Goal: Task Accomplishment & Management: Manage account settings

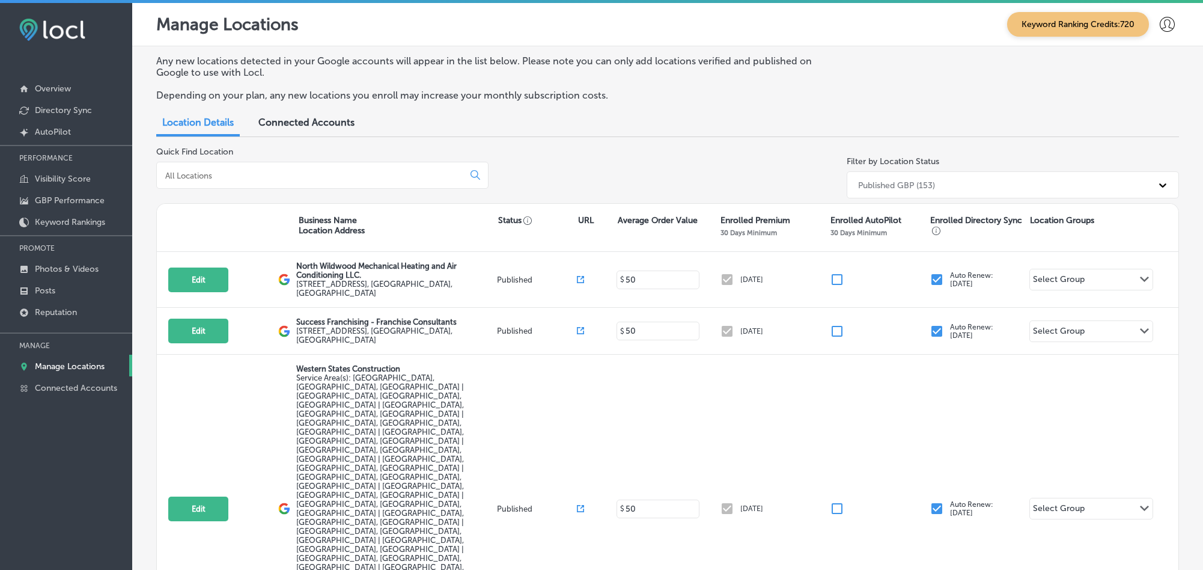
drag, startPoint x: 0, startPoint y: 0, endPoint x: 263, endPoint y: 155, distance: 305.5
click at [263, 170] on input at bounding box center [312, 175] width 297 height 11
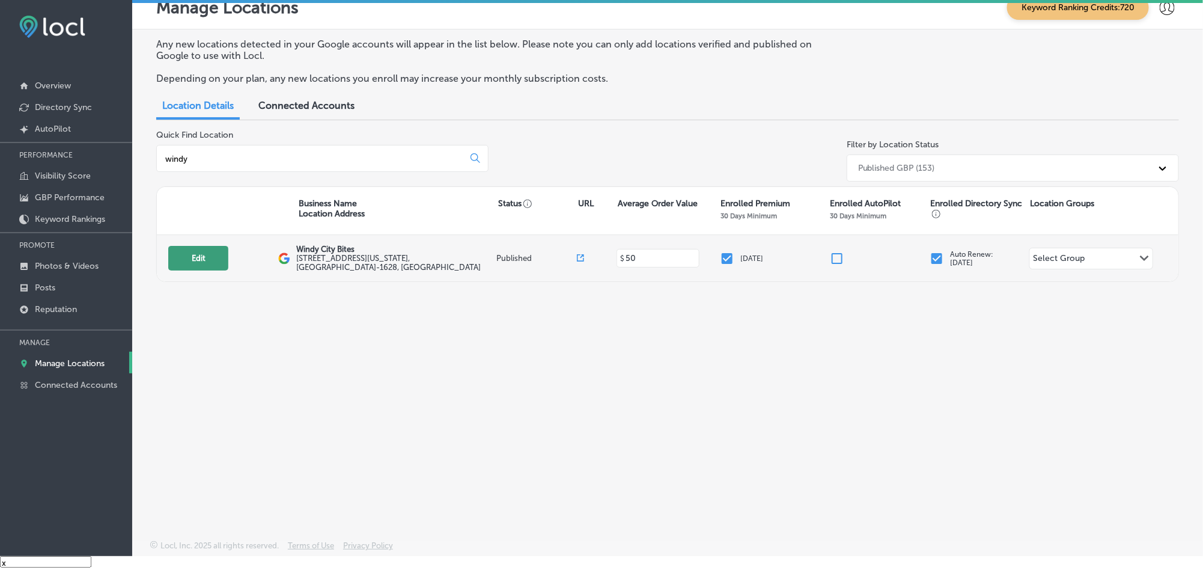
type input "windy"
click at [197, 253] on button "Edit" at bounding box center [198, 258] width 60 height 25
select select "US"
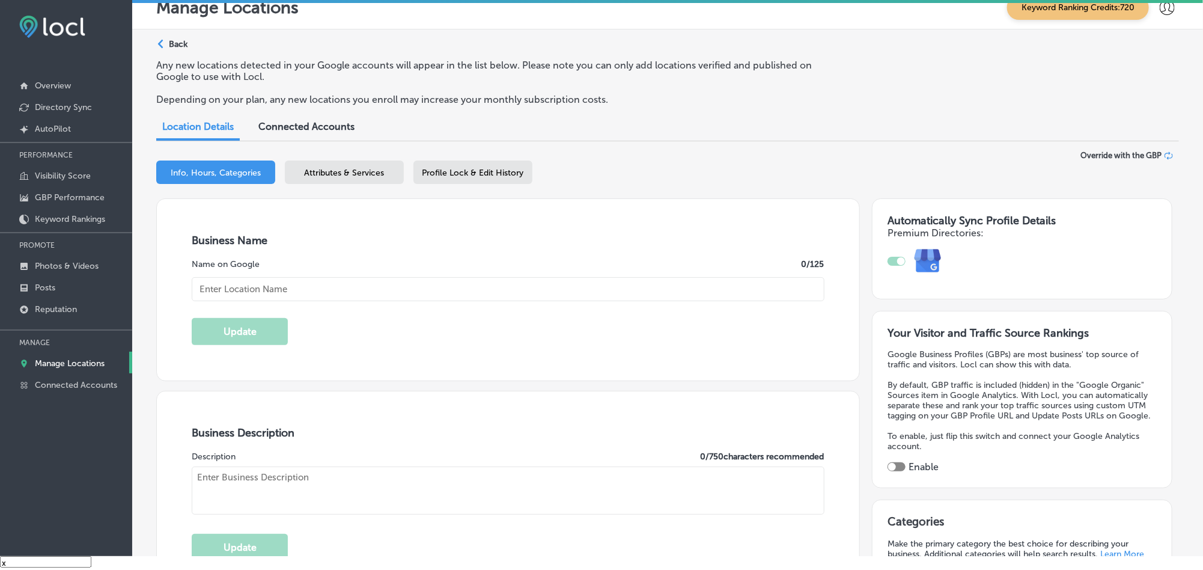
scroll to position [132, 0]
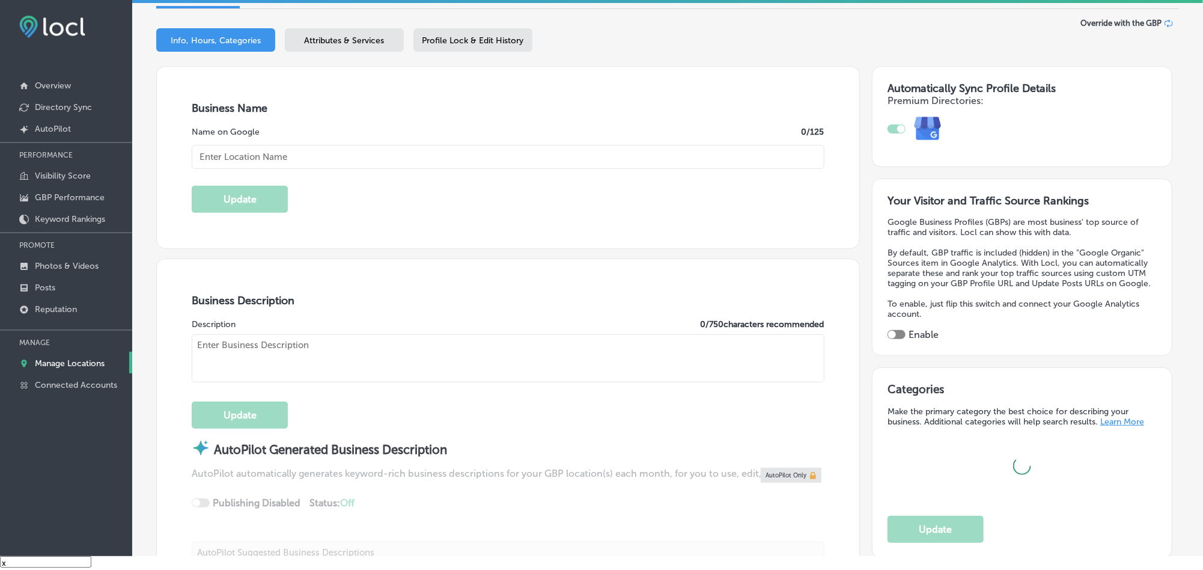
type input "Windy City Bites"
type input "[STREET_ADDRESS][US_STATE]"
type input "[GEOGRAPHIC_DATA]"
type input "57103-1628"
type input "US"
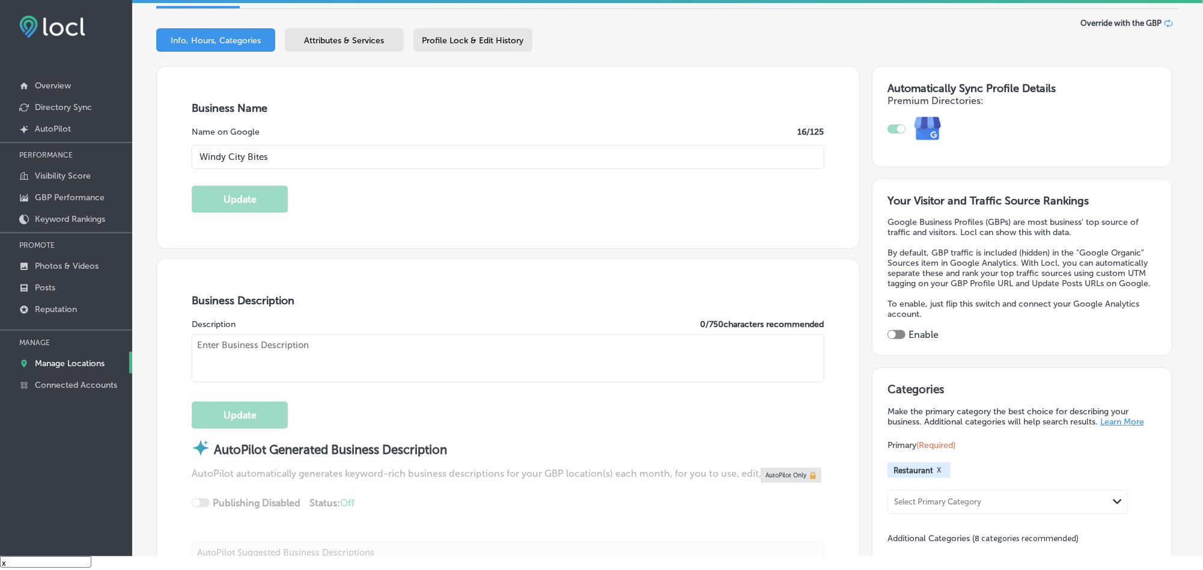
type input "[URL][DOMAIN_NAME]"
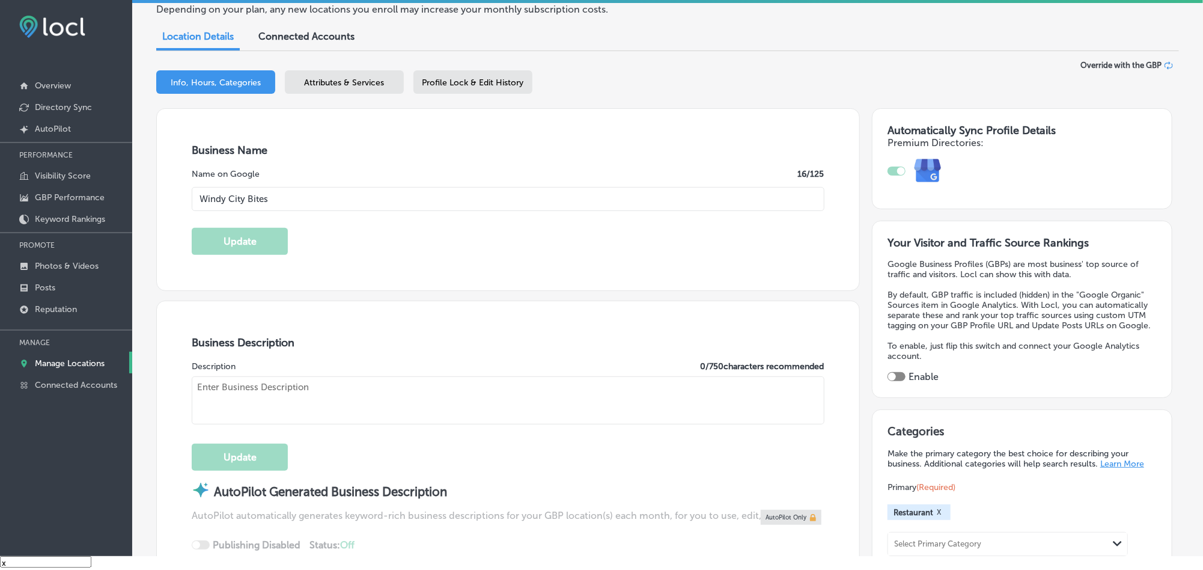
checkbox input "true"
type textarea "Windy City Bites offers a taste of Chicago right in the heart of [GEOGRAPHIC_DA…"
type input "[PHONE_NUMBER]"
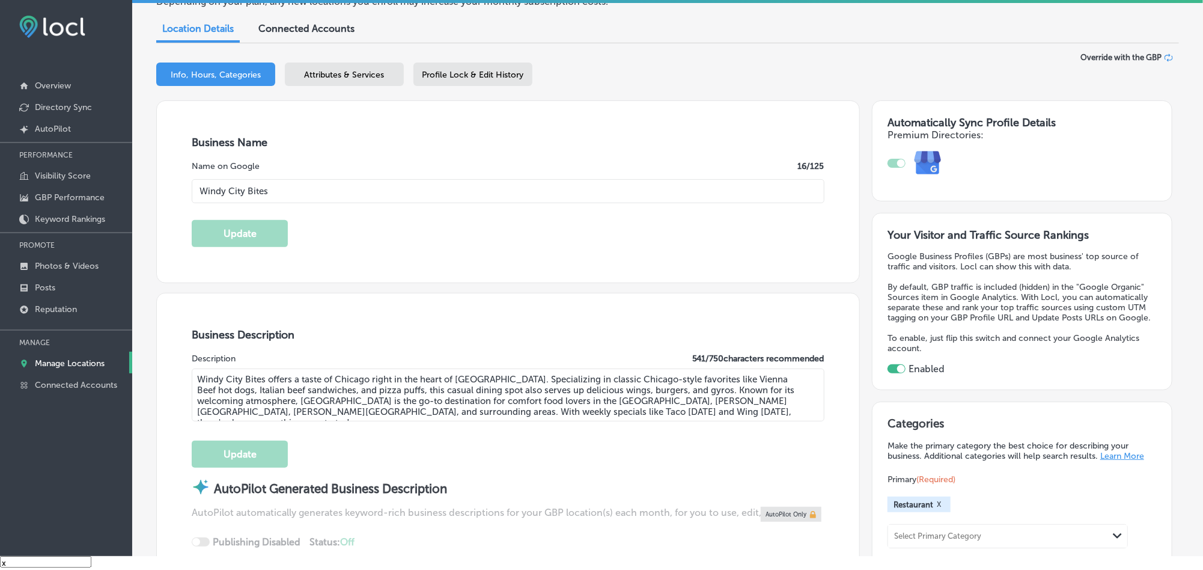
scroll to position [120, 0]
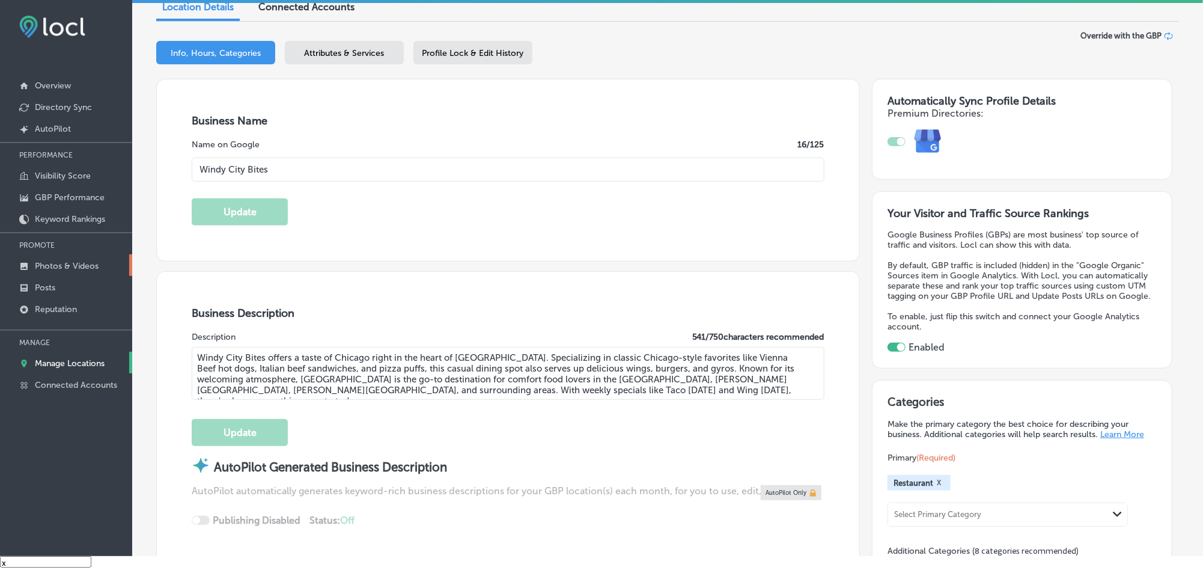
click at [46, 262] on p "Photos & Videos" at bounding box center [67, 266] width 64 height 10
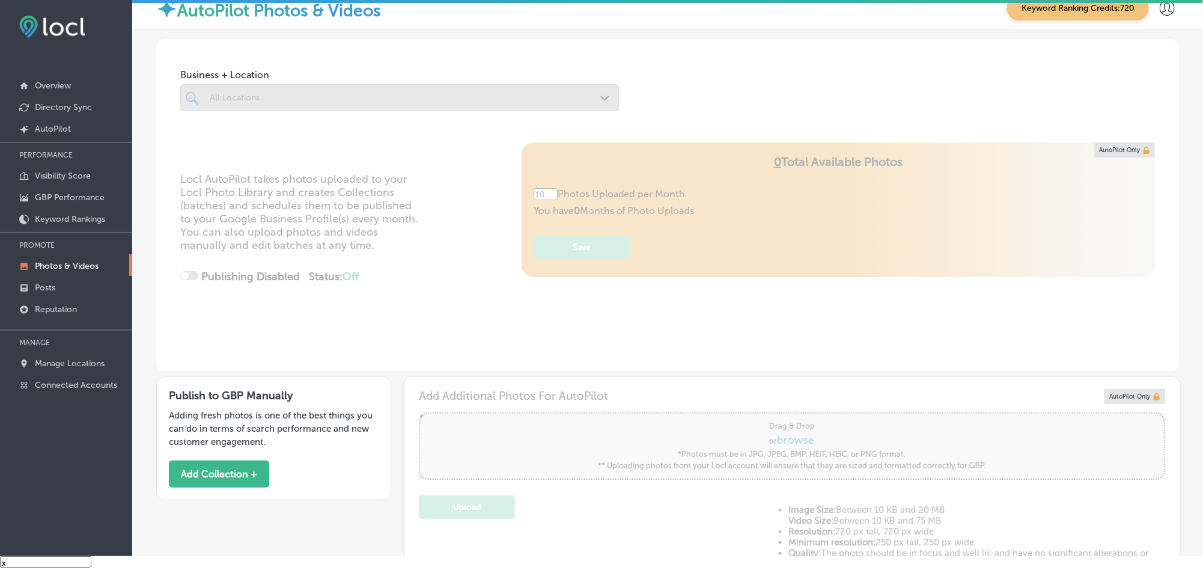
scroll to position [29, 0]
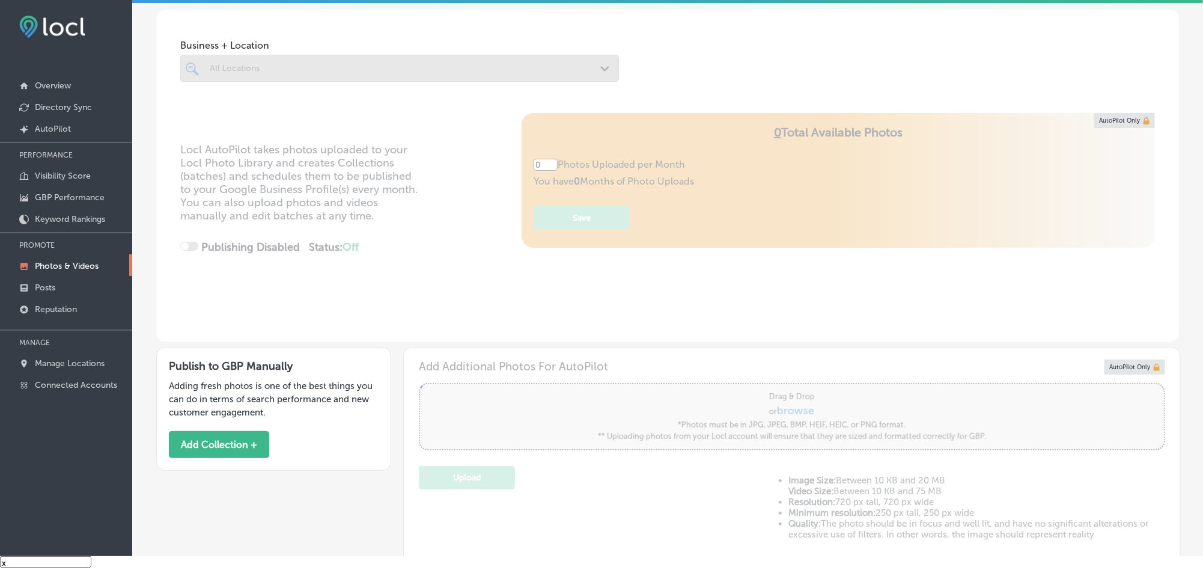
type input "5"
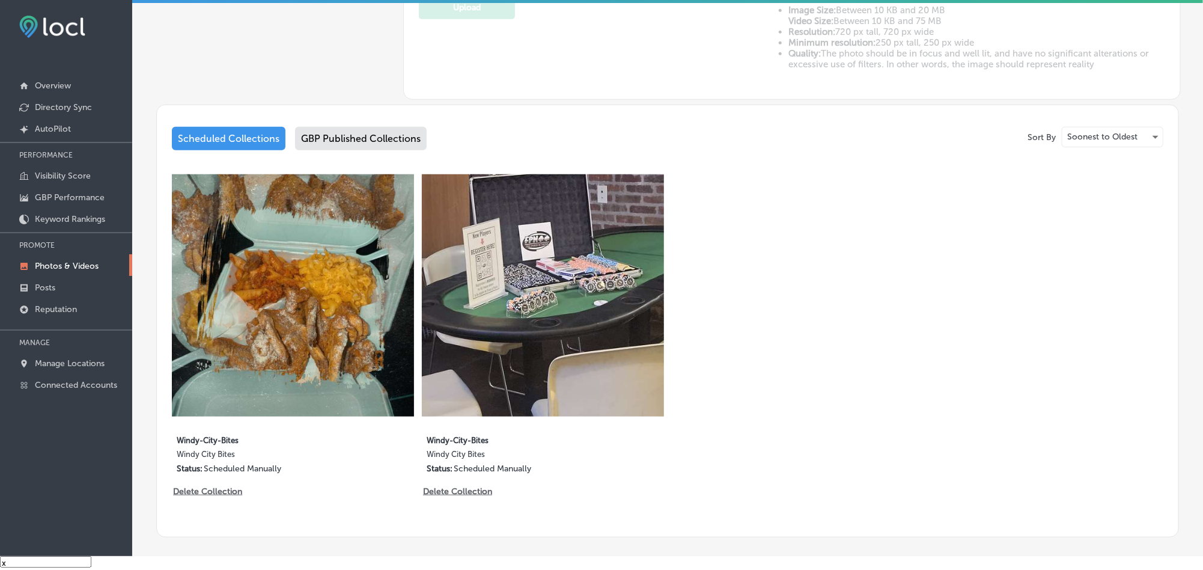
scroll to position [511, 0]
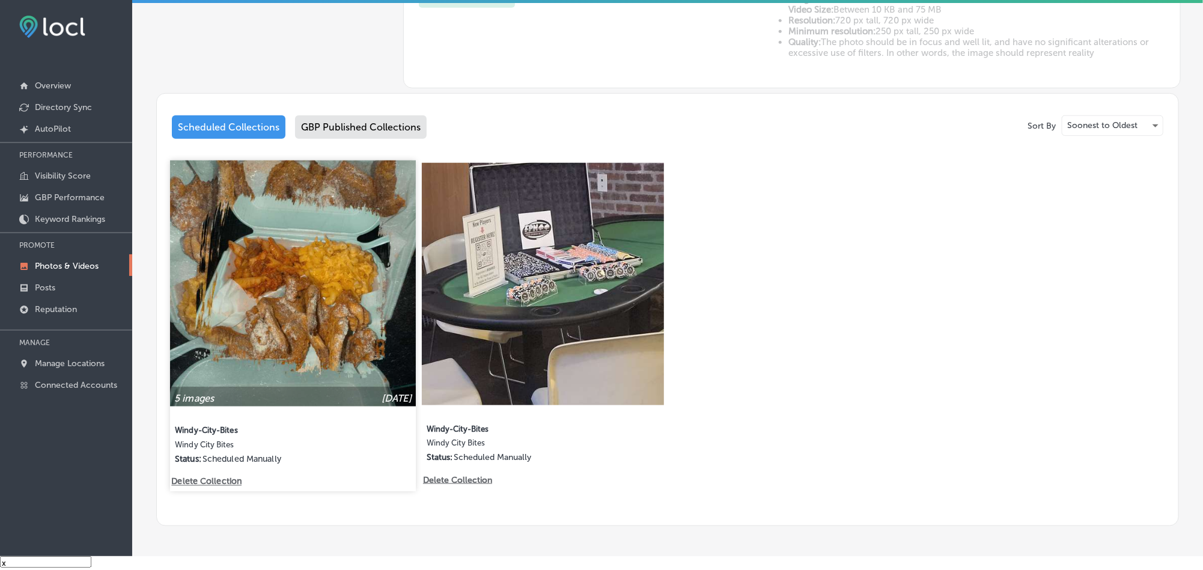
click at [292, 314] on img at bounding box center [293, 283] width 246 height 246
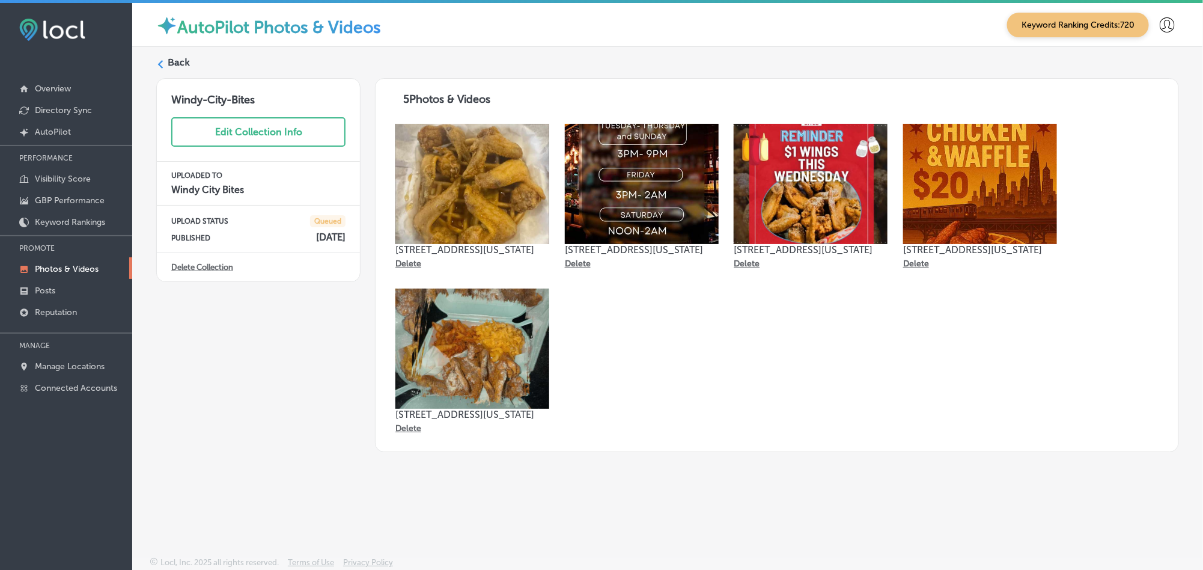
click at [168, 67] on label "Back" at bounding box center [179, 62] width 22 height 13
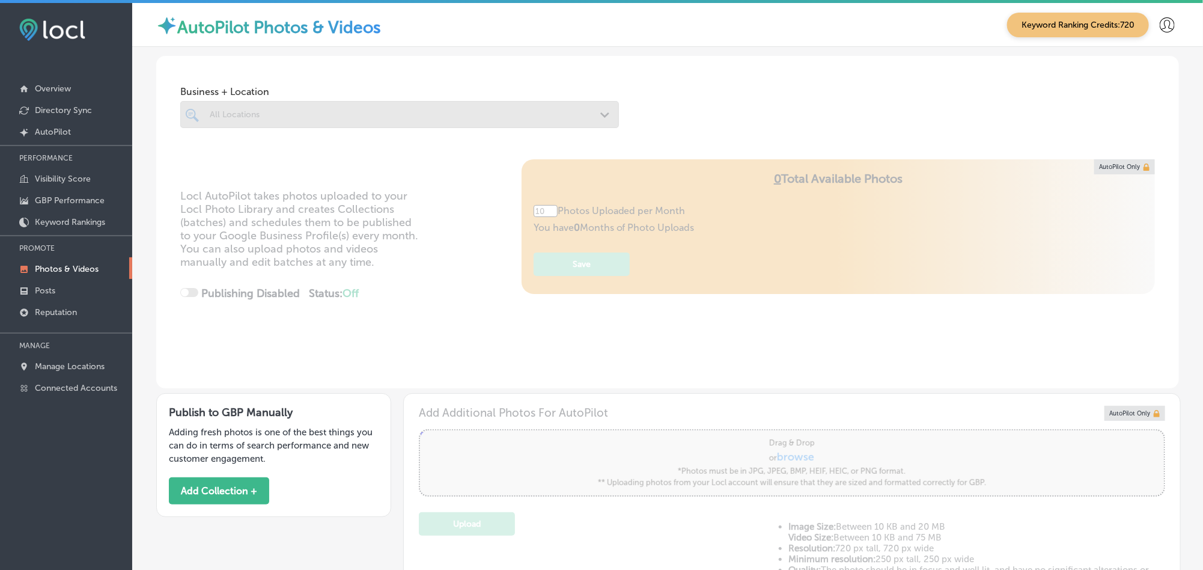
type input "5"
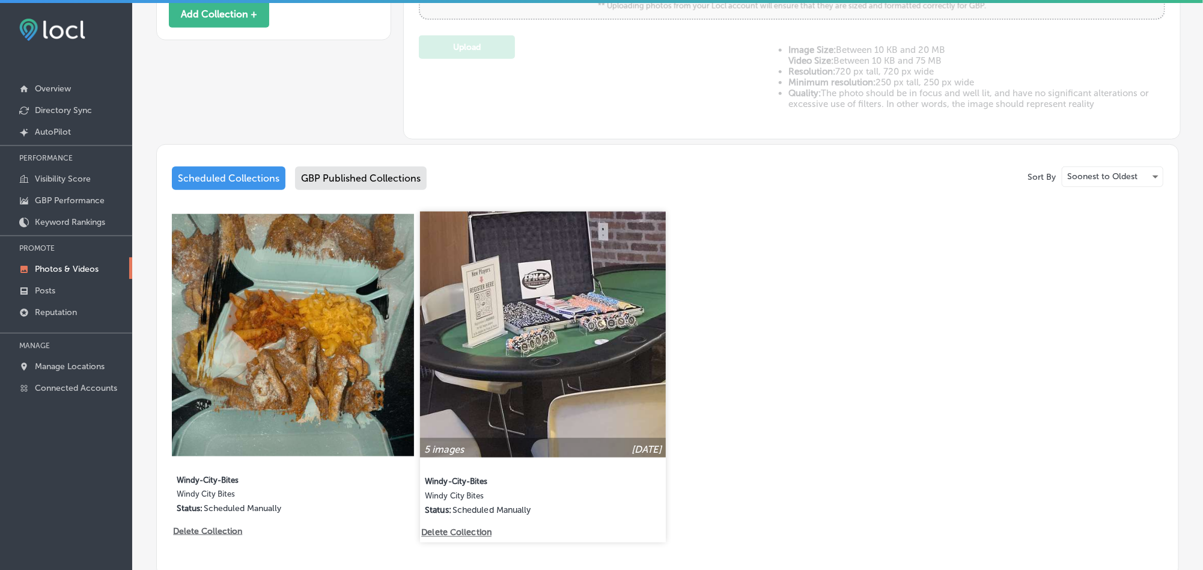
scroll to position [480, 0]
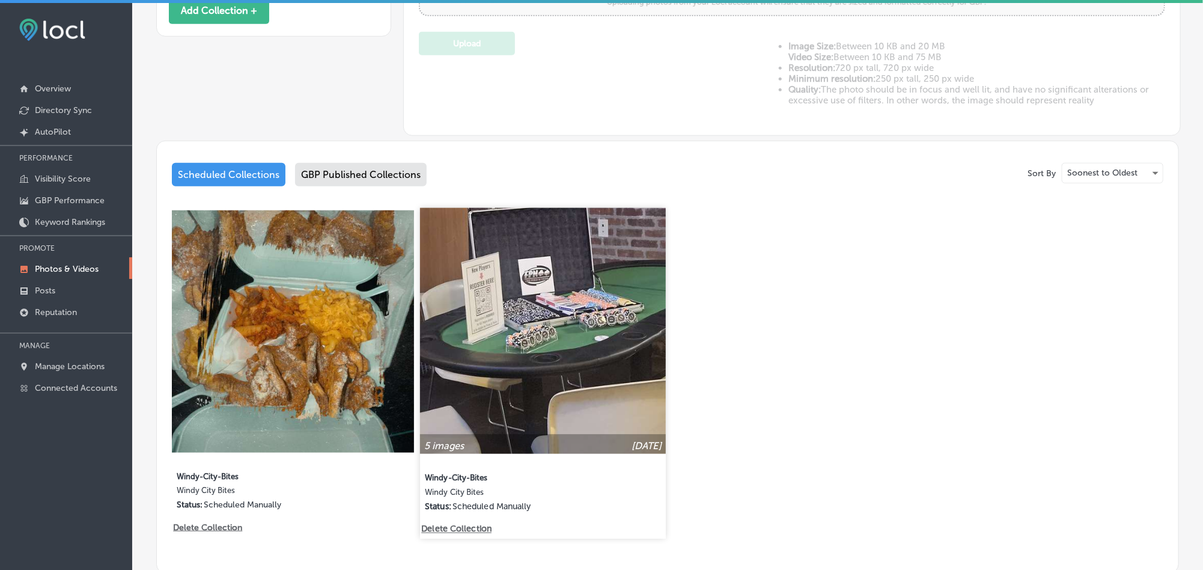
click at [624, 409] on img at bounding box center [543, 331] width 246 height 246
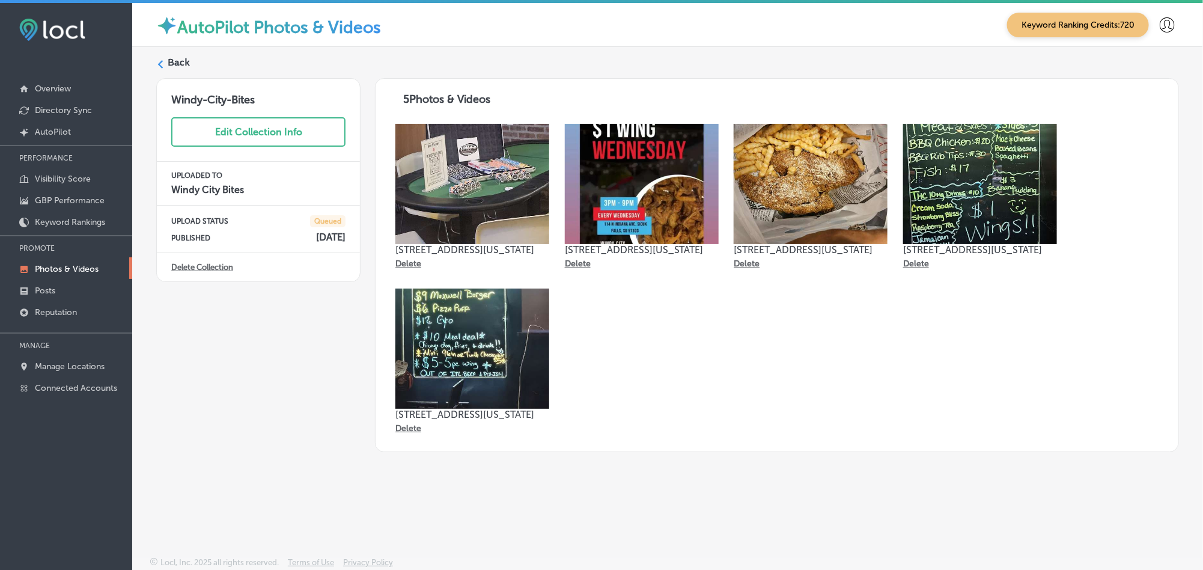
click at [165, 61] on div "Back" at bounding box center [667, 67] width 1023 height 22
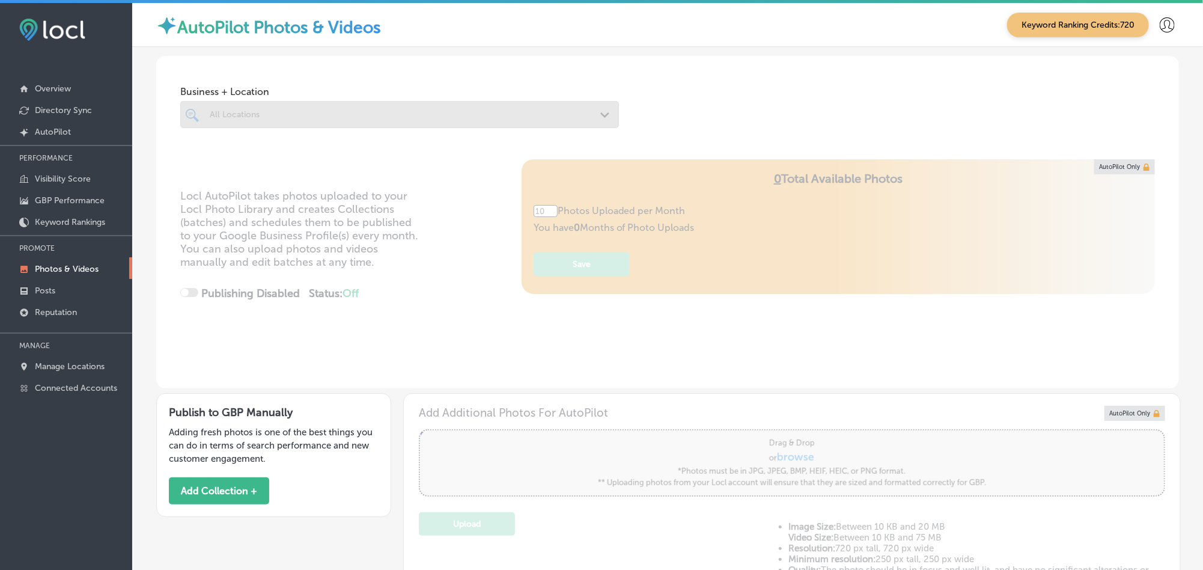
type input "5"
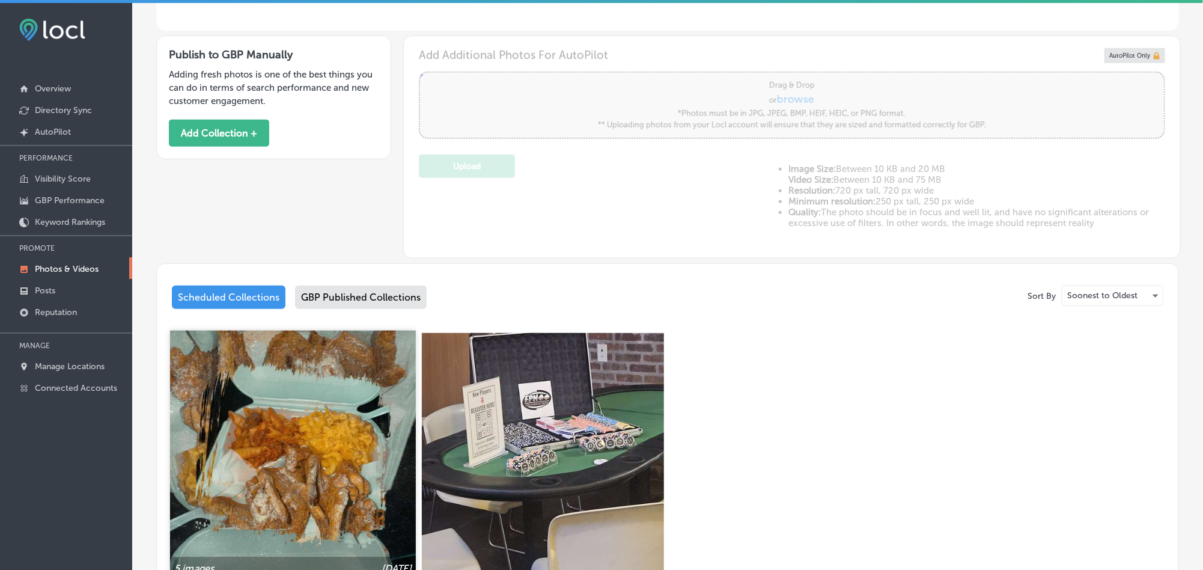
scroll to position [361, 0]
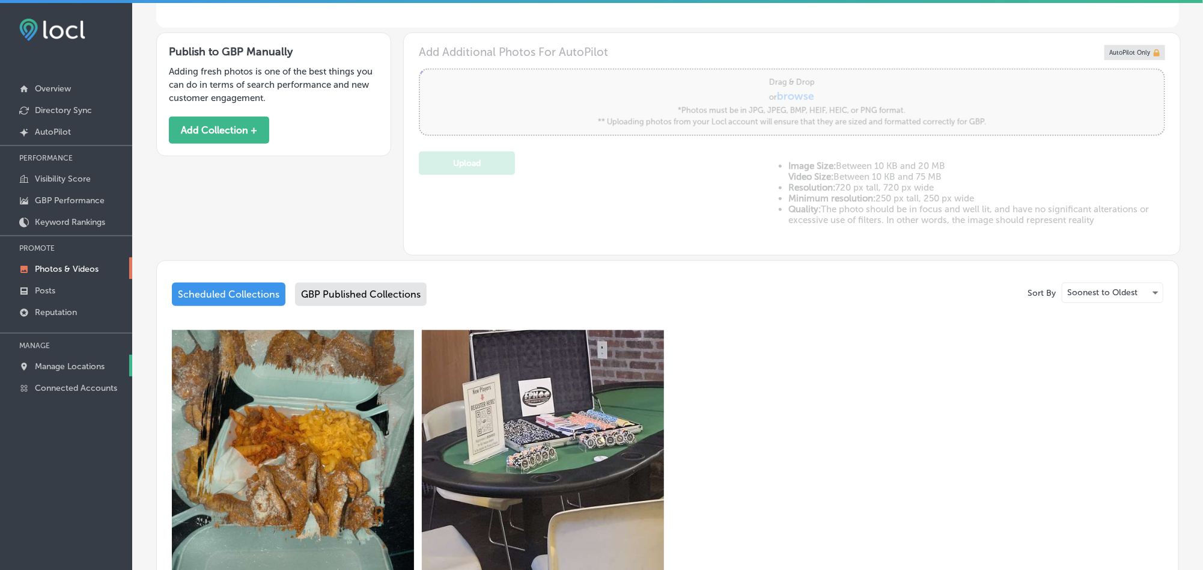
click at [87, 365] on p "Manage Locations" at bounding box center [70, 366] width 70 height 10
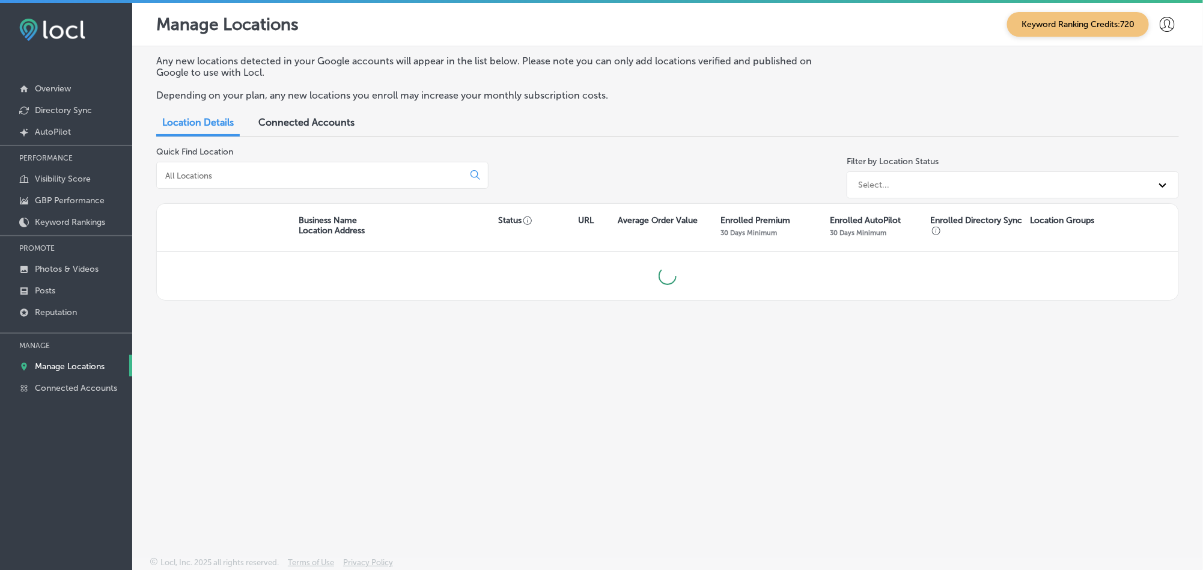
click at [319, 177] on input at bounding box center [312, 175] width 297 height 11
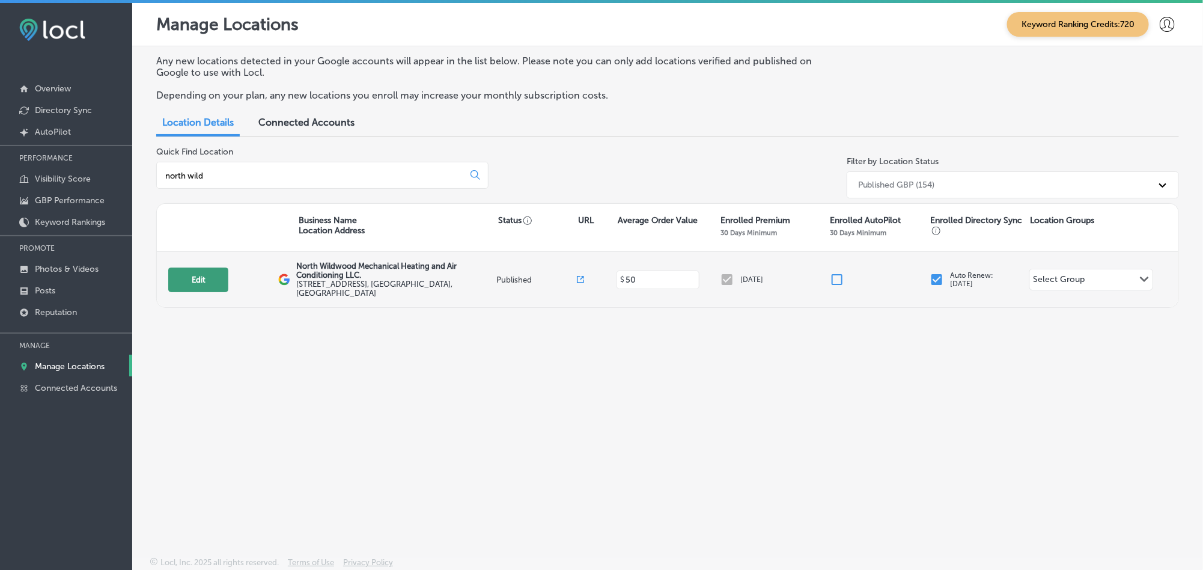
type input "north wild"
click at [199, 269] on button "Edit" at bounding box center [198, 279] width 60 height 25
select select "US"
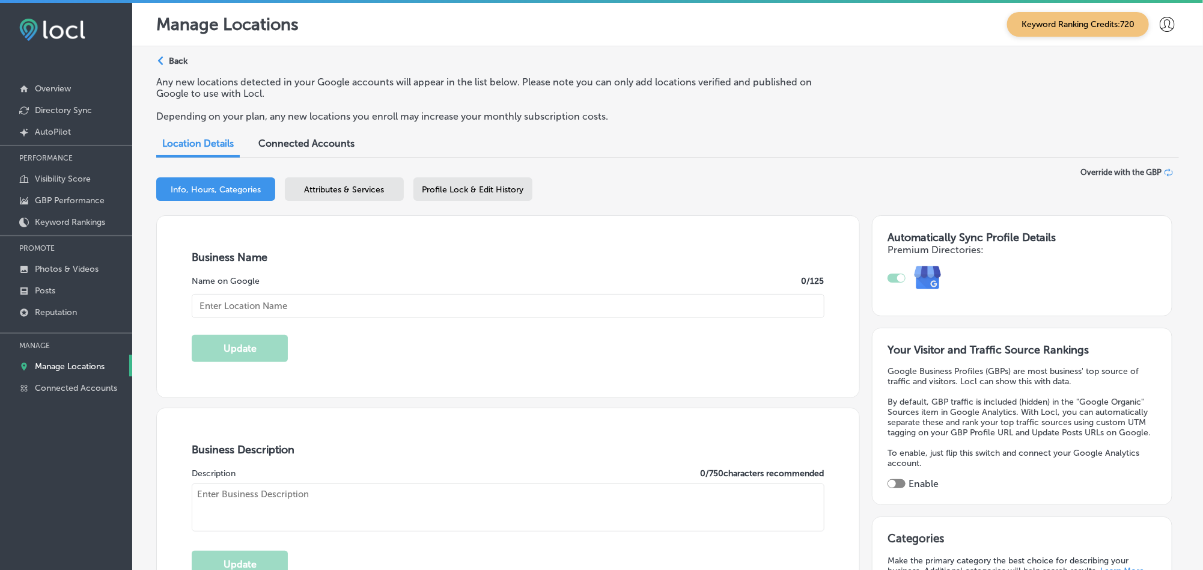
type input "North Wildwood Mechanical Heating and Air Conditioning LLC."
checkbox input "true"
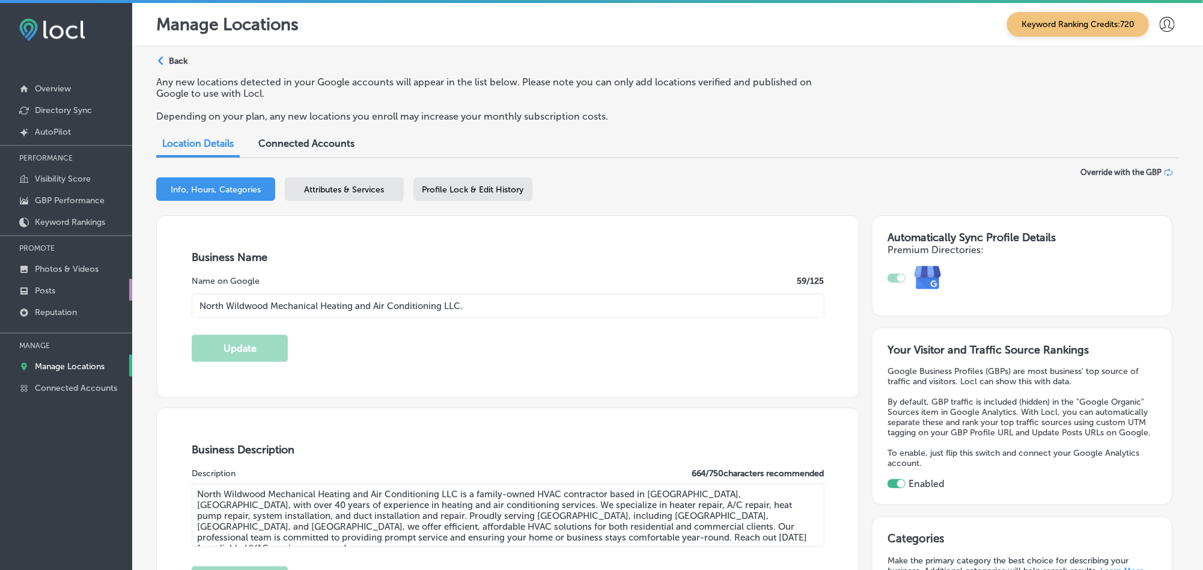
type textarea "North Wildwood Mechanical Heating and Air Conditioning LLC is a family-owned HV…"
type input "[STREET_ADDRESS]"
type input "Unit 3"
type input "[GEOGRAPHIC_DATA]"
type input "08242"
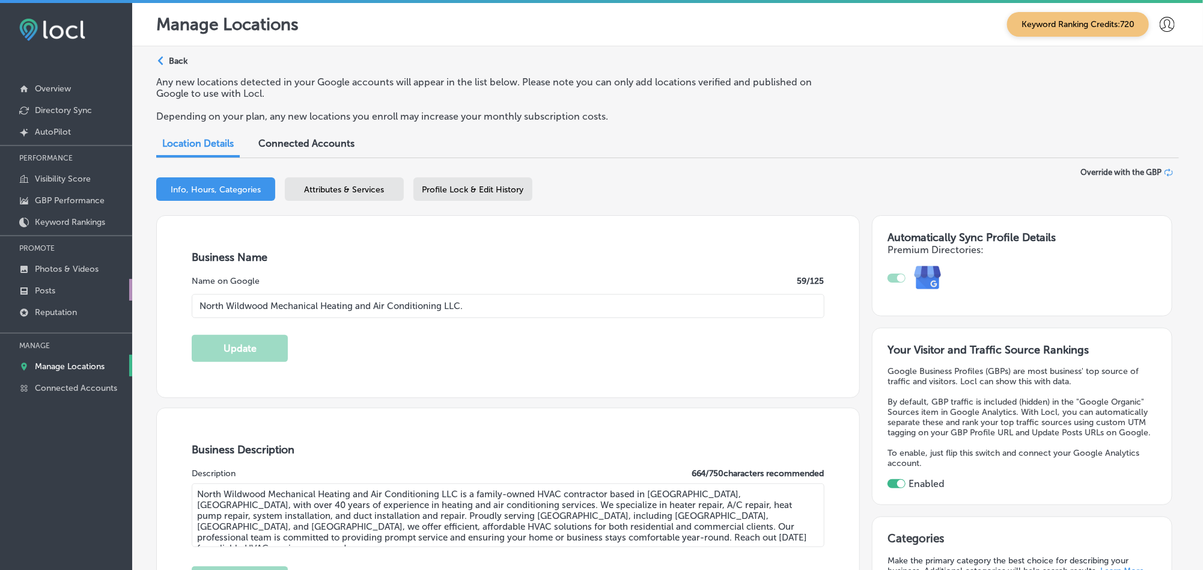
type input "US"
type input "[URL][DOMAIN_NAME]"
type input "[PHONE_NUMBER]"
click at [61, 267] on p "Photos & Videos" at bounding box center [67, 269] width 64 height 10
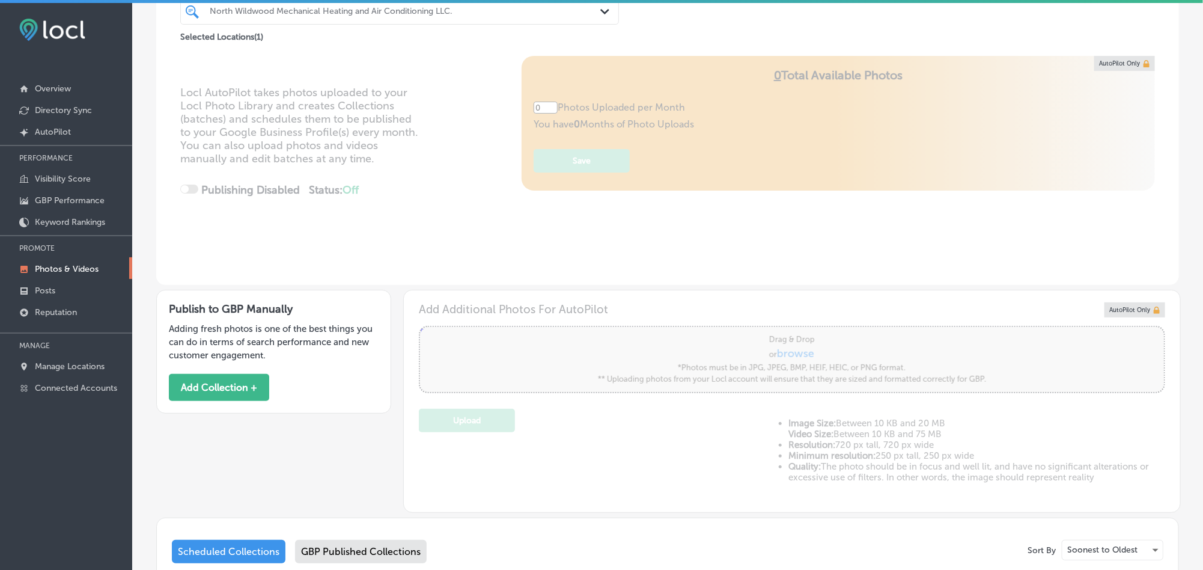
type input "5"
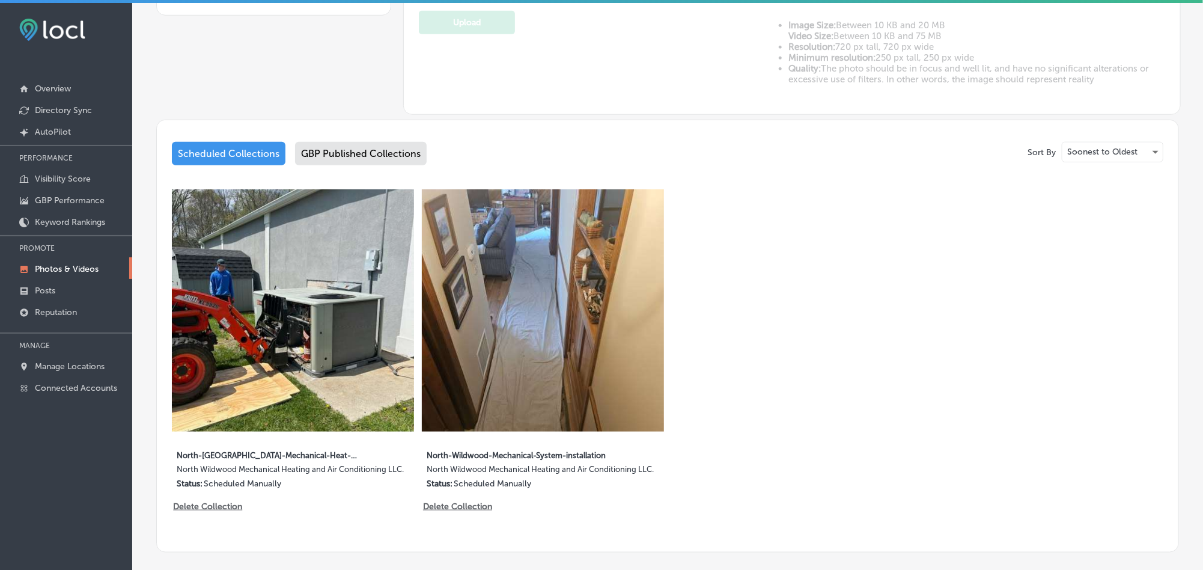
scroll to position [511, 0]
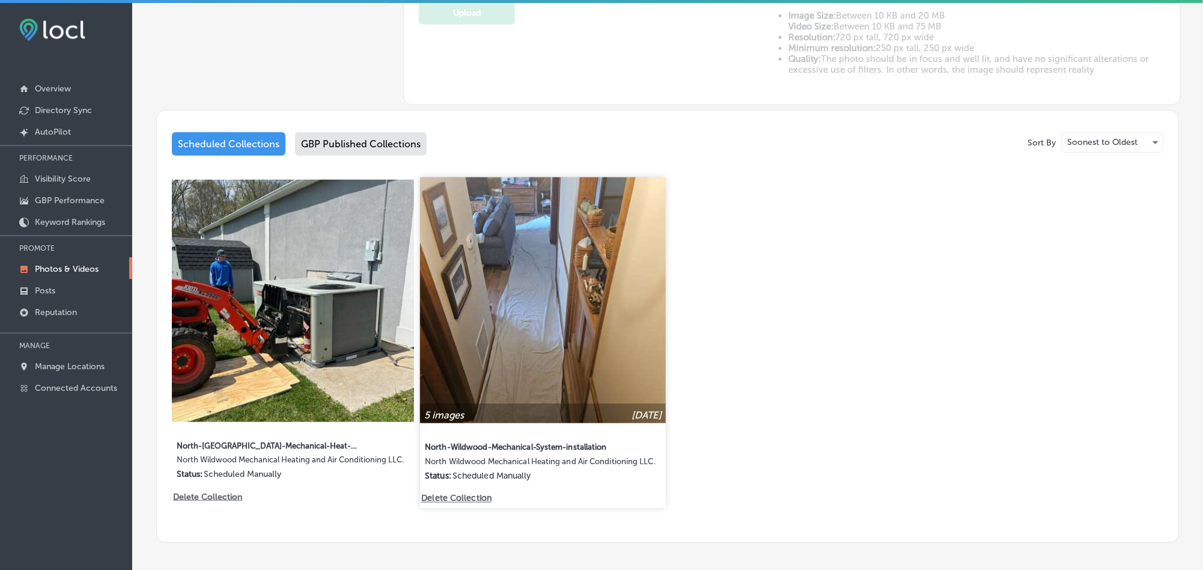
click at [508, 350] on img at bounding box center [543, 300] width 246 height 246
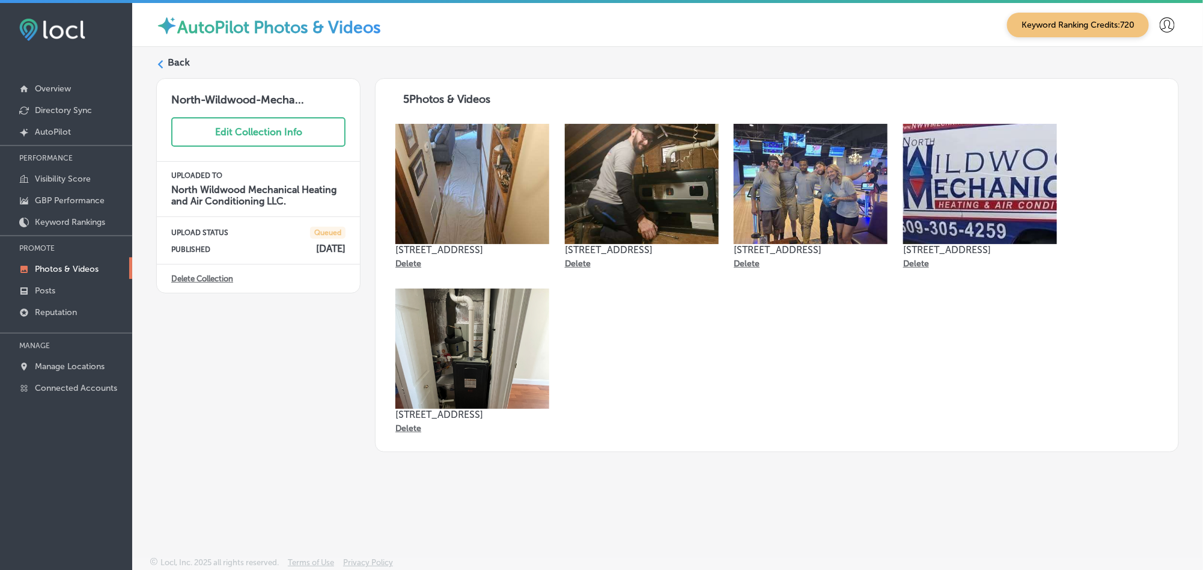
click at [161, 58] on div "Back" at bounding box center [667, 67] width 1023 height 22
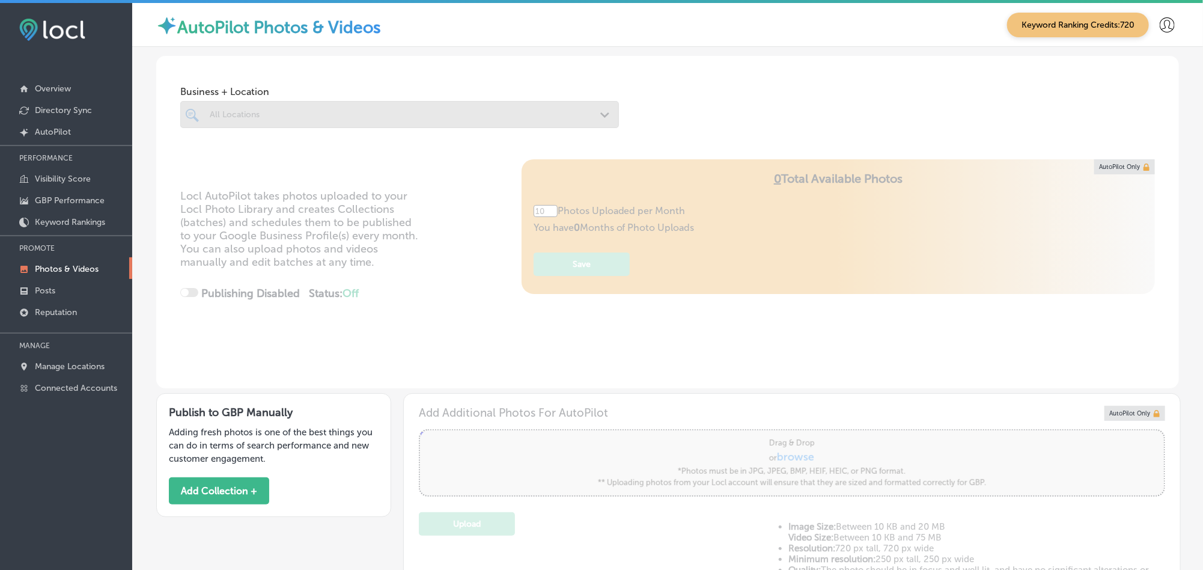
type input "5"
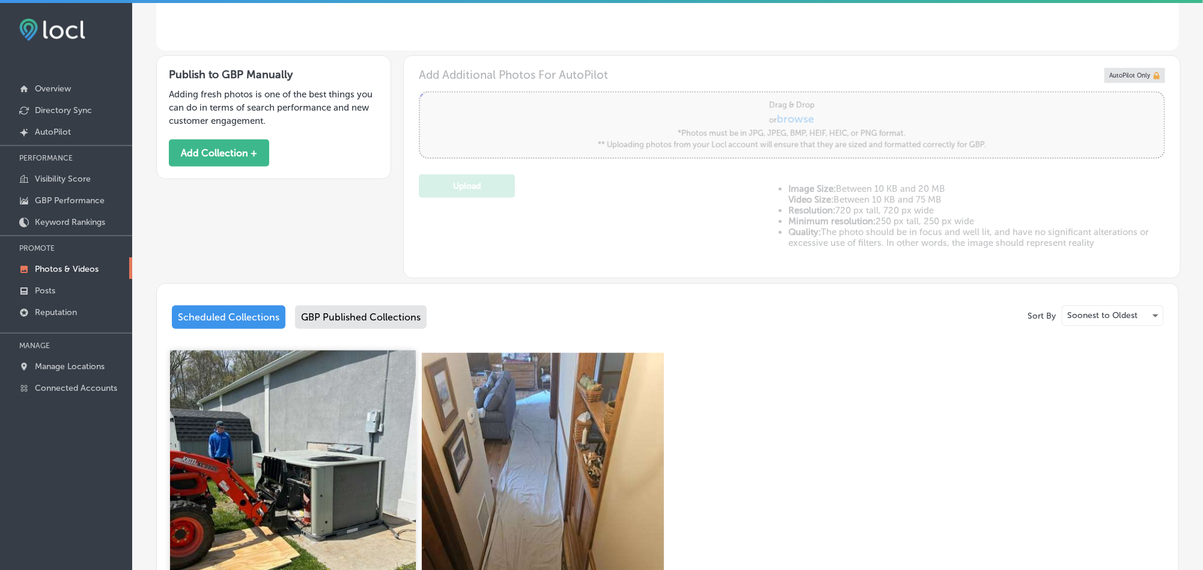
scroll to position [390, 0]
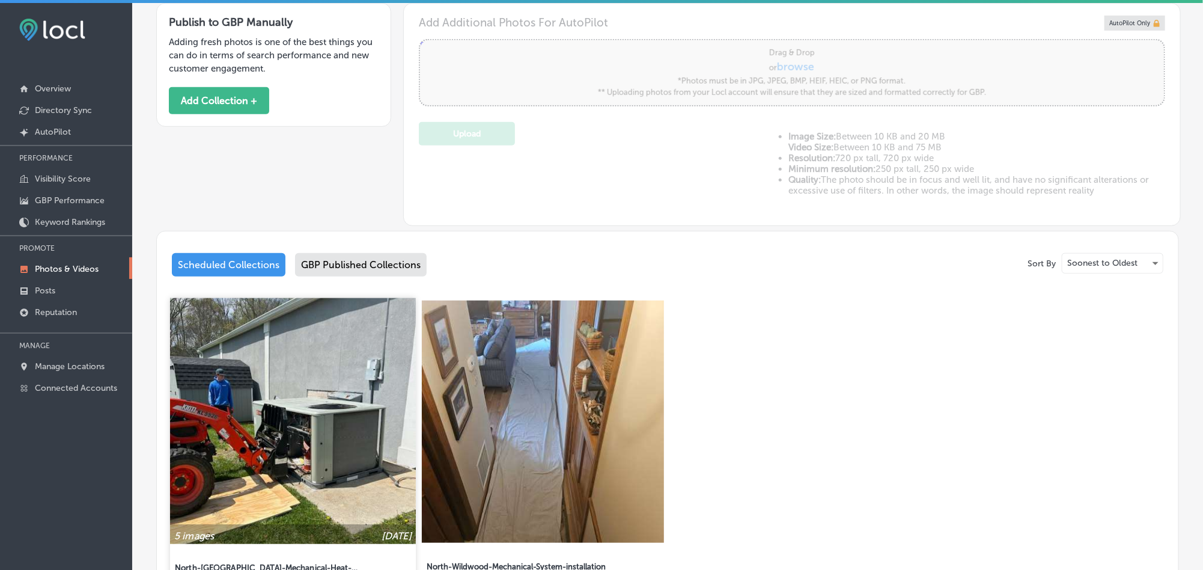
click at [312, 432] on img at bounding box center [293, 421] width 246 height 246
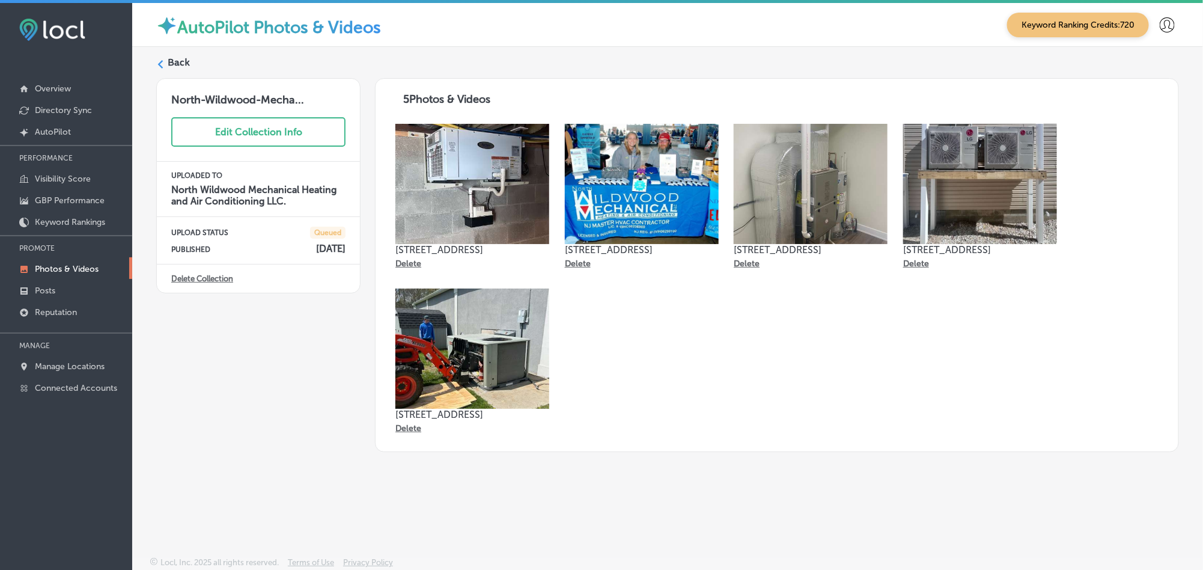
click at [169, 58] on label "Back" at bounding box center [179, 62] width 22 height 13
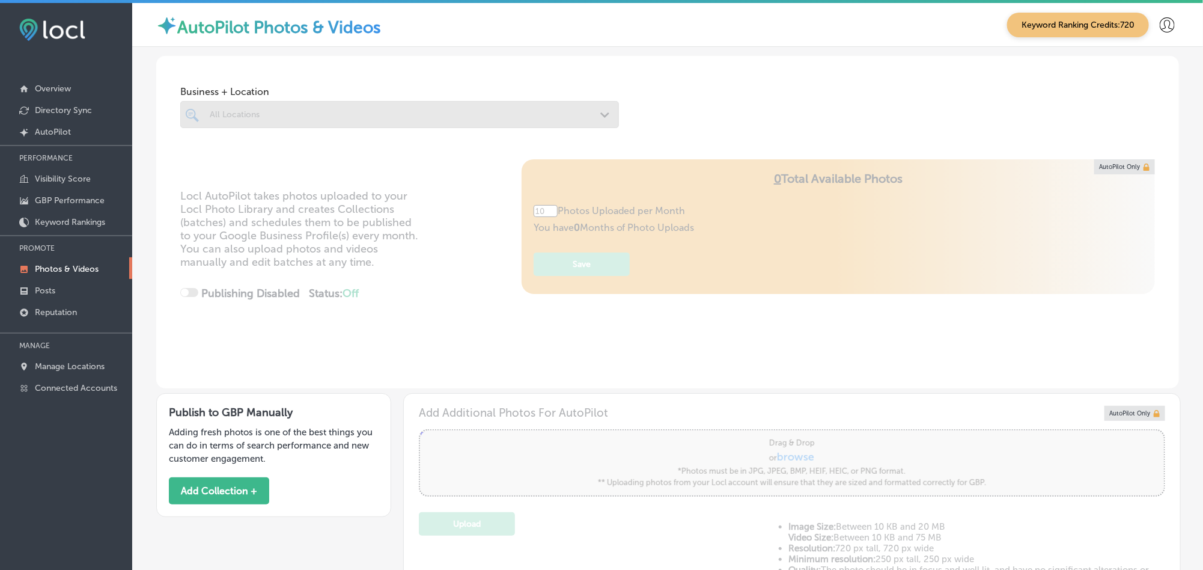
type input "5"
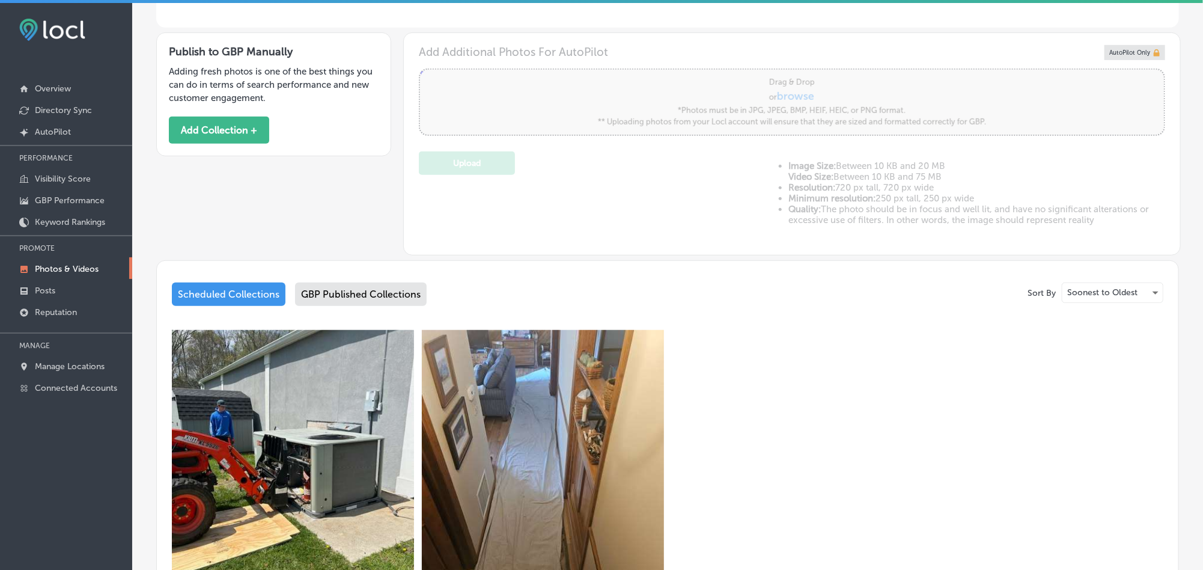
click at [349, 290] on div "GBP Published Collections" at bounding box center [361, 293] width 132 height 23
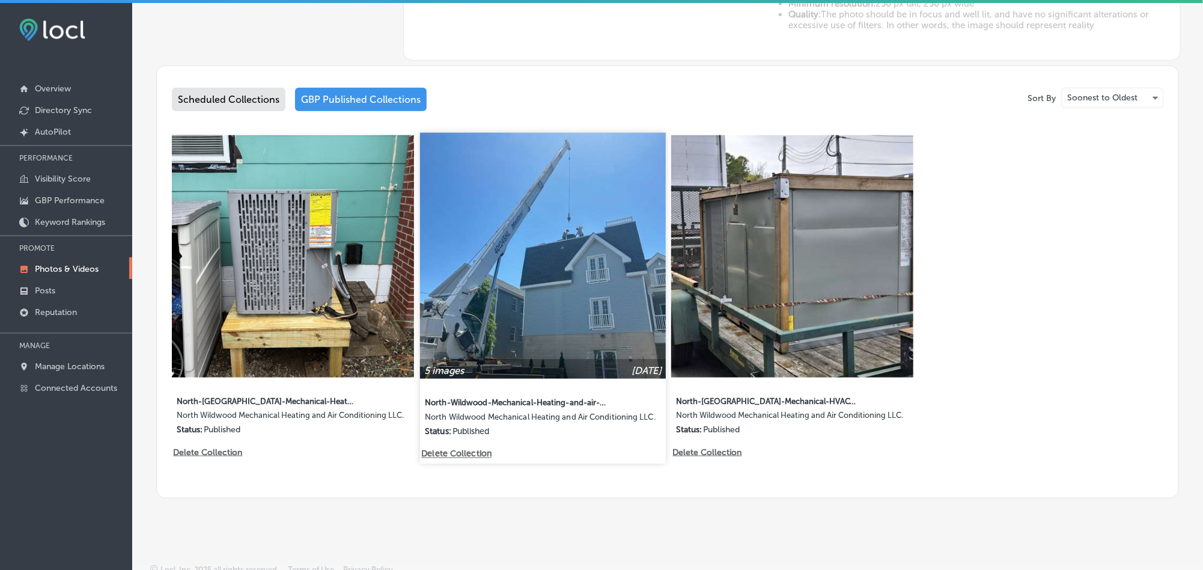
scroll to position [559, 0]
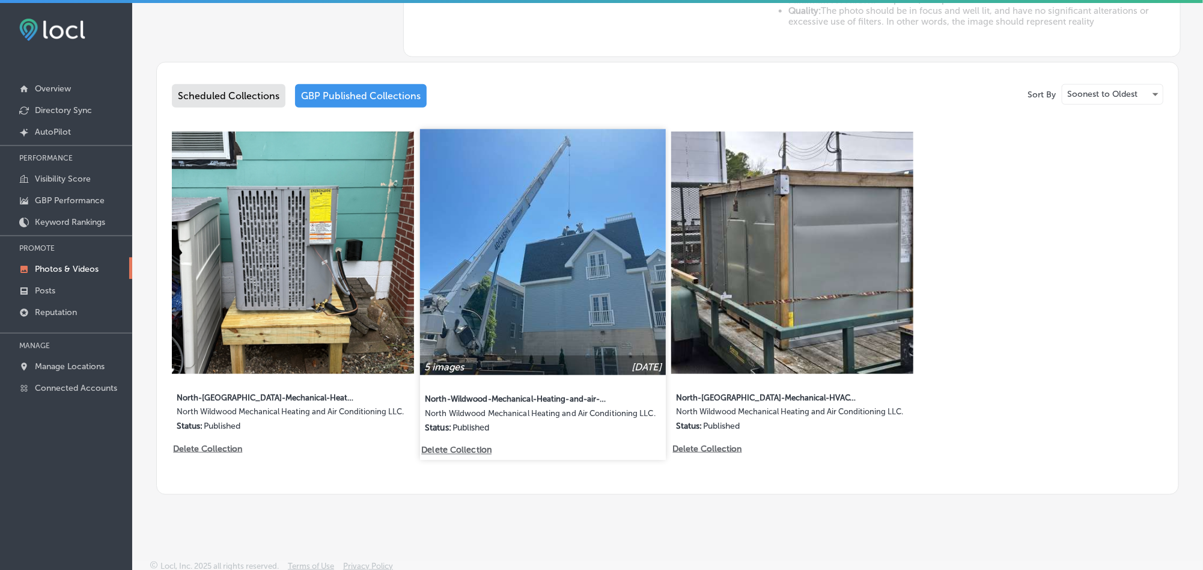
click at [552, 266] on img at bounding box center [543, 252] width 246 height 246
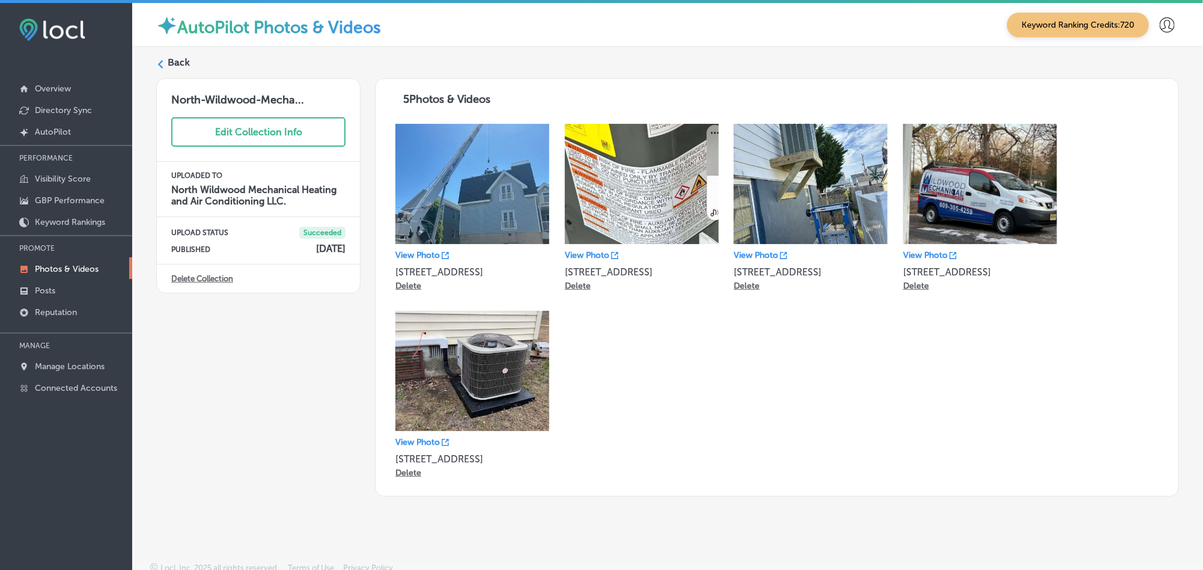
click at [171, 62] on label "Back" at bounding box center [179, 62] width 22 height 13
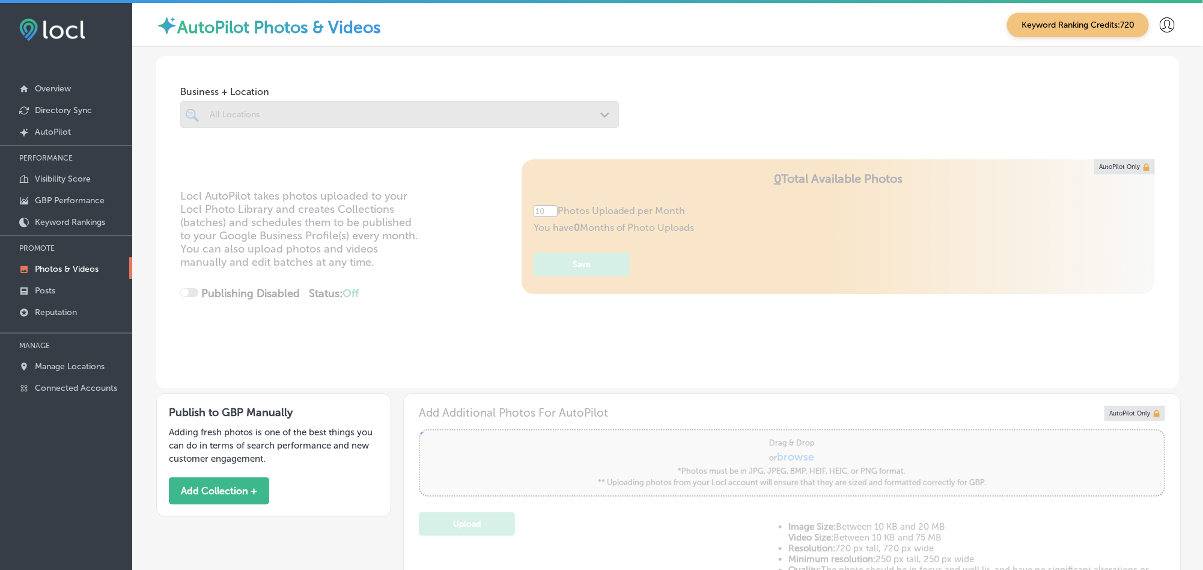
type input "5"
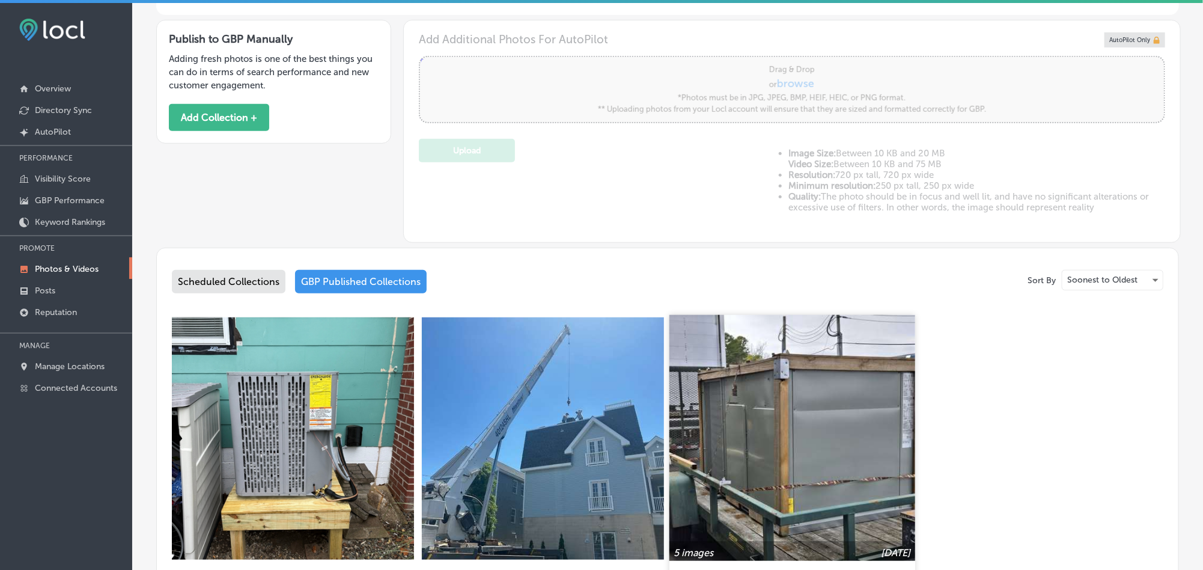
scroll to position [421, 0]
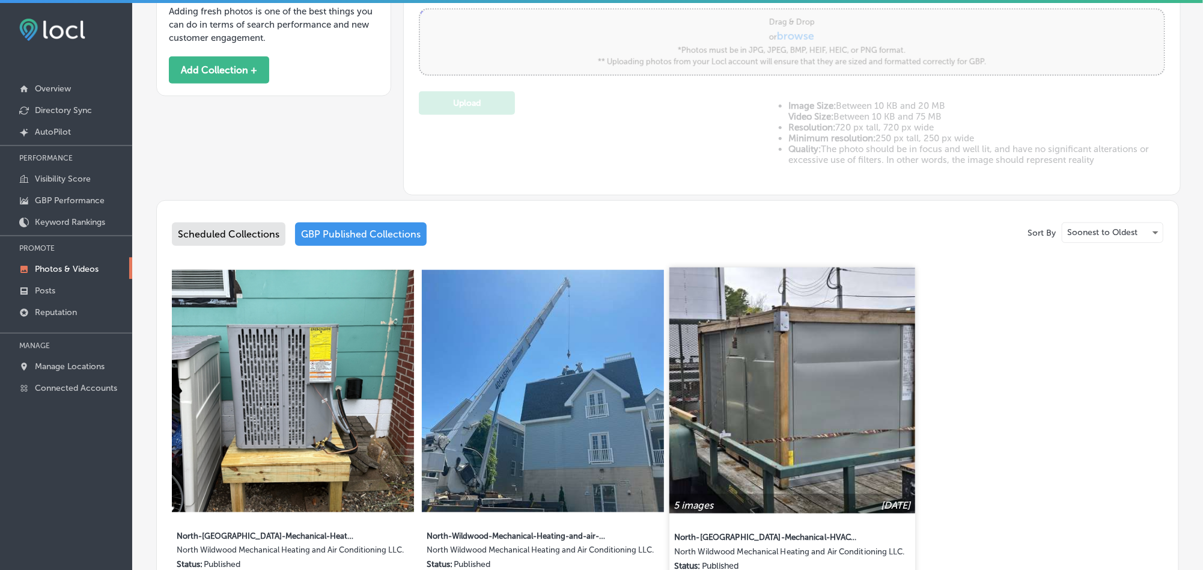
click at [745, 457] on img at bounding box center [793, 390] width 246 height 246
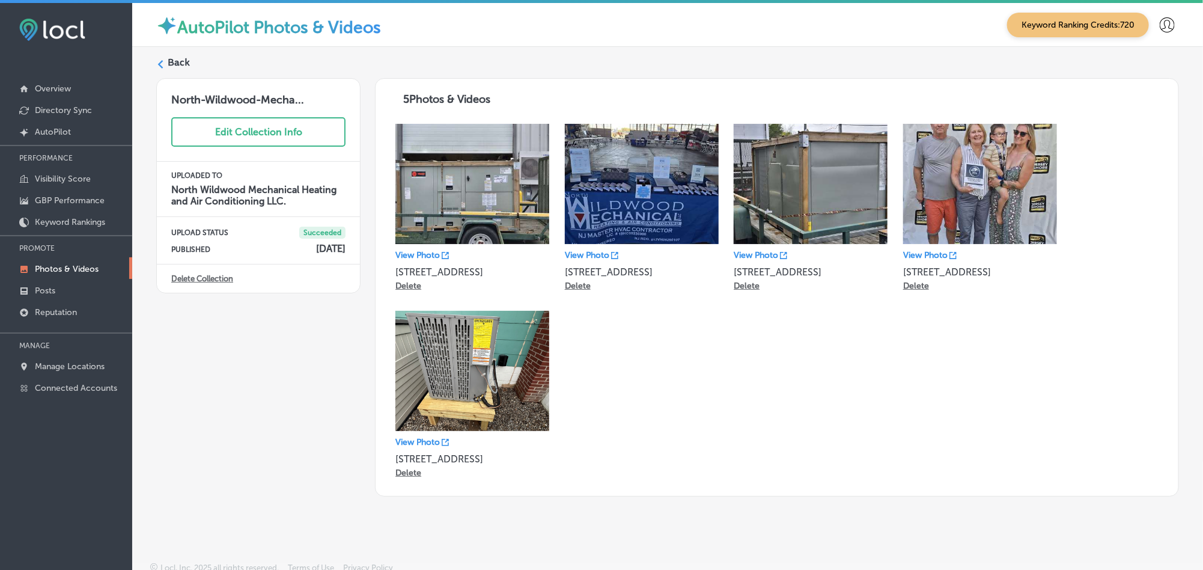
click at [179, 61] on label "Back" at bounding box center [179, 62] width 22 height 13
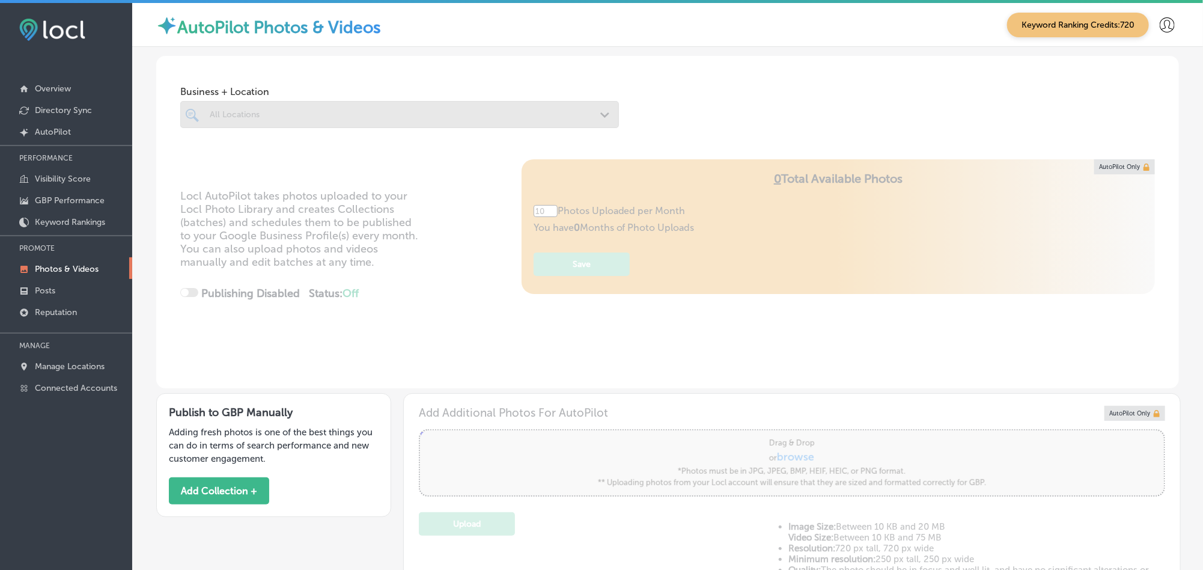
type input "5"
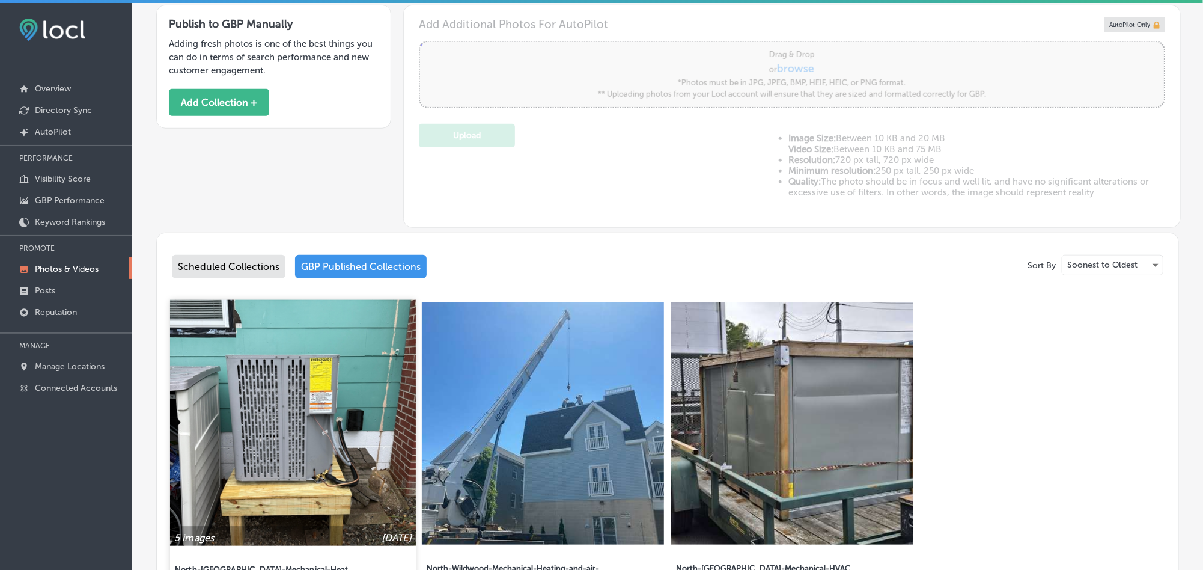
scroll to position [390, 0]
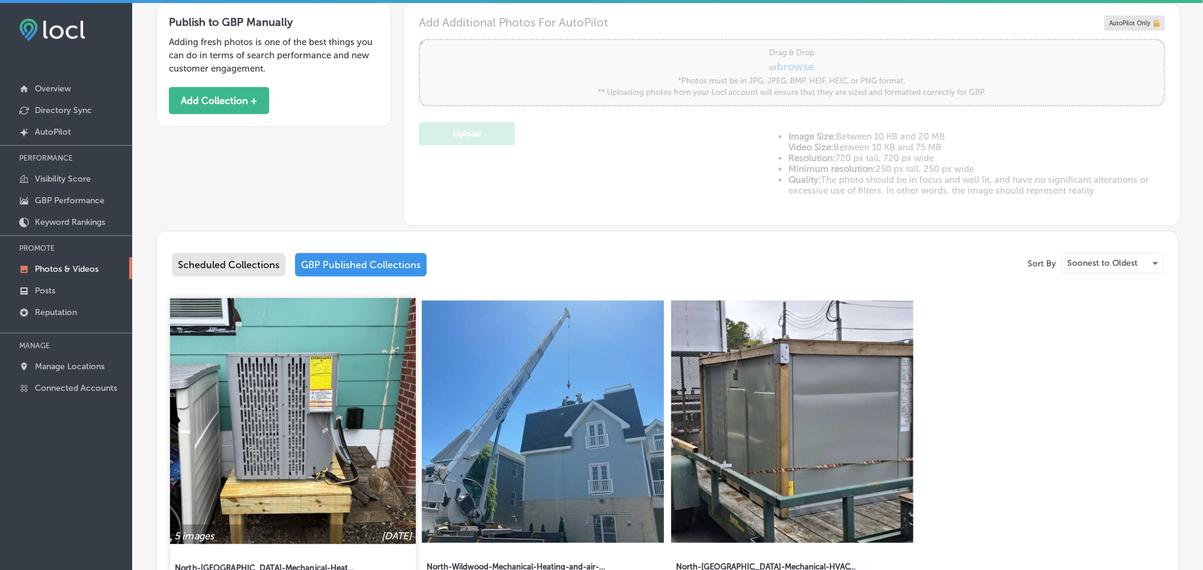
click at [240, 418] on img at bounding box center [293, 421] width 246 height 246
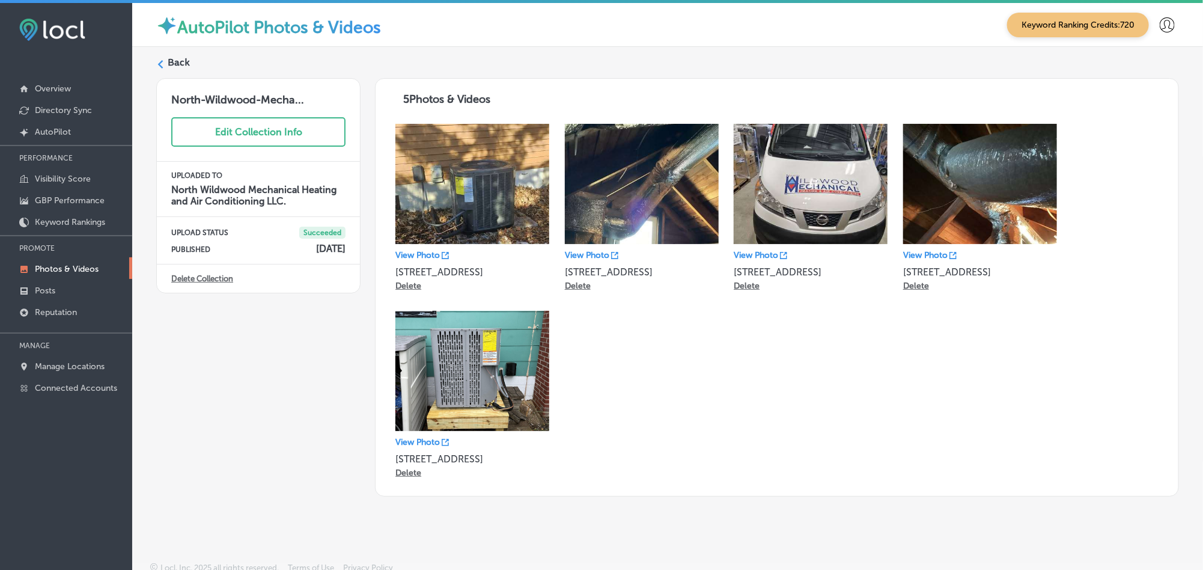
click at [157, 62] on icon at bounding box center [160, 64] width 8 height 8
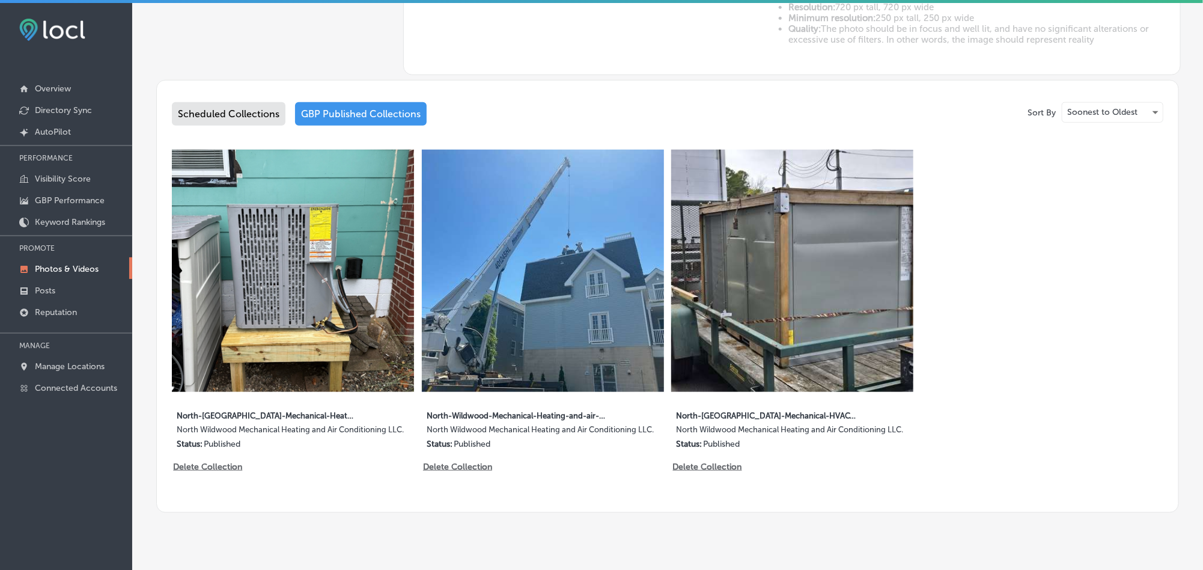
type input "5"
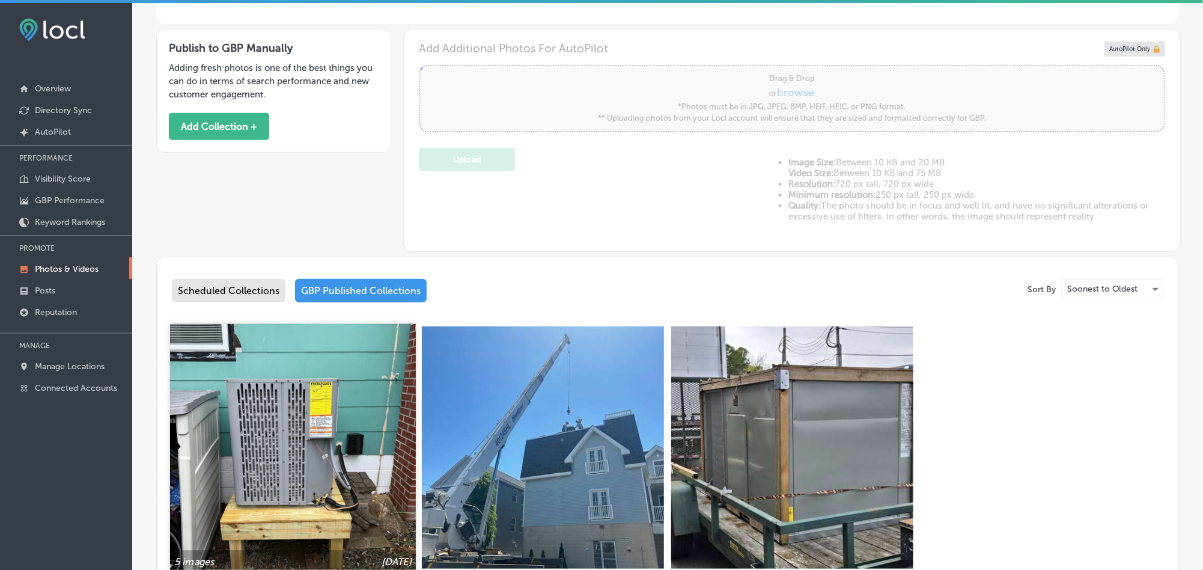
scroll to position [361, 0]
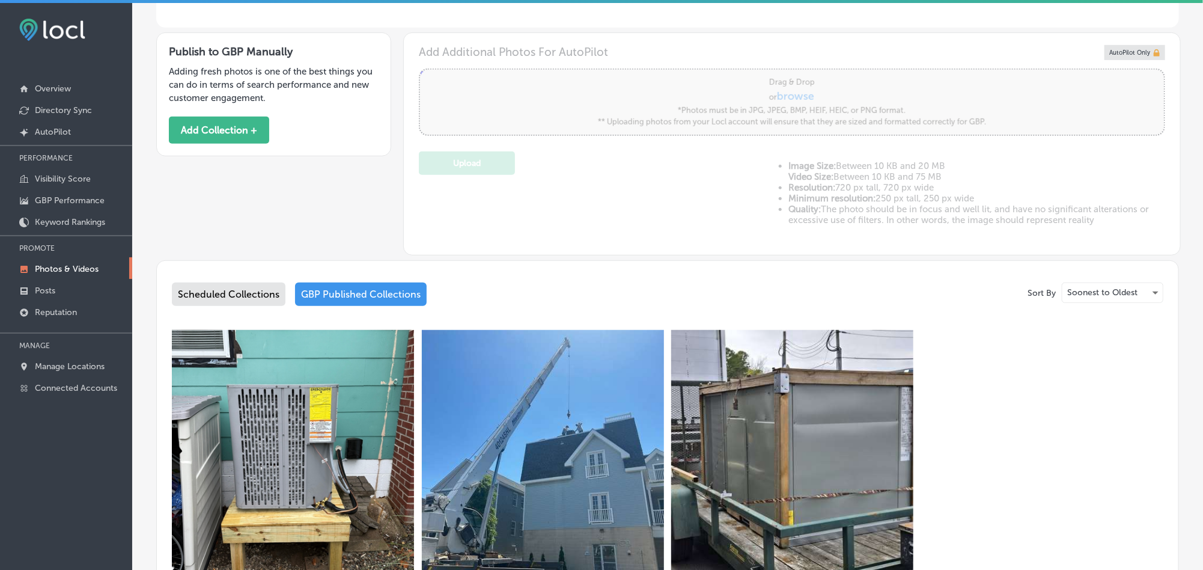
click at [220, 291] on div "Scheduled Collections" at bounding box center [229, 293] width 114 height 23
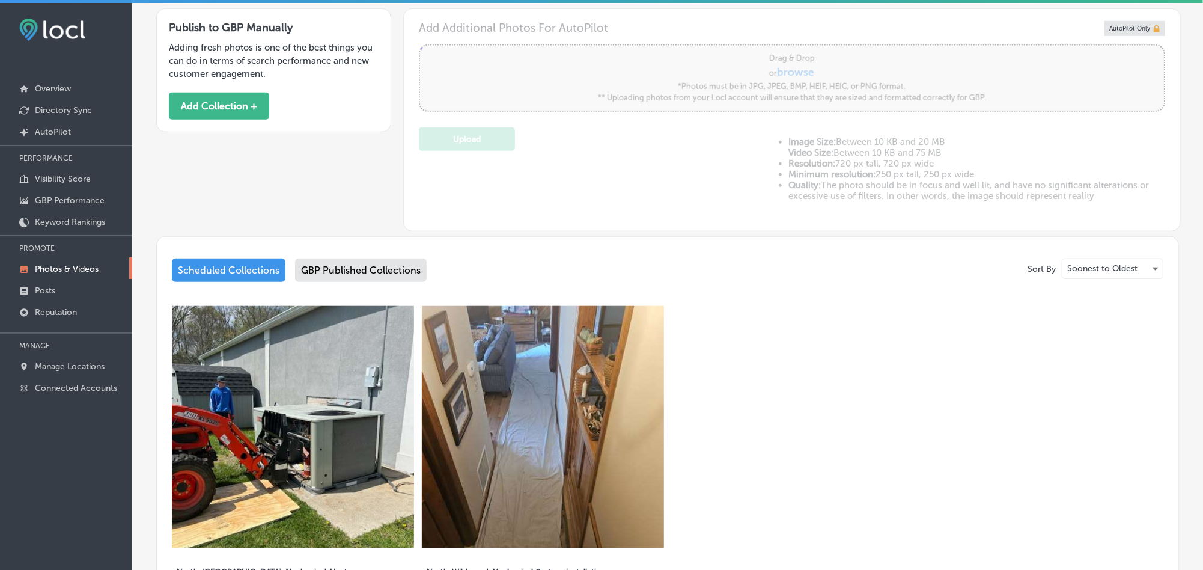
scroll to position [390, 0]
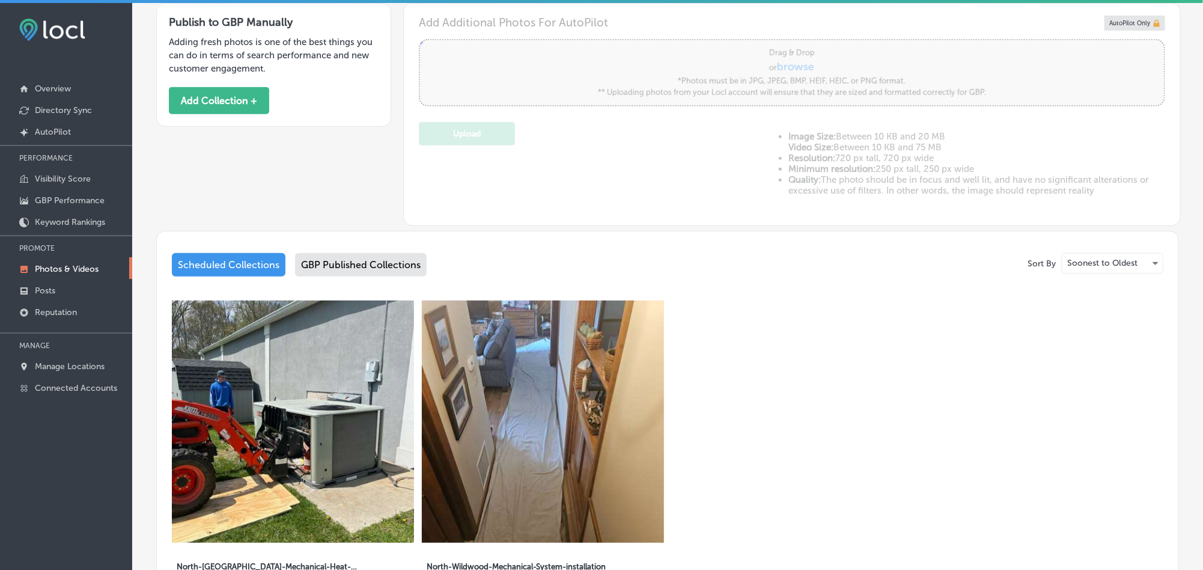
click at [339, 336] on img at bounding box center [293, 422] width 242 height 242
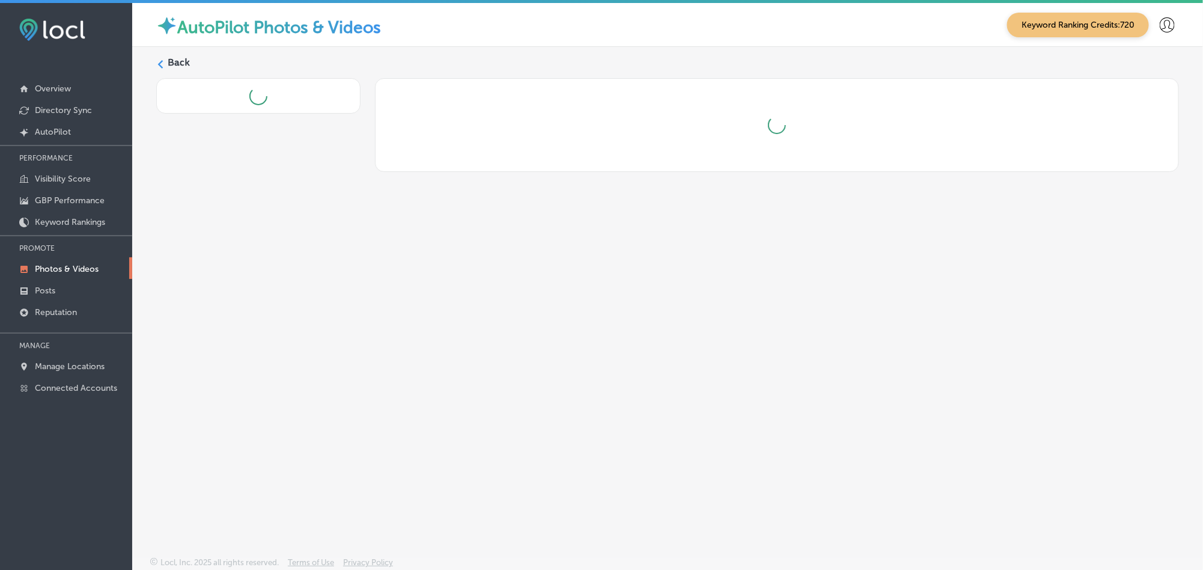
click at [332, 373] on div "Back" at bounding box center [667, 273] width 1071 height 453
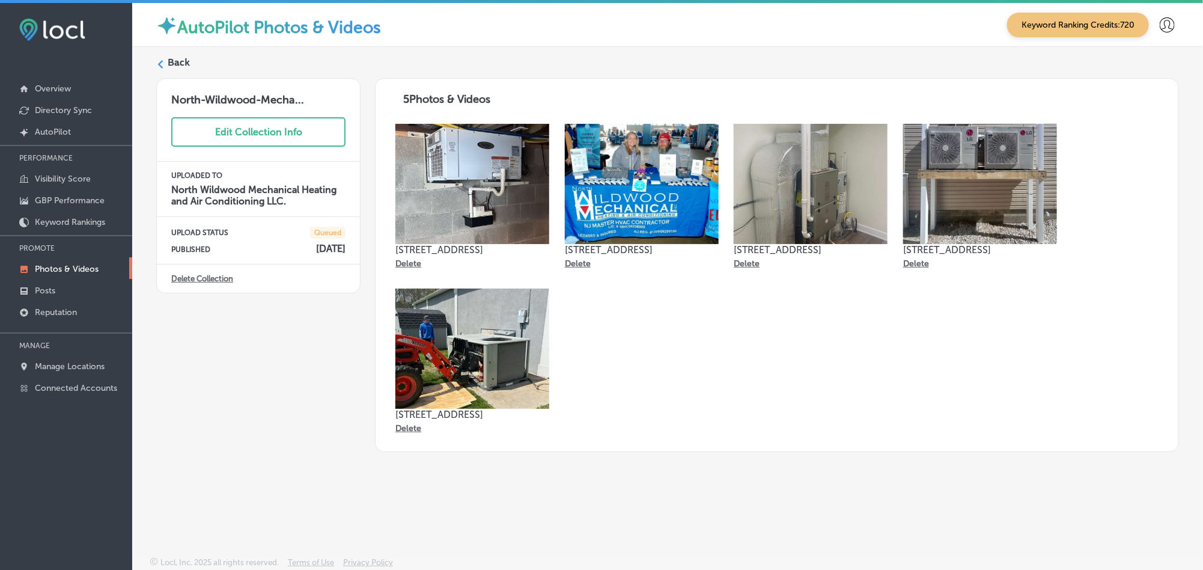
click at [166, 58] on div "Back" at bounding box center [667, 67] width 1023 height 22
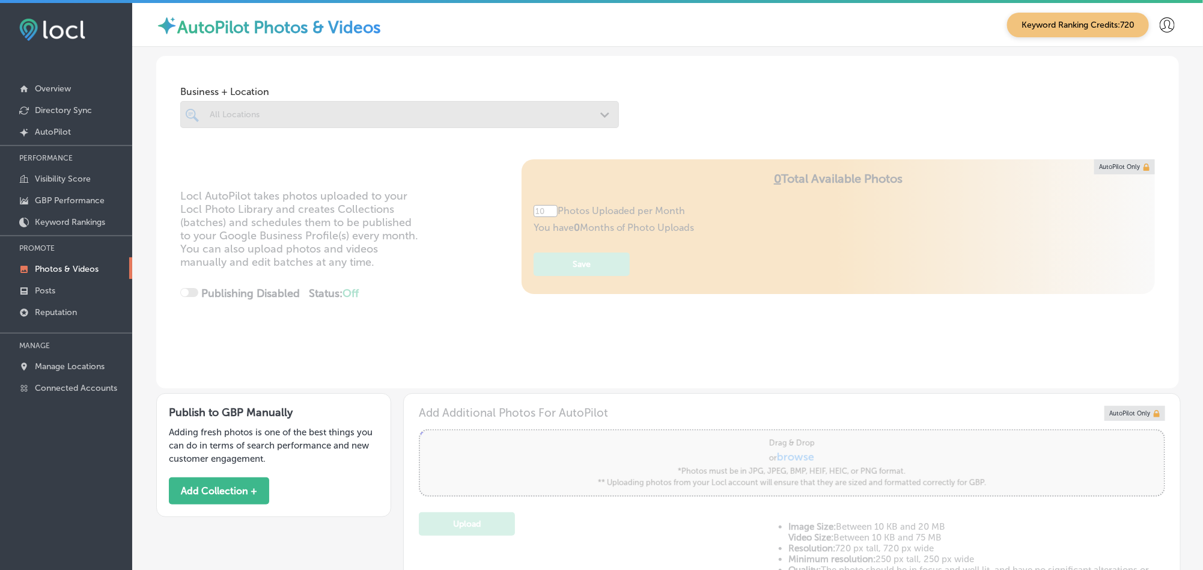
type input "5"
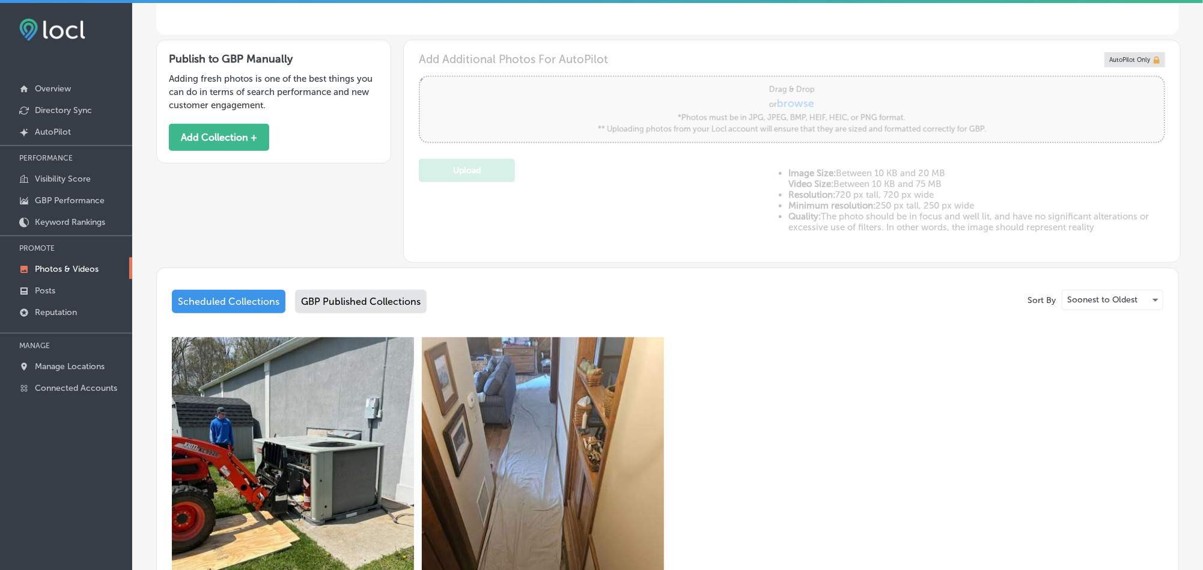
scroll to position [361, 0]
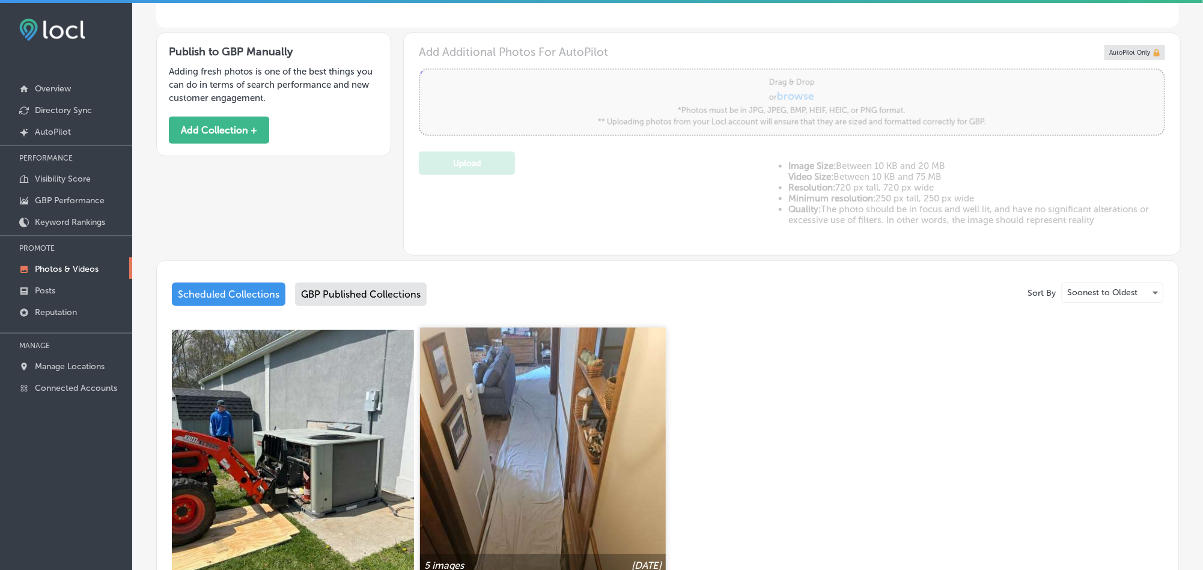
click at [484, 399] on img at bounding box center [543, 451] width 246 height 246
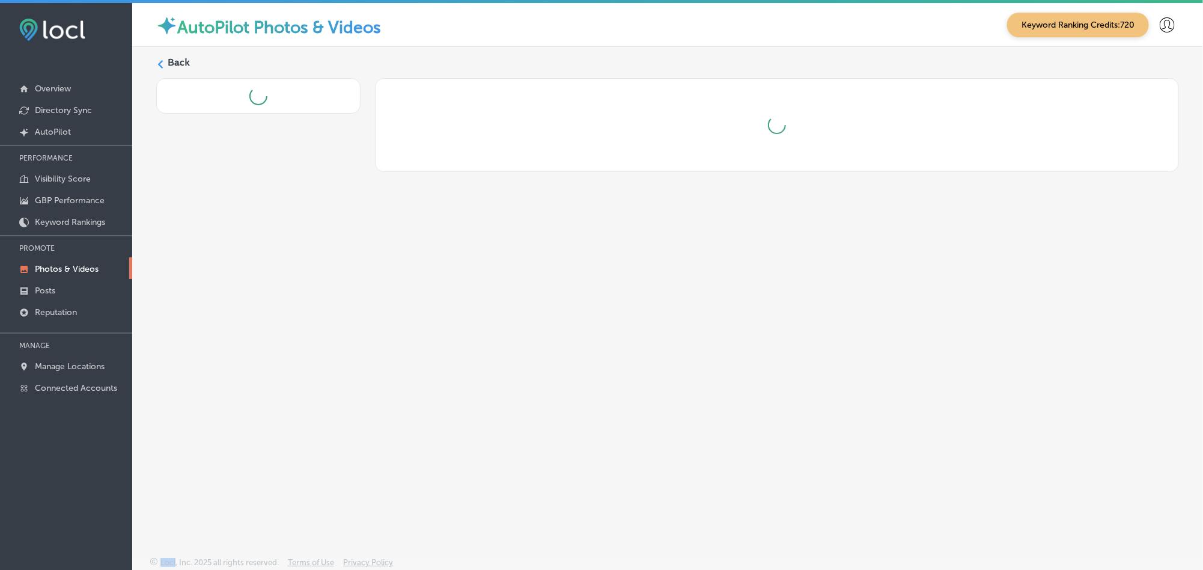
click at [484, 399] on div "Back" at bounding box center [667, 273] width 1071 height 453
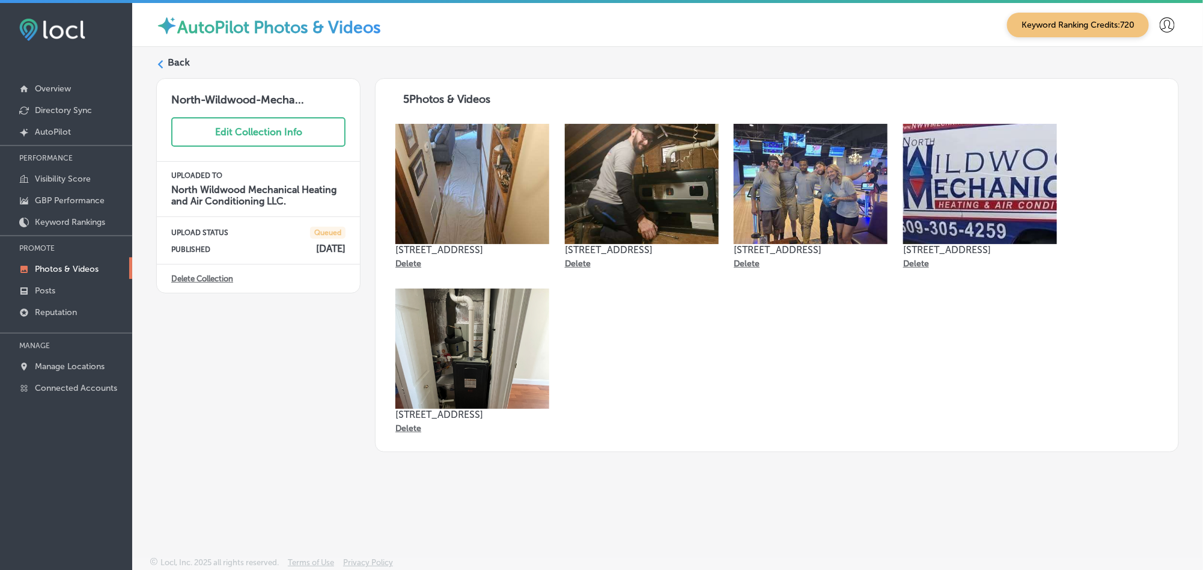
click at [169, 60] on label "Back" at bounding box center [179, 62] width 22 height 13
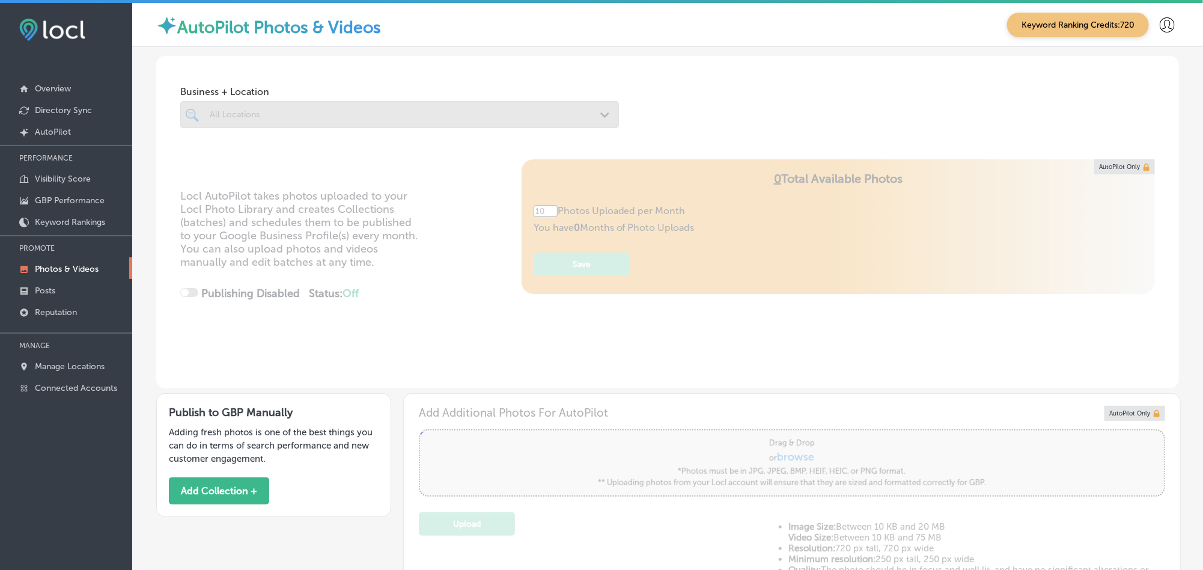
type input "5"
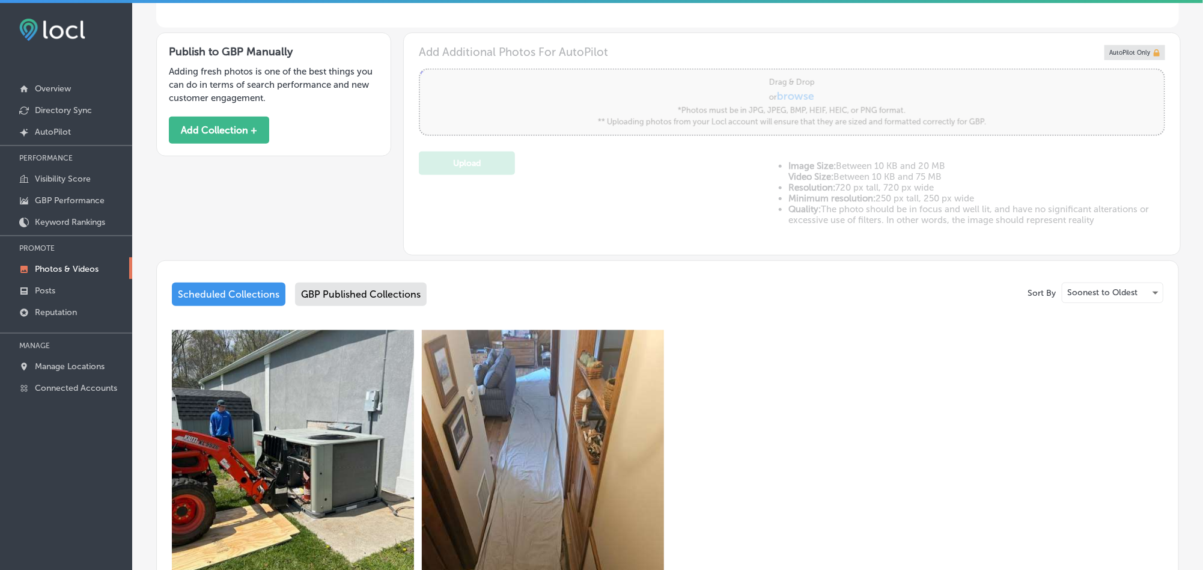
click at [383, 296] on div "GBP Published Collections" at bounding box center [361, 293] width 132 height 23
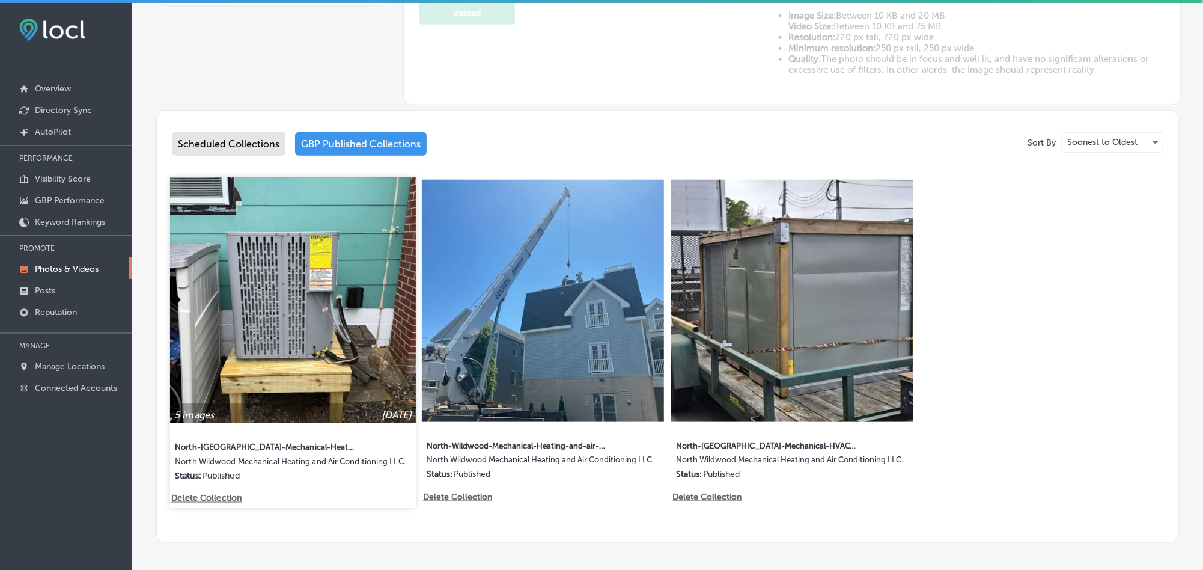
scroll to position [559, 0]
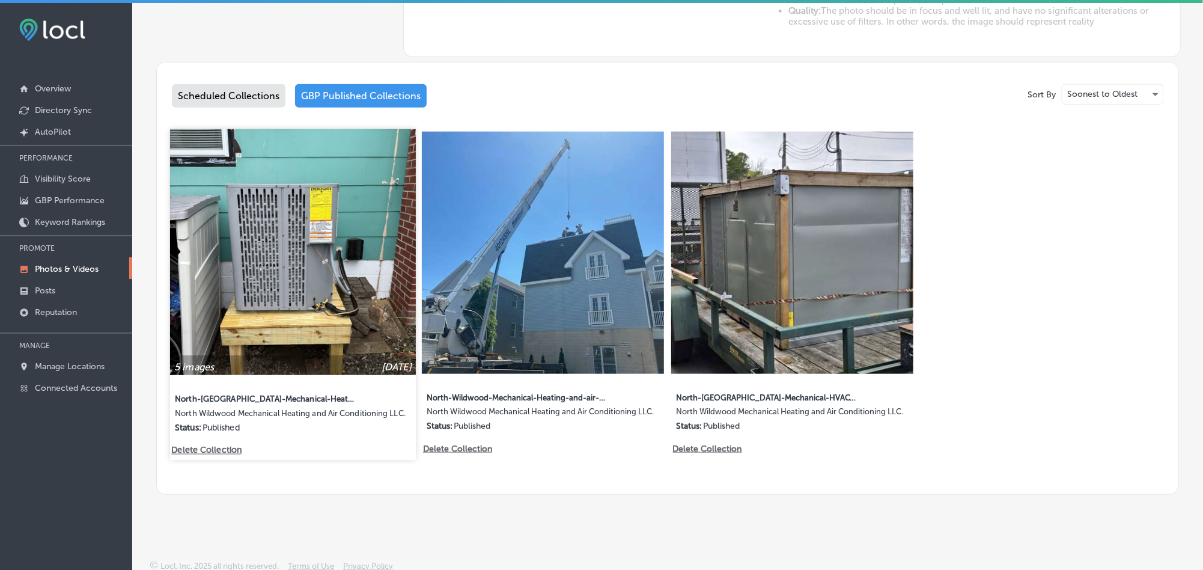
click at [338, 291] on img at bounding box center [293, 252] width 246 height 246
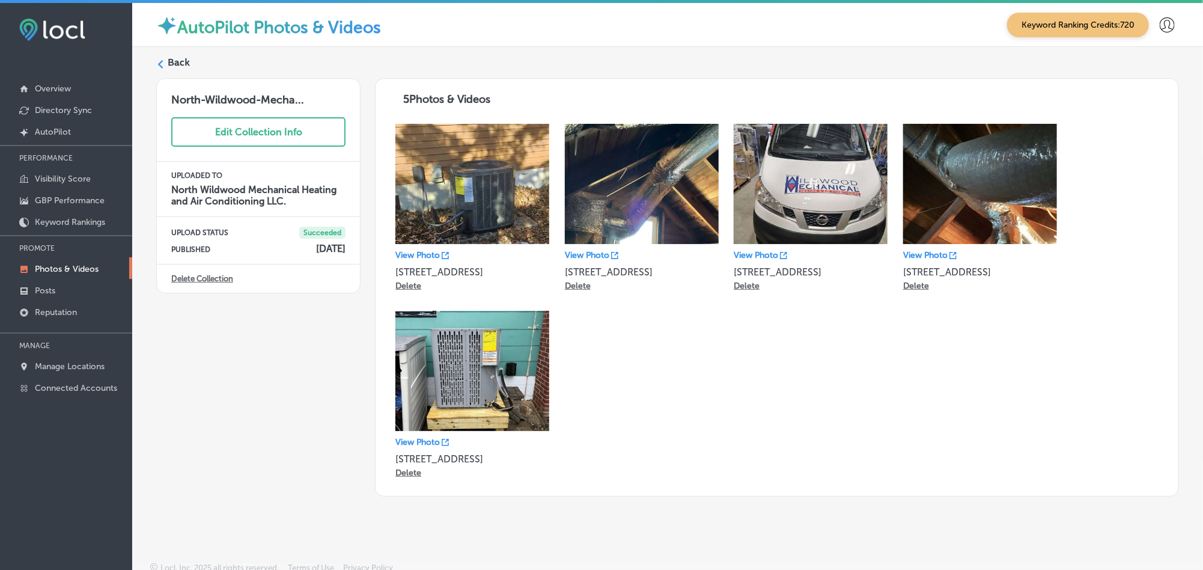
click at [182, 59] on label "Back" at bounding box center [179, 62] width 22 height 13
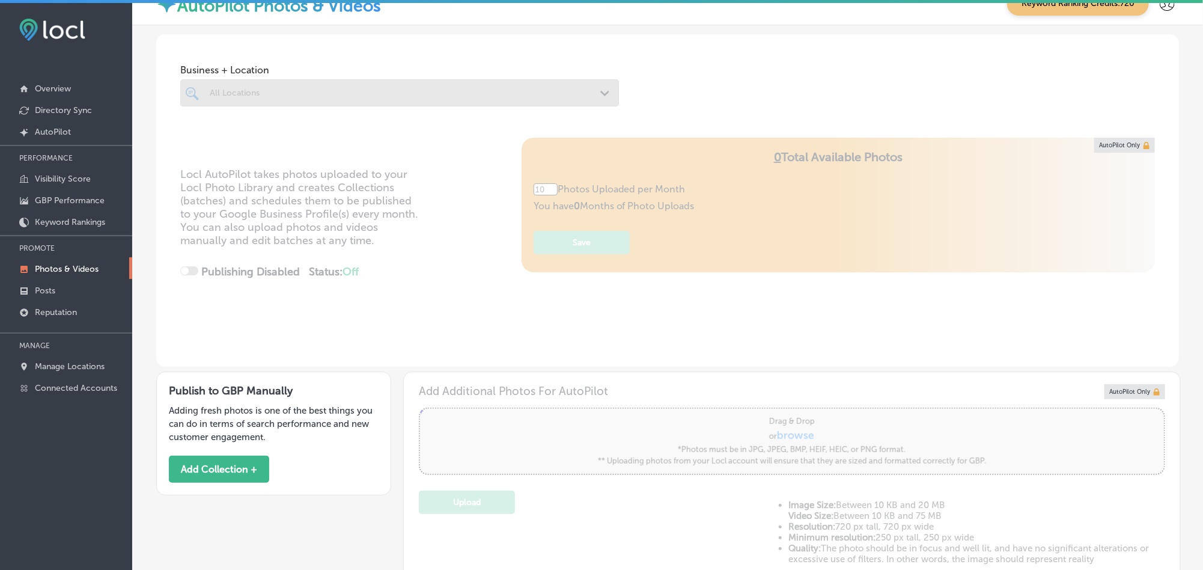
type input "5"
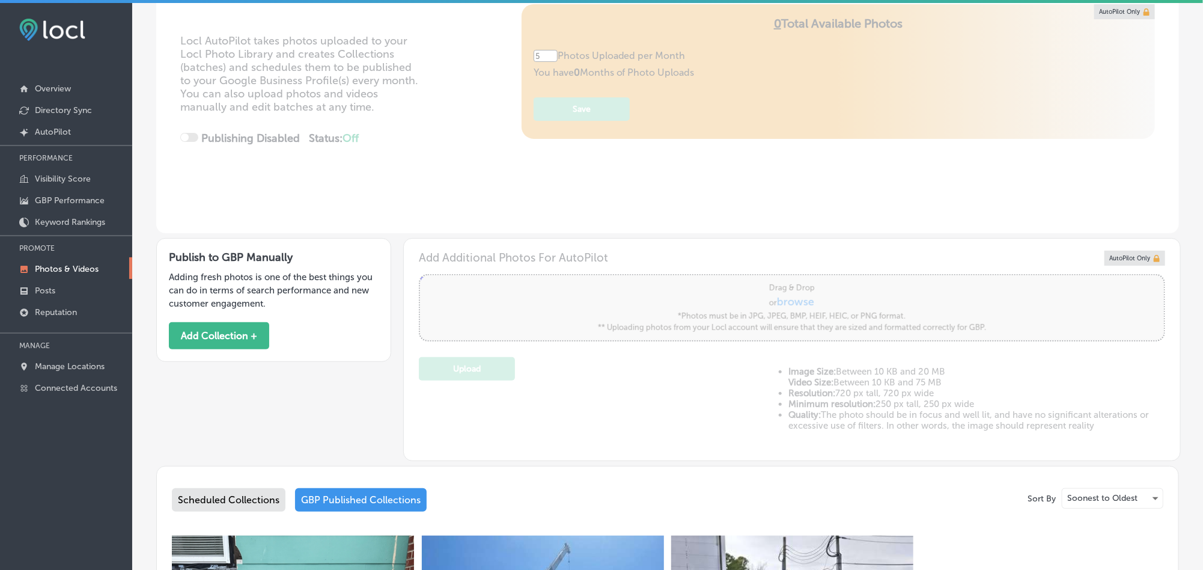
scroll to position [240, 0]
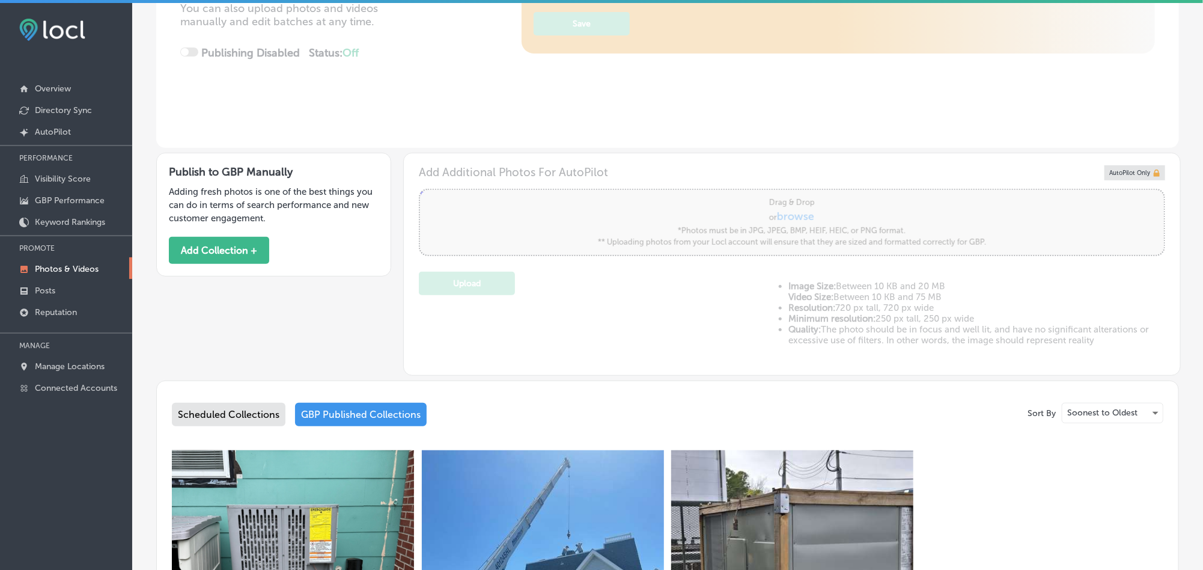
click at [516, 507] on img at bounding box center [543, 571] width 242 height 242
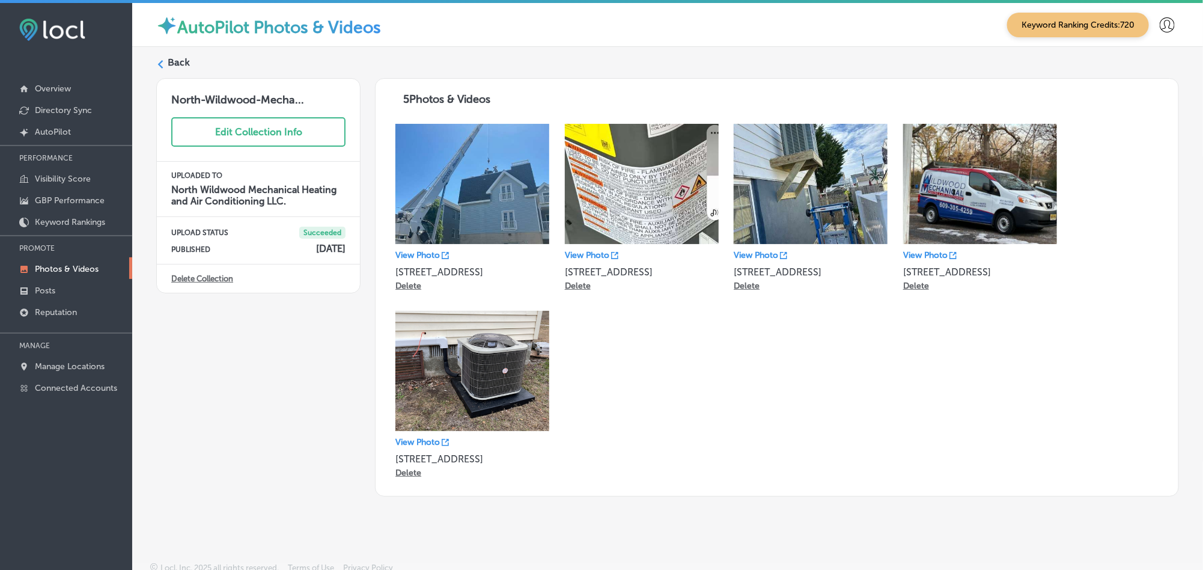
click at [166, 63] on div "Back" at bounding box center [667, 67] width 1023 height 22
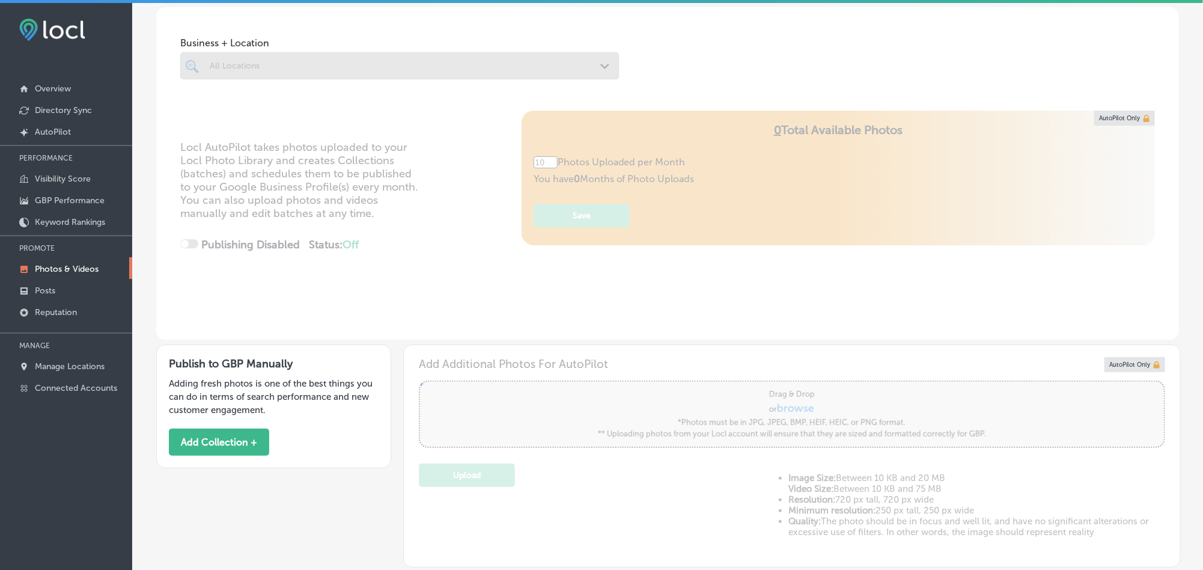
type input "5"
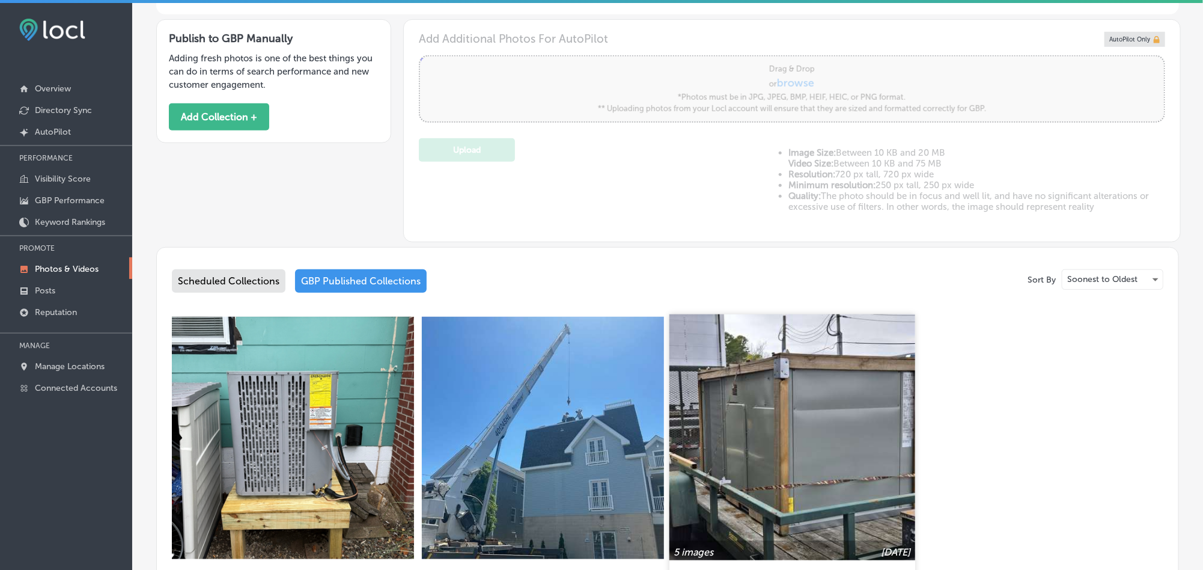
scroll to position [390, 0]
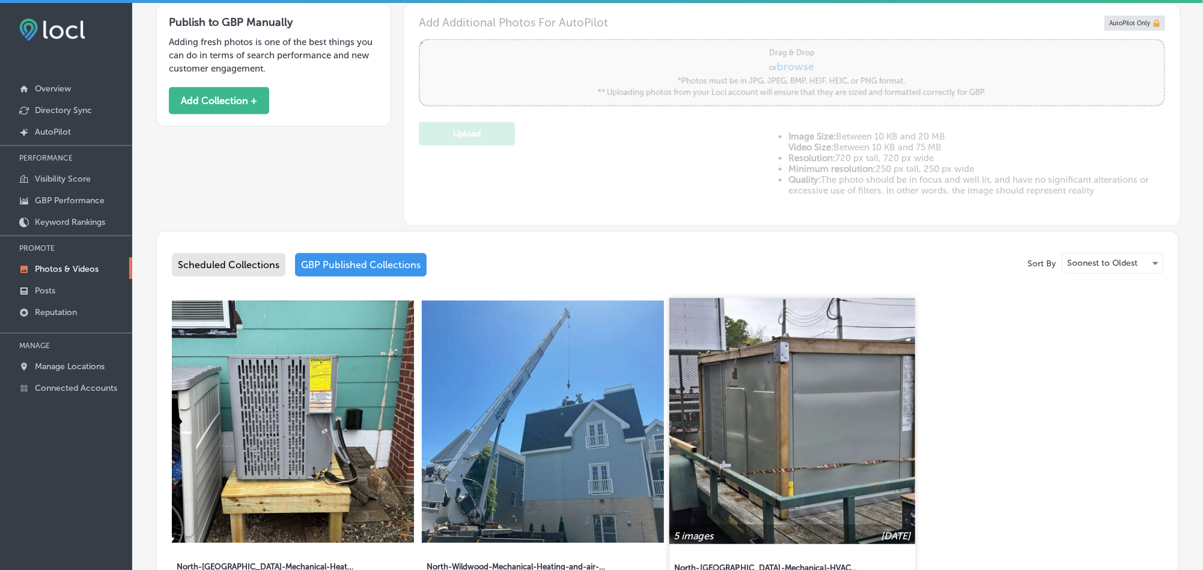
click at [712, 509] on img at bounding box center [793, 421] width 246 height 246
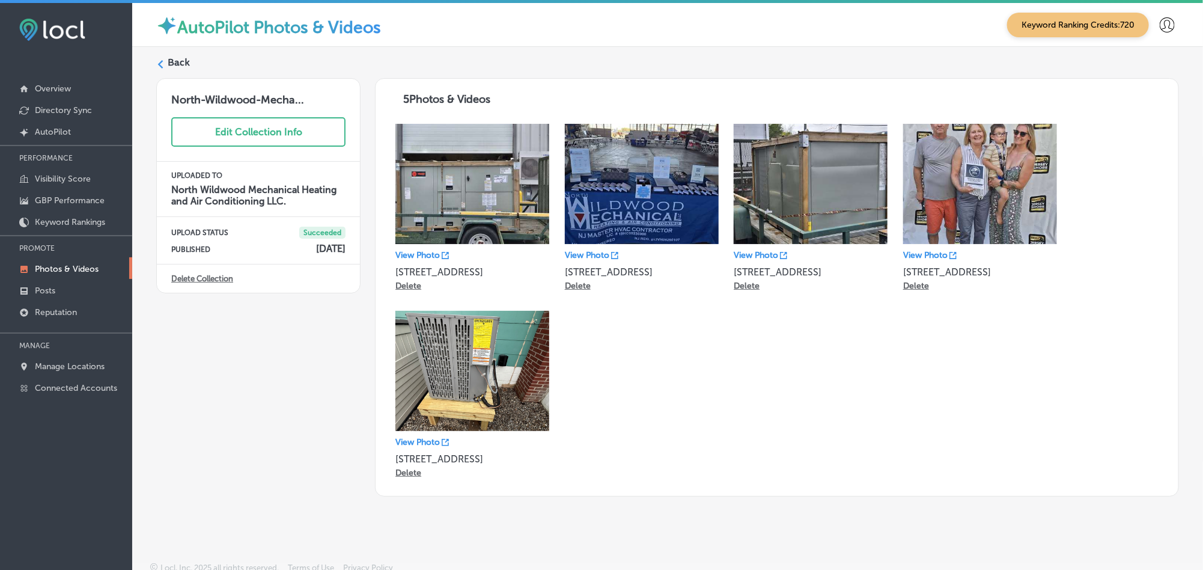
click at [170, 61] on label "Back" at bounding box center [179, 62] width 22 height 13
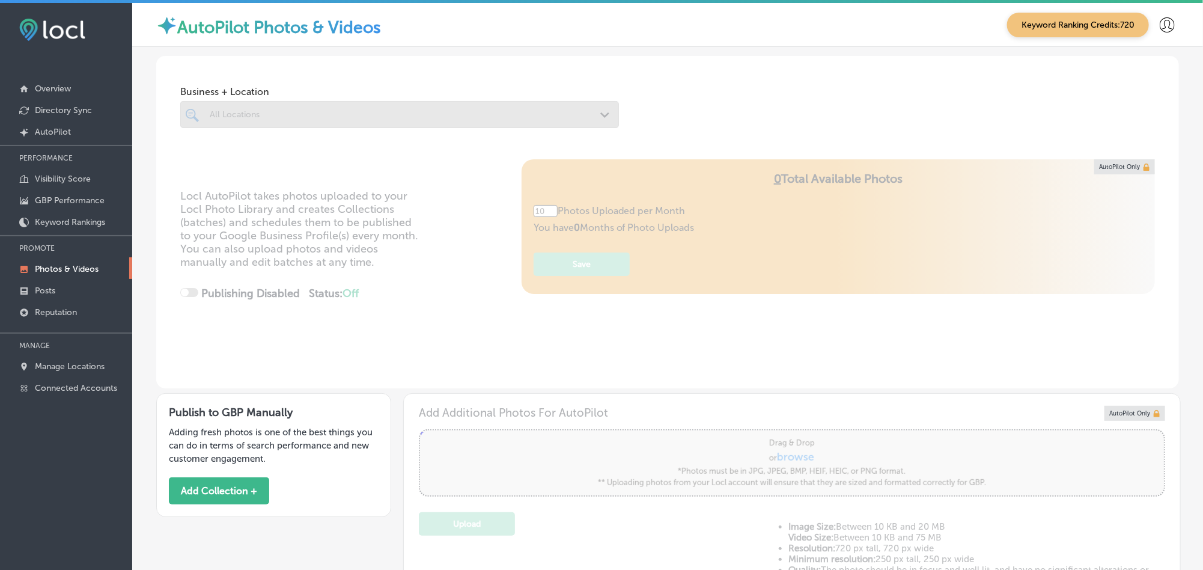
type input "5"
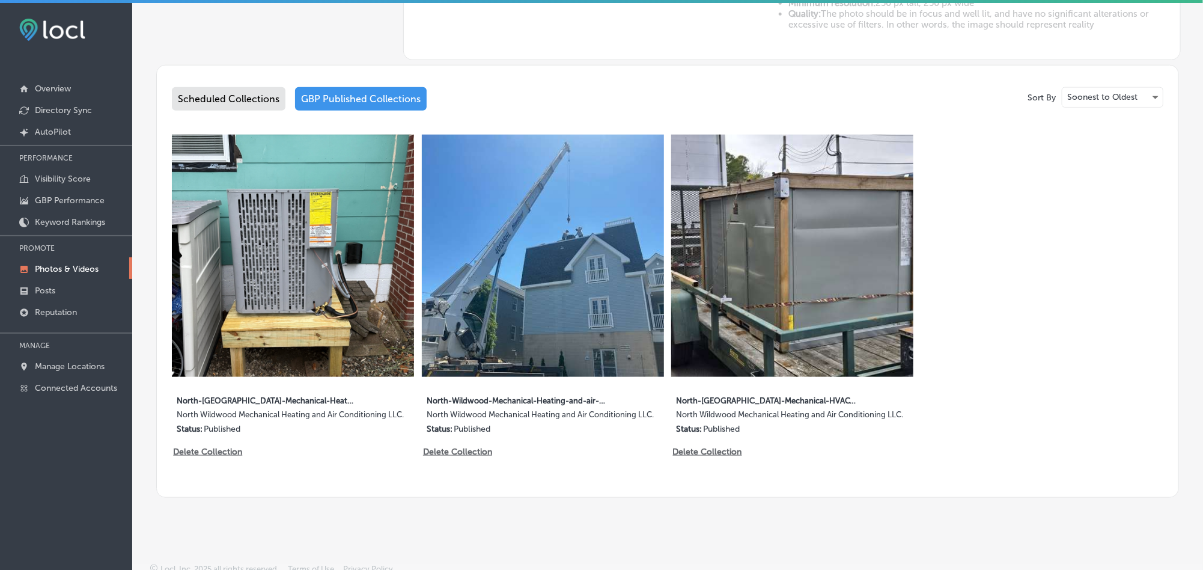
scroll to position [559, 0]
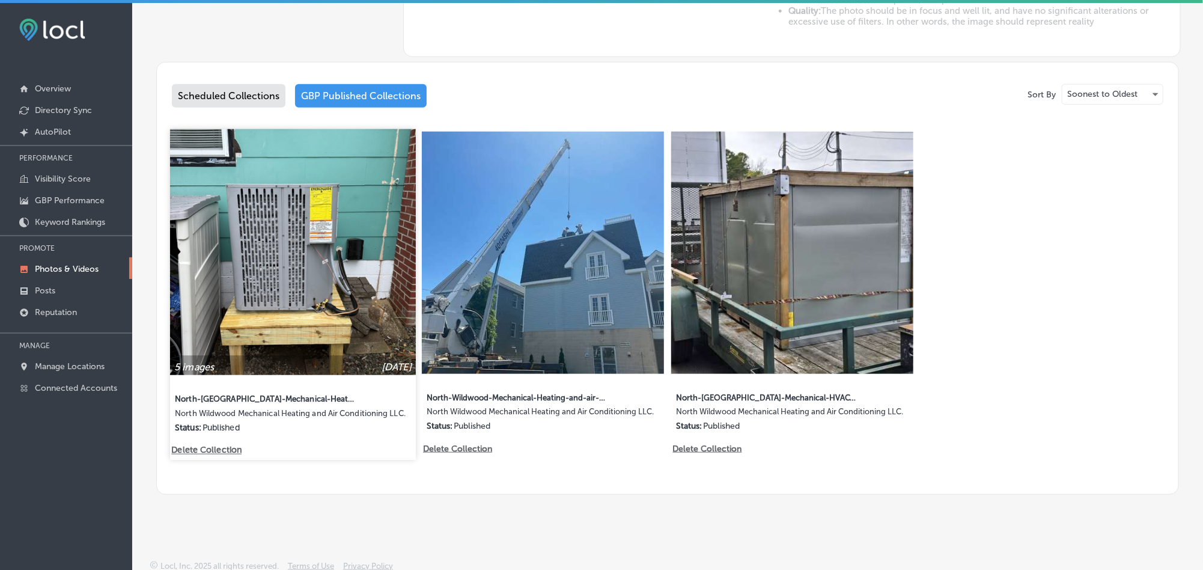
click at [291, 206] on img at bounding box center [293, 252] width 246 height 246
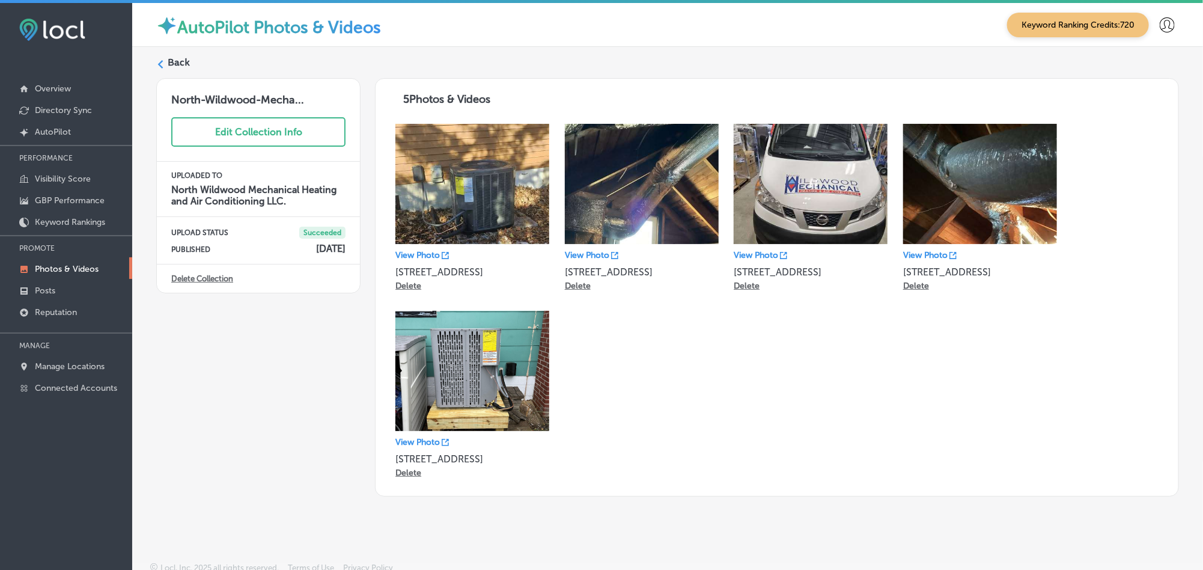
click at [170, 56] on label "Back" at bounding box center [179, 62] width 22 height 13
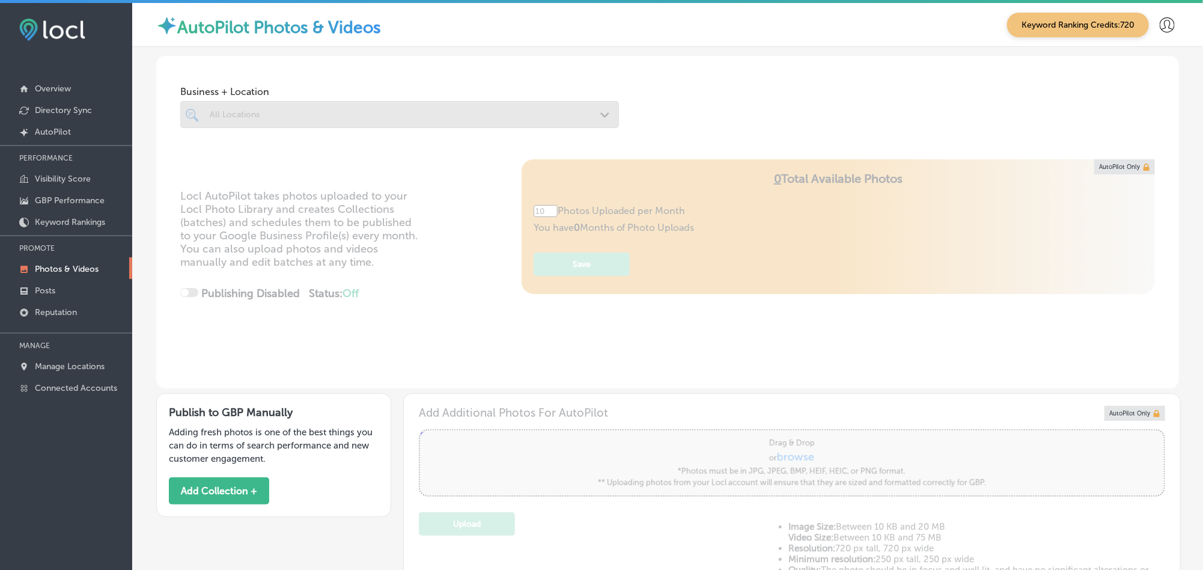
type input "5"
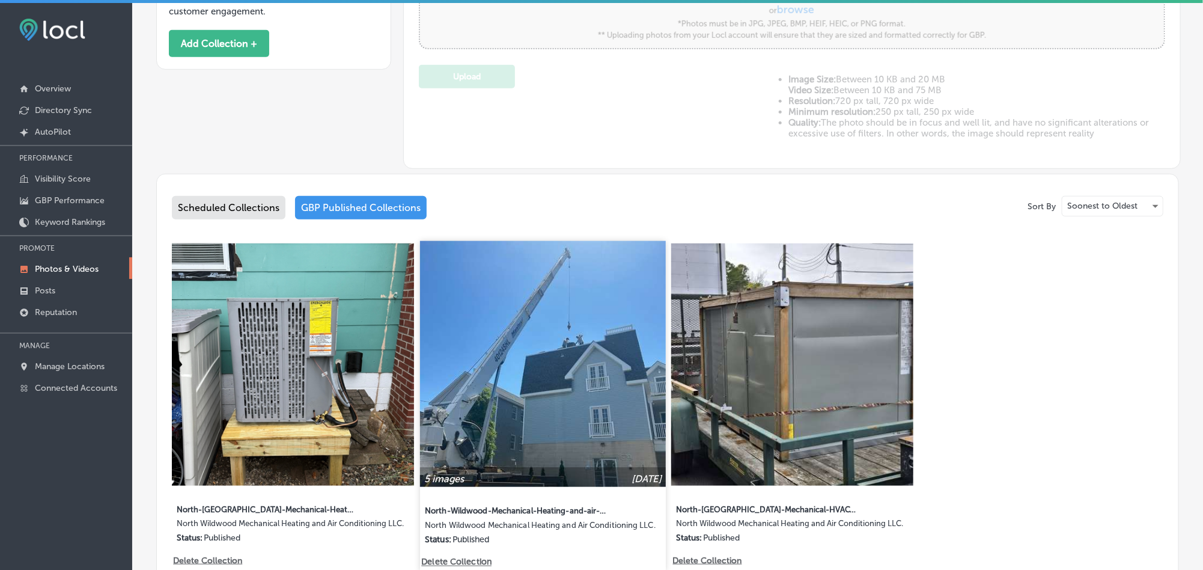
scroll to position [451, 0]
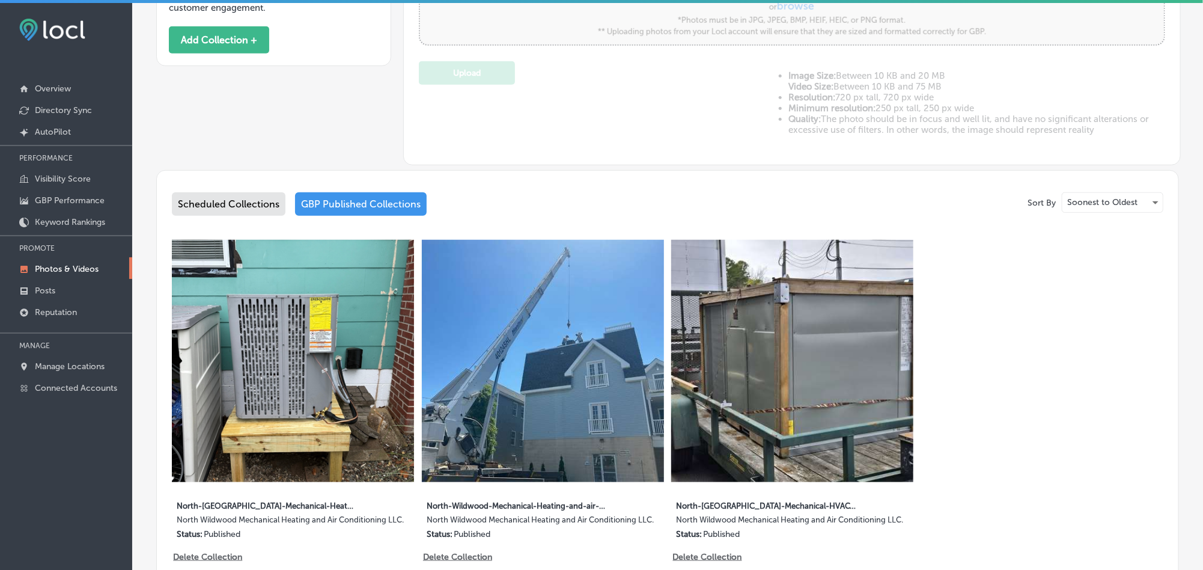
click at [517, 386] on img at bounding box center [543, 361] width 242 height 242
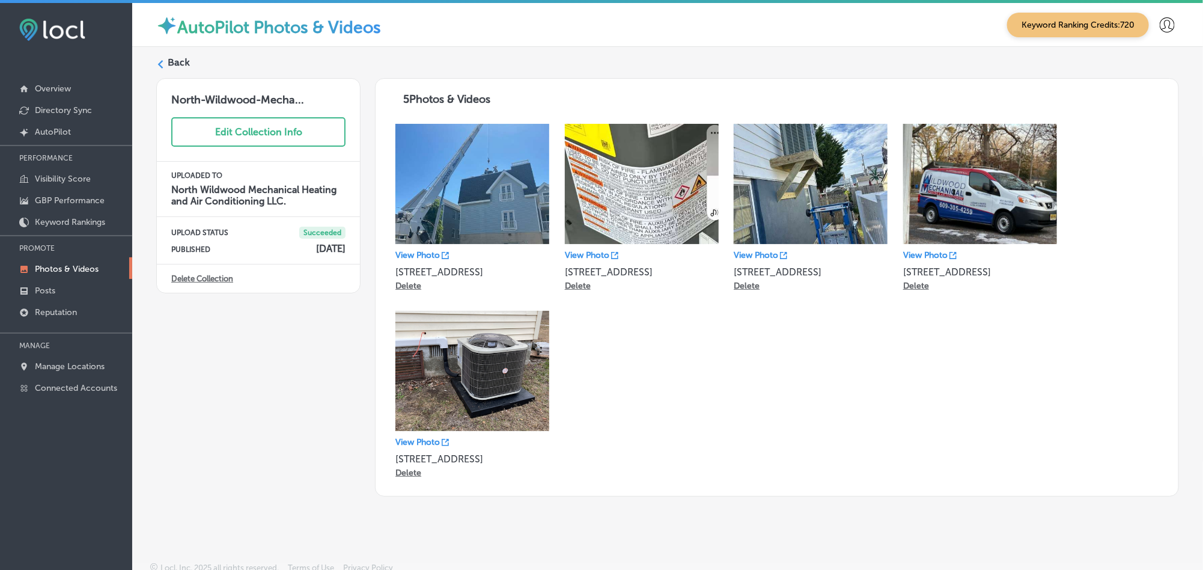
click at [159, 54] on div "Back North-[GEOGRAPHIC_DATA]-[GEOGRAPHIC_DATA]... Edit Collection Info UPLOADED…" at bounding box center [667, 276] width 1071 height 459
click at [175, 63] on label "Back" at bounding box center [179, 62] width 22 height 13
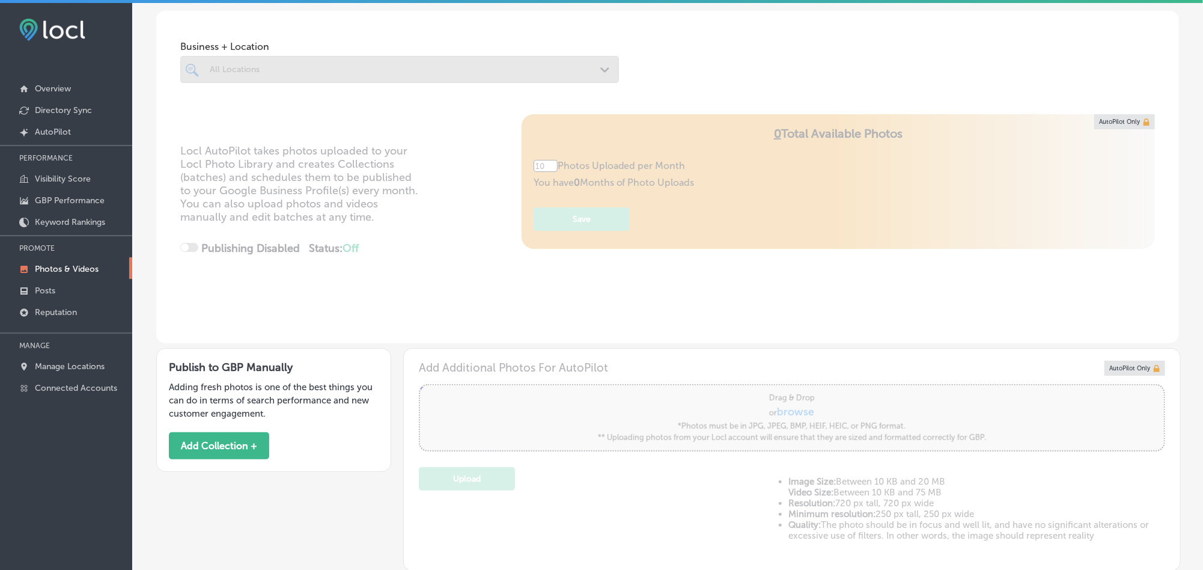
type input "5"
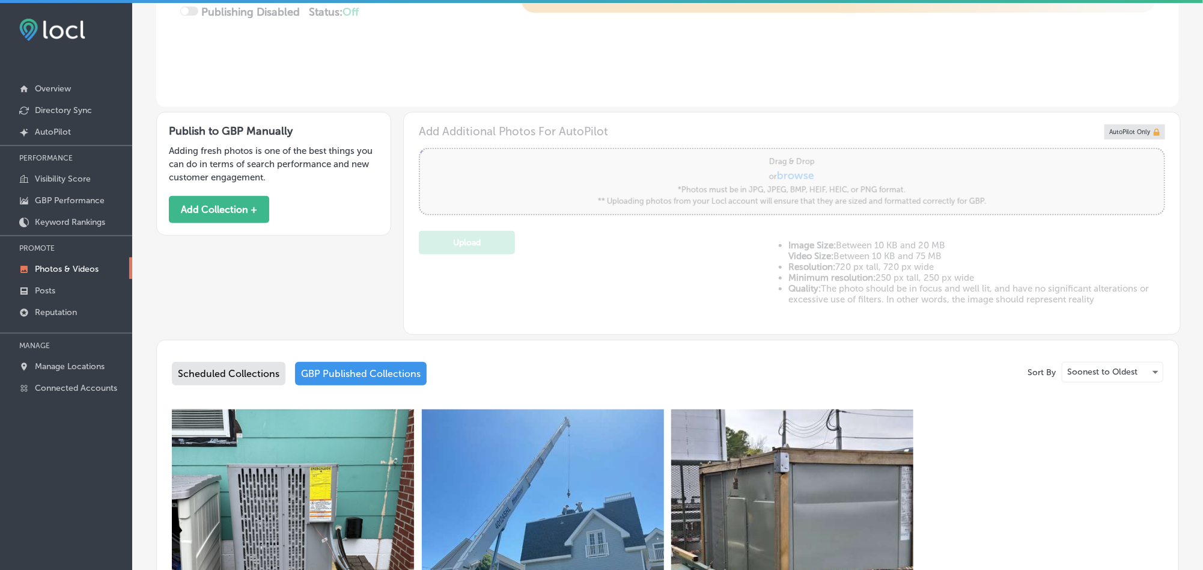
scroll to position [390, 0]
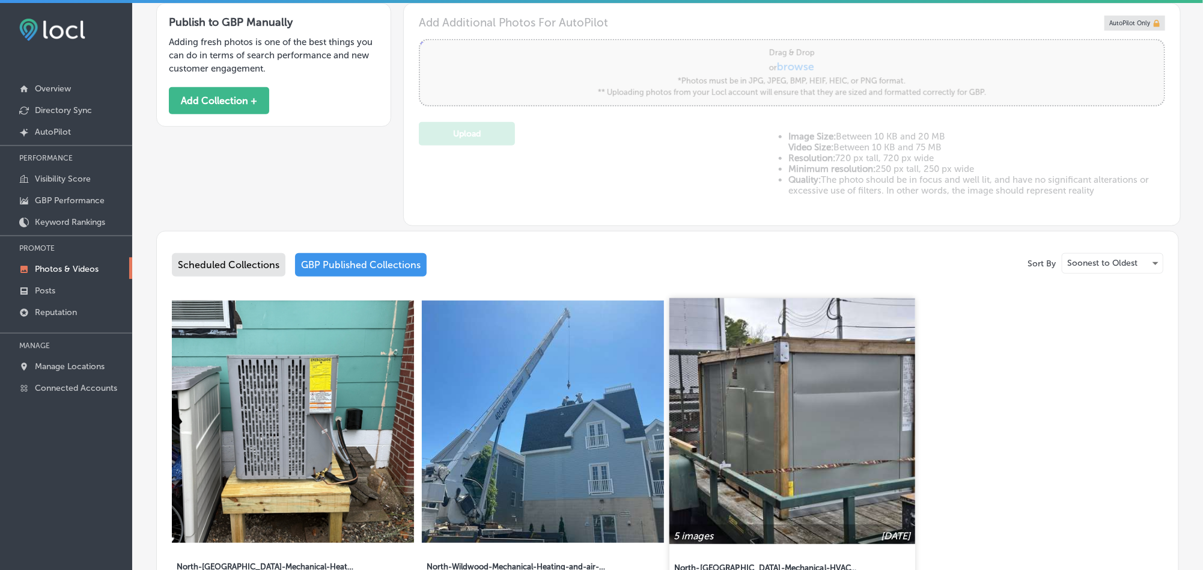
click at [737, 432] on img at bounding box center [793, 421] width 246 height 246
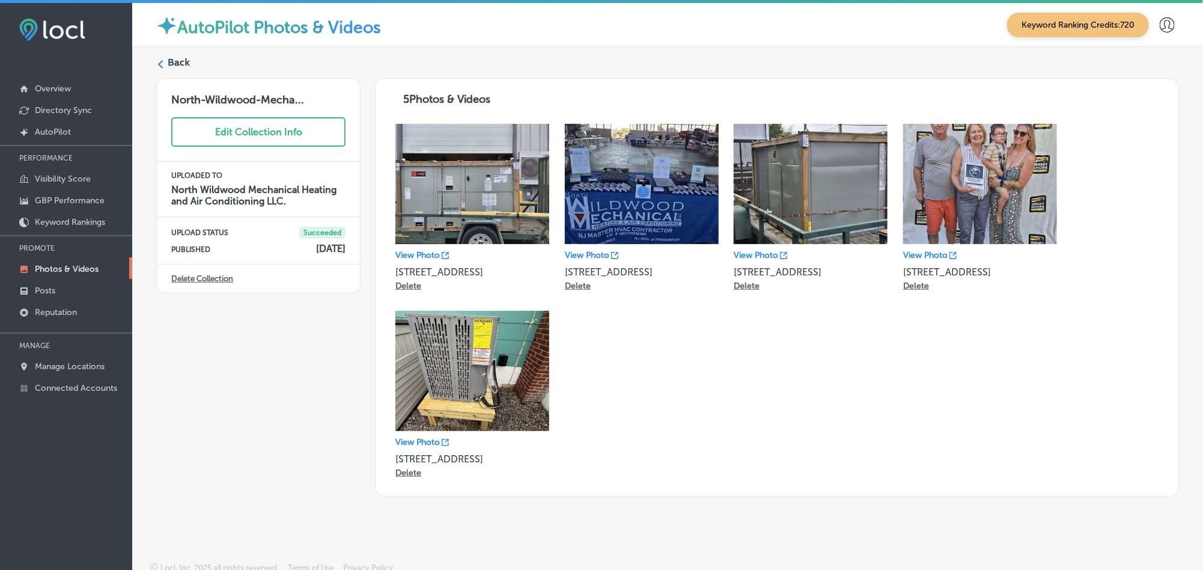
click at [162, 58] on div "Back" at bounding box center [667, 67] width 1023 height 22
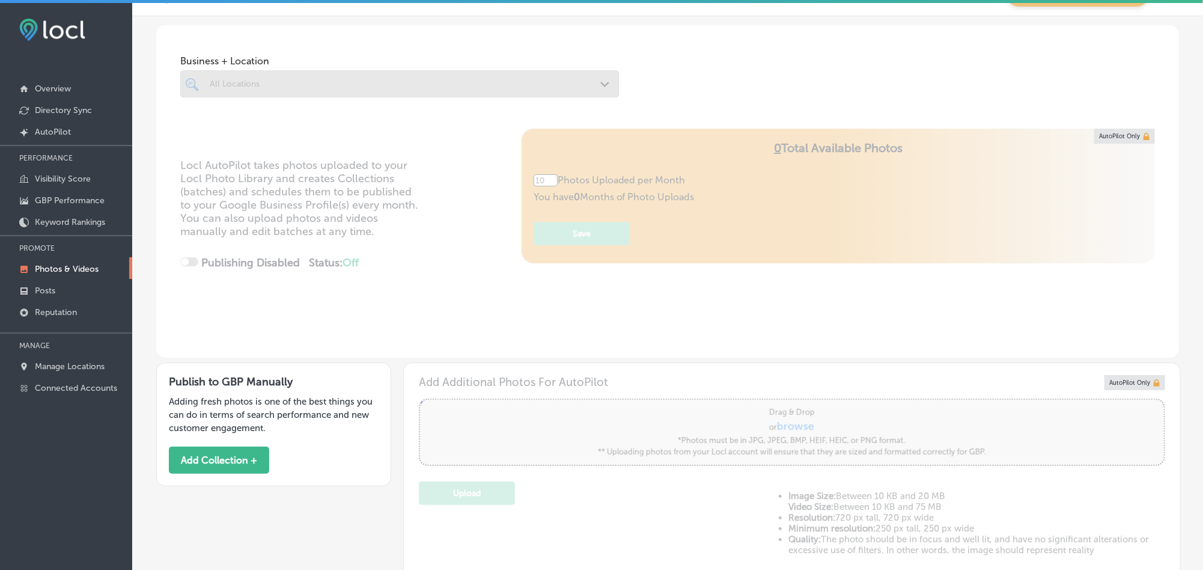
type input "5"
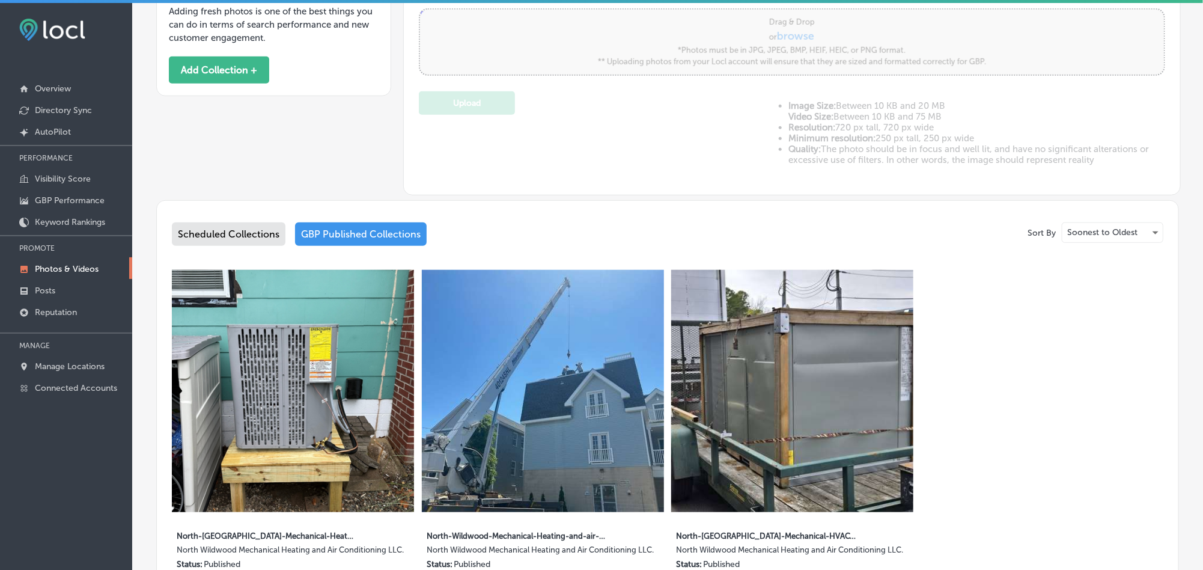
click at [208, 222] on div "Scheduled Collections" at bounding box center [229, 233] width 114 height 23
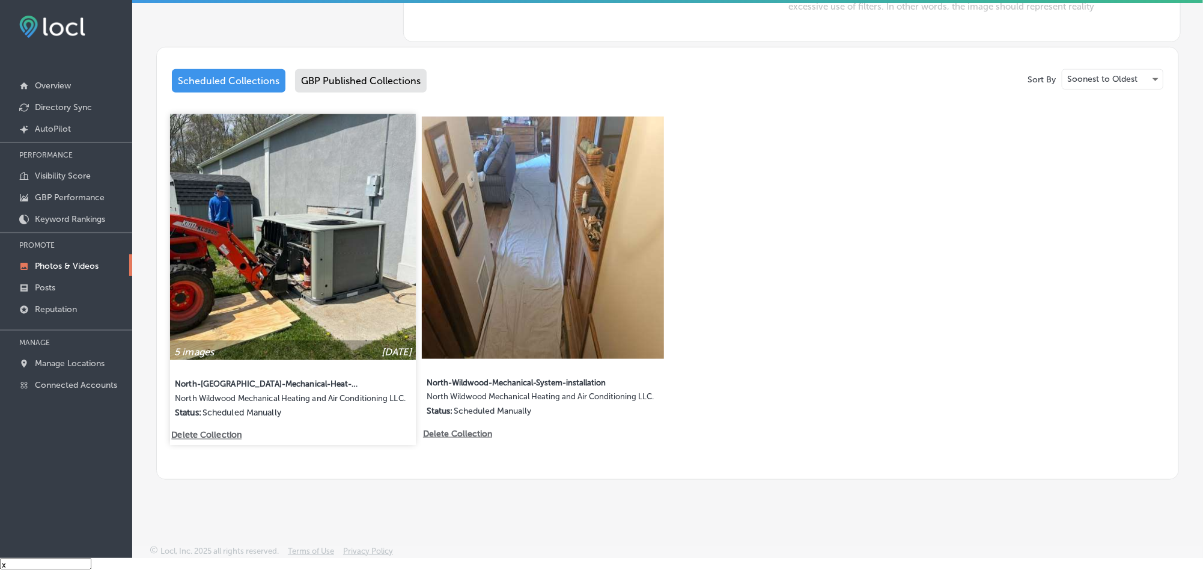
scroll to position [17, 0]
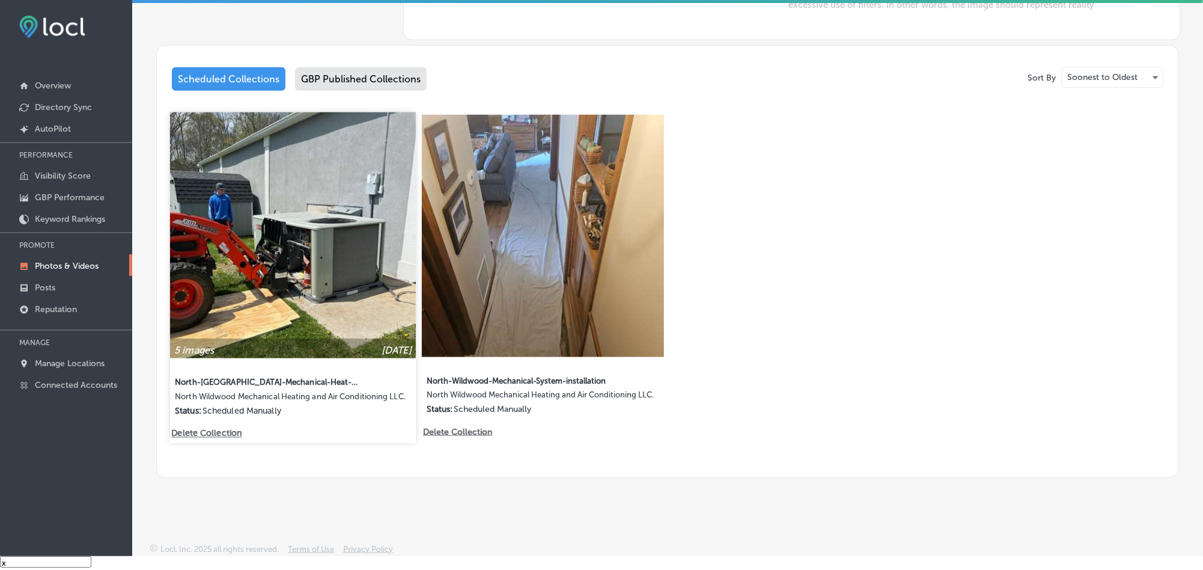
click at [318, 258] on img at bounding box center [293, 235] width 246 height 246
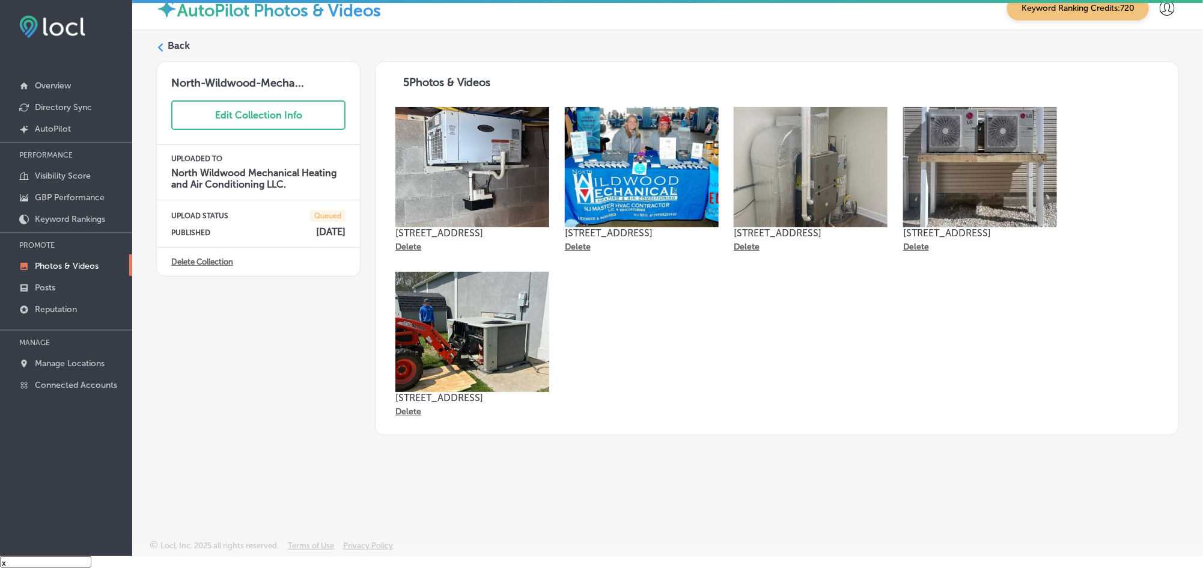
click at [168, 40] on label "Back" at bounding box center [179, 45] width 22 height 13
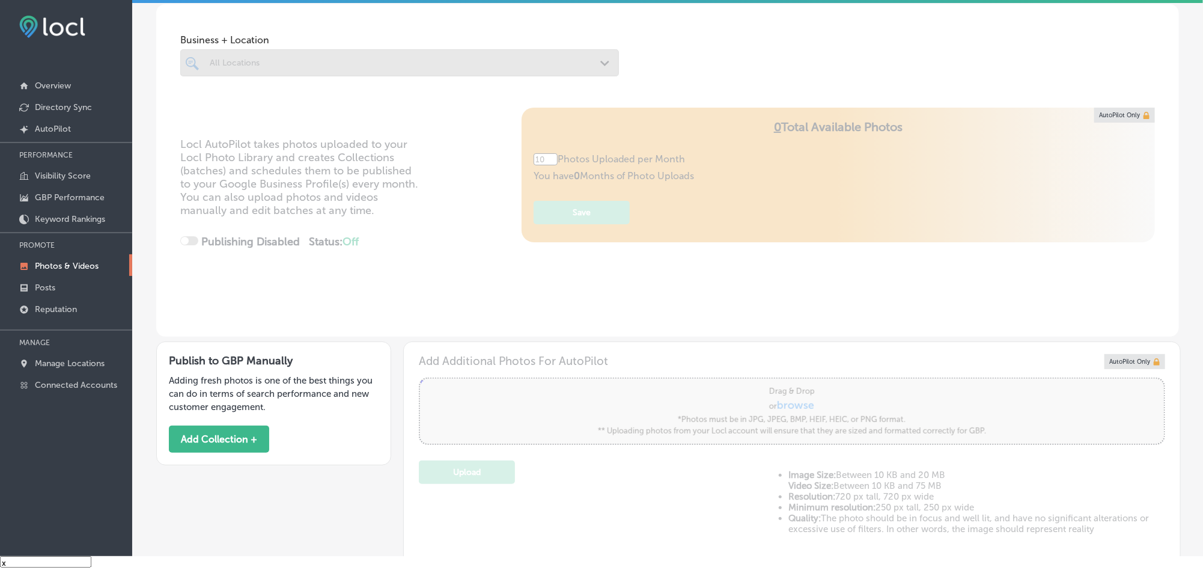
type input "5"
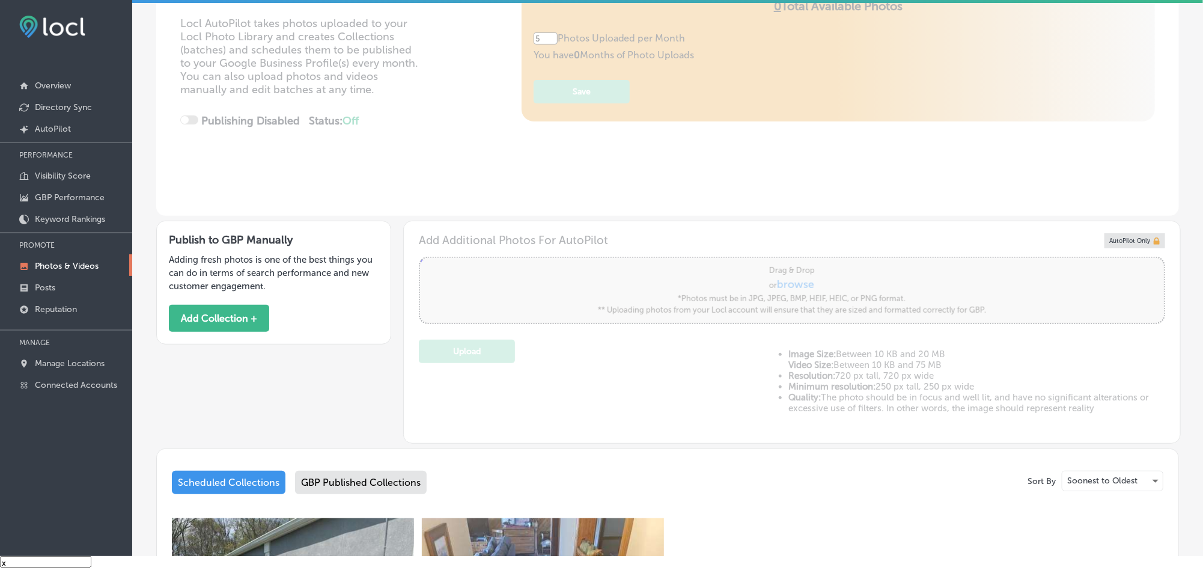
scroll to position [270, 0]
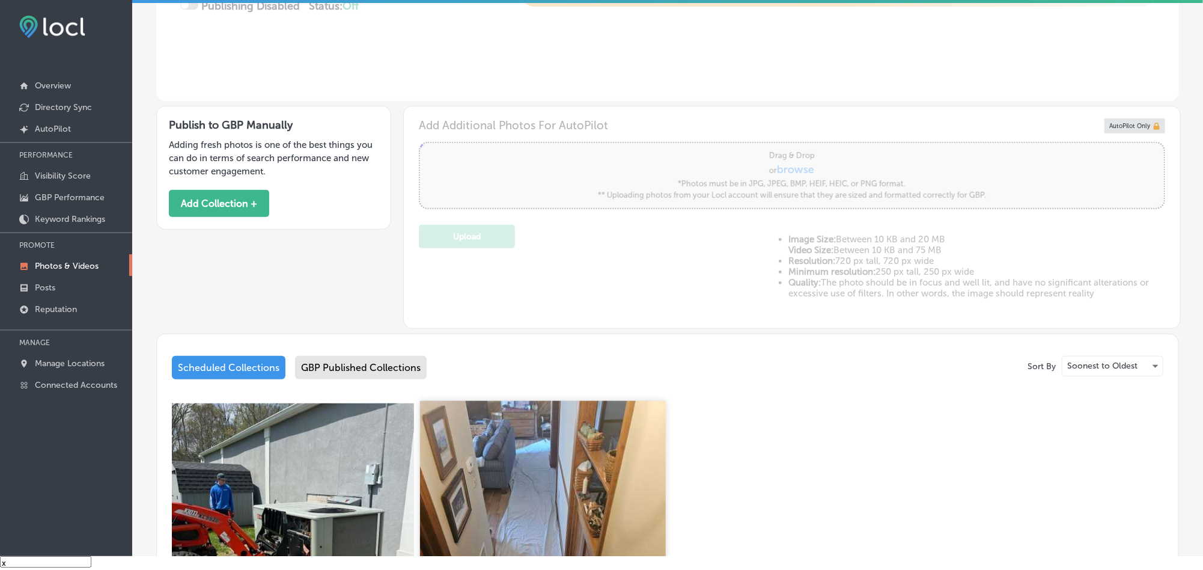
click at [584, 484] on img at bounding box center [543, 524] width 246 height 246
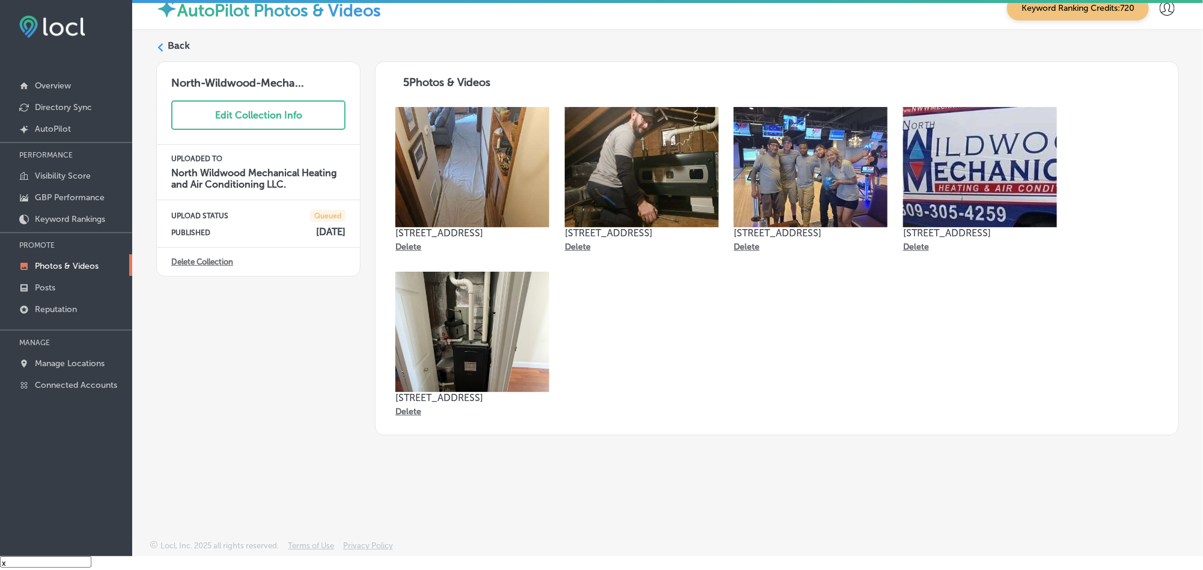
click at [170, 39] on label "Back" at bounding box center [179, 45] width 22 height 13
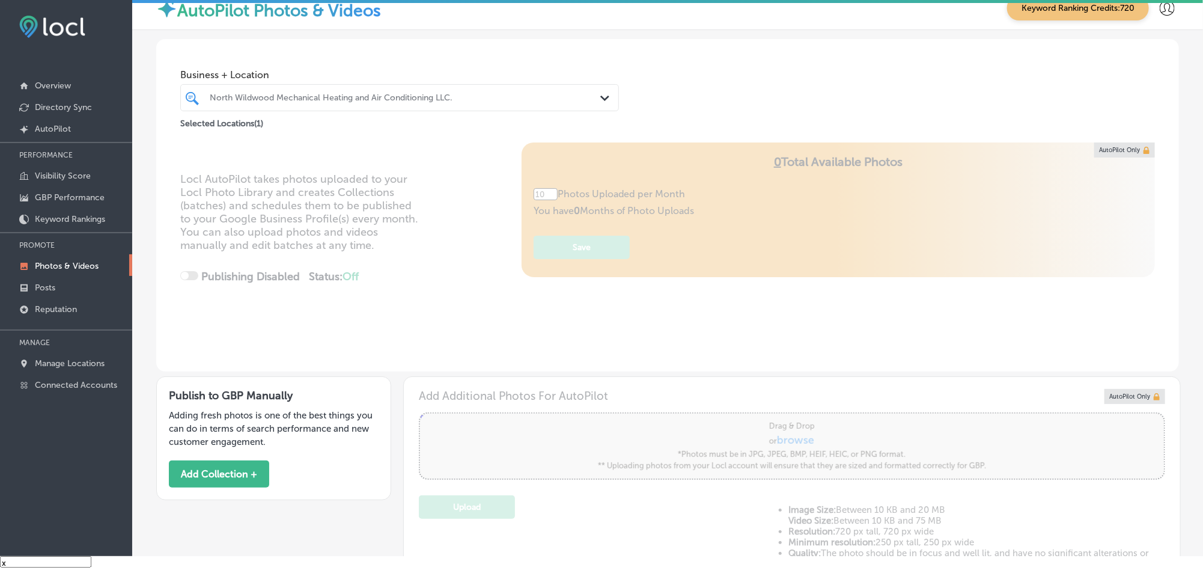
type input "5"
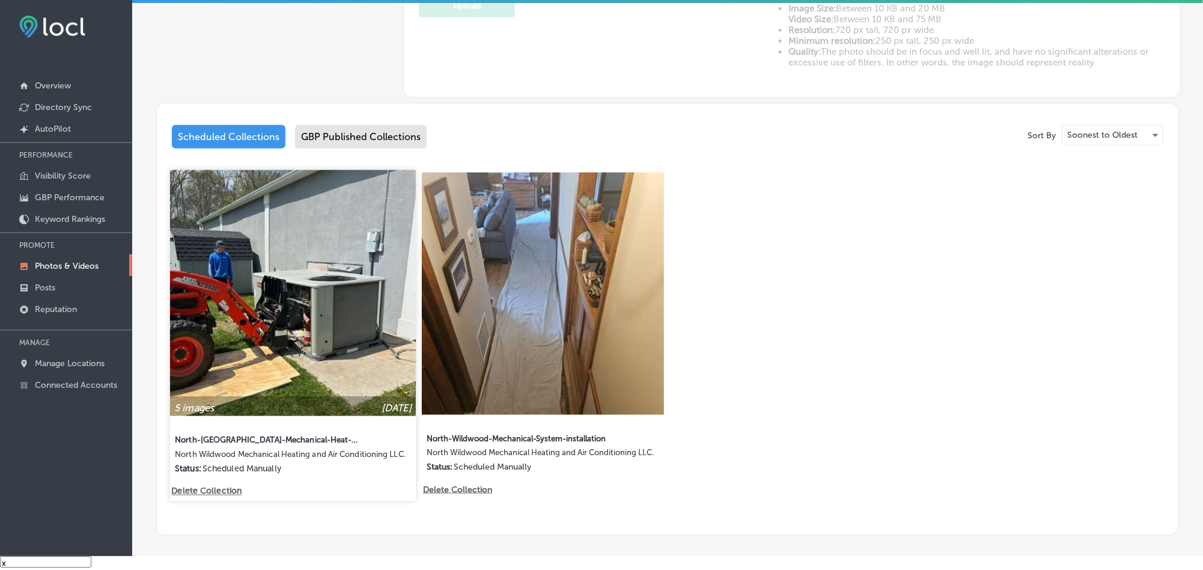
scroll to position [559, 0]
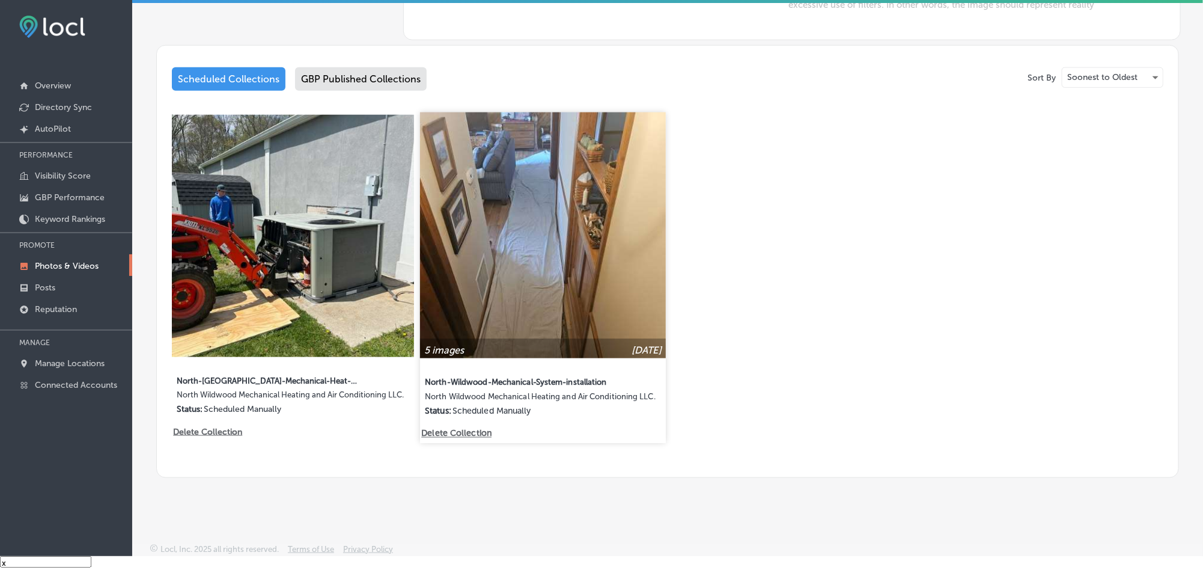
click at [564, 234] on img at bounding box center [543, 235] width 246 height 246
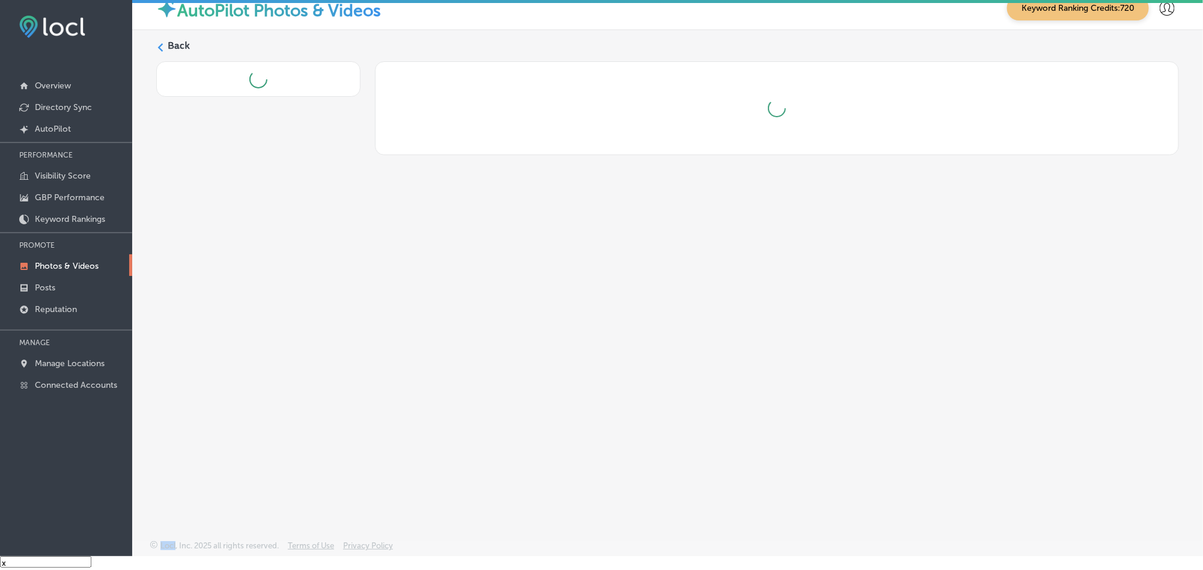
click at [564, 234] on div "Back" at bounding box center [667, 256] width 1071 height 453
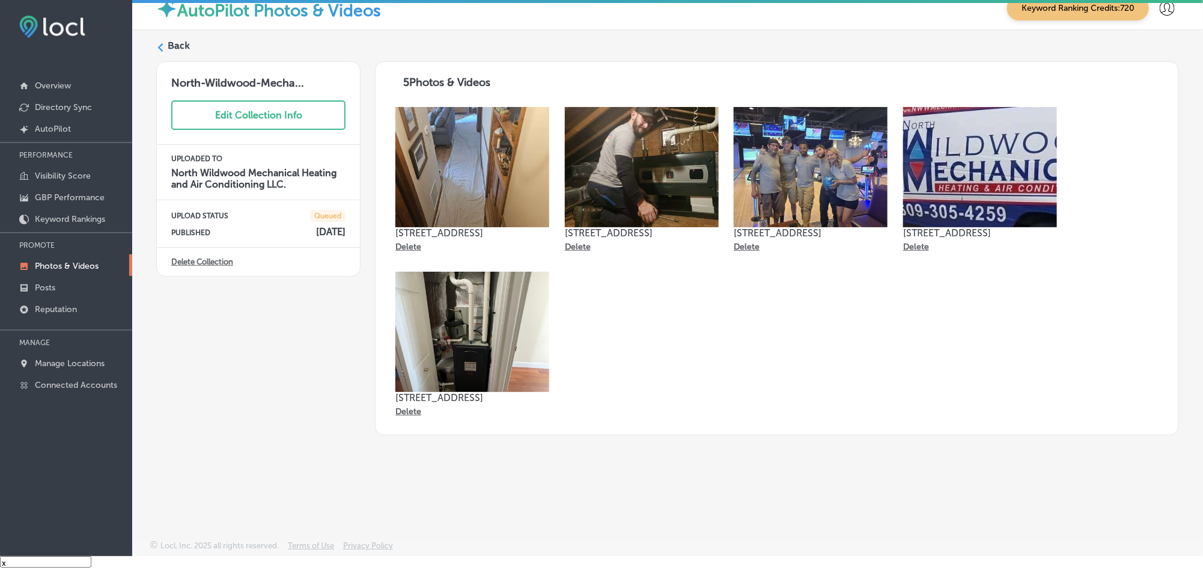
click at [168, 42] on label "Back" at bounding box center [179, 45] width 22 height 13
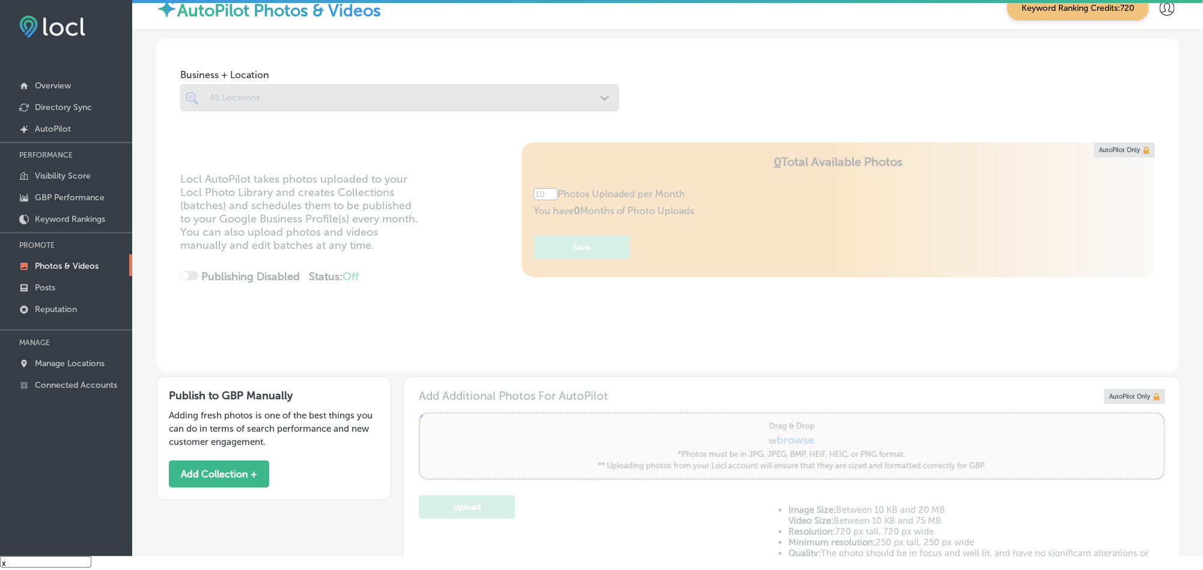
type input "5"
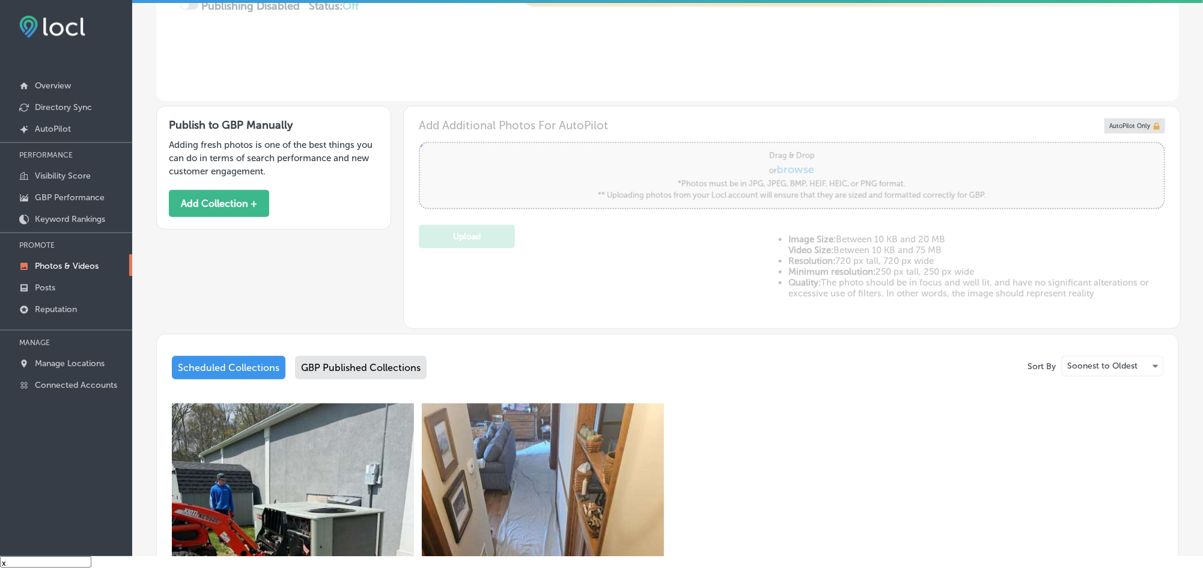
click at [368, 371] on div "GBP Published Collections" at bounding box center [361, 367] width 132 height 23
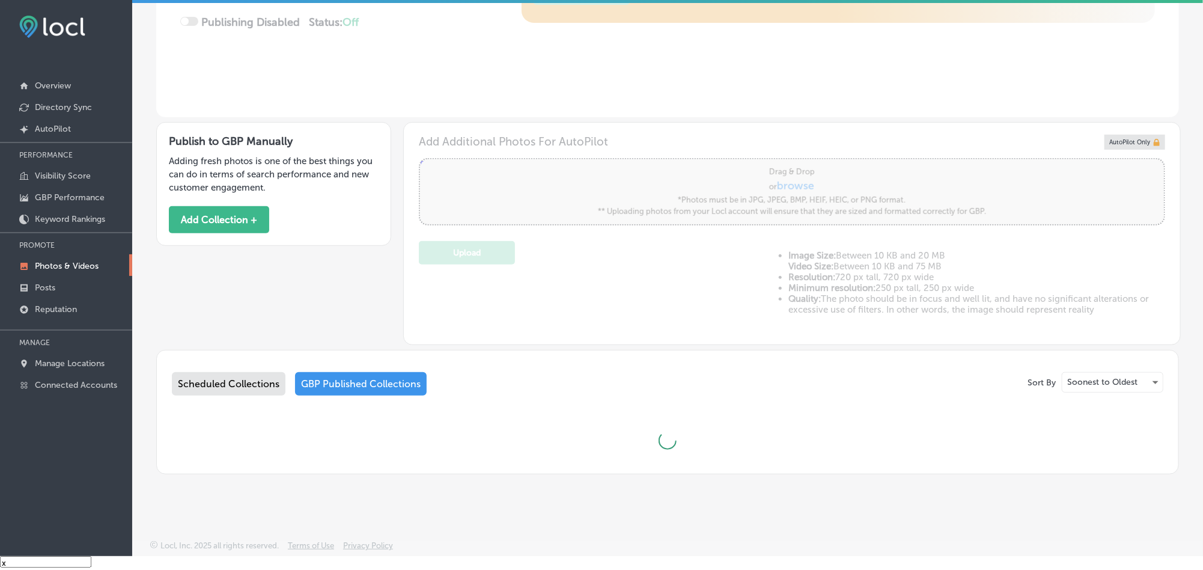
scroll to position [270, 0]
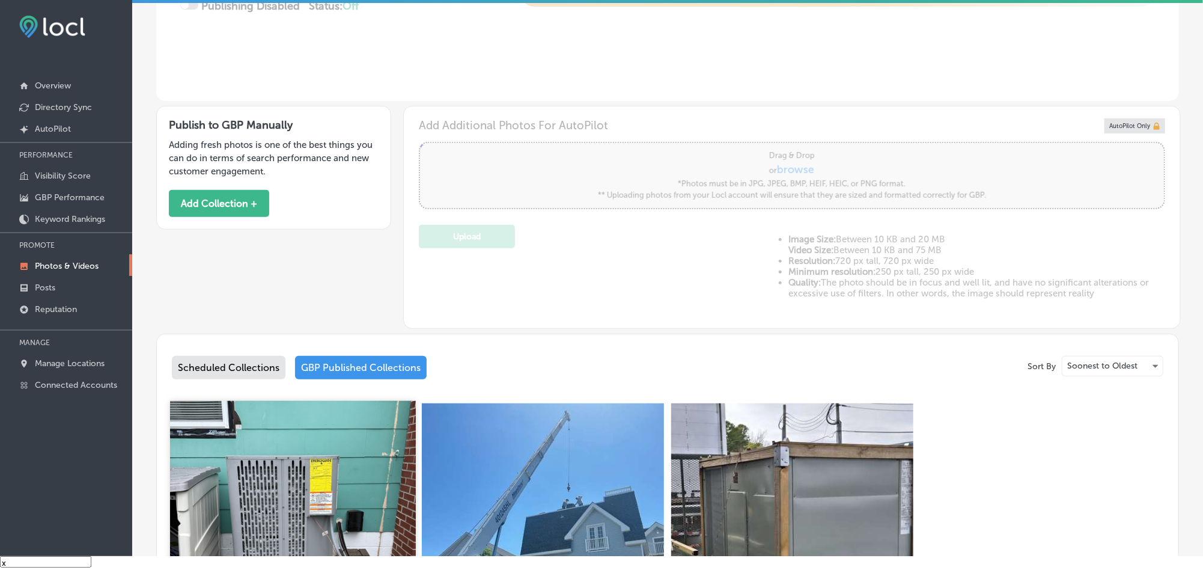
click at [312, 448] on img at bounding box center [293, 524] width 246 height 246
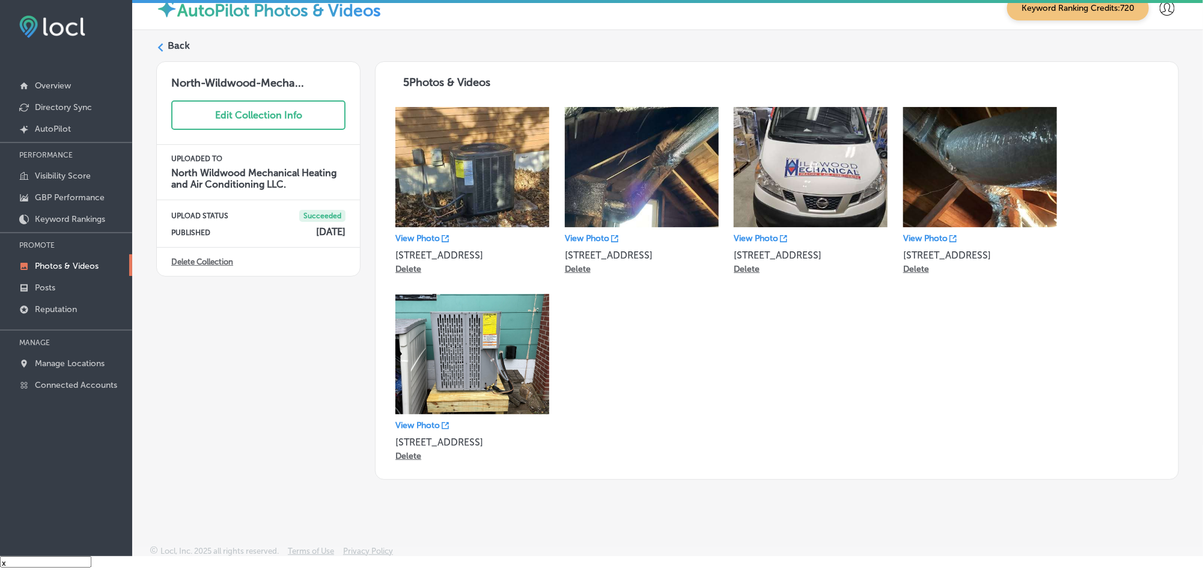
click at [177, 43] on label "Back" at bounding box center [179, 45] width 22 height 13
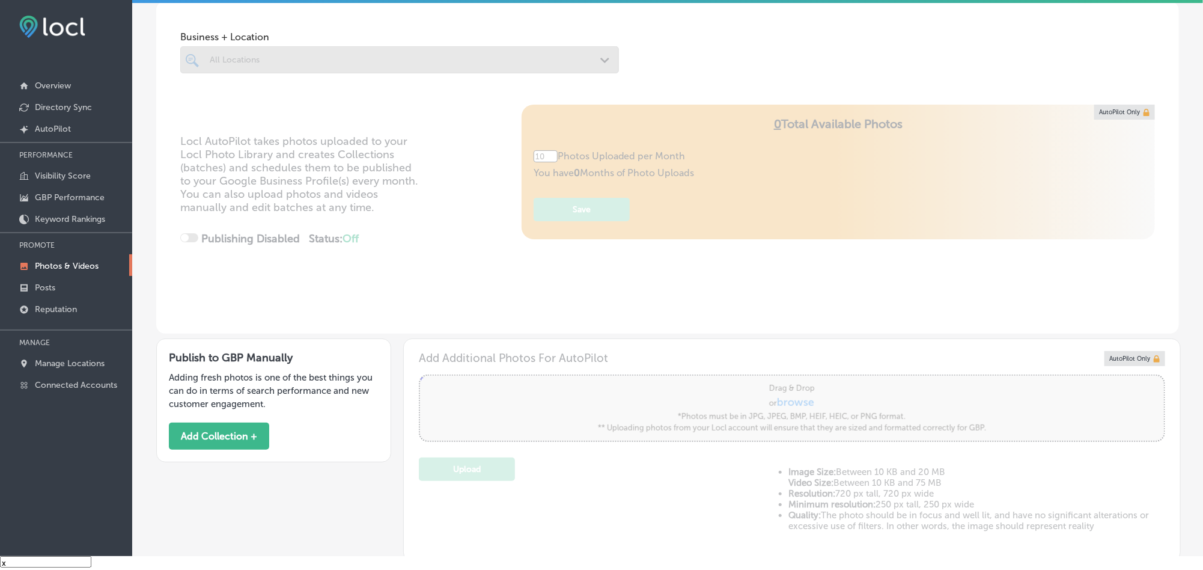
type input "5"
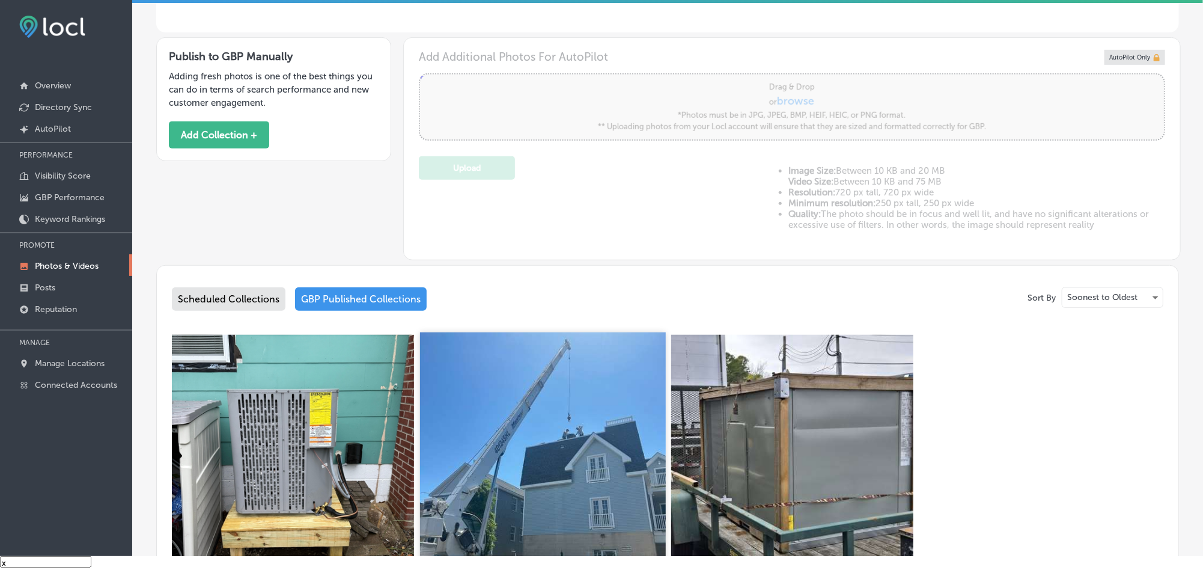
scroll to position [361, 0]
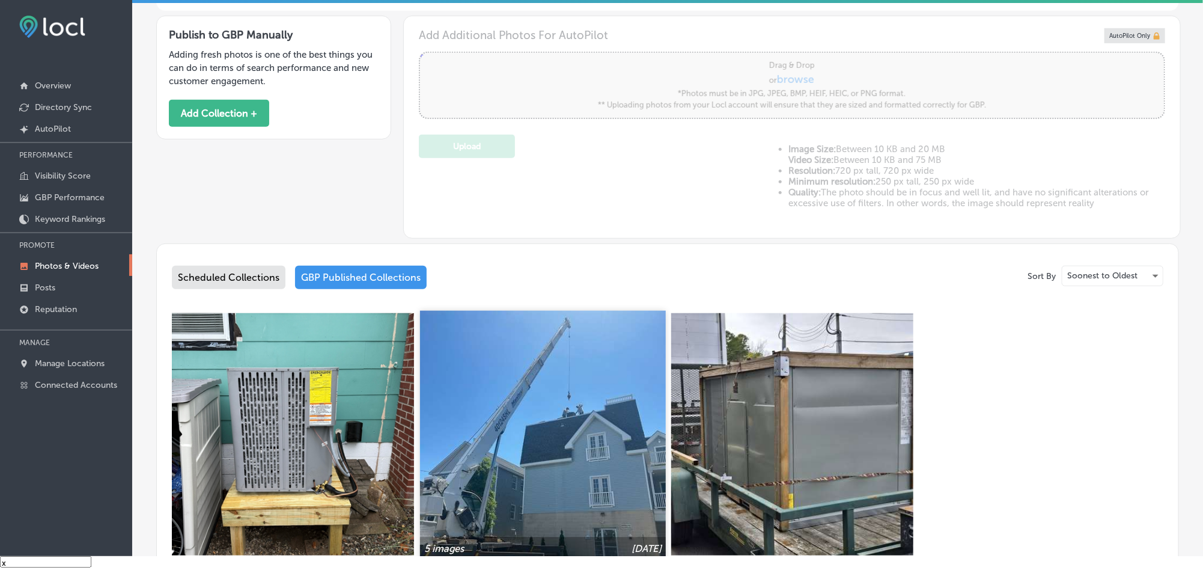
click at [551, 474] on img at bounding box center [543, 434] width 246 height 246
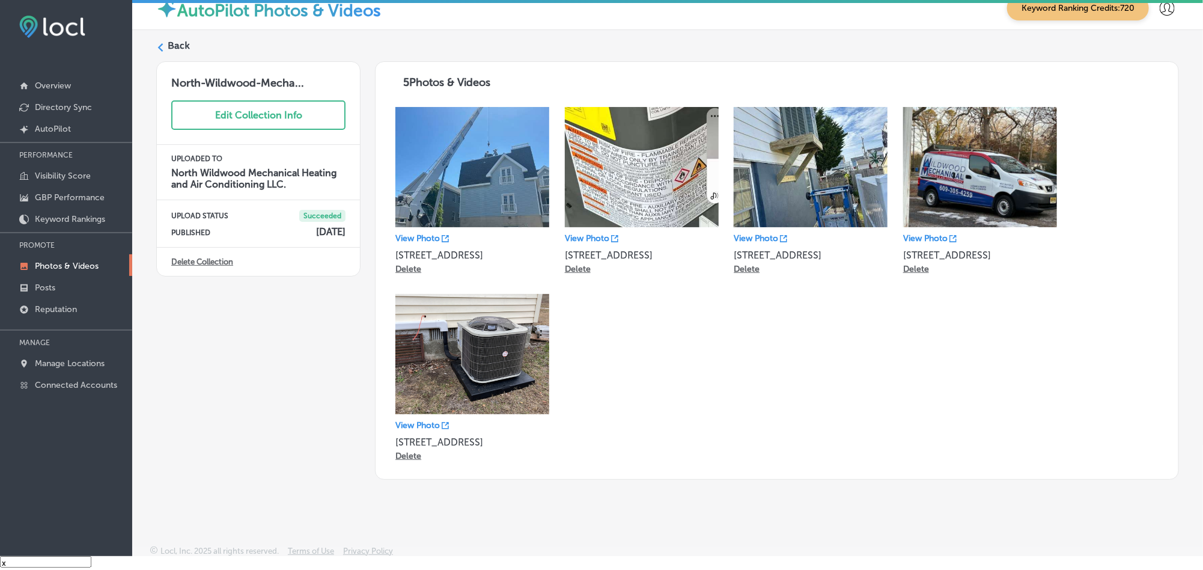
click at [170, 47] on label "Back" at bounding box center [179, 45] width 22 height 13
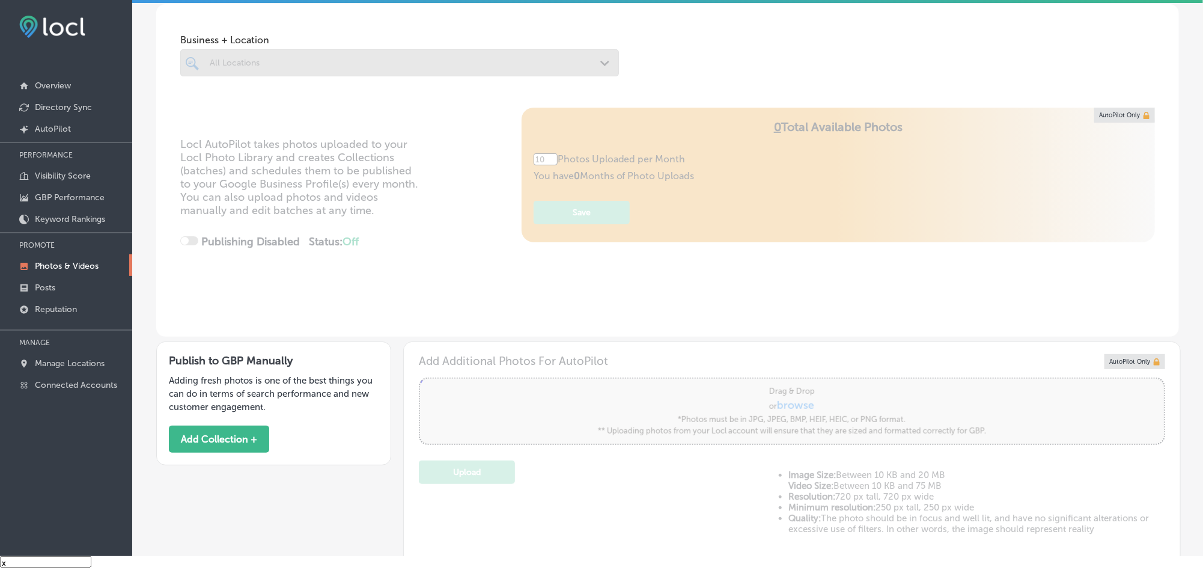
type input "5"
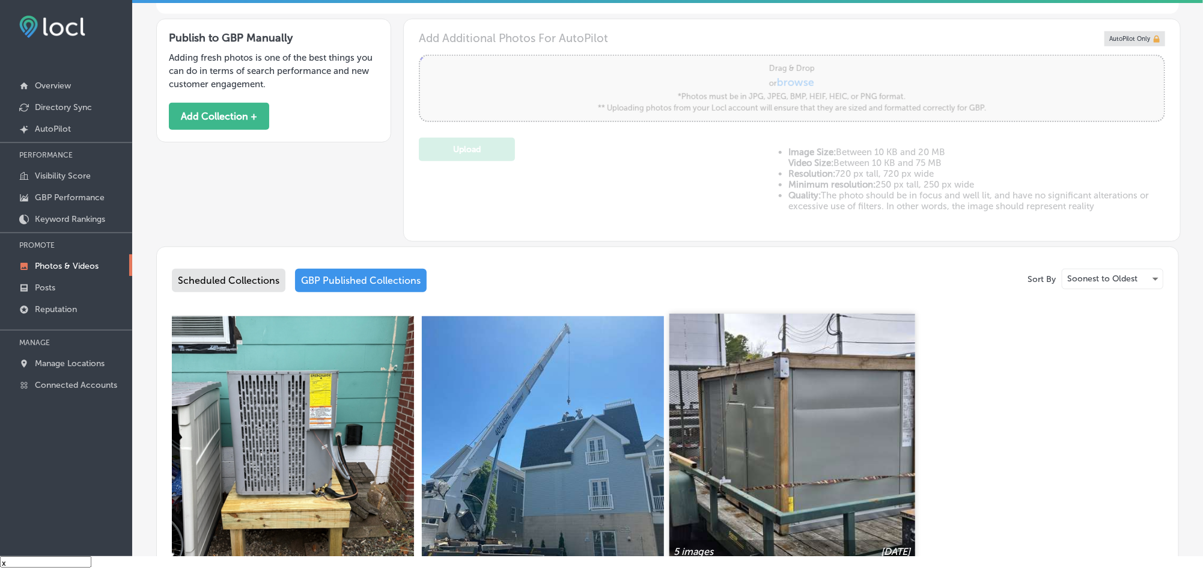
scroll to position [361, 0]
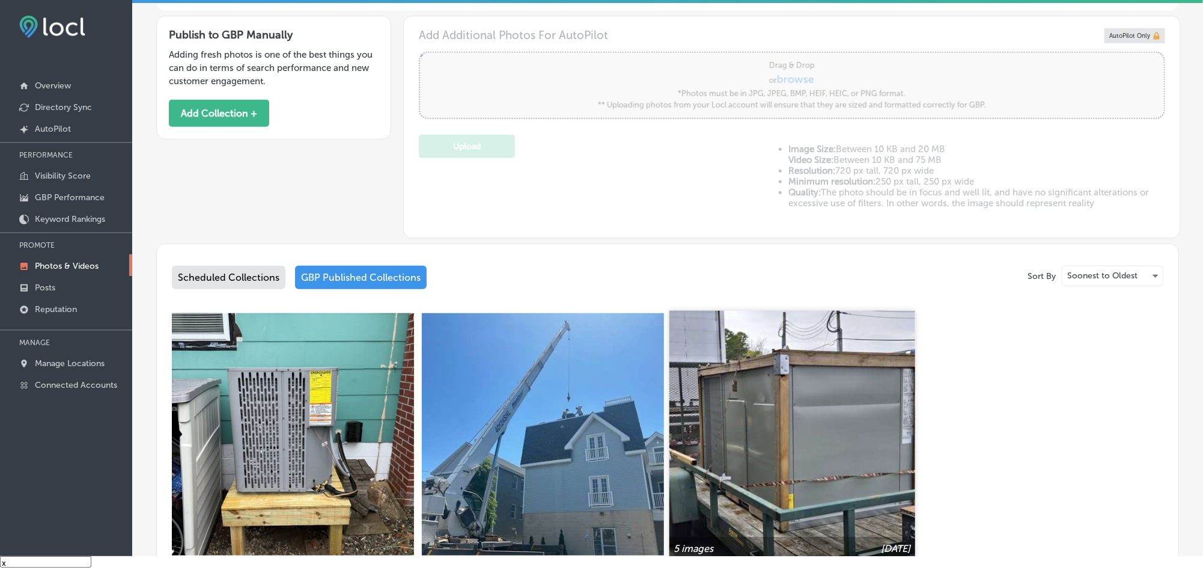
click at [747, 474] on img at bounding box center [793, 434] width 246 height 246
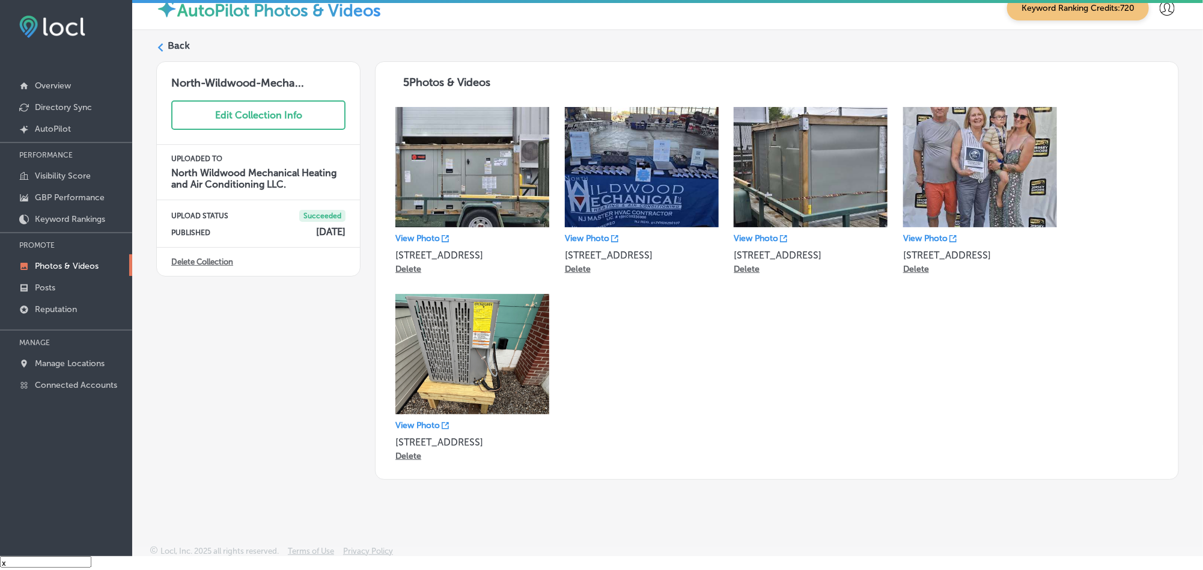
click at [173, 41] on label "Back" at bounding box center [179, 45] width 22 height 13
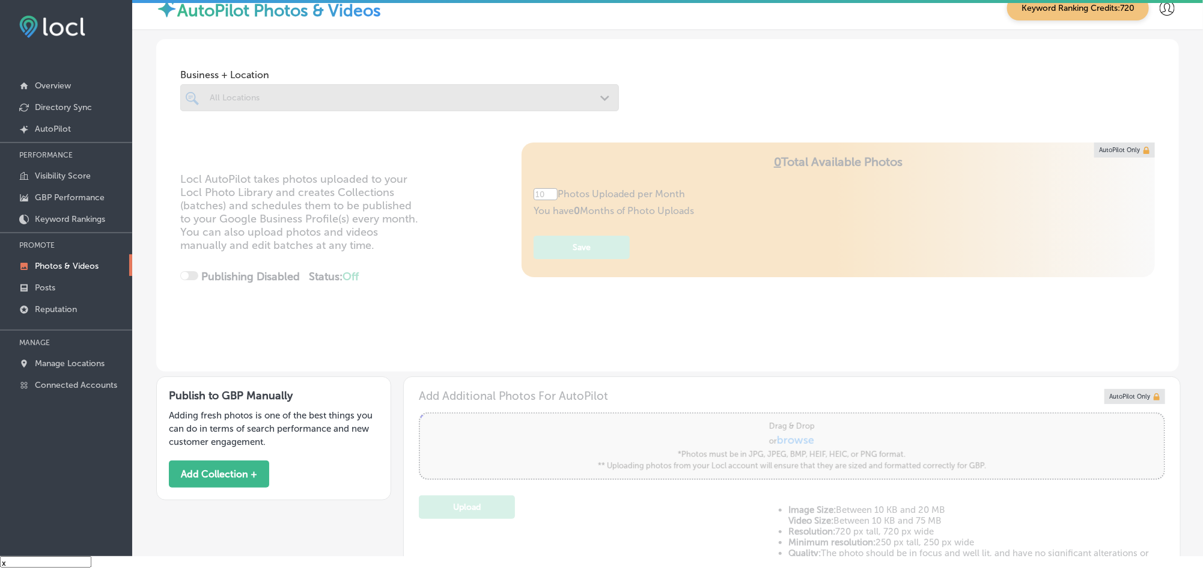
type input "5"
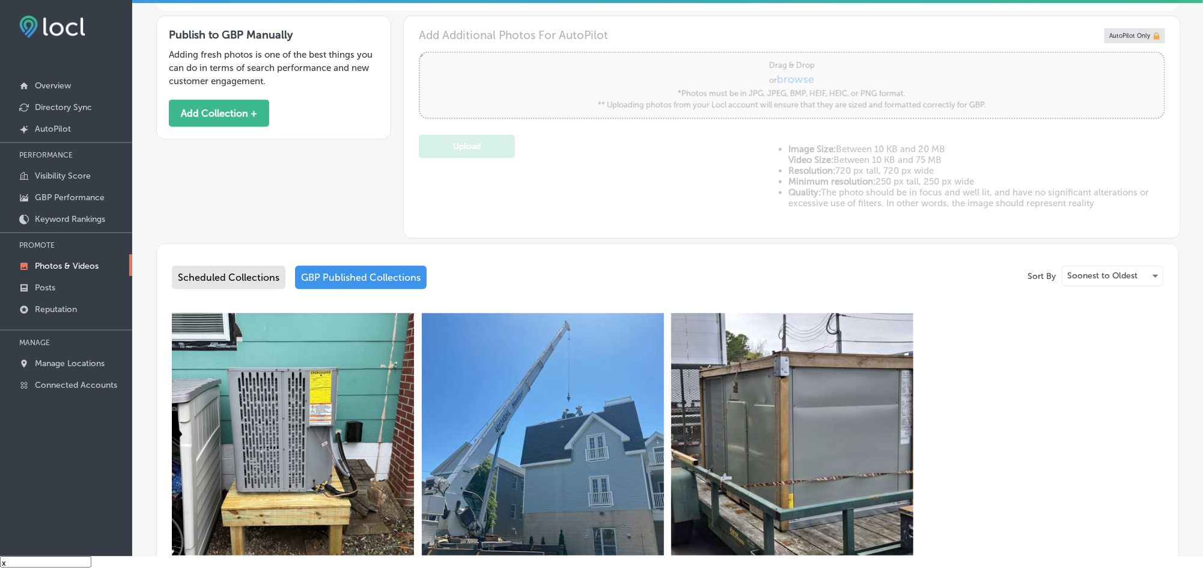
click at [238, 275] on div "Scheduled Collections" at bounding box center [229, 277] width 114 height 23
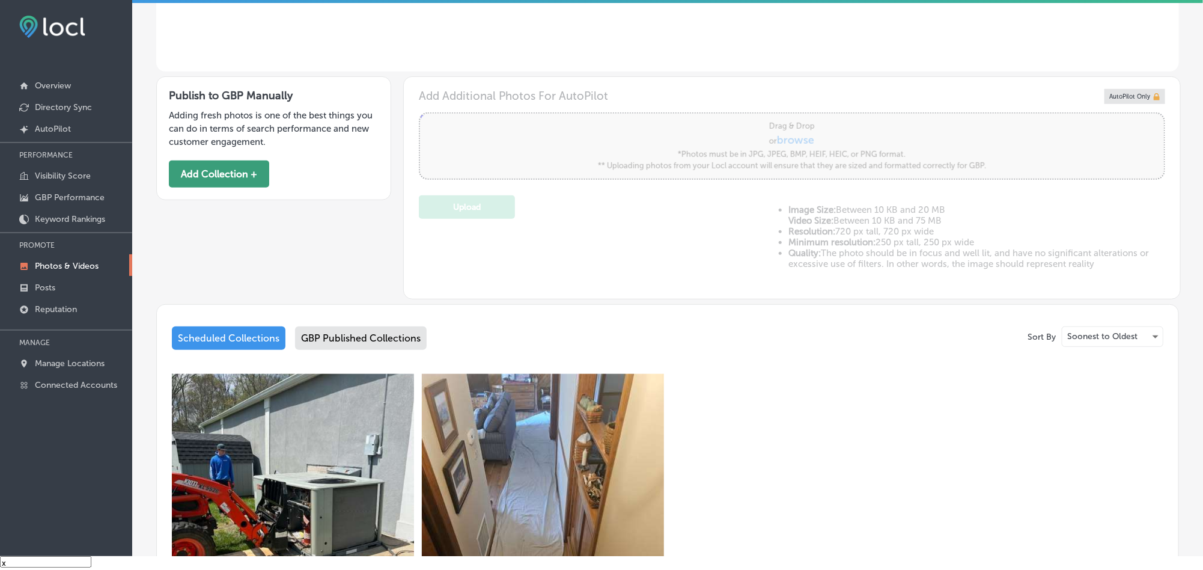
scroll to position [421, 0]
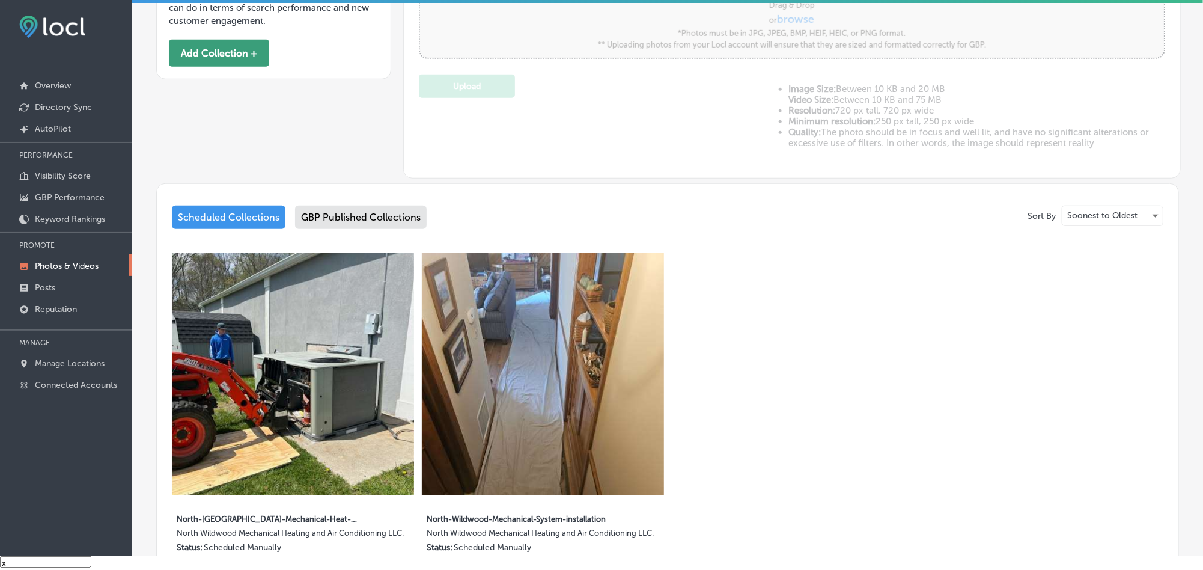
click at [253, 55] on button "Add Collection +" at bounding box center [219, 53] width 100 height 27
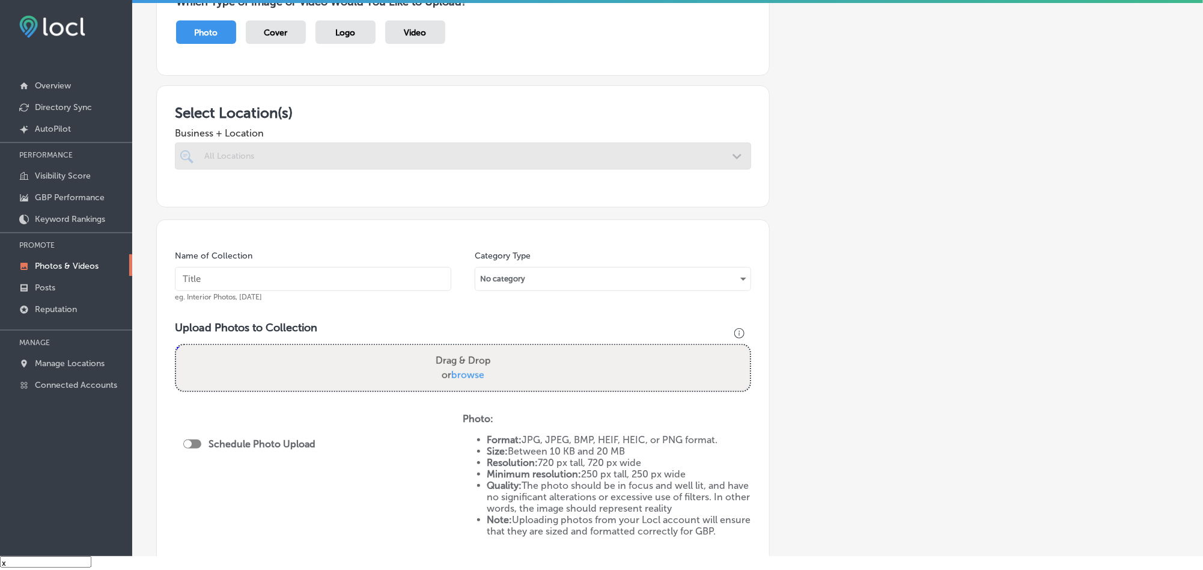
scroll to position [120, 0]
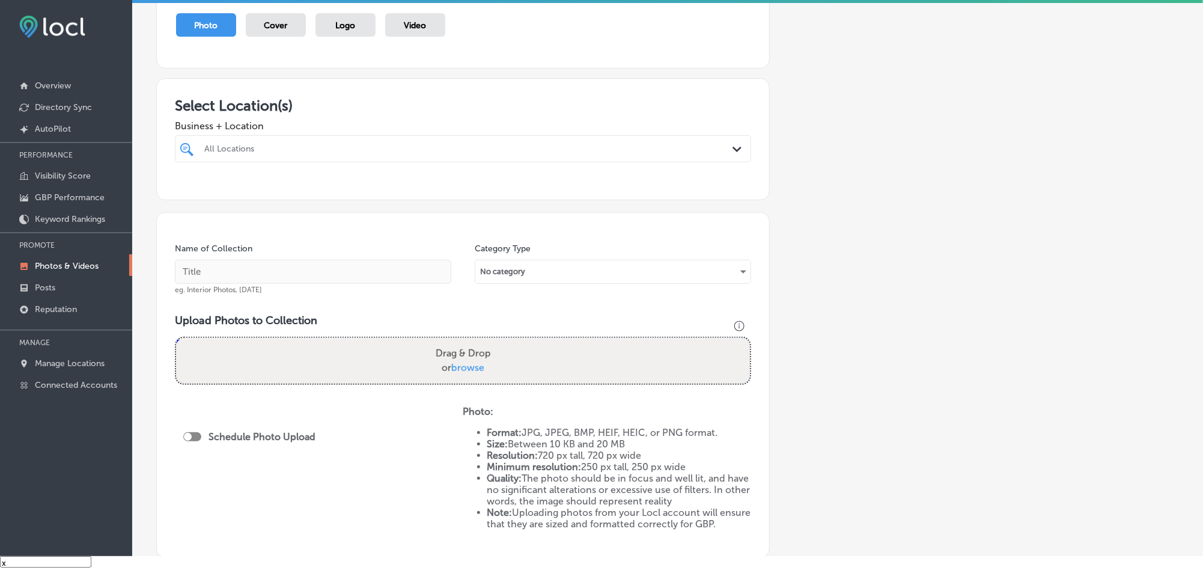
click at [514, 144] on div "All Locations" at bounding box center [468, 149] width 529 height 10
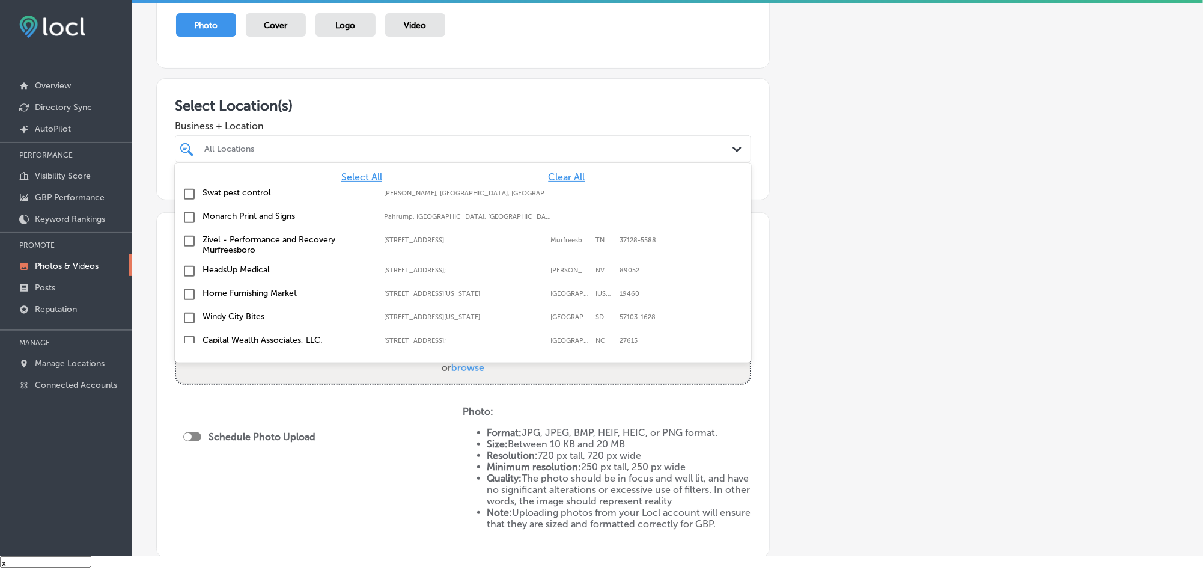
click at [548, 172] on span "Clear All" at bounding box center [566, 176] width 37 height 11
click at [546, 152] on div "All Locations" at bounding box center [468, 149] width 529 height 10
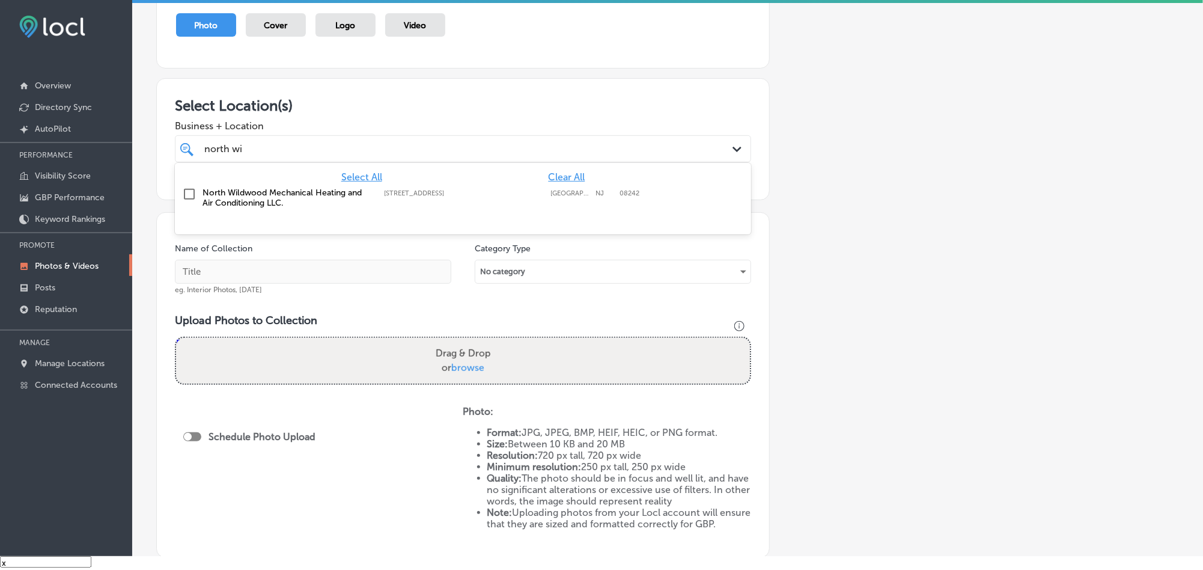
click at [190, 194] on input "checkbox" at bounding box center [189, 194] width 14 height 14
type input "north wi"
click at [471, 92] on div "Select Location(s) Business + Location north wi north wi Path Created with Sket…" at bounding box center [463, 139] width 614 height 122
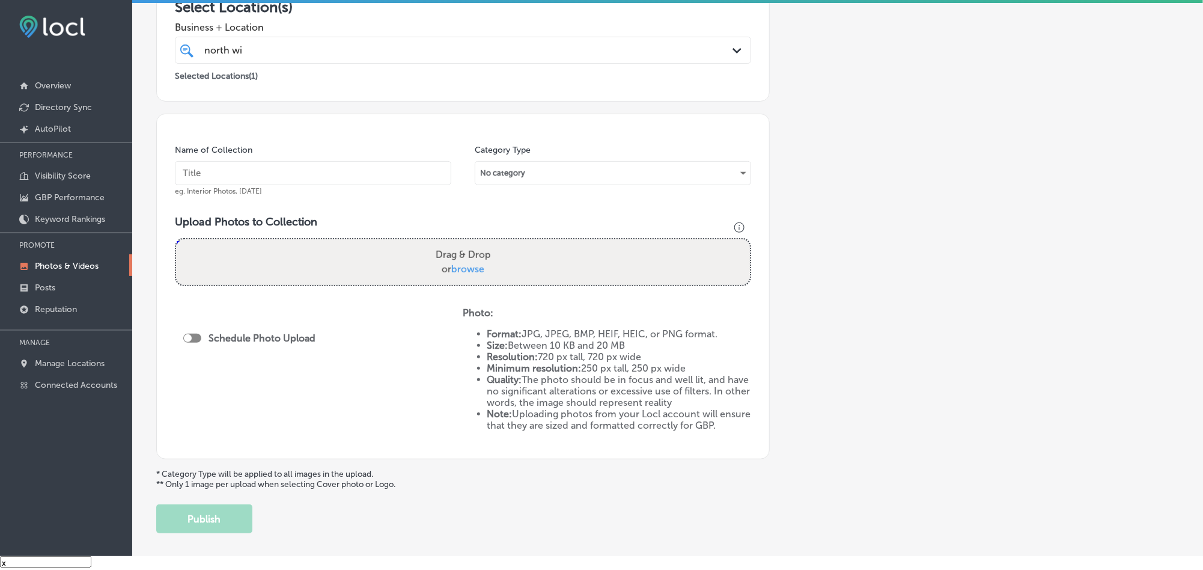
scroll to position [240, 0]
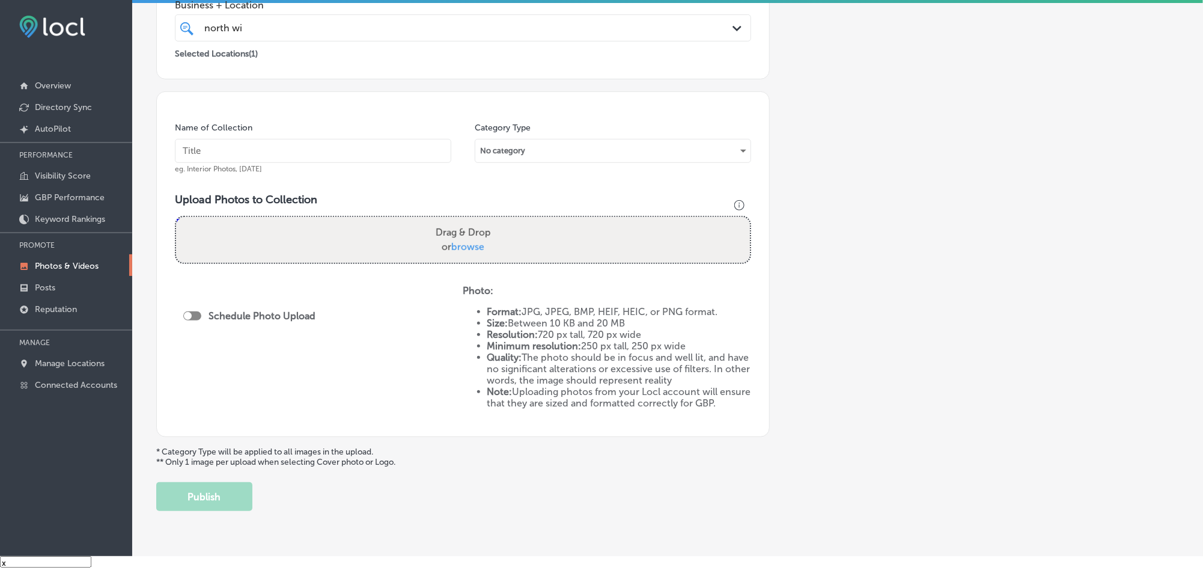
click at [309, 150] on input "text" at bounding box center [313, 151] width 276 height 24
paste input "North-Wildwood-Mechanical-Heating-and-Air-Conditioning-LLC-HVAC-contractor"
type input "North-Wildwood-Mechanical-Heating-and-Air-Conditioning-LLC-HVAC-contractor"
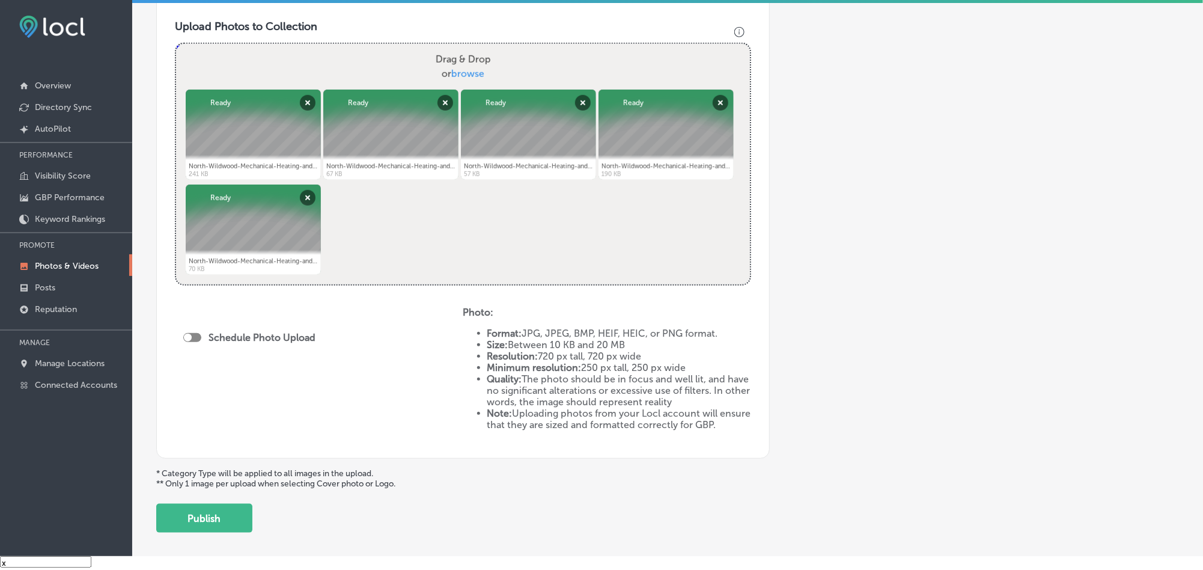
scroll to position [487, 0]
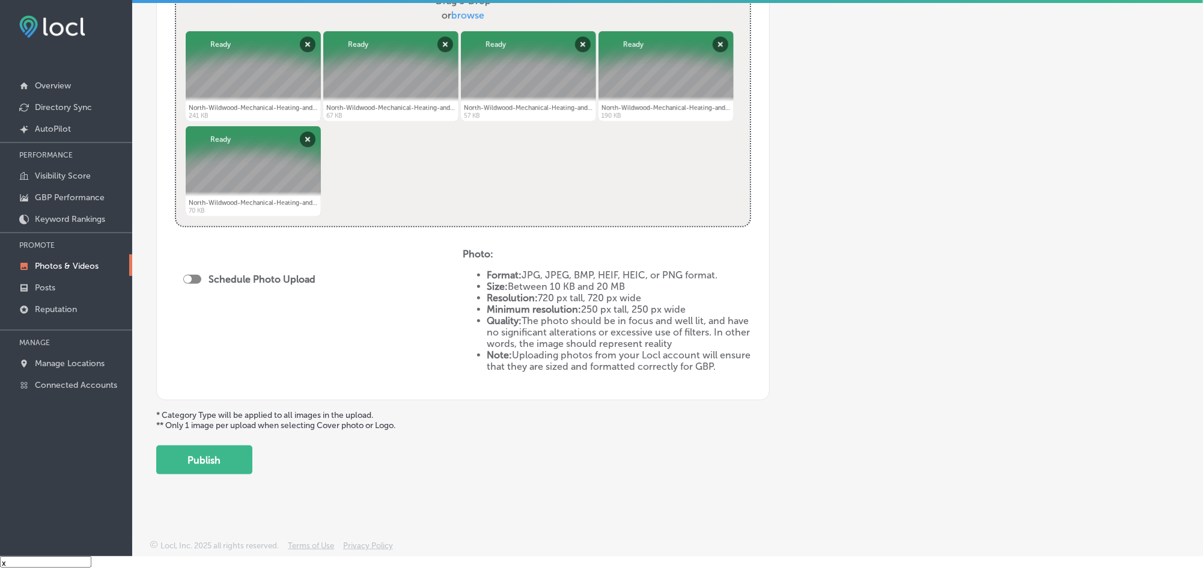
click at [188, 273] on div "Schedule Photo Upload" at bounding box center [252, 278] width 138 height 11
click at [201, 275] on div at bounding box center [192, 279] width 18 height 9
checkbox input "true"
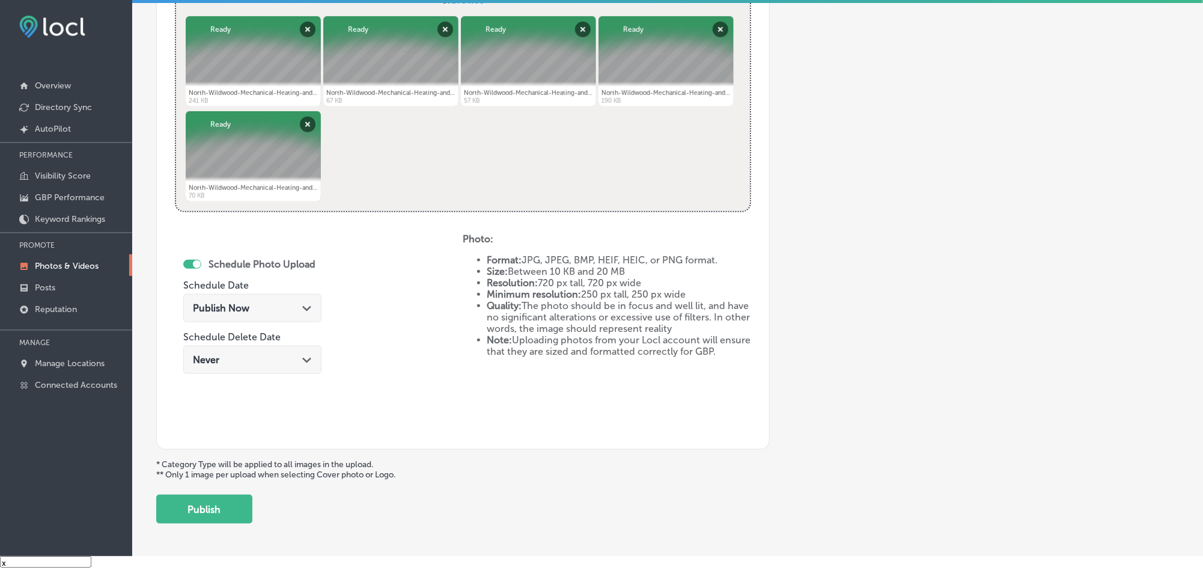
click at [292, 307] on div "Publish Now Path Created with Sketch." at bounding box center [252, 307] width 119 height 11
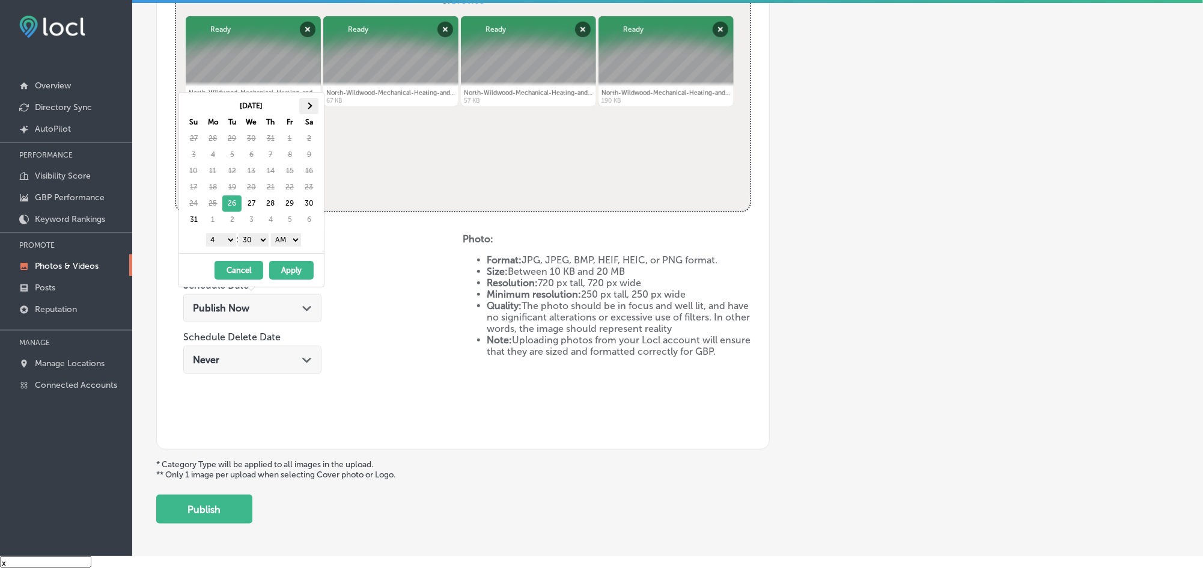
click at [308, 106] on span at bounding box center [309, 105] width 7 height 7
click at [224, 239] on select "1 2 3 4 5 6 7 8 9 10 11 12" at bounding box center [221, 239] width 30 height 13
click at [251, 242] on select "00 10 20 30 40 50" at bounding box center [254, 239] width 30 height 13
click at [218, 238] on select "1 2 3 4 5 6 7 8 9 10 11 12" at bounding box center [221, 239] width 30 height 13
click at [291, 240] on select "AM PM" at bounding box center [286, 239] width 30 height 13
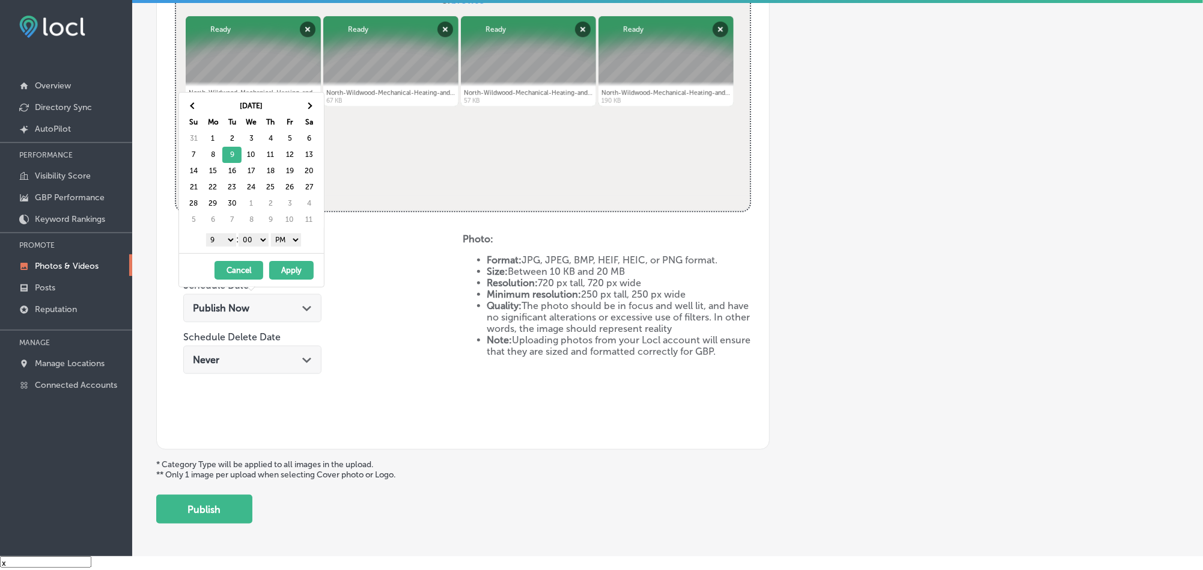
drag, startPoint x: 285, startPoint y: 274, endPoint x: 296, endPoint y: 278, distance: 11.0
click at [285, 274] on button "Apply" at bounding box center [291, 270] width 44 height 19
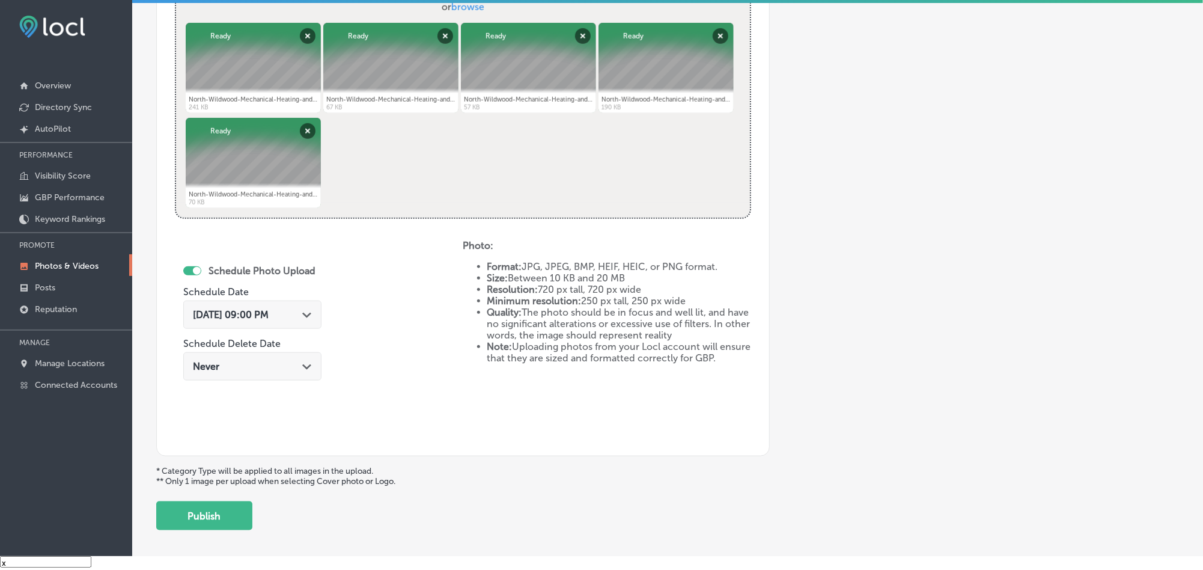
scroll to position [539, 0]
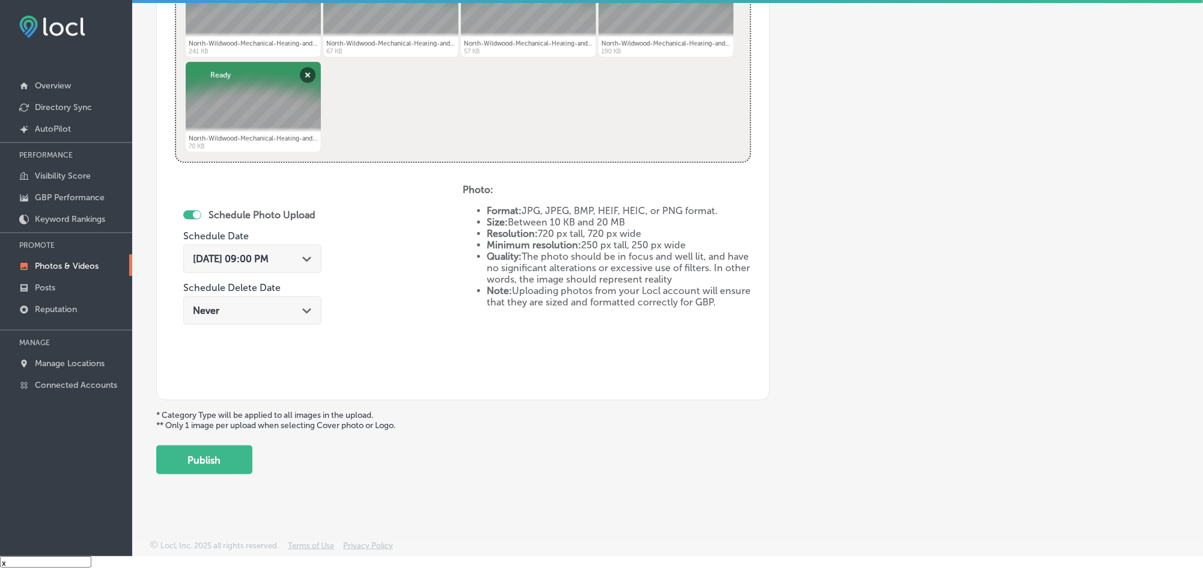
click at [305, 258] on icon "Path Created with Sketch." at bounding box center [306, 259] width 9 height 5
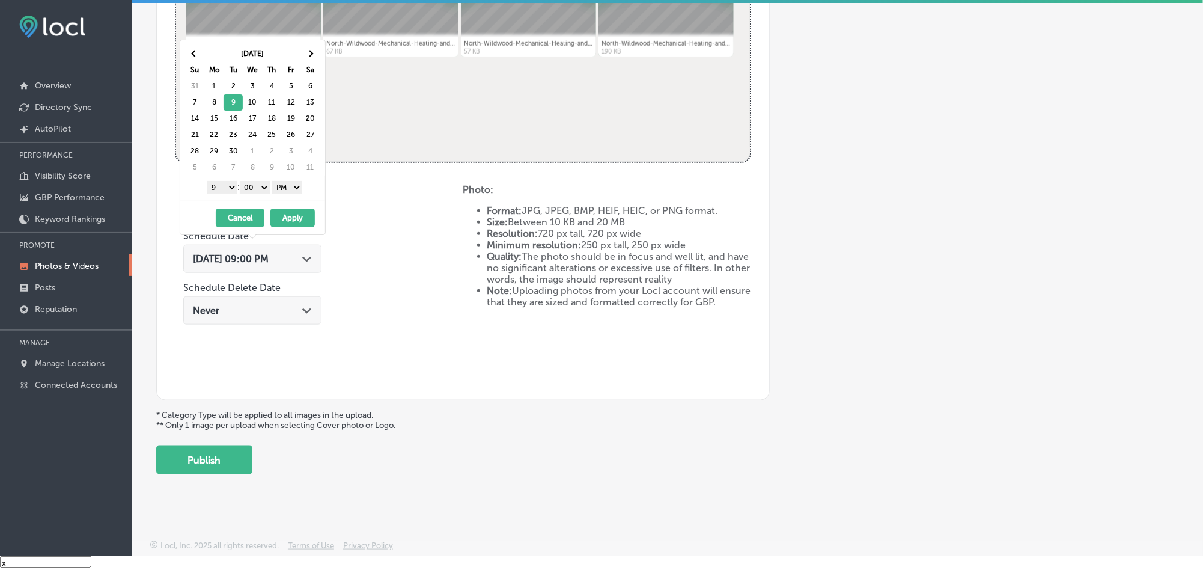
click at [375, 281] on div "Schedule Photo Upload Schedule Date [DATE] 09:00 PM Path Created with Sketch. S…" at bounding box center [319, 283] width 288 height 198
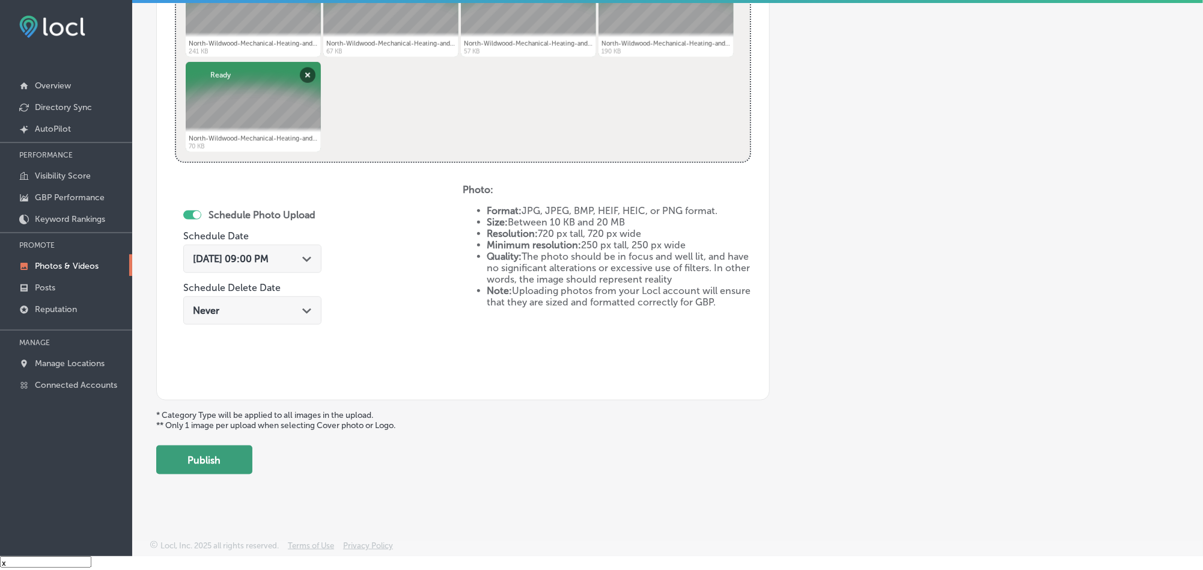
click at [210, 463] on button "Publish" at bounding box center [204, 459] width 96 height 29
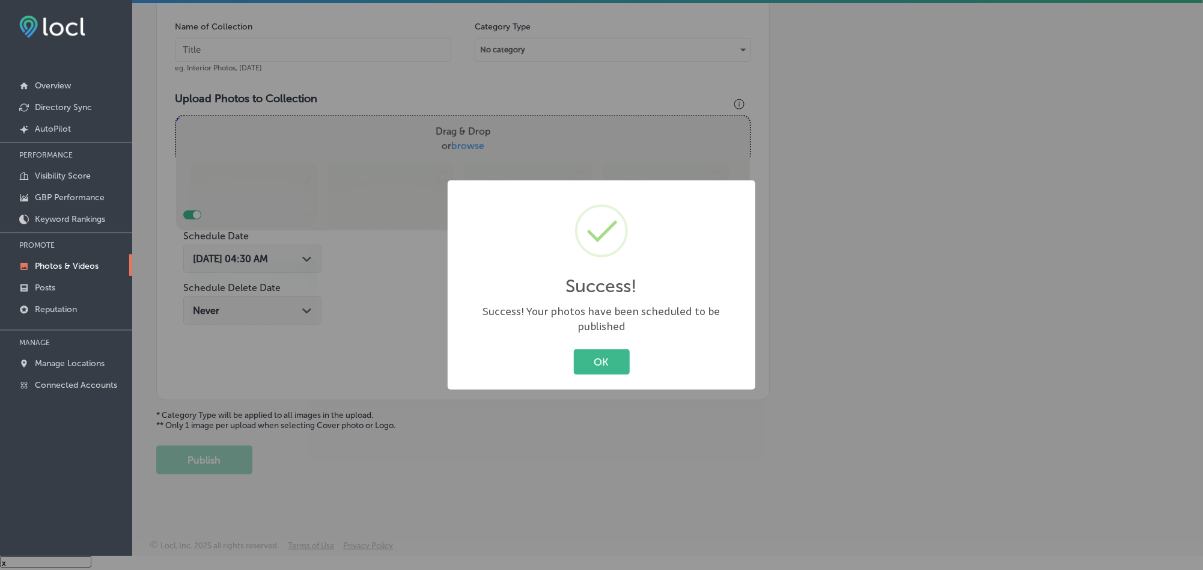
scroll to position [344, 0]
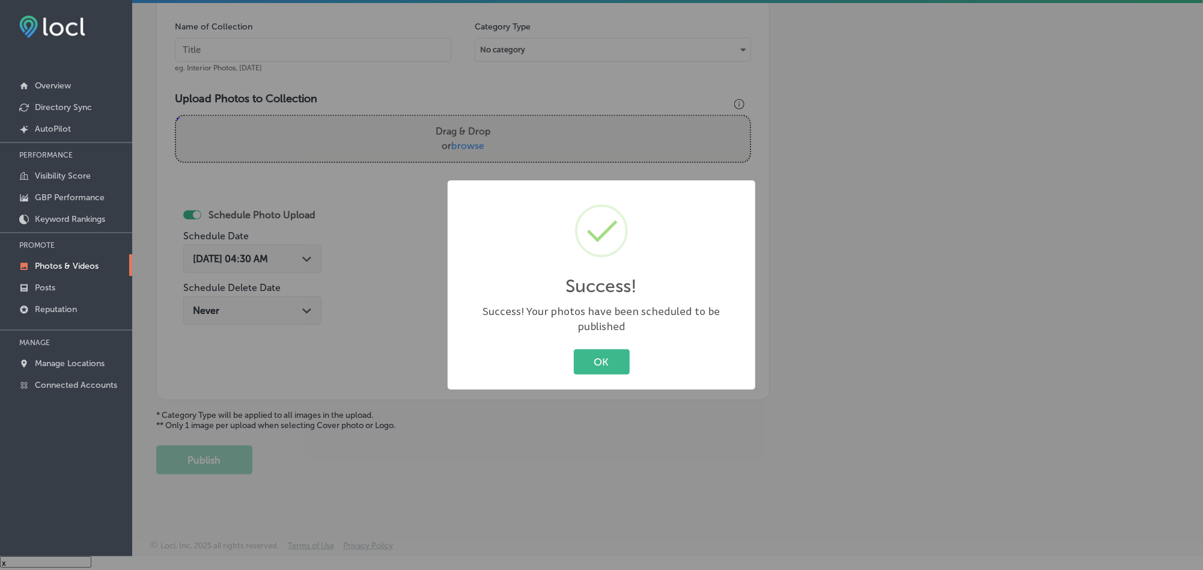
drag, startPoint x: 609, startPoint y: 346, endPoint x: 606, endPoint y: 366, distance: 20.1
click at [608, 349] on button "OK" at bounding box center [602, 361] width 56 height 25
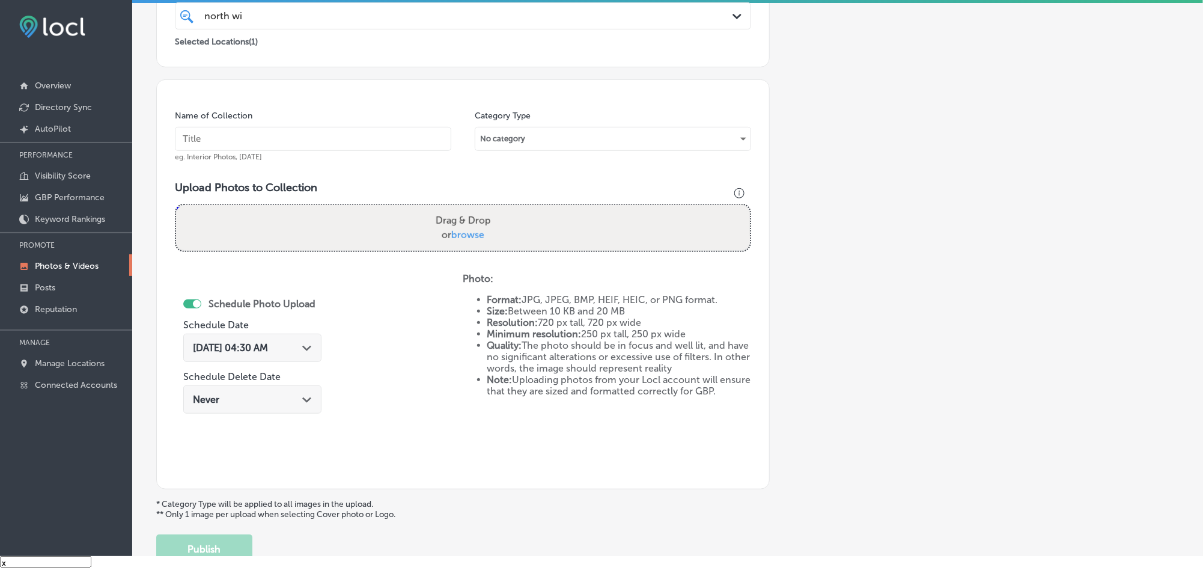
scroll to position [284, 0]
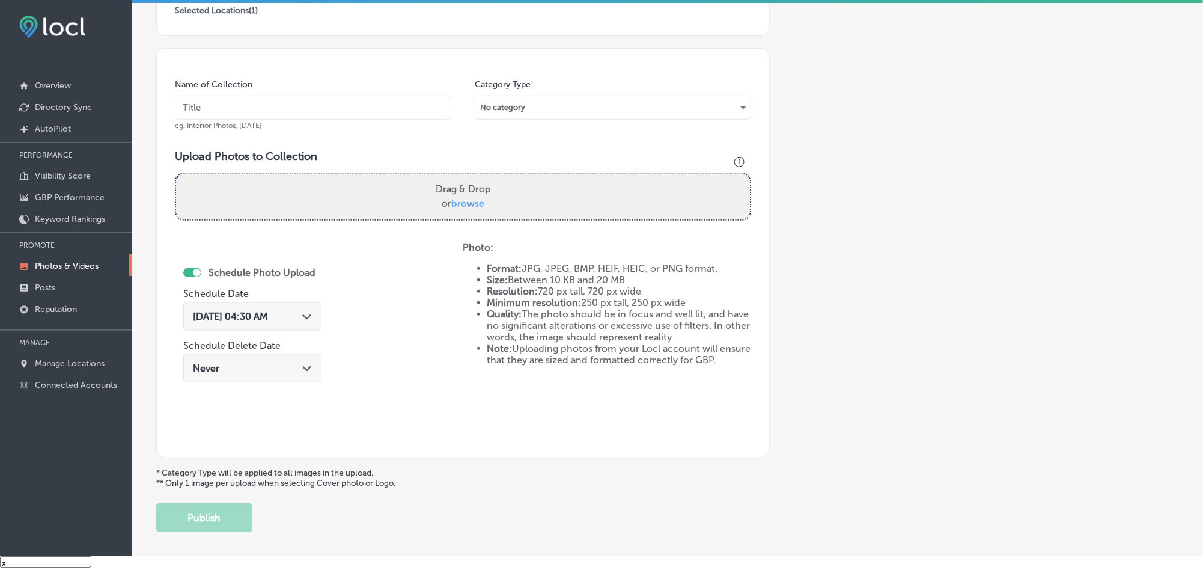
click at [505, 527] on div "Add a Collection Which Type of Image or Video Would You Like to Upload? Photo C…" at bounding box center [667, 154] width 1023 height 755
click at [282, 109] on input "text" at bounding box center [313, 108] width 276 height 24
paste input "North-Wildwood-Mechanical-Heating-and-Air-Conditioning-LLC-Heating-and-air-cond…"
type input "North-Wildwood-Mechanical-Heating-and-Air-Conditioning-LLC-Heating-and-air-cond…"
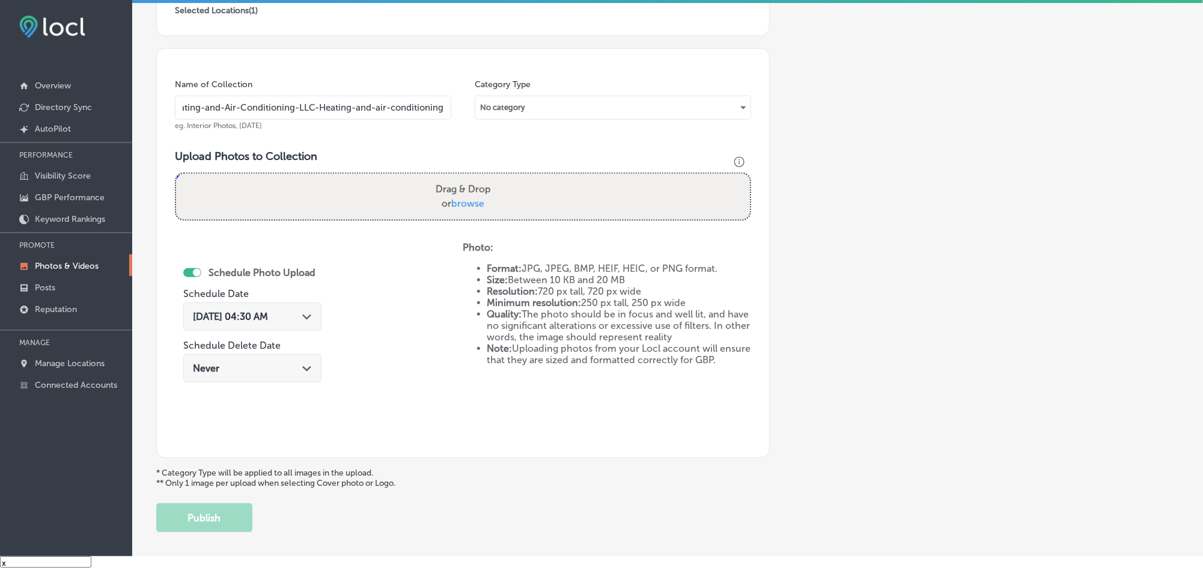
scroll to position [0, 0]
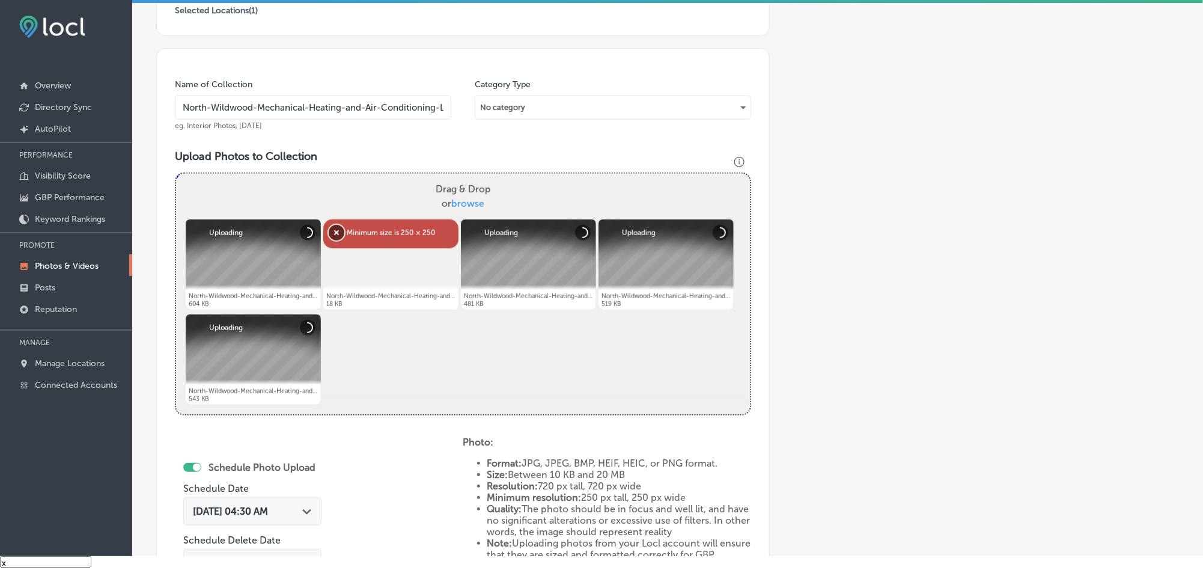
click at [334, 236] on button "Remove" at bounding box center [337, 233] width 16 height 16
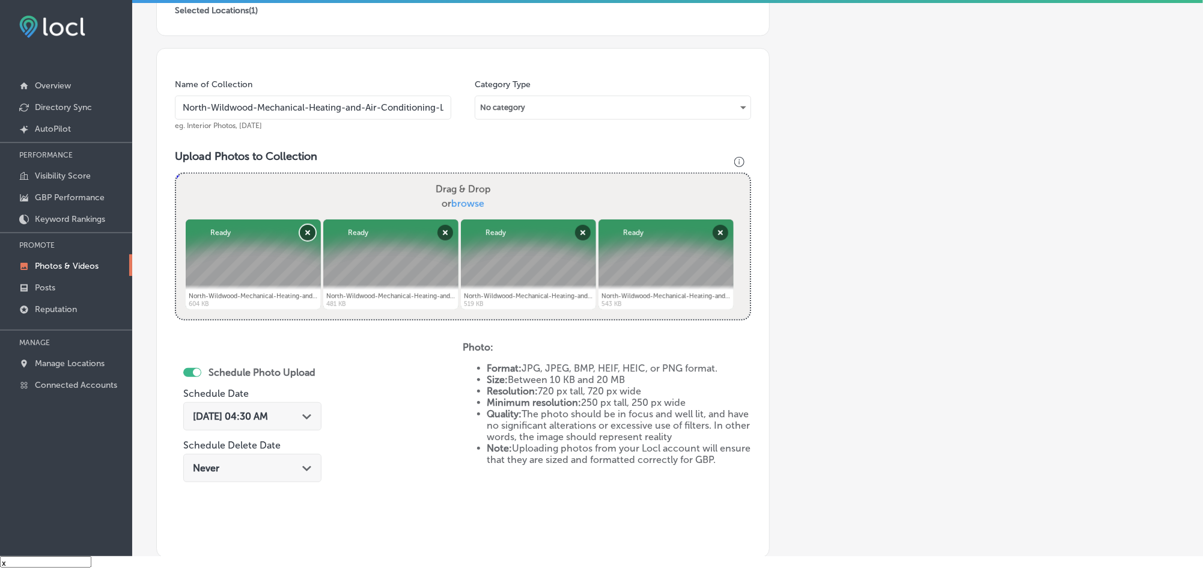
click at [305, 233] on button "Remove" at bounding box center [308, 233] width 16 height 16
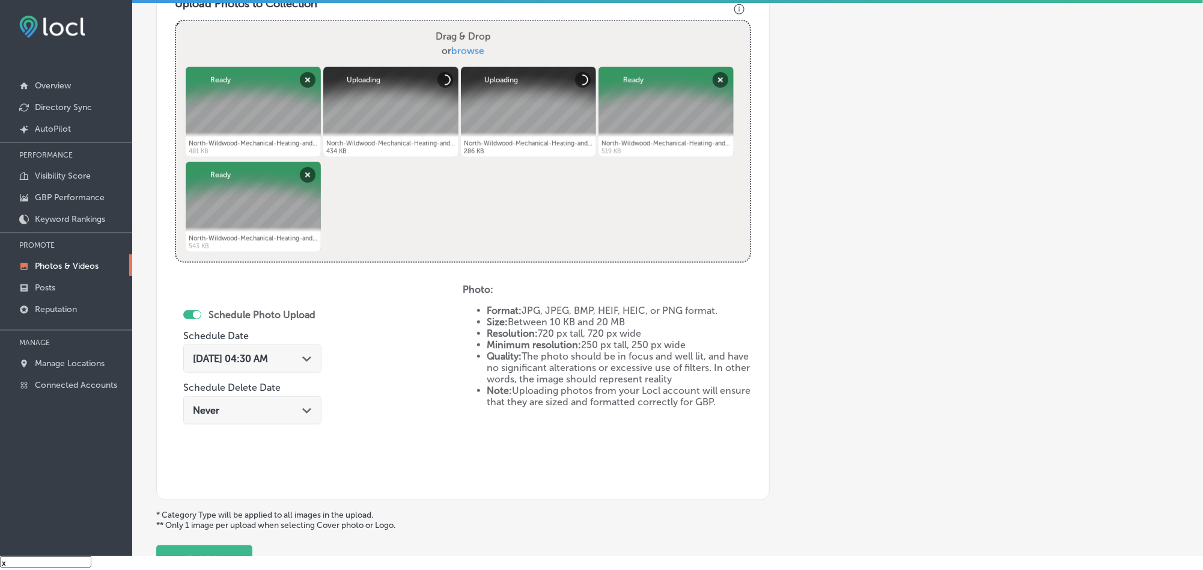
scroll to position [464, 0]
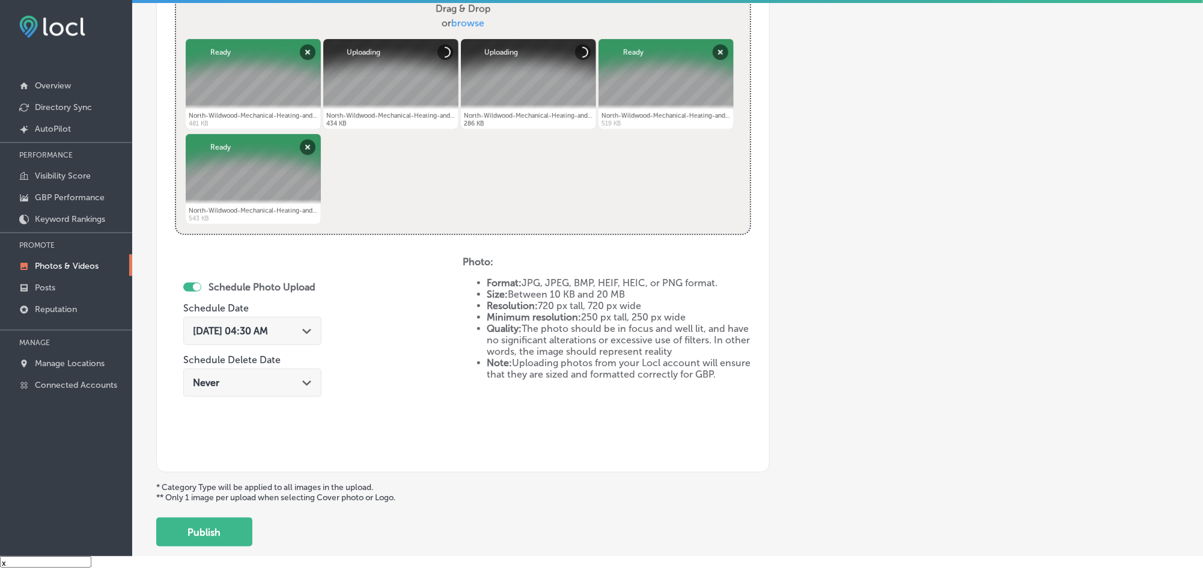
click at [308, 334] on div "[DATE] 04:30 AM Path Created with Sketch." at bounding box center [252, 330] width 119 height 11
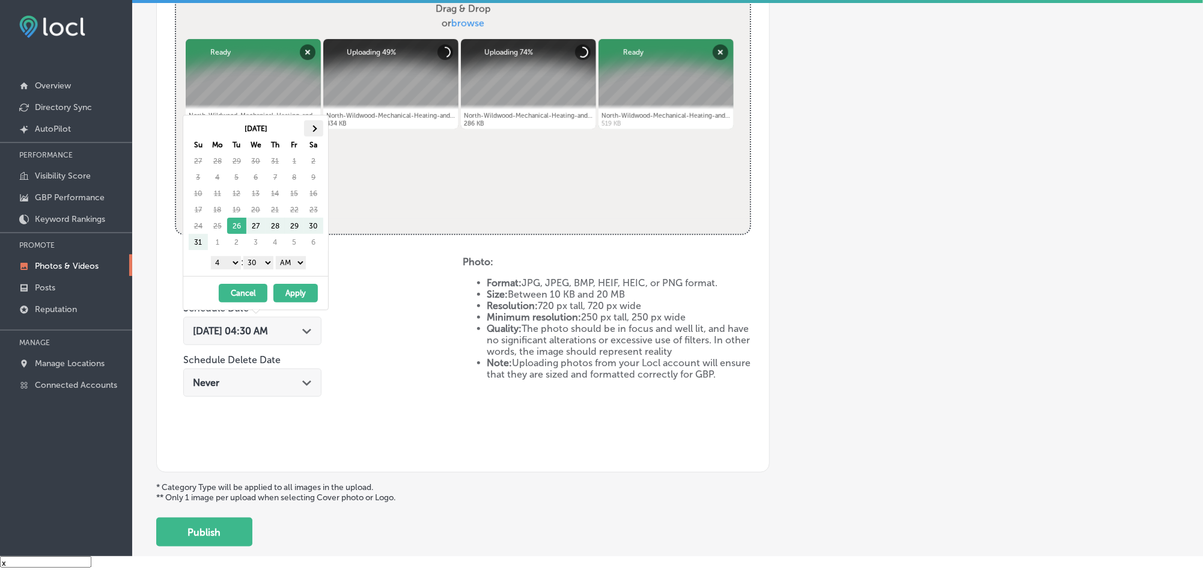
click at [313, 127] on span at bounding box center [313, 128] width 7 height 7
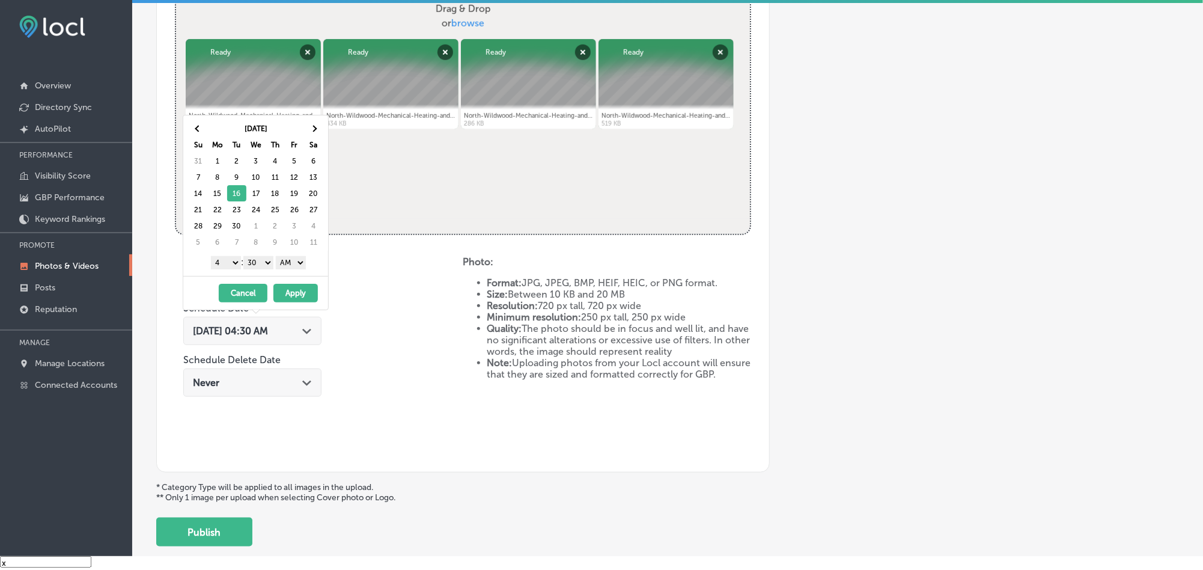
click at [231, 265] on select "1 2 3 4 5 6 7 8 9 10 11 12" at bounding box center [226, 262] width 30 height 13
click at [260, 264] on select "00 10 20 30 40 50" at bounding box center [258, 262] width 30 height 13
click at [296, 258] on select "AM PM" at bounding box center [291, 262] width 30 height 13
click at [305, 297] on button "Apply" at bounding box center [295, 293] width 44 height 19
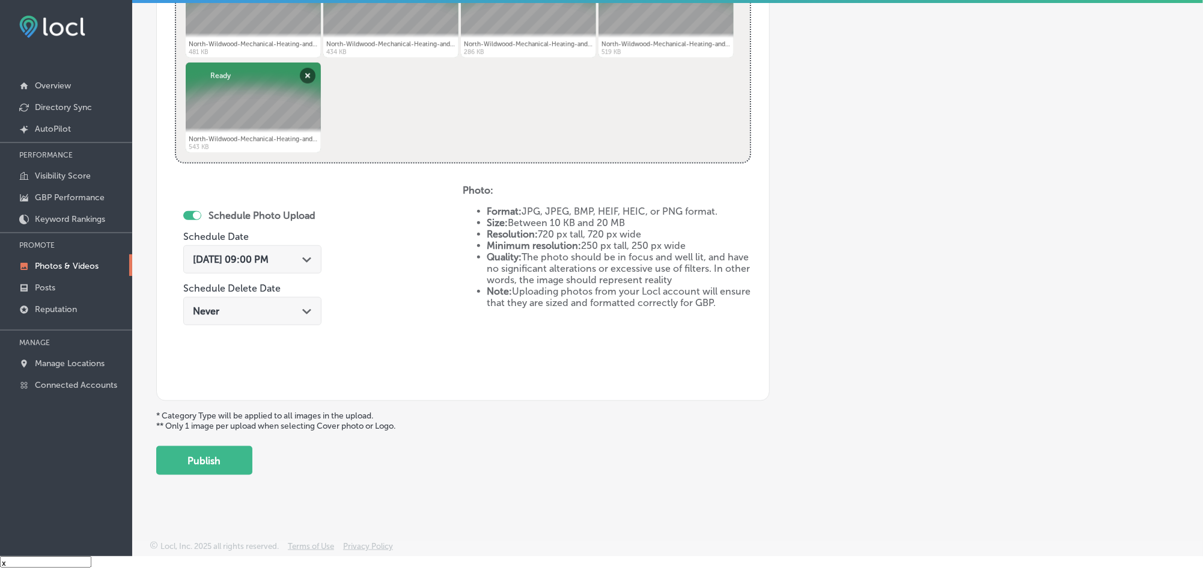
scroll to position [539, 0]
click at [231, 462] on button "Publish" at bounding box center [204, 459] width 96 height 29
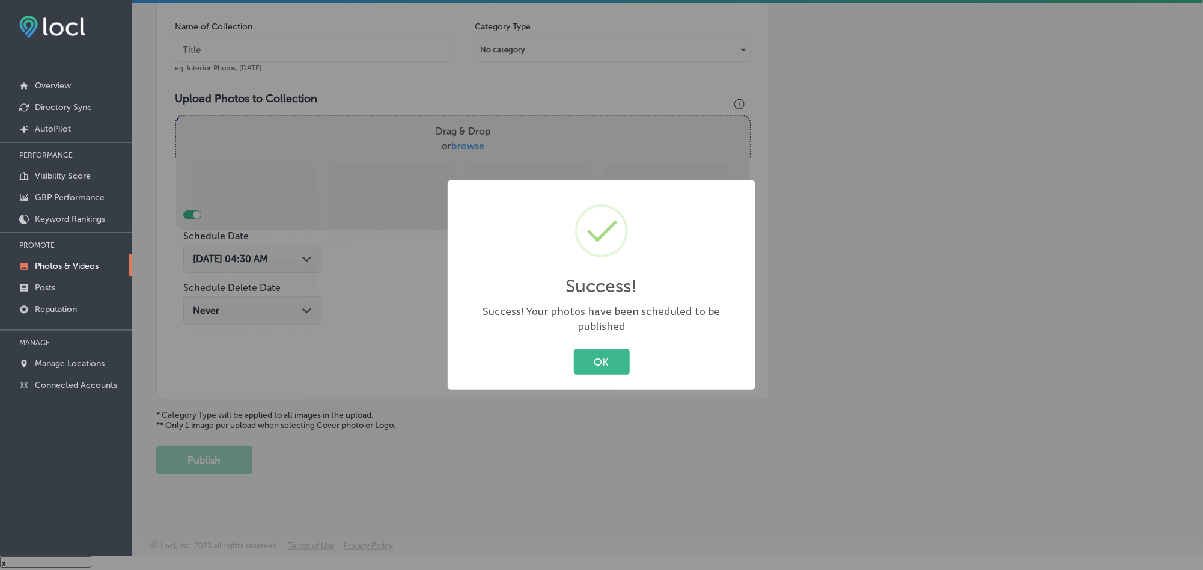
scroll to position [344, 0]
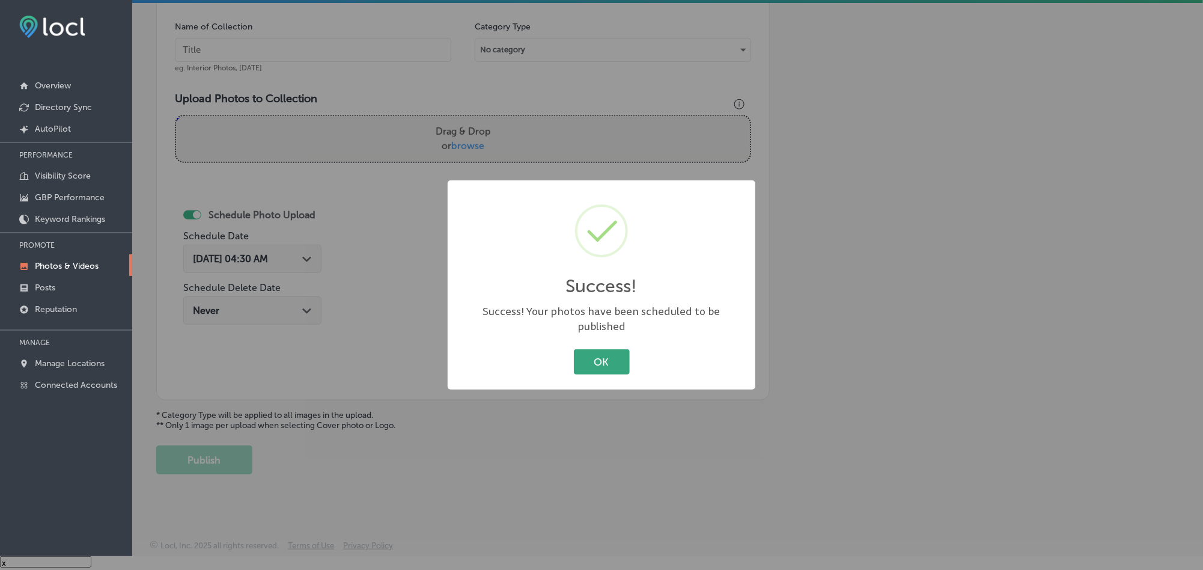
click at [594, 349] on button "OK" at bounding box center [602, 361] width 56 height 25
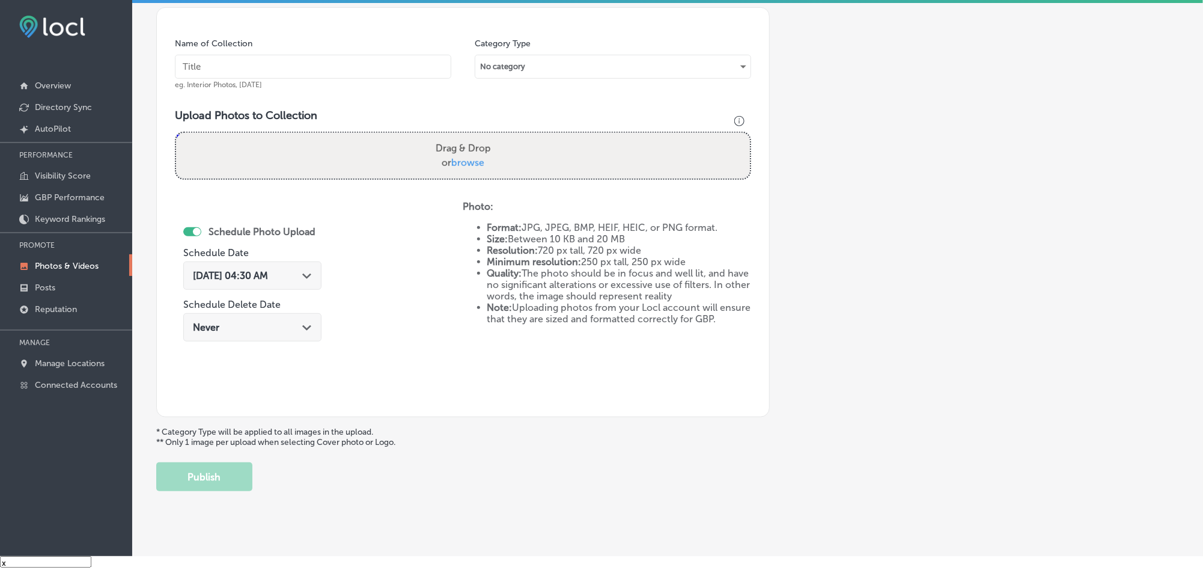
scroll to position [314, 0]
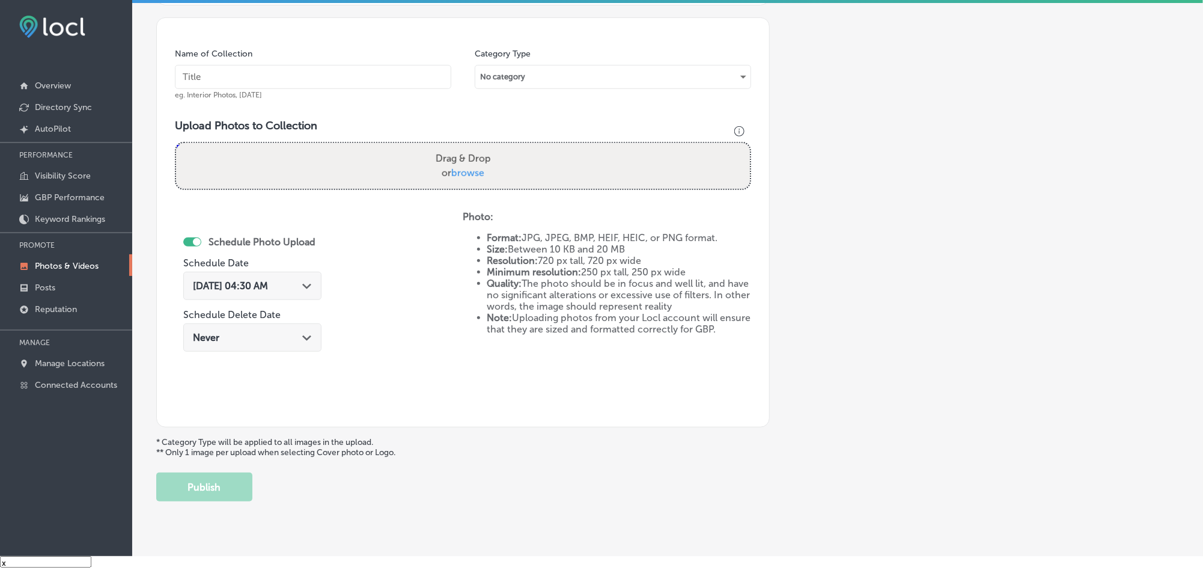
click at [361, 69] on input "text" at bounding box center [313, 77] width 276 height 24
paste input "North-Wildwood-Mechanical-Heating-and-Air-Conditioning-LLC-Heater-repair"
type input "North-Wildwood-Mechanical-Heating-and-Air-Conditioning-LLC-Heater-repair"
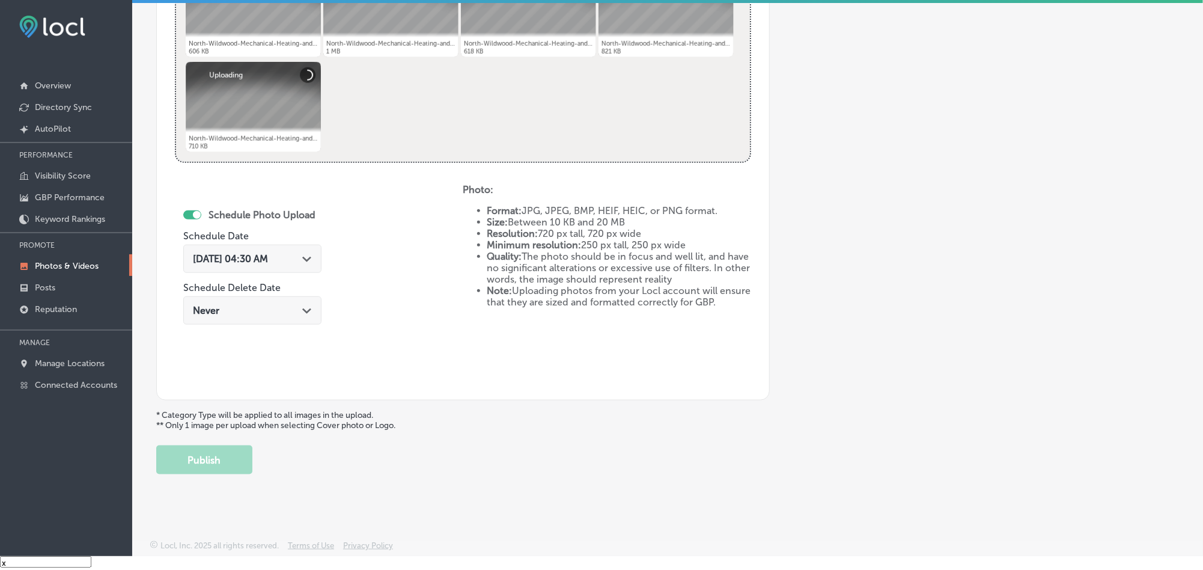
scroll to position [539, 0]
click at [311, 257] on icon "Path Created with Sketch." at bounding box center [306, 259] width 9 height 5
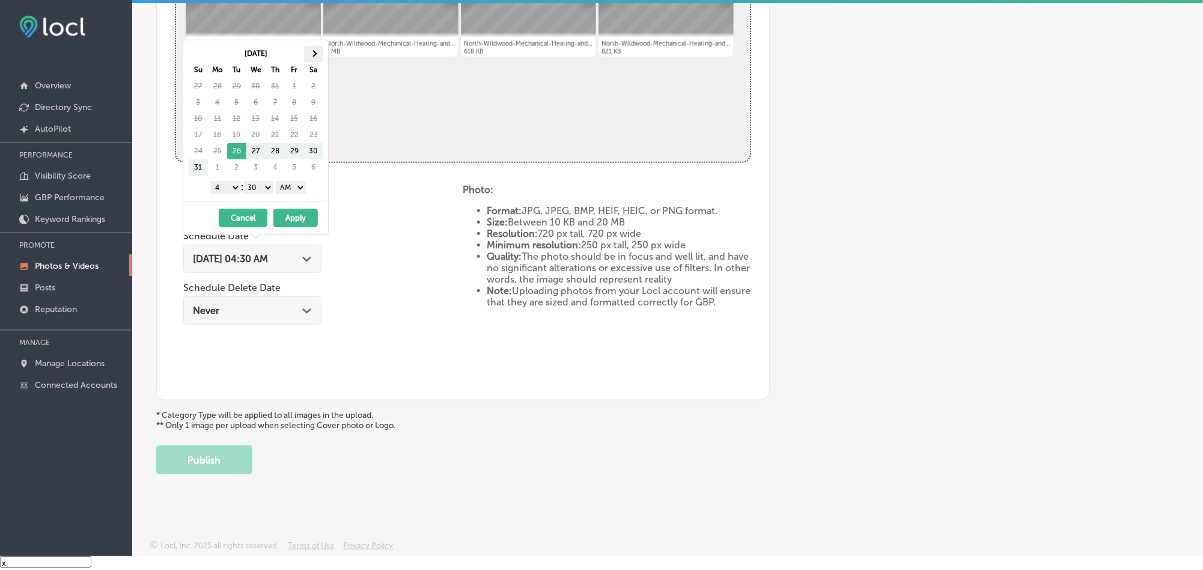
click at [318, 56] on th at bounding box center [313, 54] width 19 height 16
click at [234, 189] on select "1 2 3 4 5 6 7 8 9 10 11 12" at bounding box center [226, 187] width 30 height 13
click at [267, 185] on select "00 10 20 30 40 50" at bounding box center [258, 187] width 30 height 13
click at [297, 186] on select "AM PM" at bounding box center [291, 187] width 30 height 13
click at [292, 219] on button "Apply" at bounding box center [295, 218] width 44 height 19
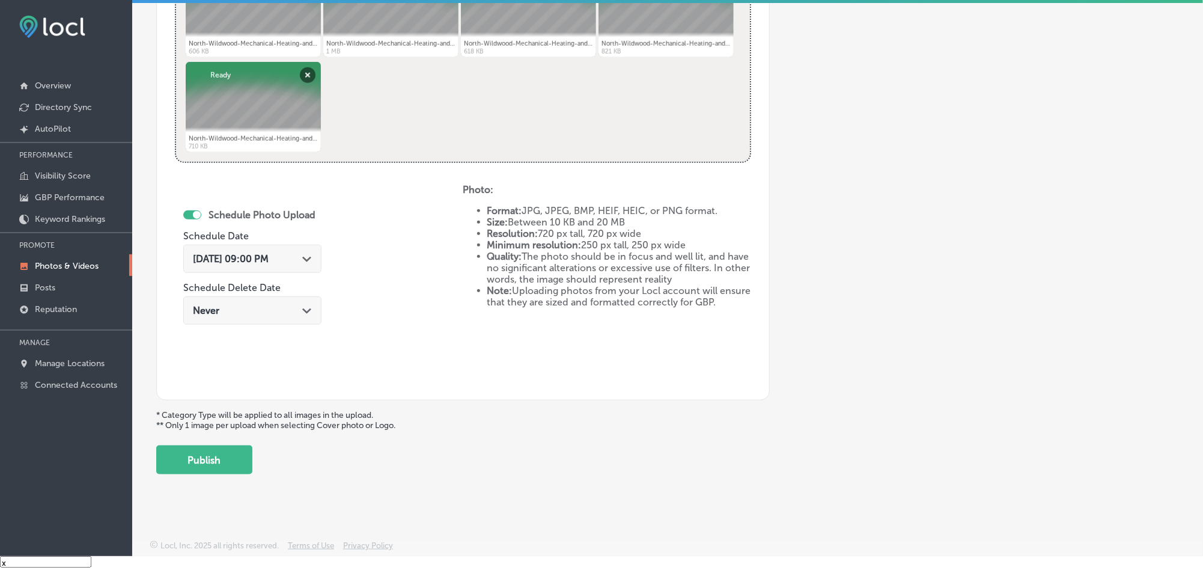
click at [208, 460] on button "Publish" at bounding box center [204, 459] width 96 height 29
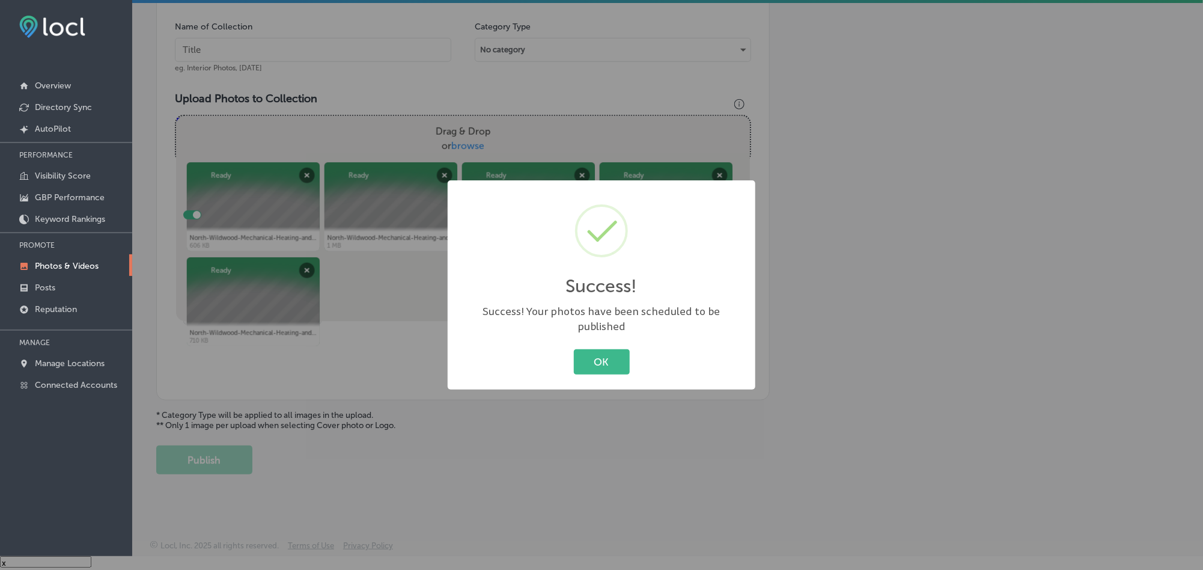
scroll to position [344, 0]
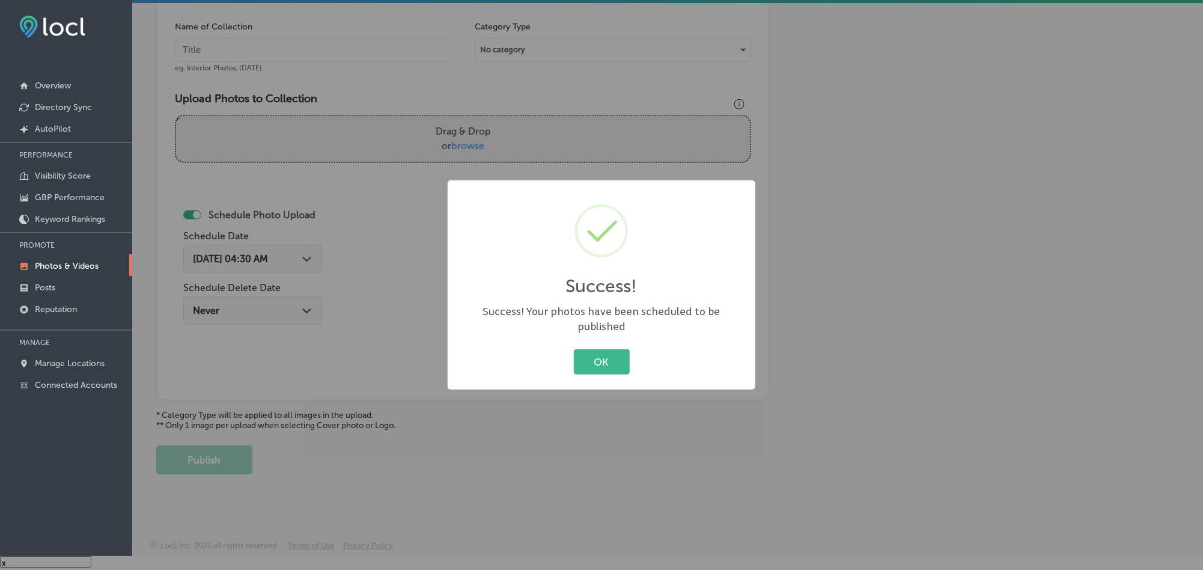
drag, startPoint x: 581, startPoint y: 356, endPoint x: 570, endPoint y: 318, distance: 39.4
click at [582, 355] on button "OK" at bounding box center [602, 361] width 56 height 25
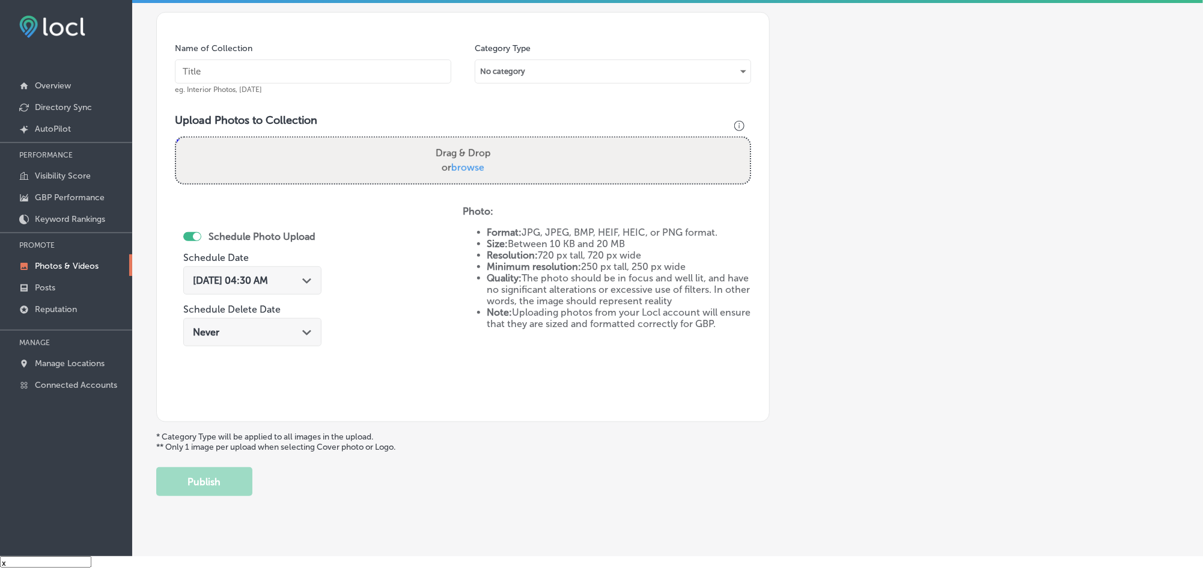
scroll to position [314, 0]
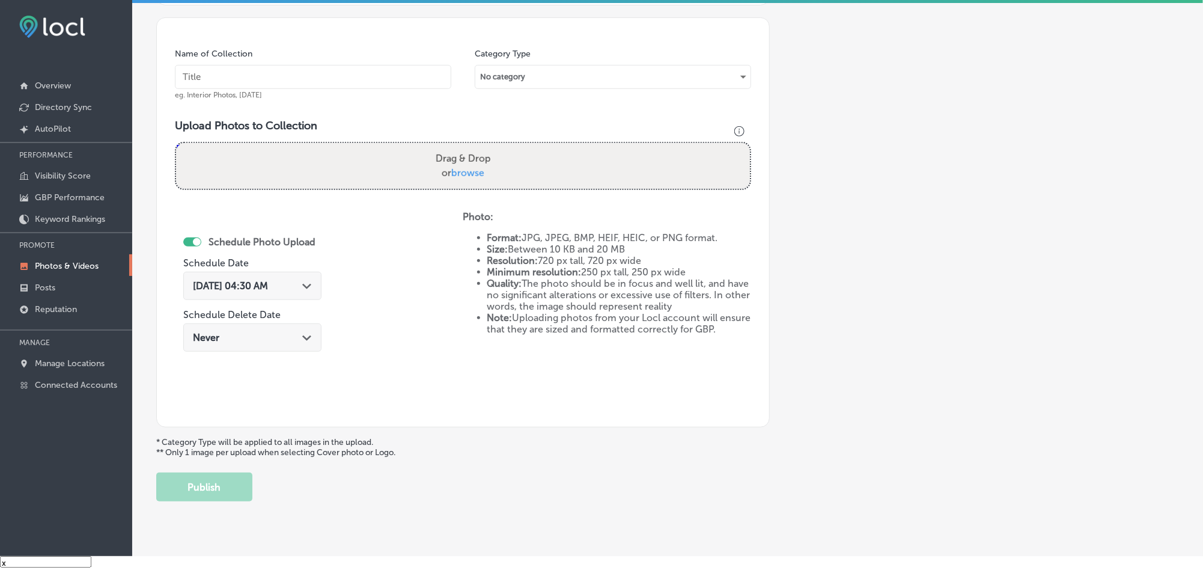
click at [300, 76] on input "text" at bounding box center [313, 77] width 276 height 24
paste input "North-Wildwood-Mechanical-Heating-and-Air-Conditioning-LLC-System-installation"
type input "North-Wildwood-Mechanical-Heating-and-Air-Conditioning-LLC-System-installation"
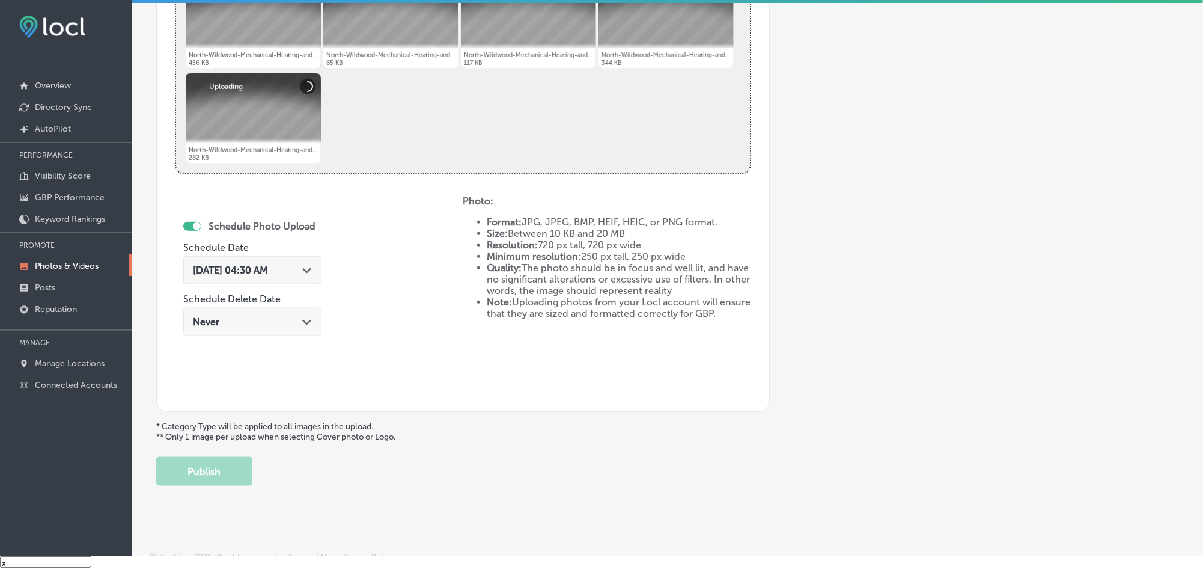
scroll to position [539, 0]
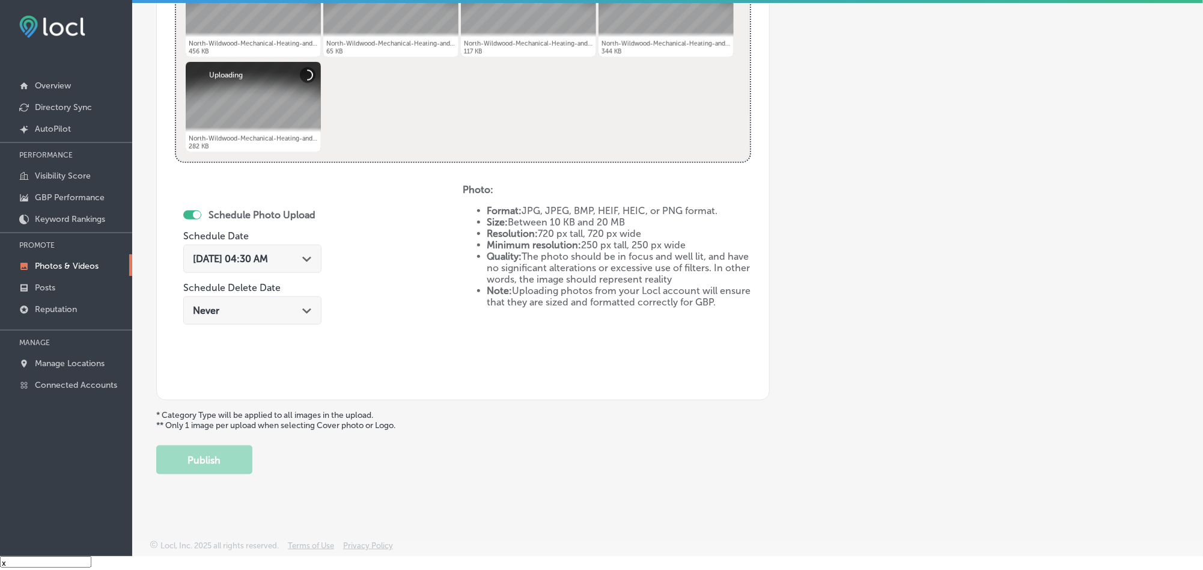
click at [307, 258] on div "[DATE] 04:30 AM Path Created with Sketch." at bounding box center [252, 258] width 119 height 11
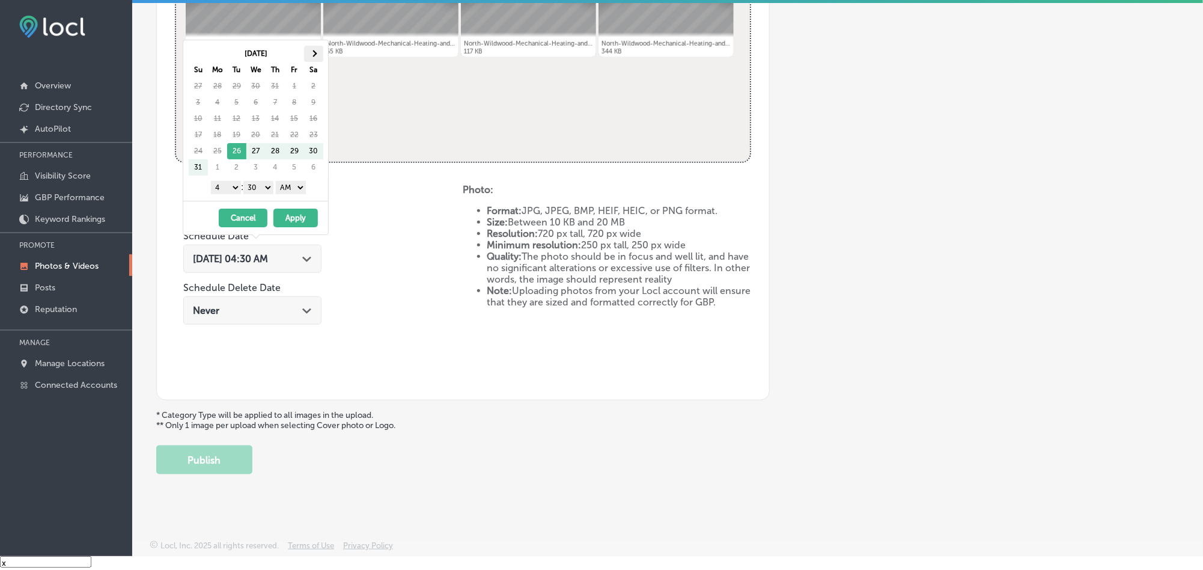
click at [316, 52] on th at bounding box center [313, 54] width 19 height 16
click at [227, 186] on select "1 2 3 4 5 6 7 8 9 10 11 12" at bounding box center [226, 187] width 30 height 13
drag, startPoint x: 258, startPoint y: 186, endPoint x: 258, endPoint y: 195, distance: 9.0
click at [258, 188] on select "00 10 20 30 40 50" at bounding box center [258, 187] width 30 height 13
drag, startPoint x: 272, startPoint y: 197, endPoint x: 289, endPoint y: 191, distance: 17.9
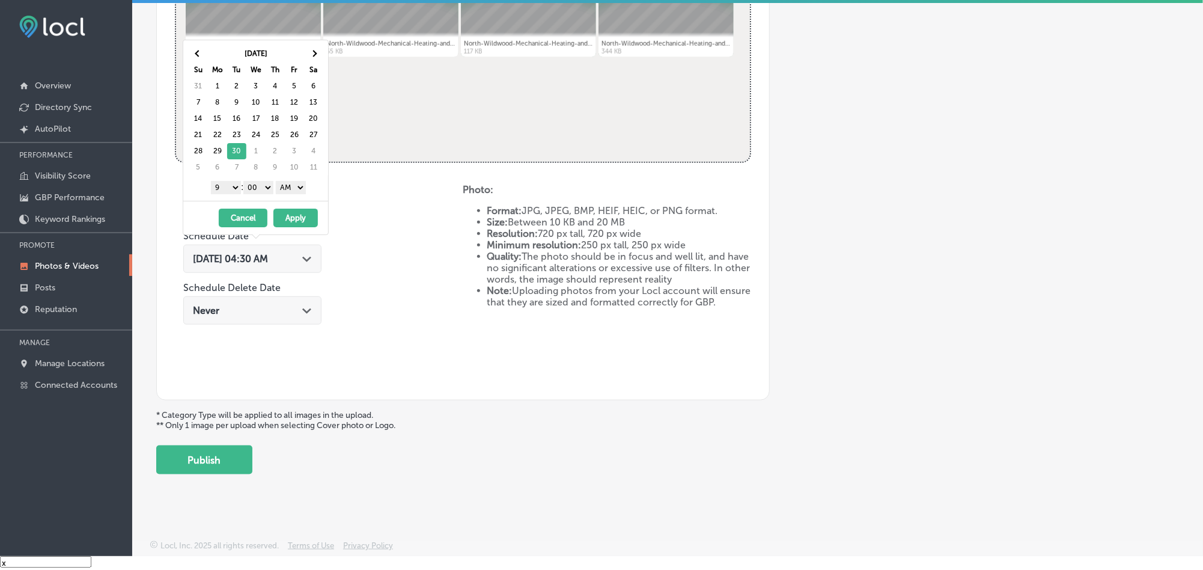
click at [289, 191] on select "AM PM" at bounding box center [291, 187] width 30 height 13
click at [289, 212] on button "Apply" at bounding box center [295, 218] width 44 height 19
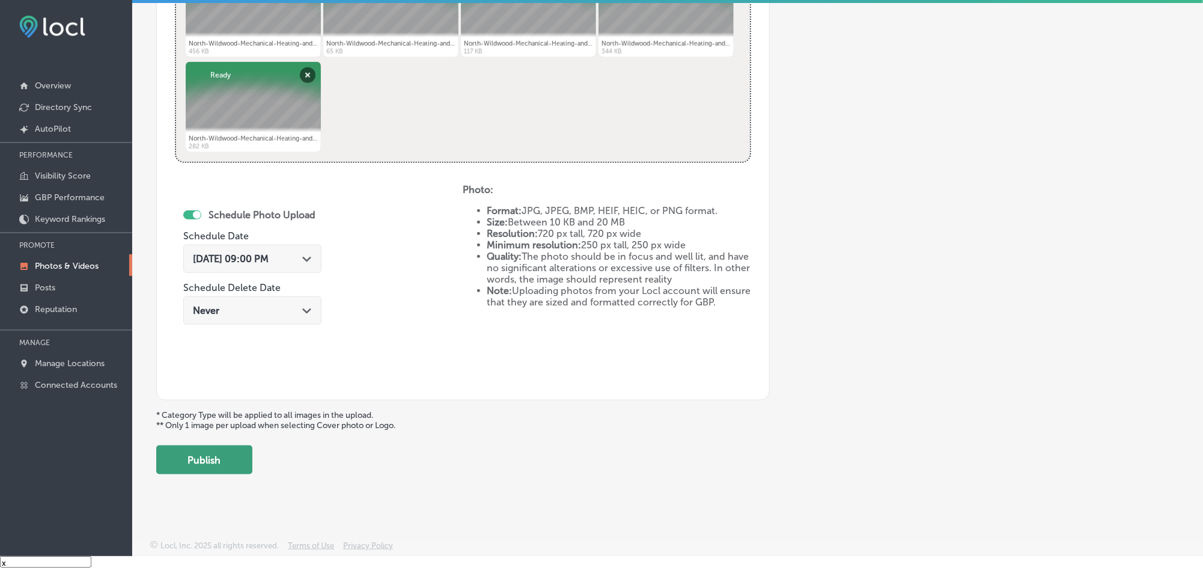
click at [221, 460] on button "Publish" at bounding box center [204, 459] width 96 height 29
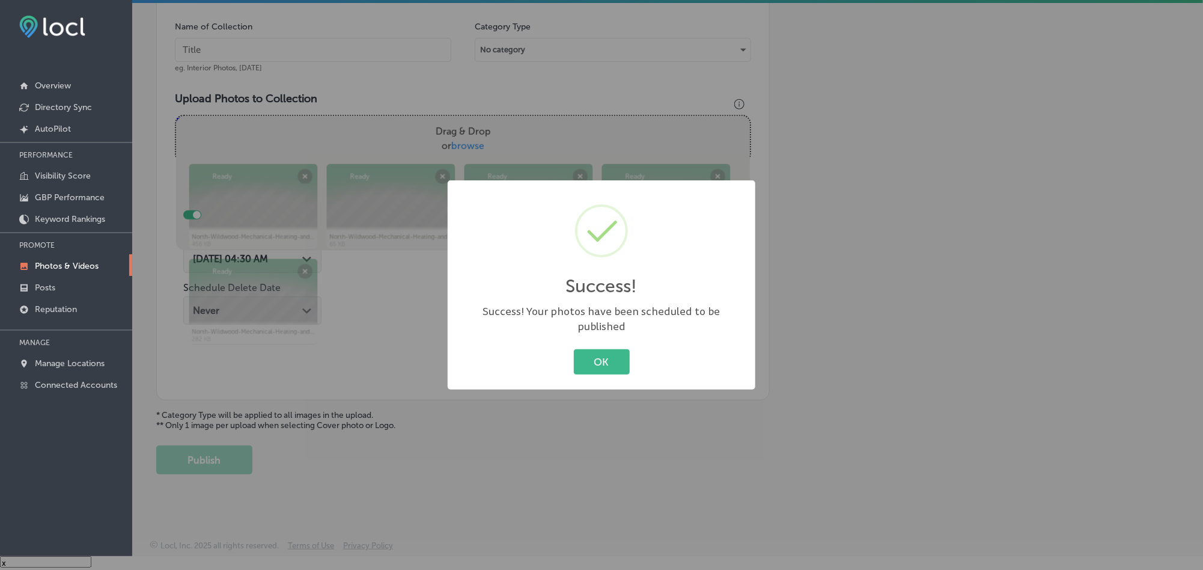
scroll to position [344, 0]
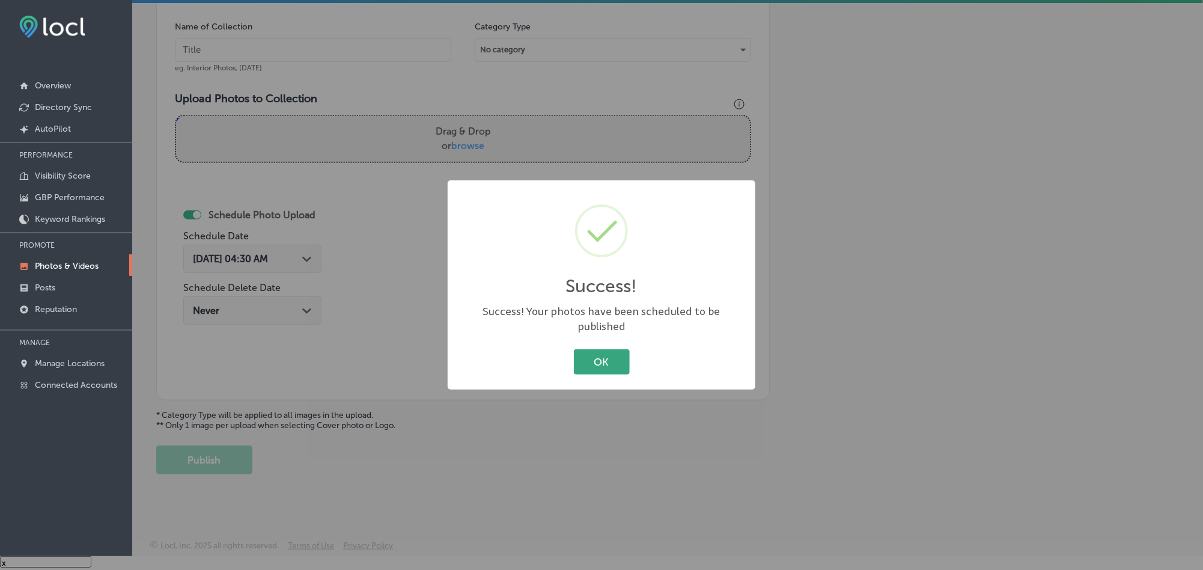
click at [587, 358] on button "OK" at bounding box center [602, 361] width 56 height 25
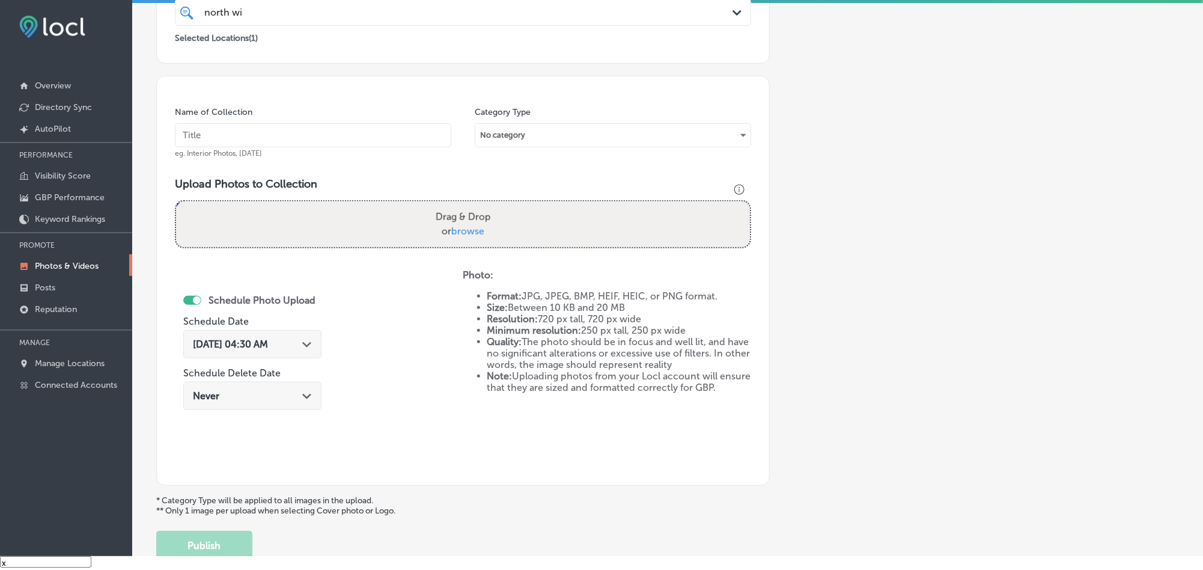
scroll to position [254, 0]
click at [364, 132] on input "text" at bounding box center [313, 137] width 276 height 24
paste input "North-Wildwood-Mechanical-Heating-and-Air-Conditioning-LLC-Heat-pump-repair"
type input "North-Wildwood-Mechanical-Heating-and-Air-Conditioning-LLC-Heat-pump-repair"
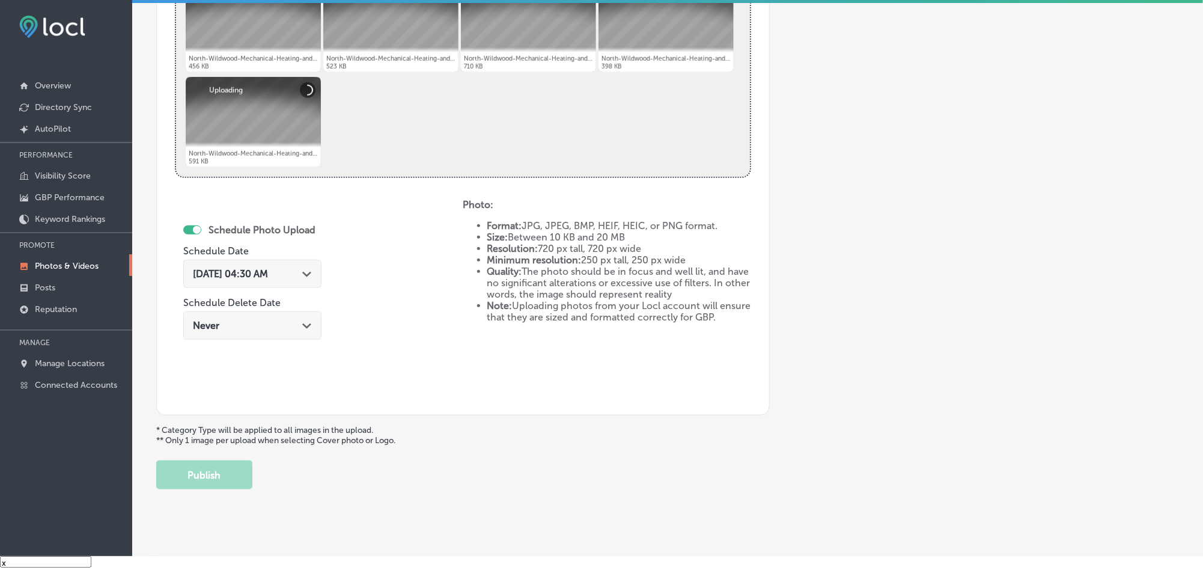
scroll to position [525, 0]
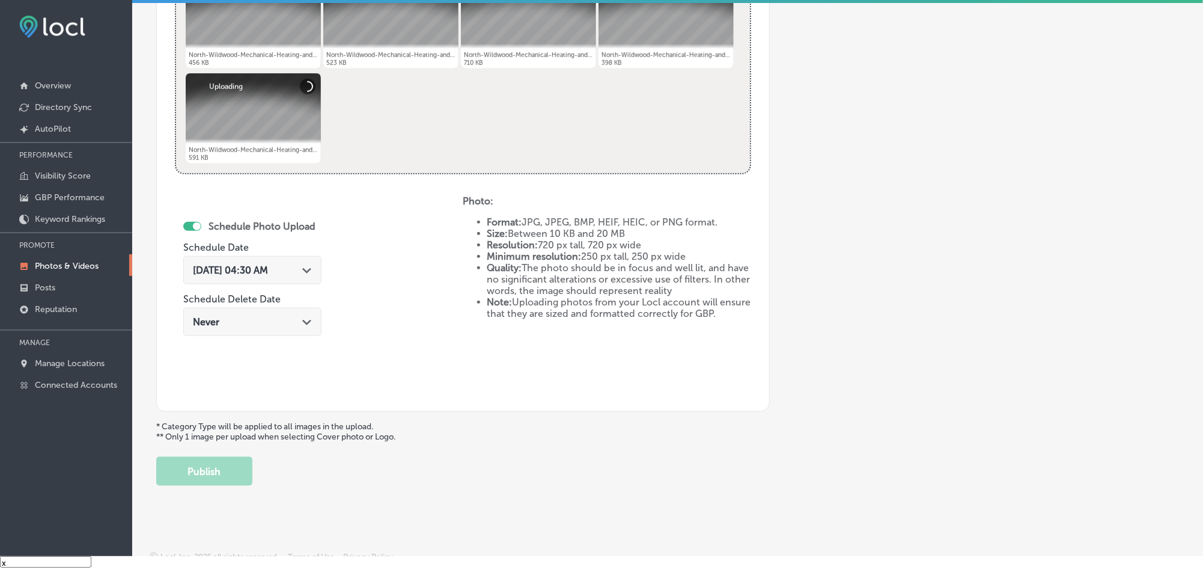
click at [310, 282] on div "[DATE] 04:30 AM Path Created with Sketch." at bounding box center [252, 270] width 138 height 28
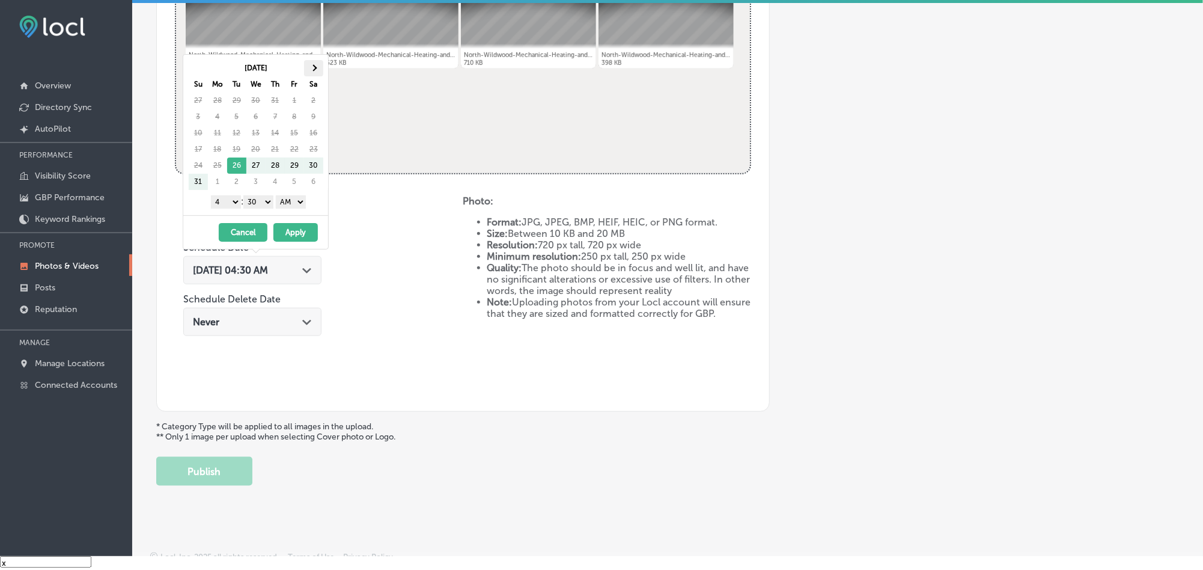
click at [316, 69] on span at bounding box center [313, 67] width 7 height 7
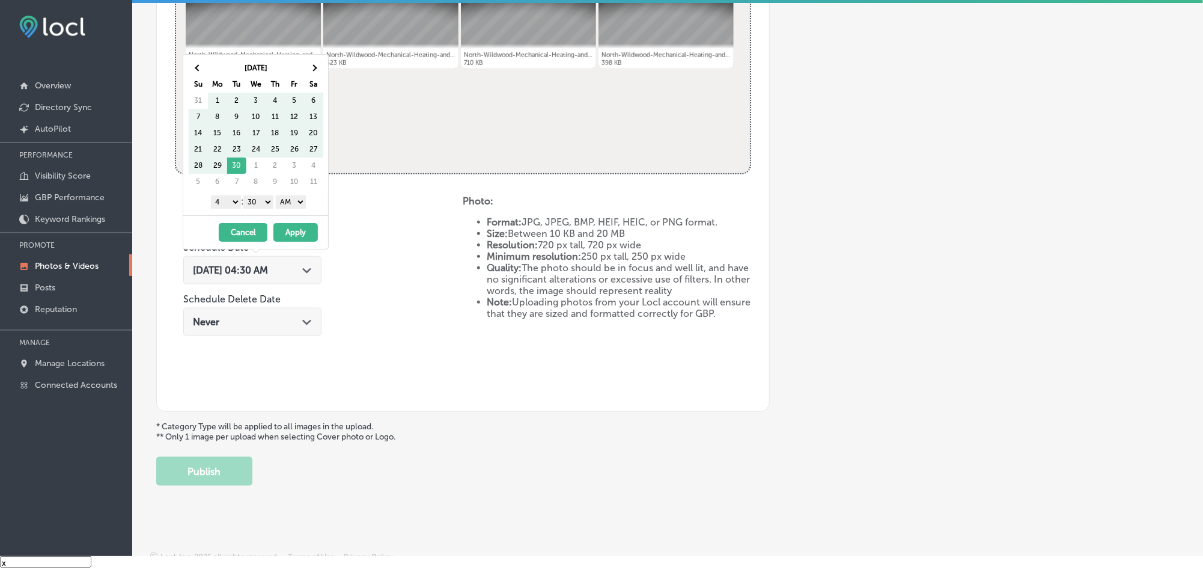
click at [316, 69] on span at bounding box center [313, 67] width 7 height 7
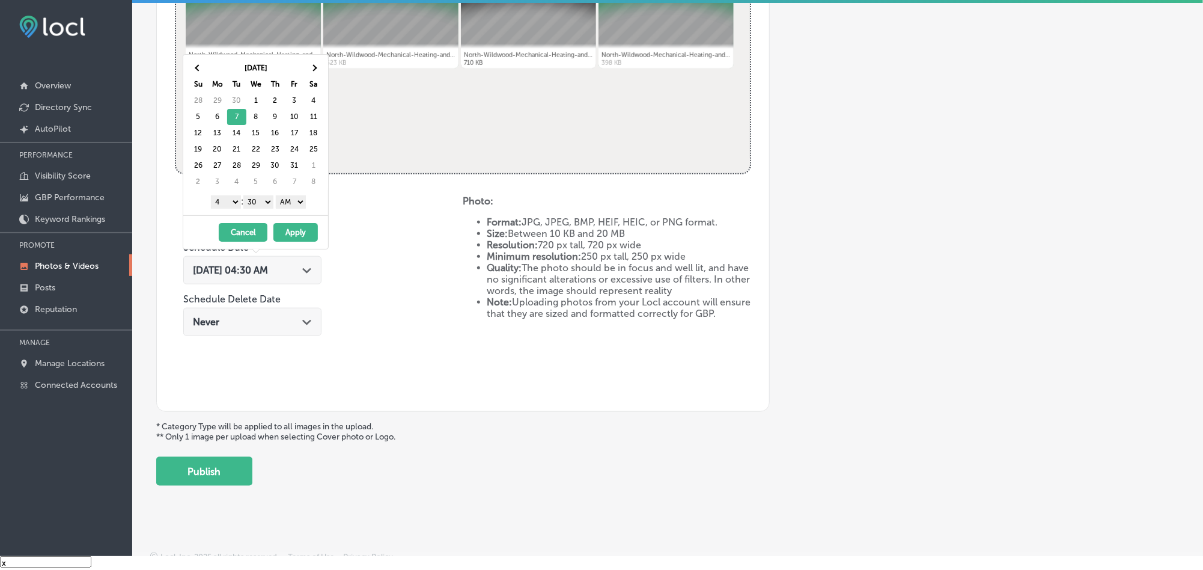
click at [230, 206] on select "1 2 3 4 5 6 7 8 9 10 11 12" at bounding box center [226, 201] width 30 height 13
click at [257, 200] on select "00 10 20 30 40 50" at bounding box center [258, 201] width 30 height 13
click at [283, 204] on select "AM PM" at bounding box center [291, 201] width 30 height 13
click at [287, 237] on button "Apply" at bounding box center [295, 232] width 44 height 19
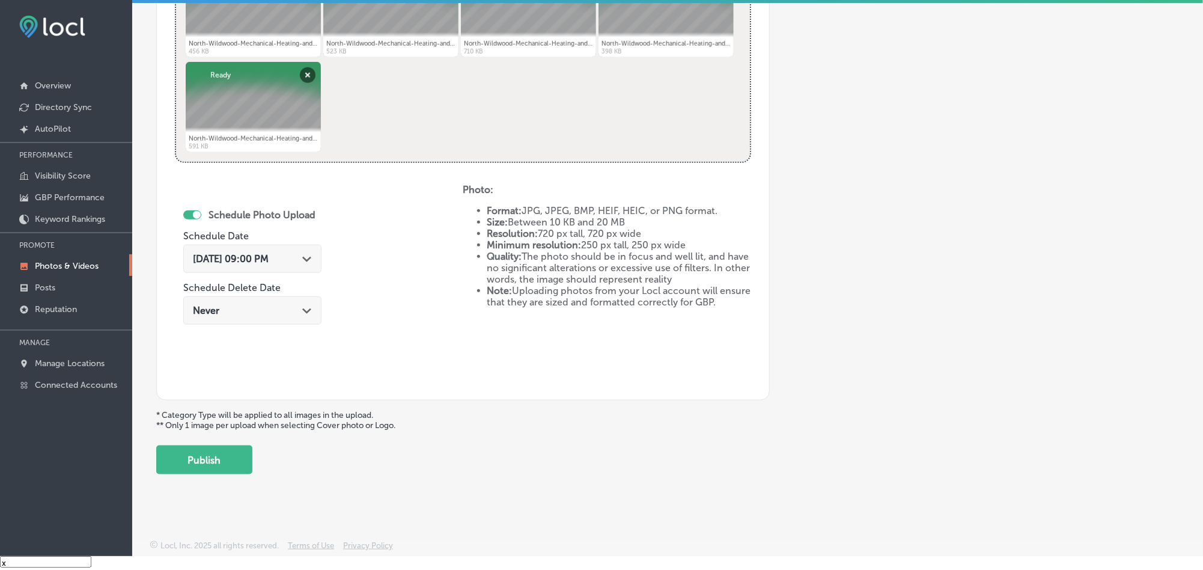
scroll to position [539, 0]
click at [213, 459] on button "Publish" at bounding box center [204, 459] width 96 height 29
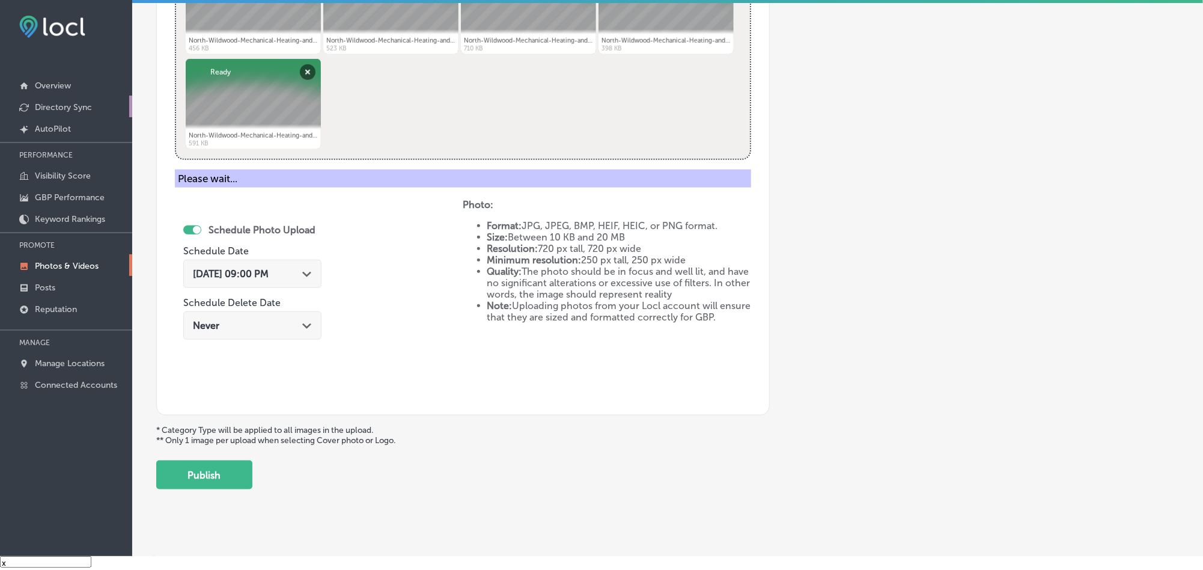
scroll to position [344, 0]
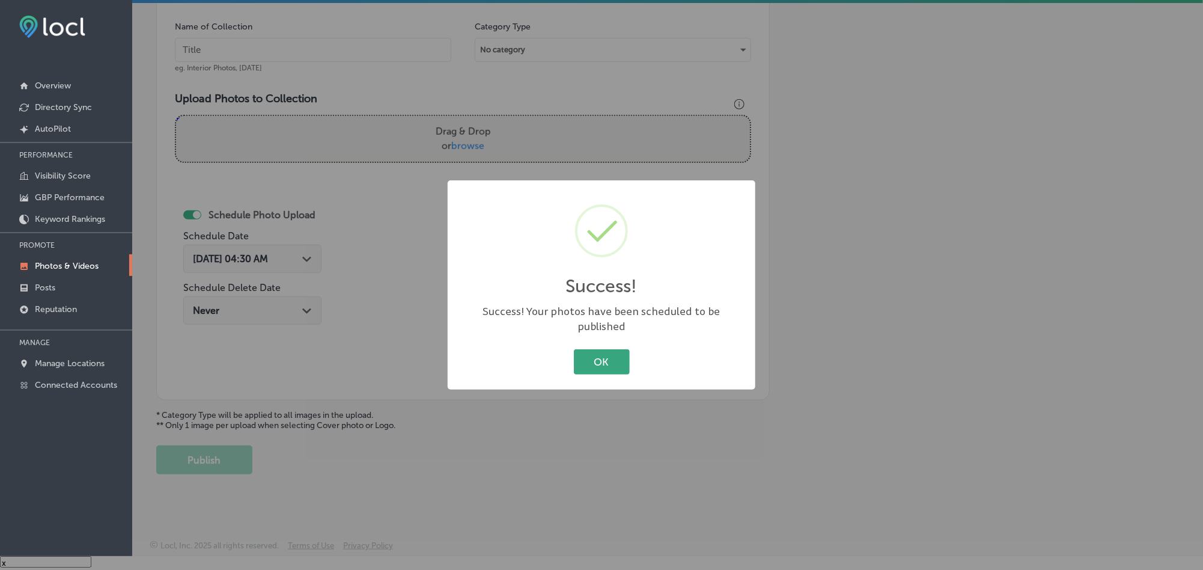
click at [599, 349] on button "OK" at bounding box center [602, 361] width 56 height 25
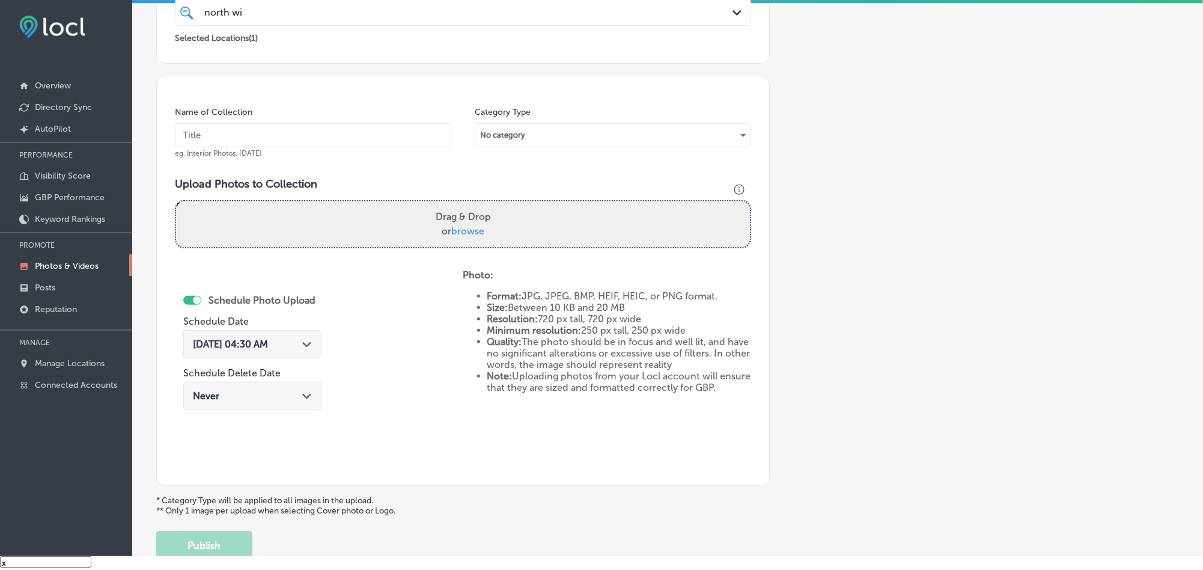
scroll to position [254, 0]
click at [359, 142] on input "text" at bounding box center [313, 137] width 276 height 24
paste input "North-Wildwood-Mechanical-Heating-and-Air-Conditioning-LLC-Duct-installation"
type input "North-Wildwood-Mechanical-Heating-and-Air-Conditioning-LLC-Duct-installation"
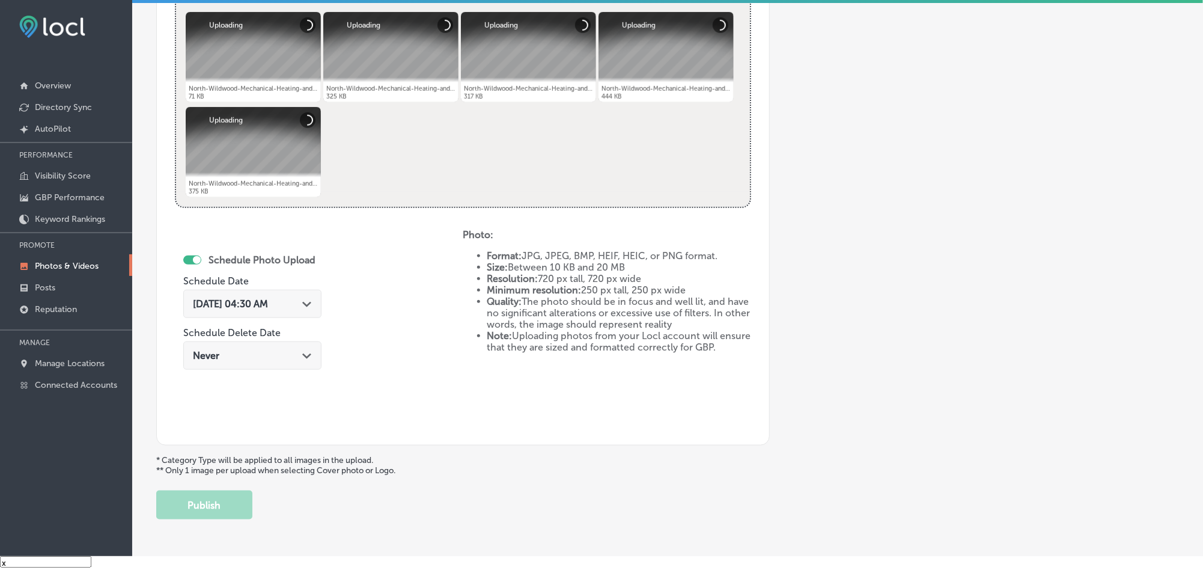
scroll to position [495, 0]
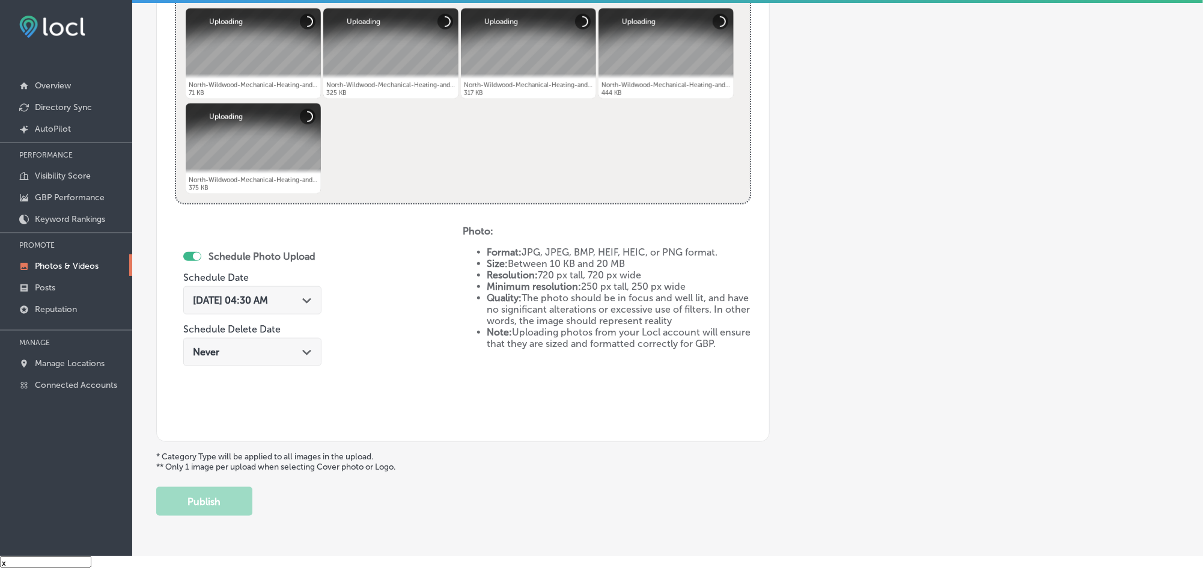
click at [307, 303] on div "[DATE] 04:30 AM Path Created with Sketch." at bounding box center [252, 299] width 119 height 11
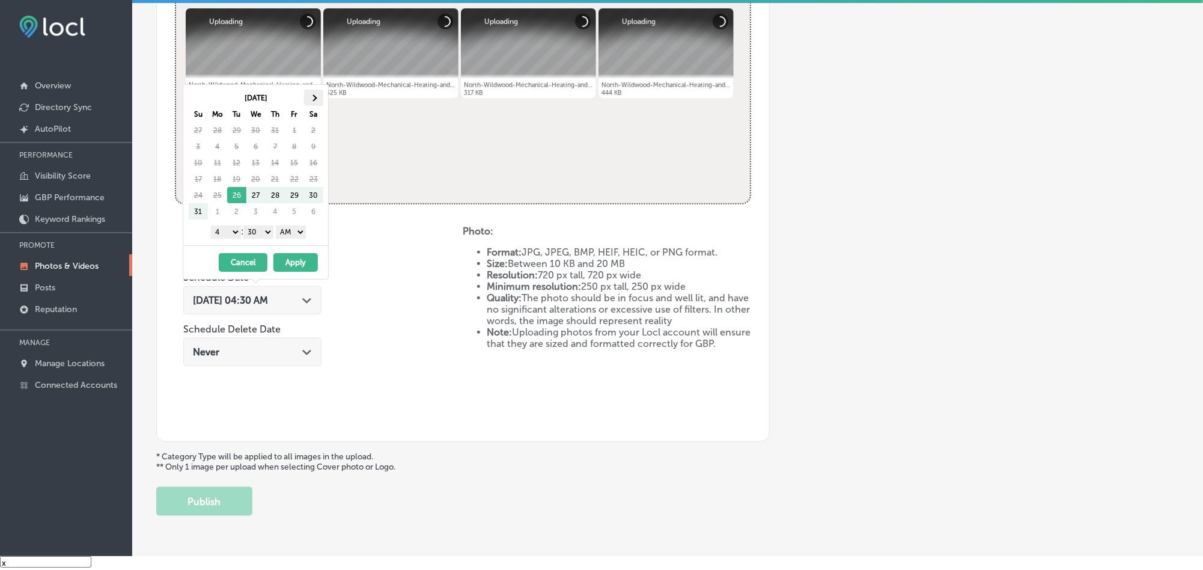
click at [317, 94] on th at bounding box center [313, 98] width 19 height 16
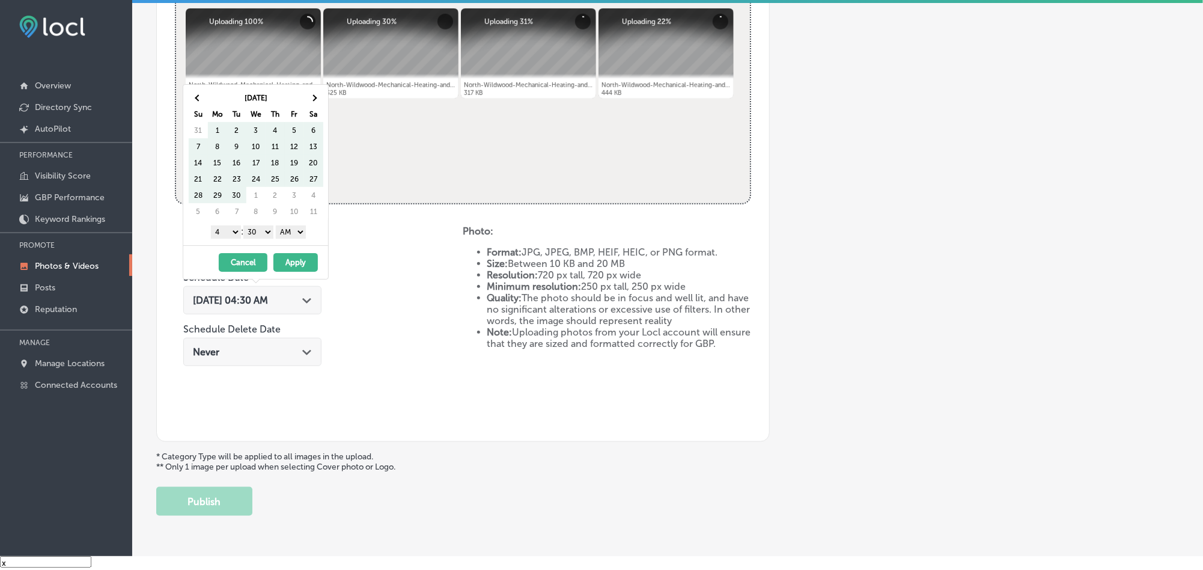
click at [317, 94] on th at bounding box center [313, 98] width 19 height 16
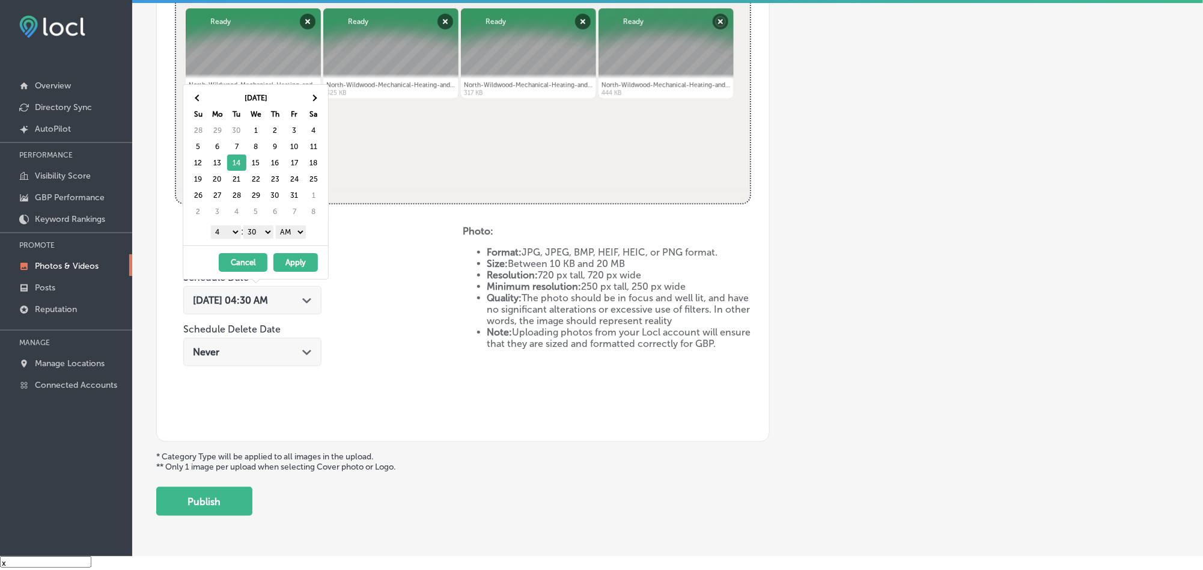
click at [224, 236] on select "1 2 3 4 5 6 7 8 9 10 11 12" at bounding box center [226, 231] width 30 height 13
click at [273, 230] on select "00 10 20 30 40 50" at bounding box center [258, 231] width 30 height 13
click at [294, 235] on select "AM PM" at bounding box center [291, 231] width 30 height 13
click at [287, 258] on button "Apply" at bounding box center [295, 262] width 44 height 19
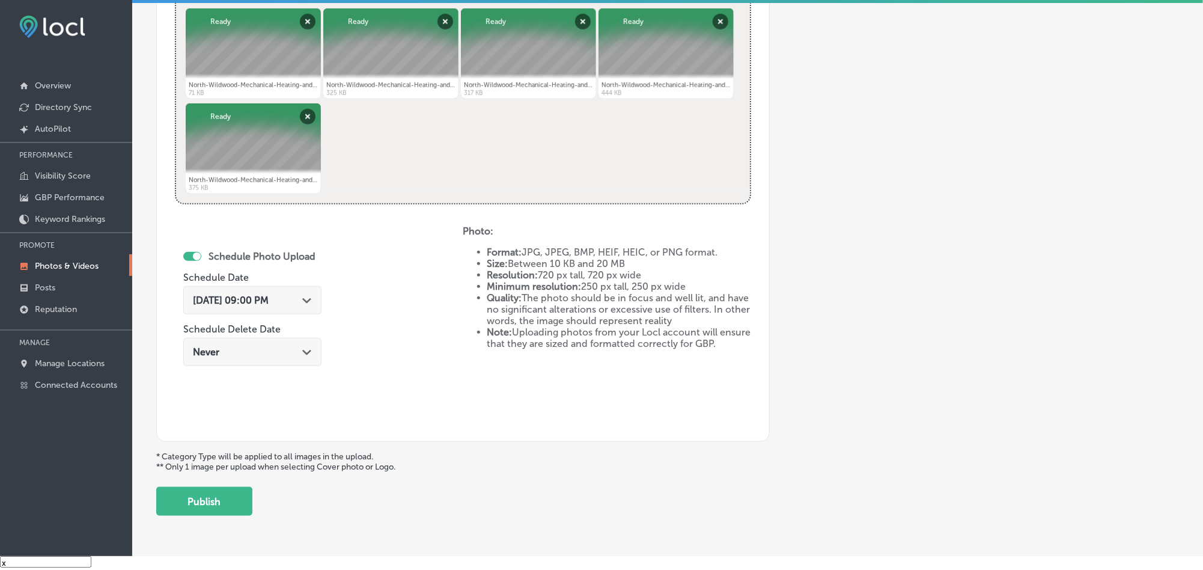
scroll to position [539, 0]
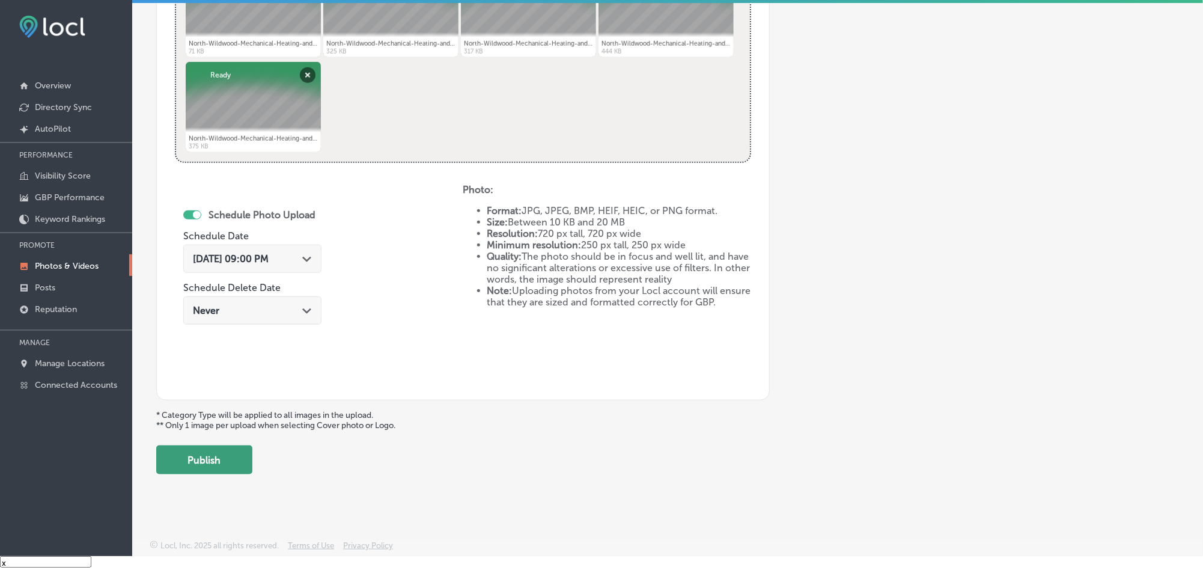
click at [216, 462] on button "Publish" at bounding box center [204, 459] width 96 height 29
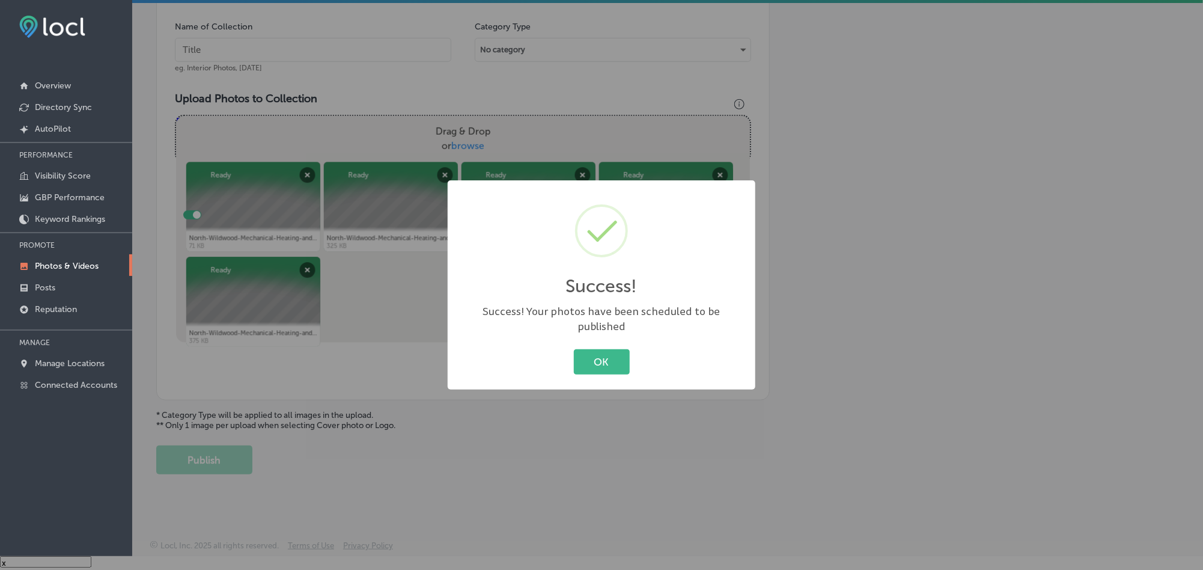
scroll to position [344, 0]
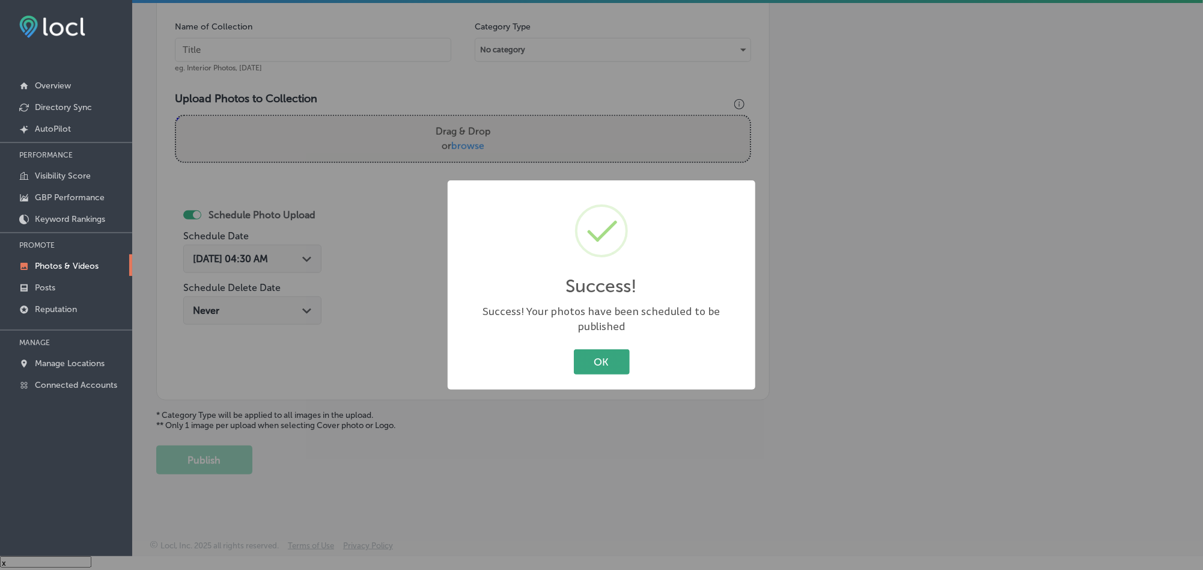
click at [586, 362] on button "OK" at bounding box center [602, 361] width 56 height 25
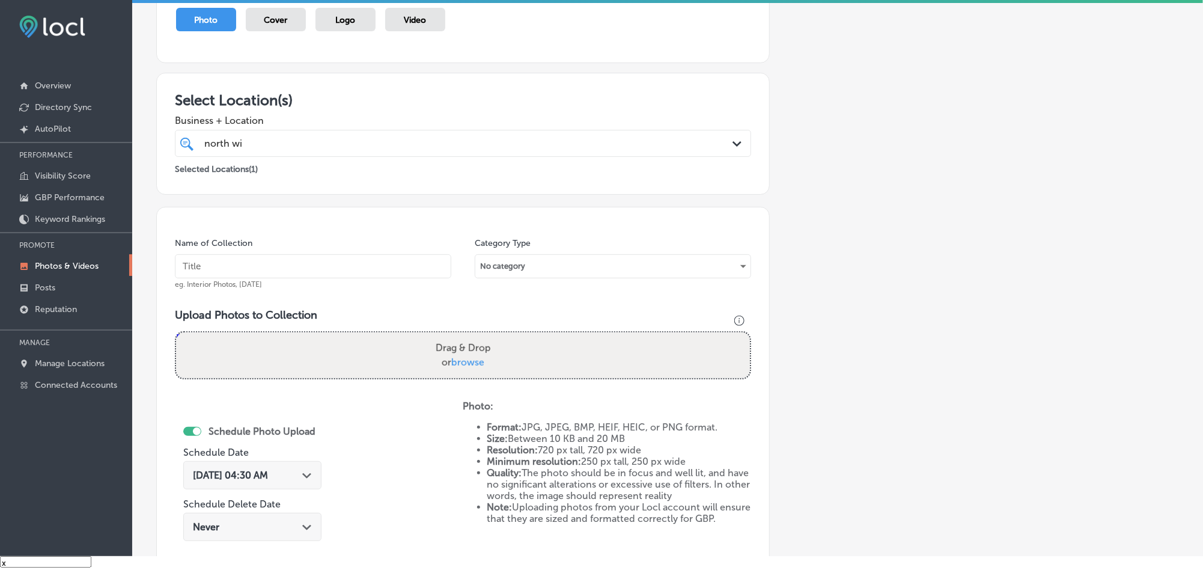
scroll to position [44, 0]
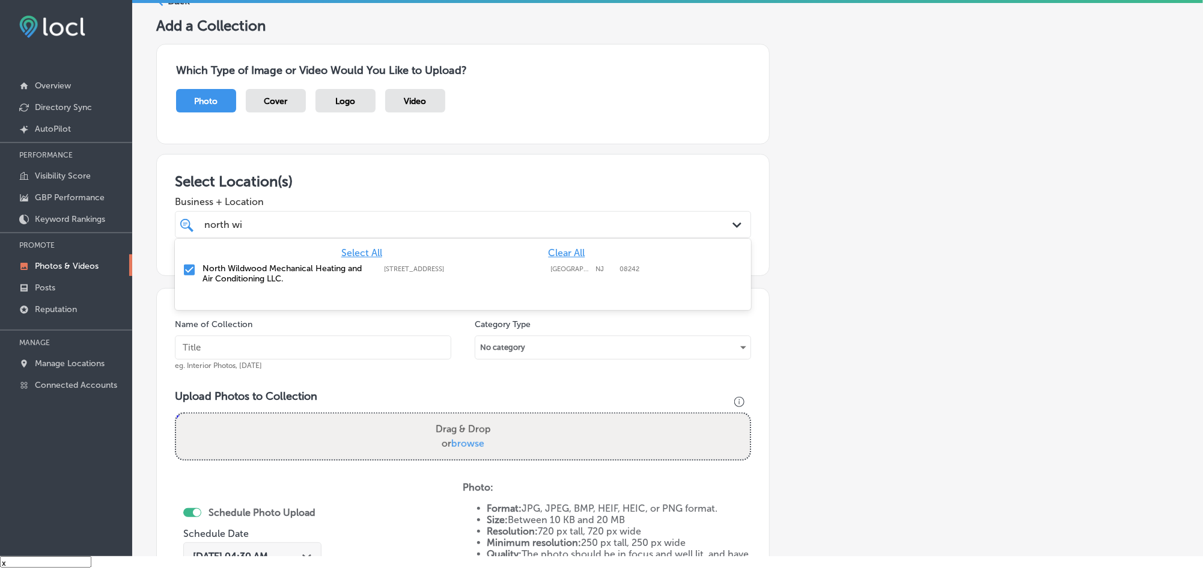
click at [418, 226] on div "north wi north wi" at bounding box center [437, 224] width 468 height 16
click at [480, 168] on div "Select Location(s) Business + Location option [STREET_ADDRESS]. option focused,…" at bounding box center [463, 215] width 614 height 122
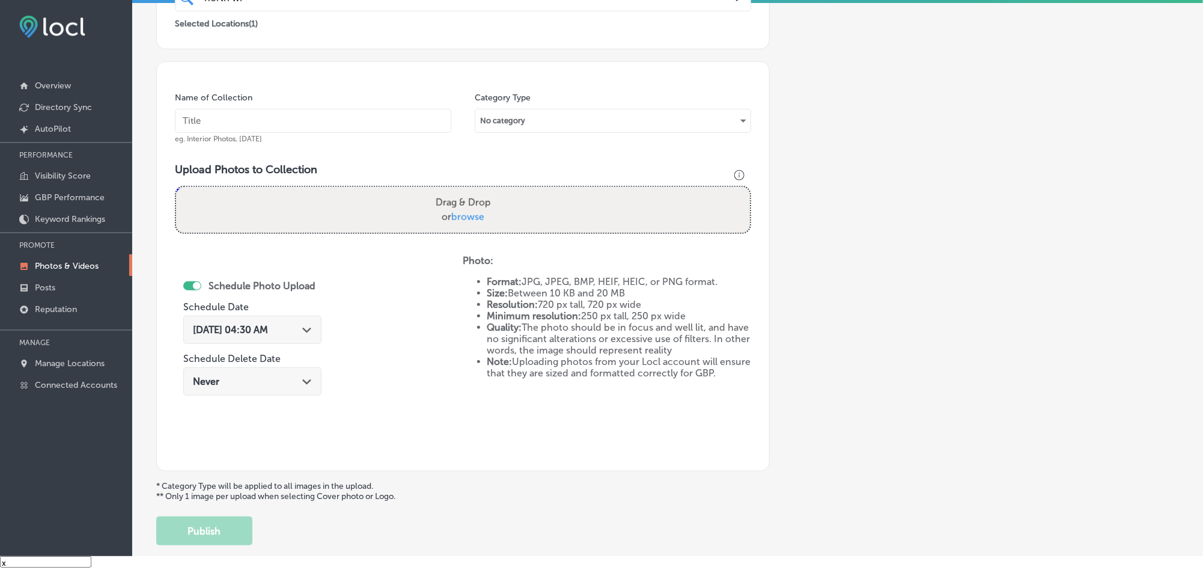
scroll to position [284, 0]
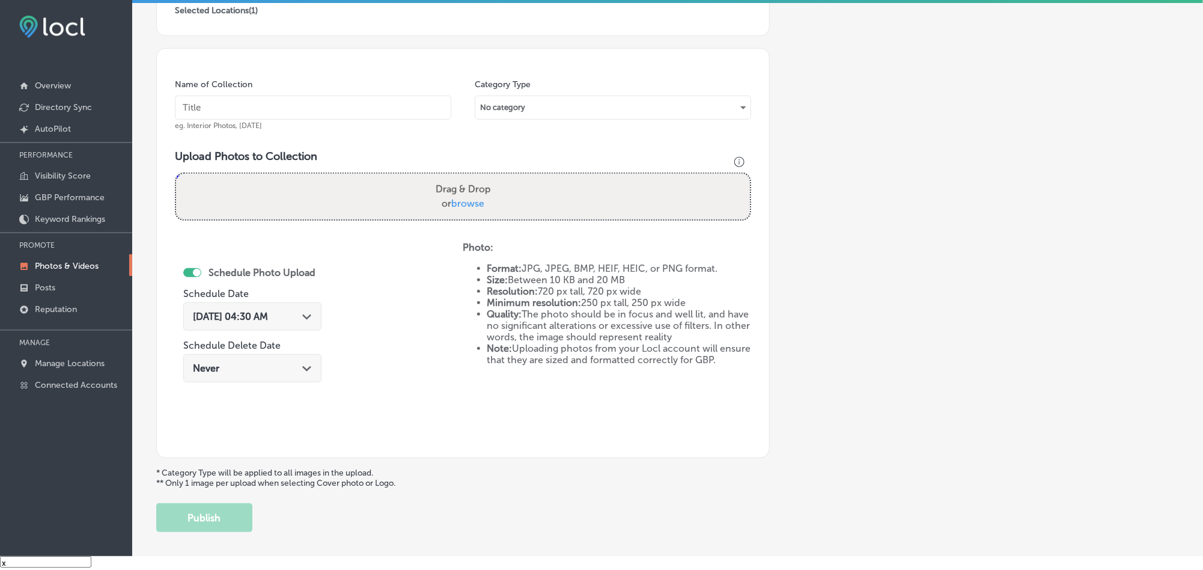
click at [308, 108] on input "text" at bounding box center [313, 108] width 276 height 24
paste input "North-Wildwood-Mechanical-Heating-and-Air-Conditioning-LLC-HVAC-contractor"
type input "North-Wildwood-Mechanical-Heating-and-Air-Conditioning-LLC-HVAC-contractor"
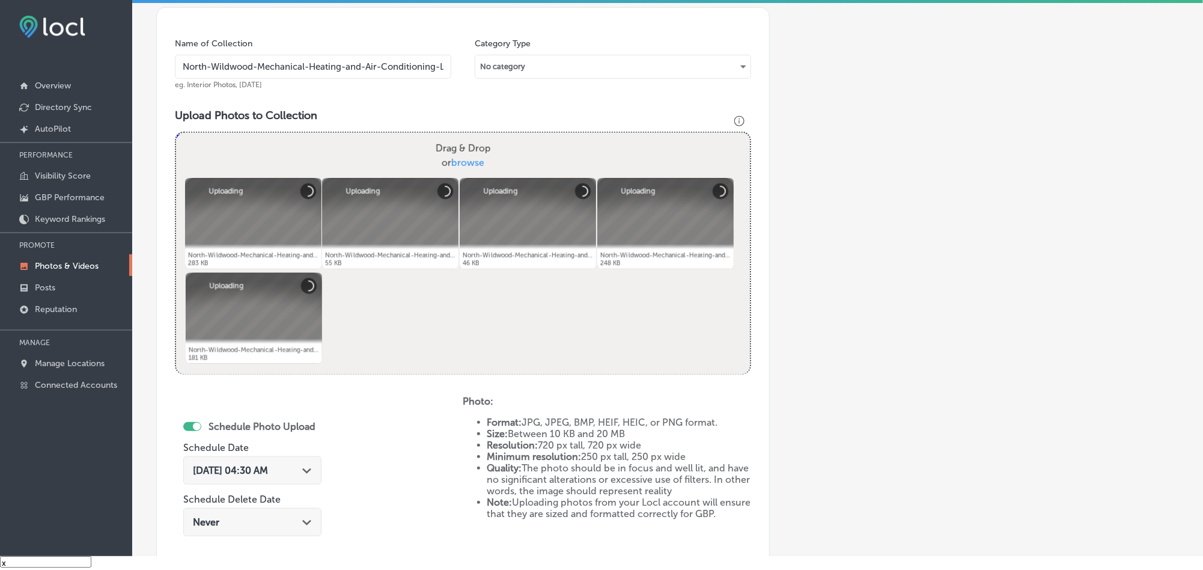
scroll to position [404, 0]
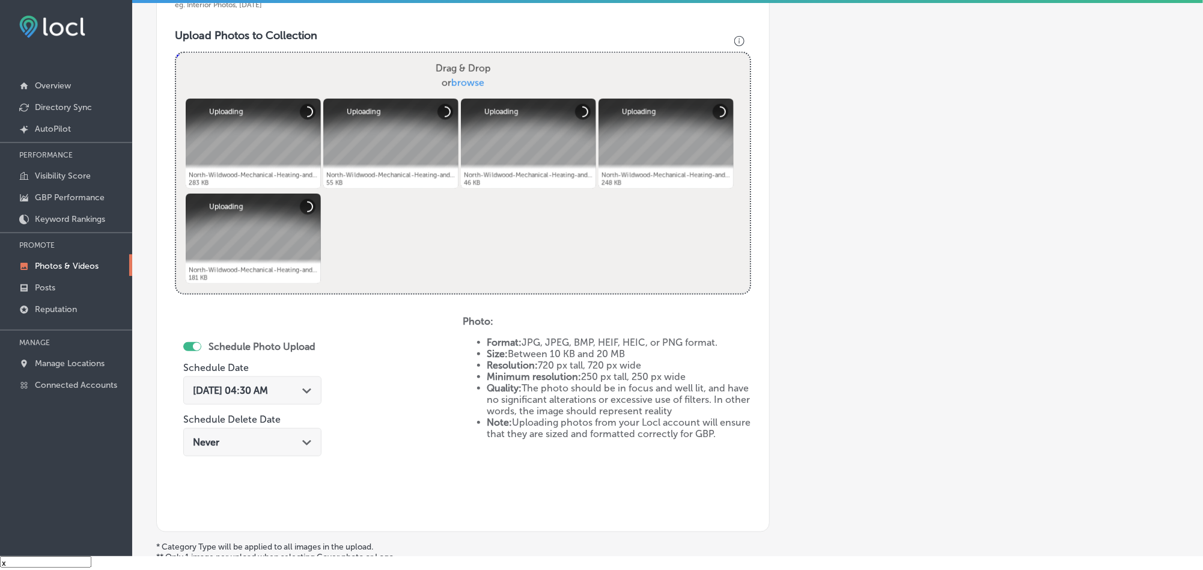
click at [310, 388] on icon "Path Created with Sketch." at bounding box center [306, 390] width 9 height 5
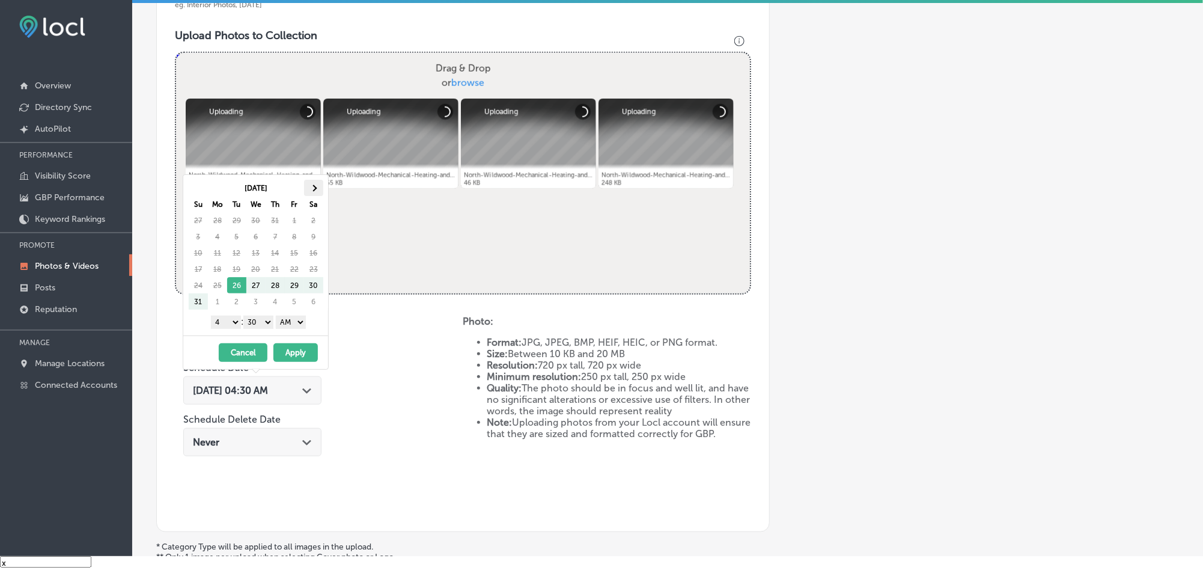
click at [322, 189] on th at bounding box center [313, 188] width 19 height 16
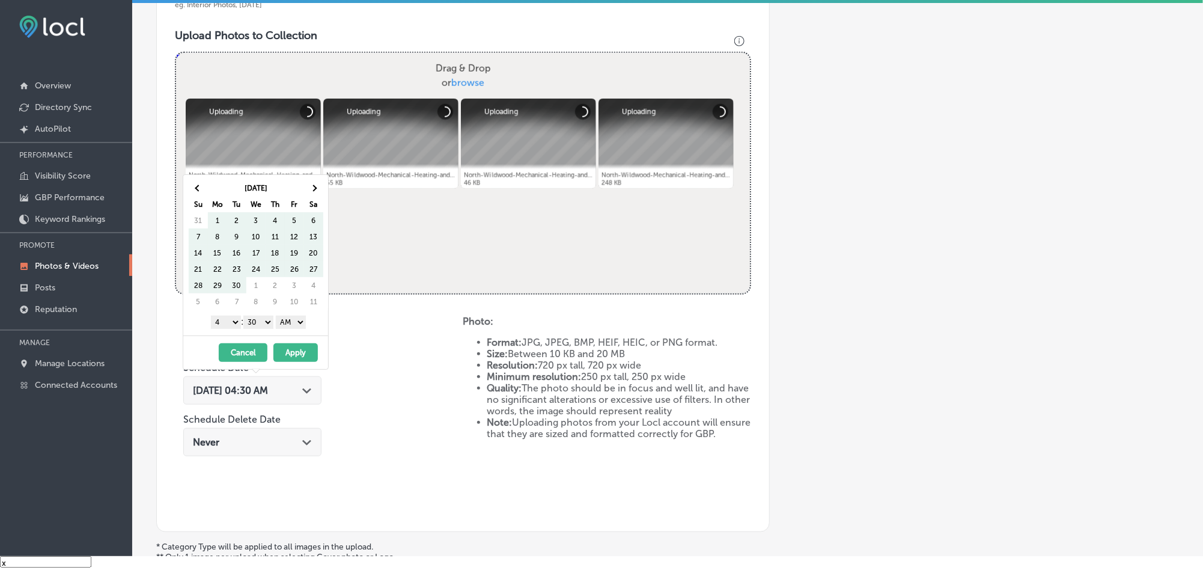
click at [322, 189] on th at bounding box center [313, 188] width 19 height 16
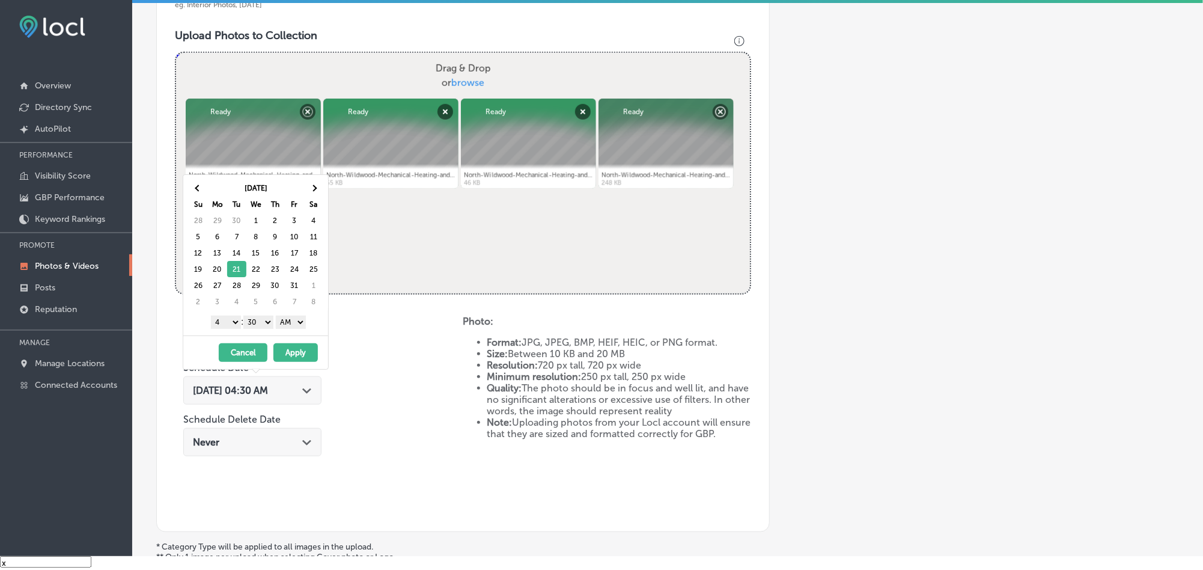
click at [226, 325] on select "1 2 3 4 5 6 7 8 9 10 11 12" at bounding box center [226, 322] width 30 height 13
drag, startPoint x: 255, startPoint y: 323, endPoint x: 257, endPoint y: 329, distance: 6.3
click at [255, 323] on select "00 10 20 30 40 50" at bounding box center [258, 322] width 30 height 13
click at [290, 319] on select "AM PM" at bounding box center [291, 322] width 30 height 13
click at [294, 350] on button "Apply" at bounding box center [295, 352] width 44 height 19
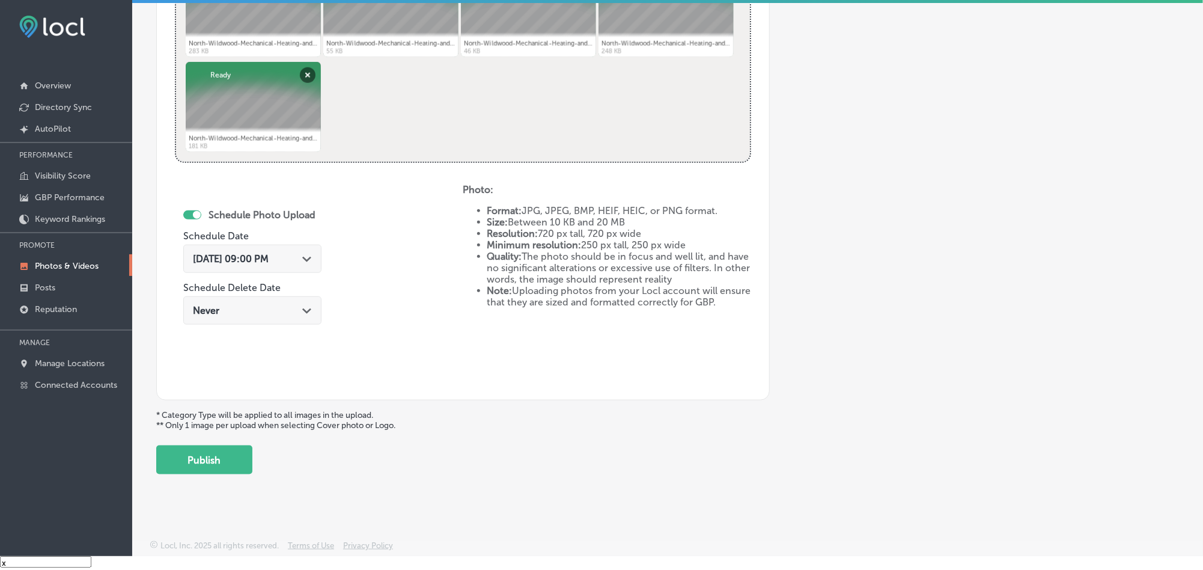
scroll to position [539, 0]
click at [216, 447] on button "Publish" at bounding box center [204, 459] width 96 height 29
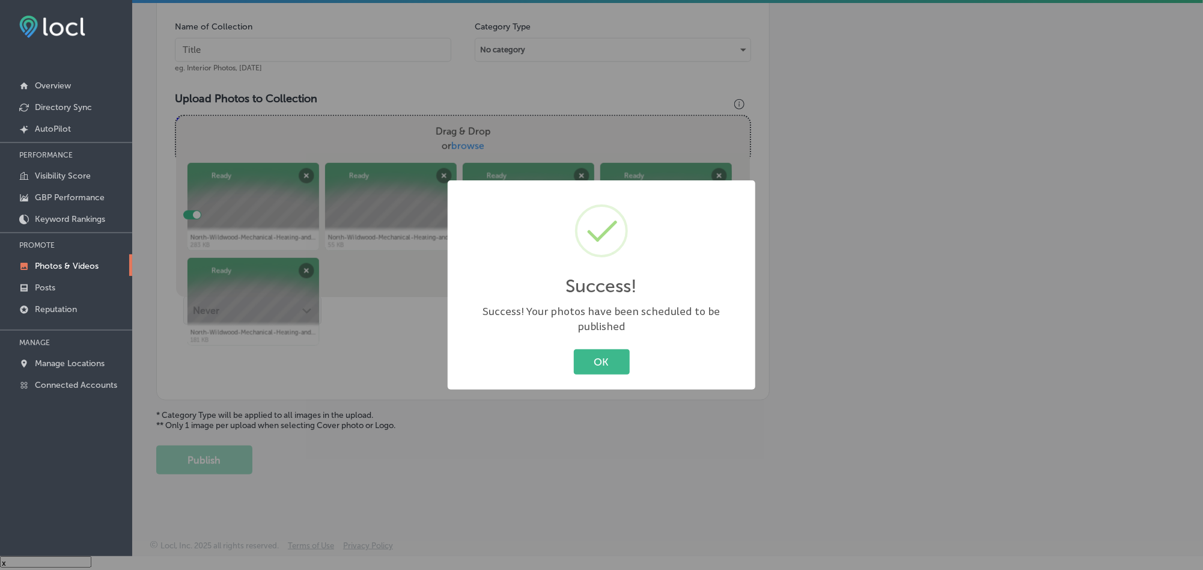
scroll to position [344, 0]
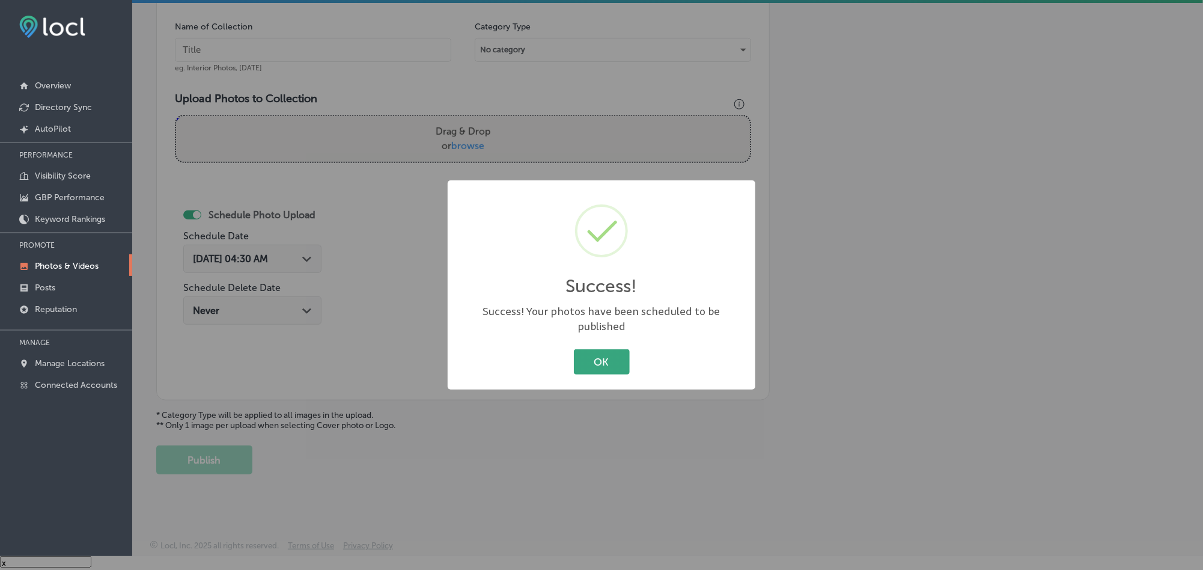
click at [583, 358] on button "OK" at bounding box center [602, 361] width 56 height 25
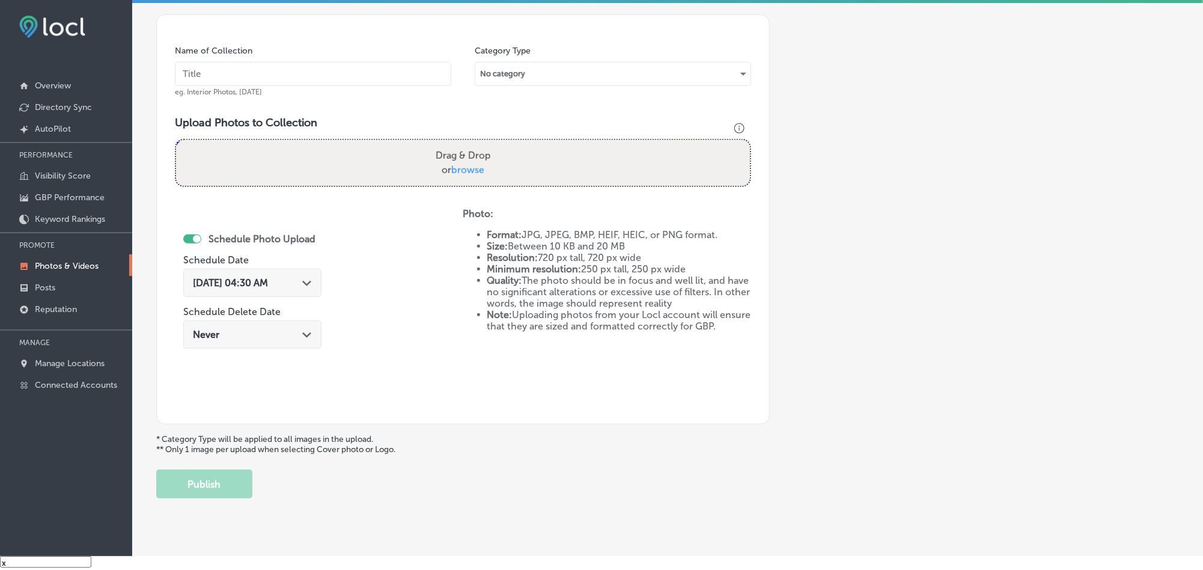
scroll to position [284, 0]
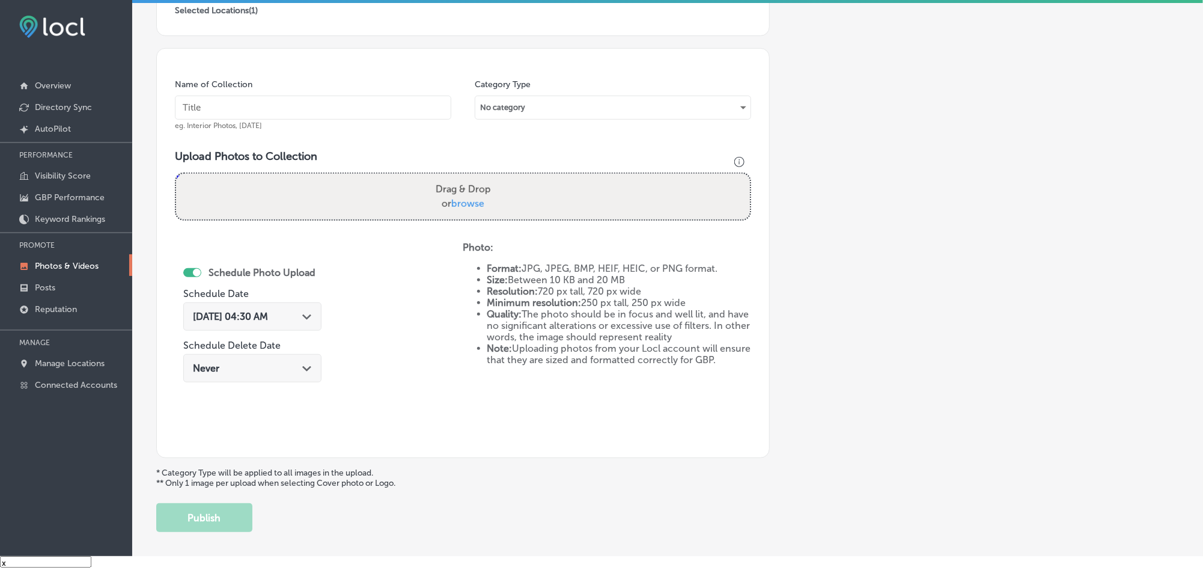
click at [287, 107] on input "text" at bounding box center [313, 108] width 276 height 24
paste input "North-Wildwood-Mechanical-Heating-and-Air-Conditioning-LLC-Heating-and-air-cond…"
type input "North-Wildwood-Mechanical-Heating-and-Air-Conditioning-LLC-Heating-and-air-cond…"
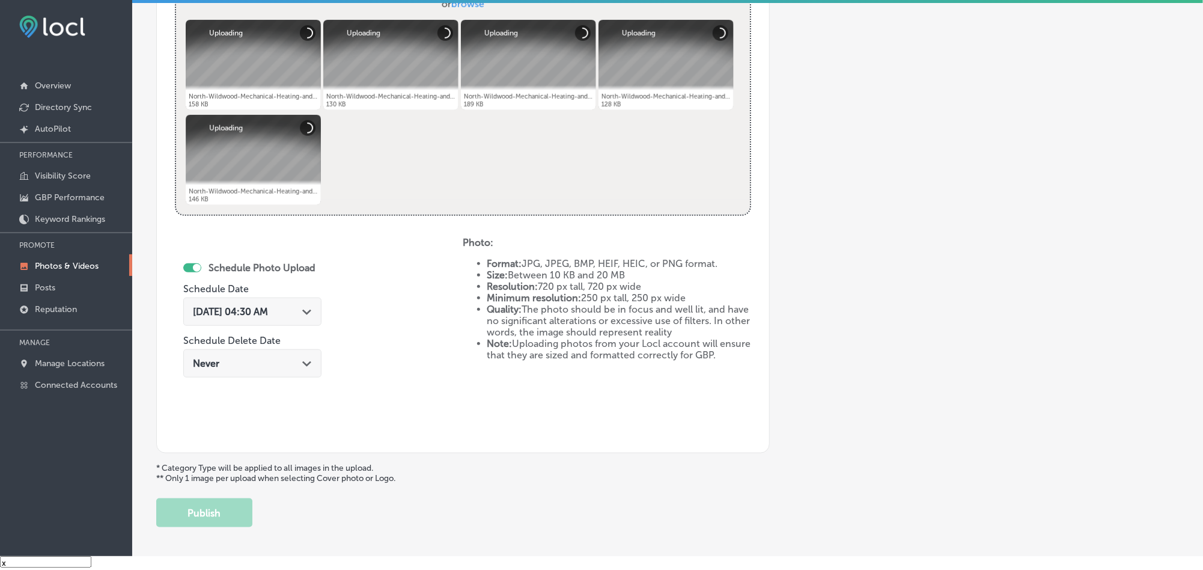
scroll to position [525, 0]
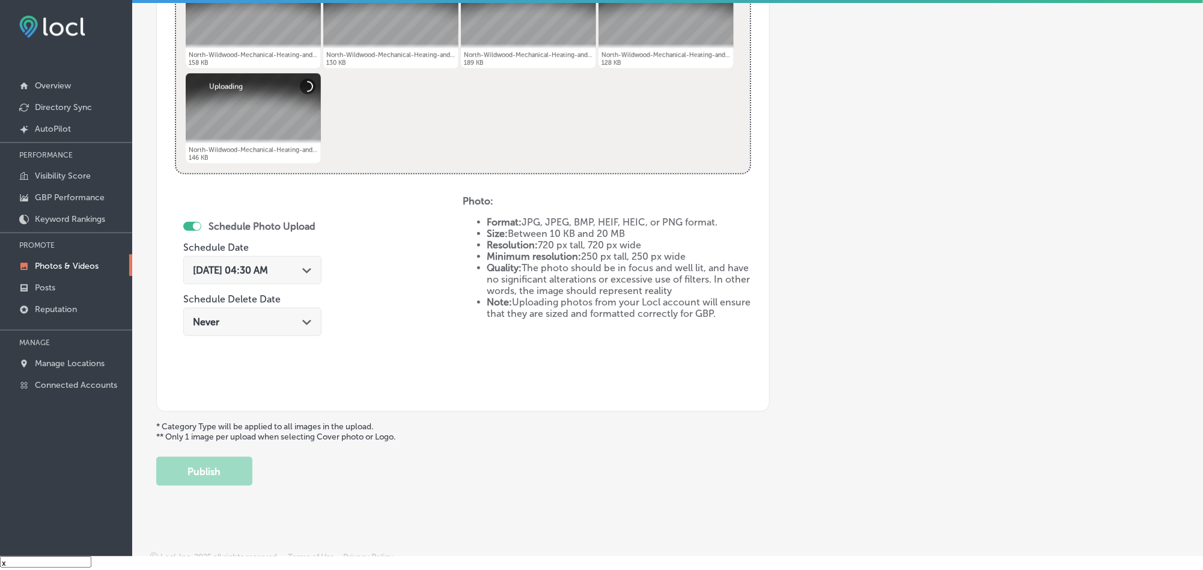
click at [311, 269] on icon "Path Created with Sketch." at bounding box center [306, 270] width 9 height 5
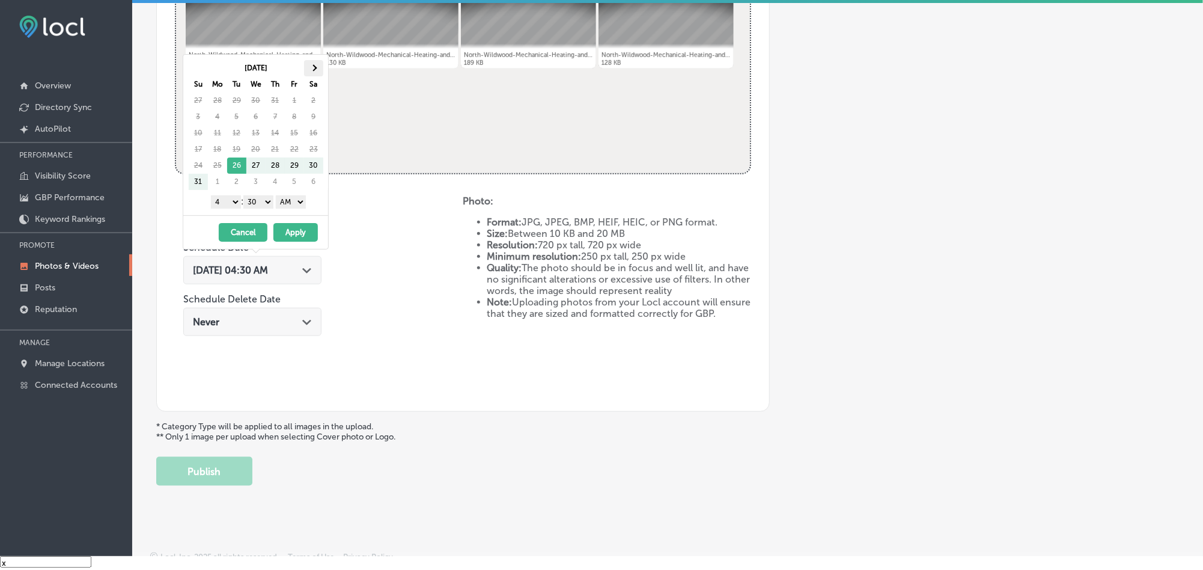
click at [314, 71] on span at bounding box center [313, 67] width 7 height 7
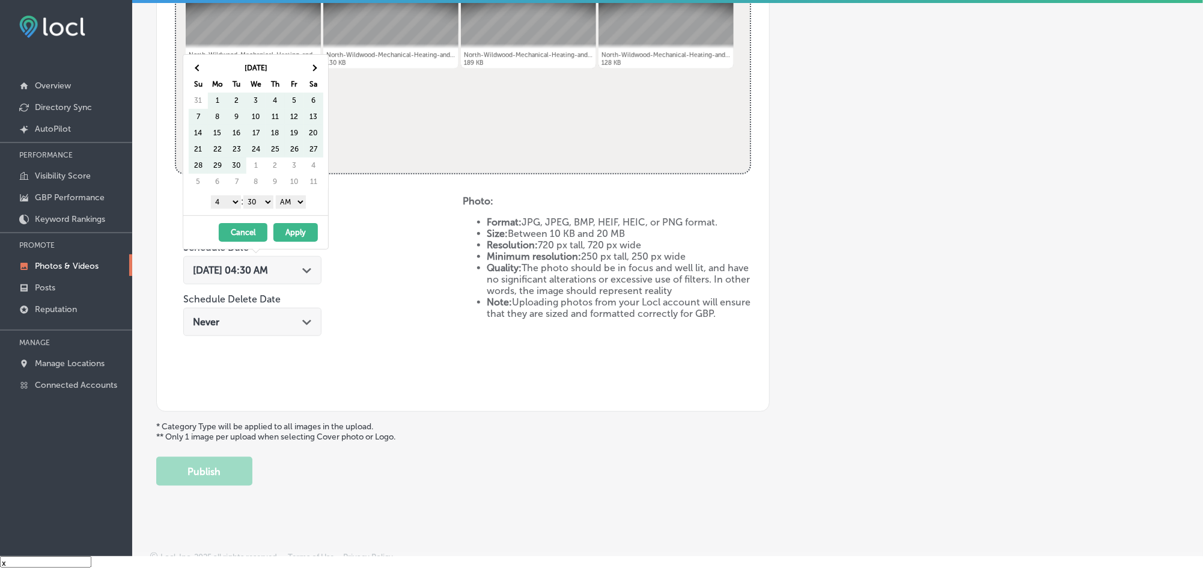
click at [314, 71] on span at bounding box center [313, 67] width 7 height 7
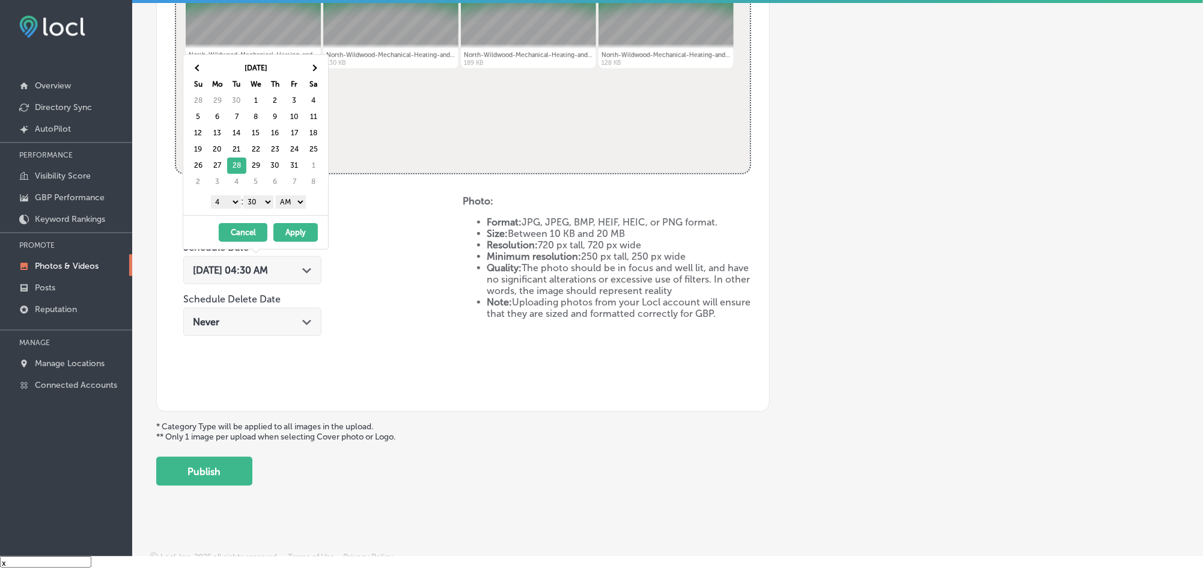
click at [226, 202] on select "1 2 3 4 5 6 7 8 9 10 11 12" at bounding box center [226, 201] width 30 height 13
click at [260, 201] on select "00 10 20 30 40 50" at bounding box center [258, 201] width 30 height 13
click at [291, 204] on select "AM PM" at bounding box center [291, 201] width 30 height 13
click at [287, 235] on button "Apply" at bounding box center [295, 232] width 44 height 19
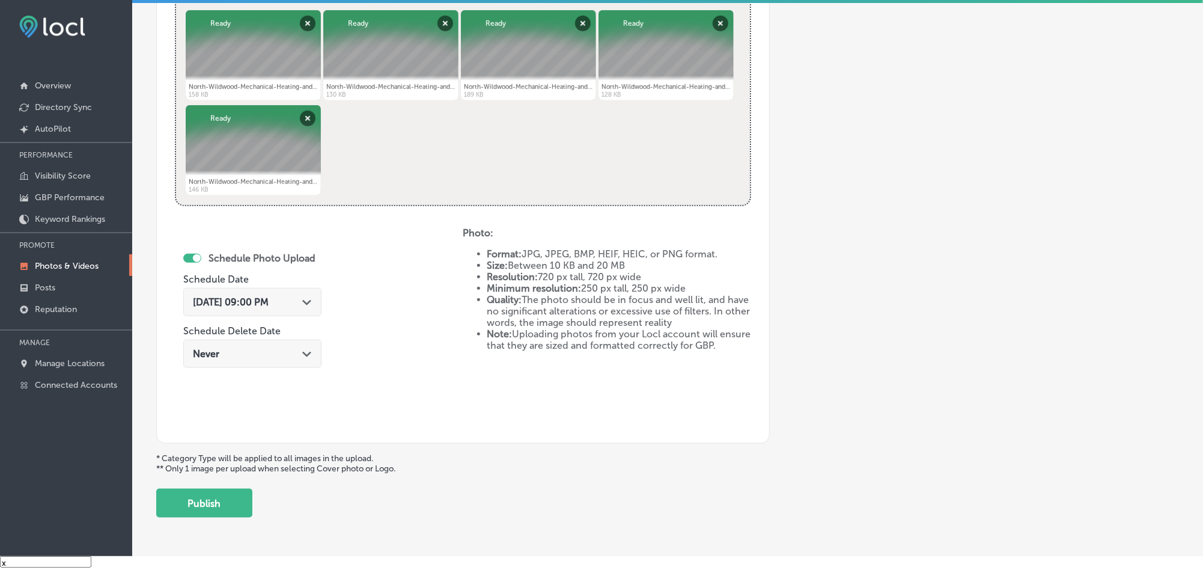
scroll to position [539, 0]
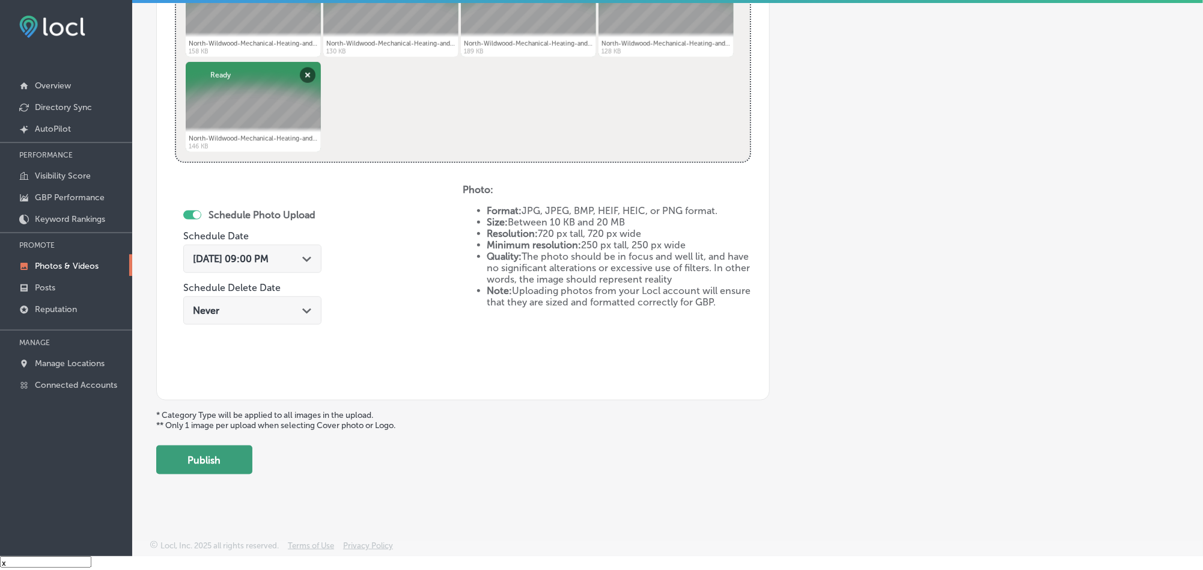
drag, startPoint x: 203, startPoint y: 465, endPoint x: 208, endPoint y: 454, distance: 12.1
click at [203, 463] on button "Publish" at bounding box center [204, 459] width 96 height 29
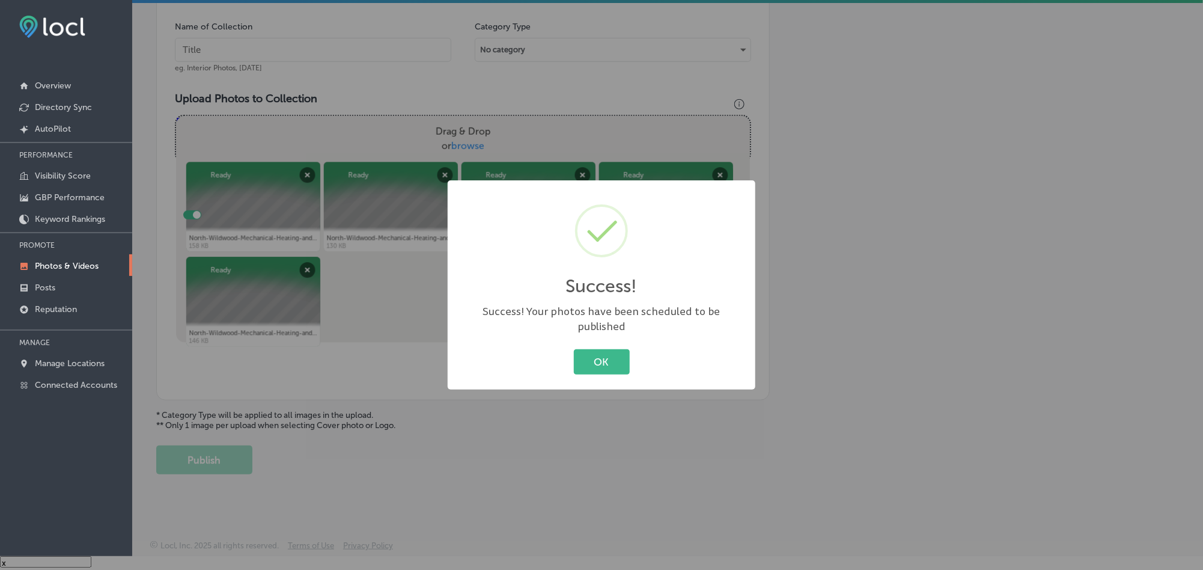
scroll to position [344, 0]
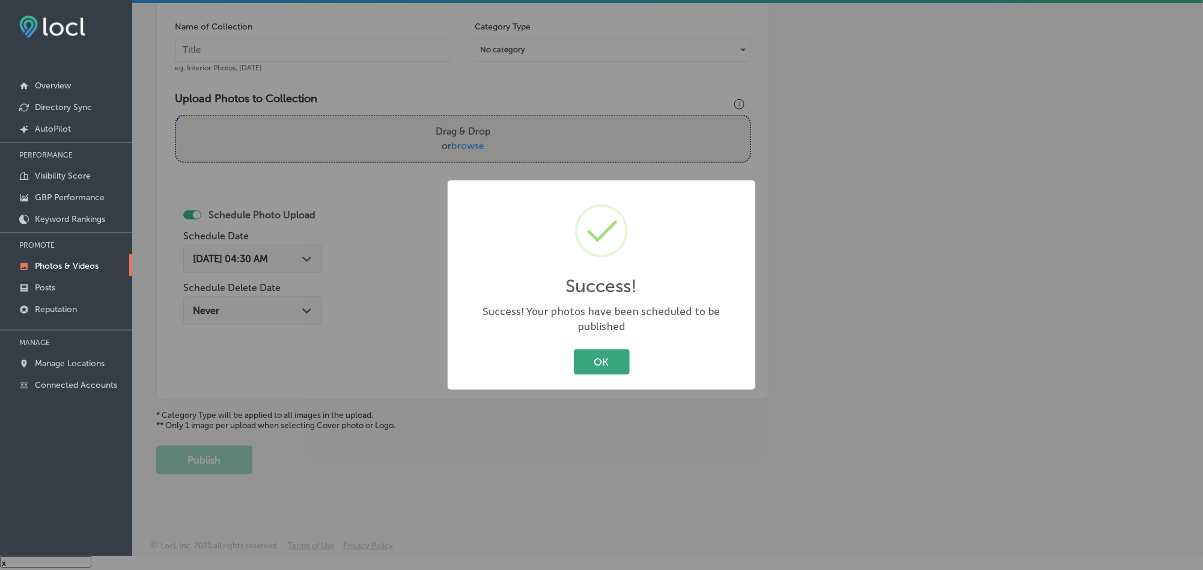
click at [604, 354] on button "OK" at bounding box center [602, 361] width 56 height 25
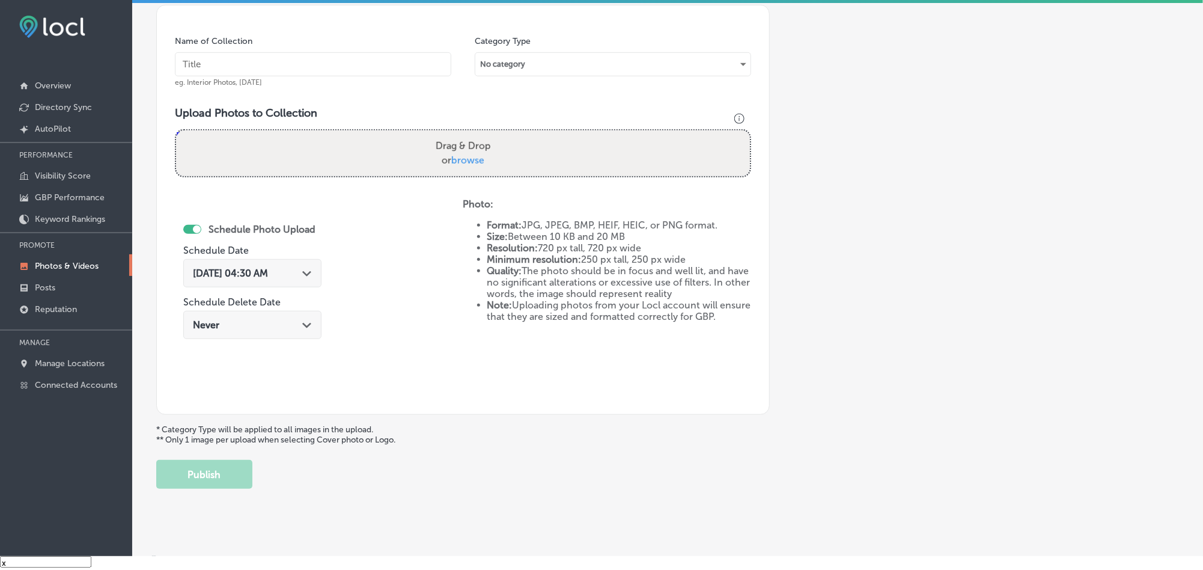
scroll to position [314, 0]
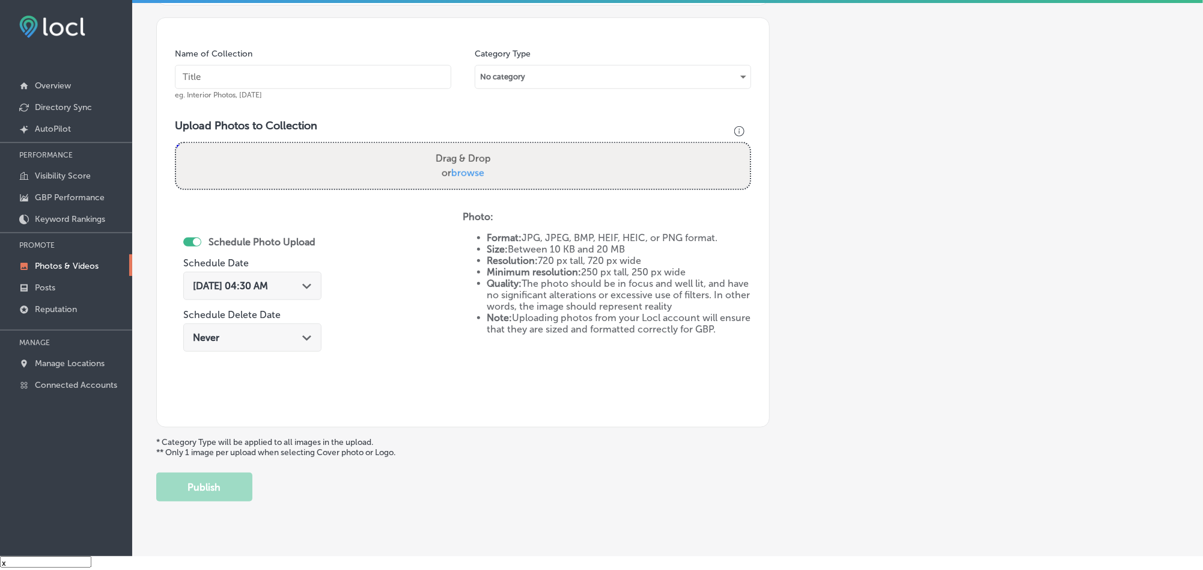
click at [356, 79] on input "text" at bounding box center [313, 77] width 276 height 24
paste input "North-Wildwood-Mechanical-Heating-and-Air-Conditioning-LLC-Heater-repair"
type input "North-Wildwood-Mechanical-Heating-and-Air-Conditioning-LLC-Heater-repair"
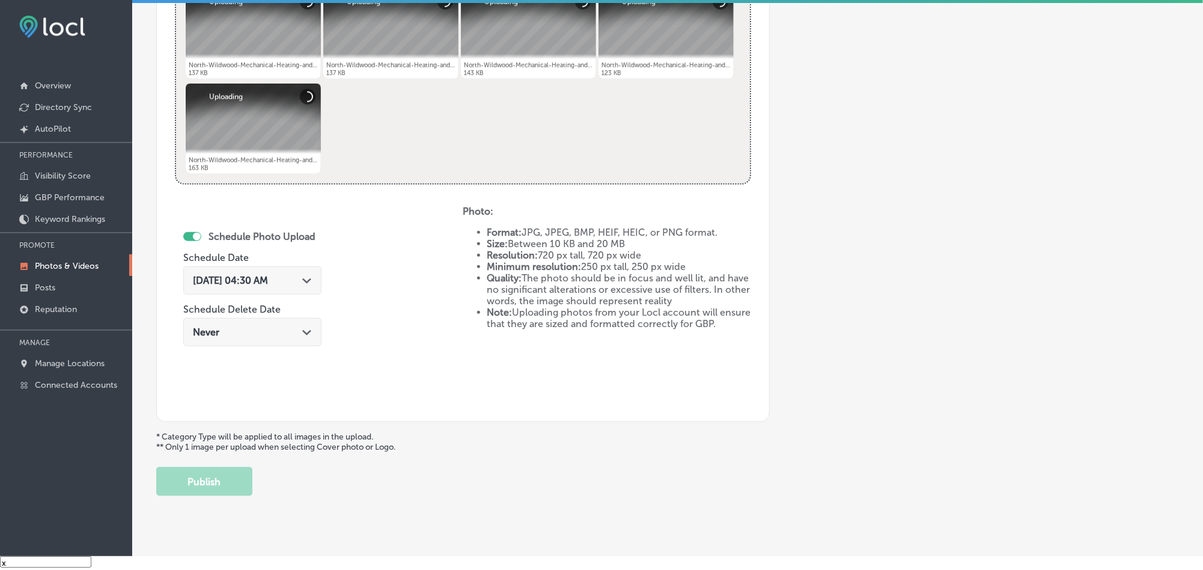
scroll to position [525, 0]
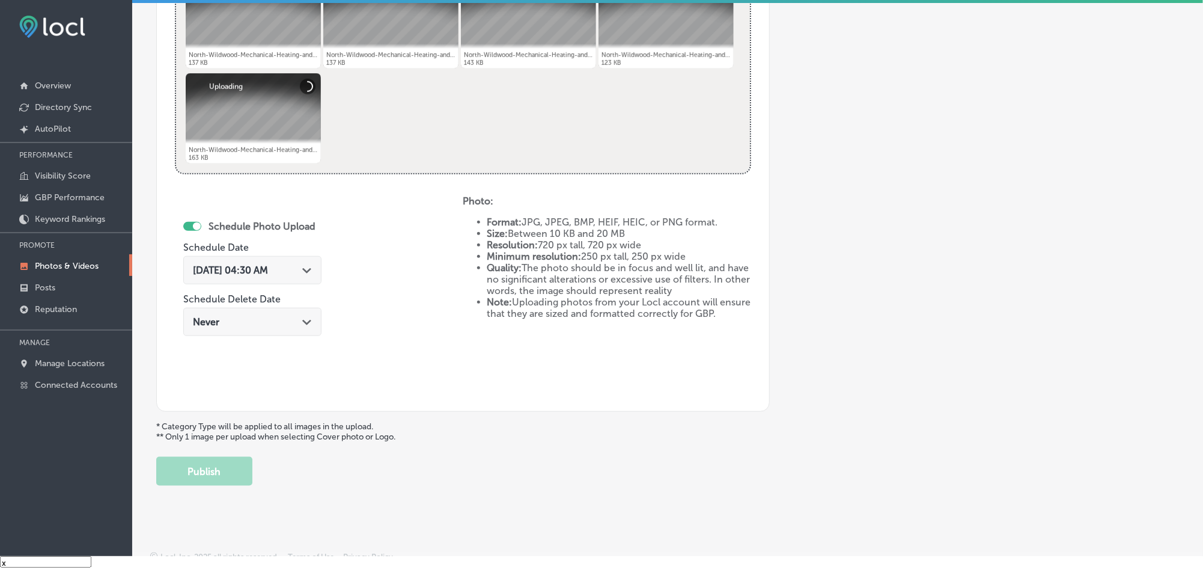
click at [311, 272] on icon "Path Created with Sketch." at bounding box center [306, 270] width 9 height 5
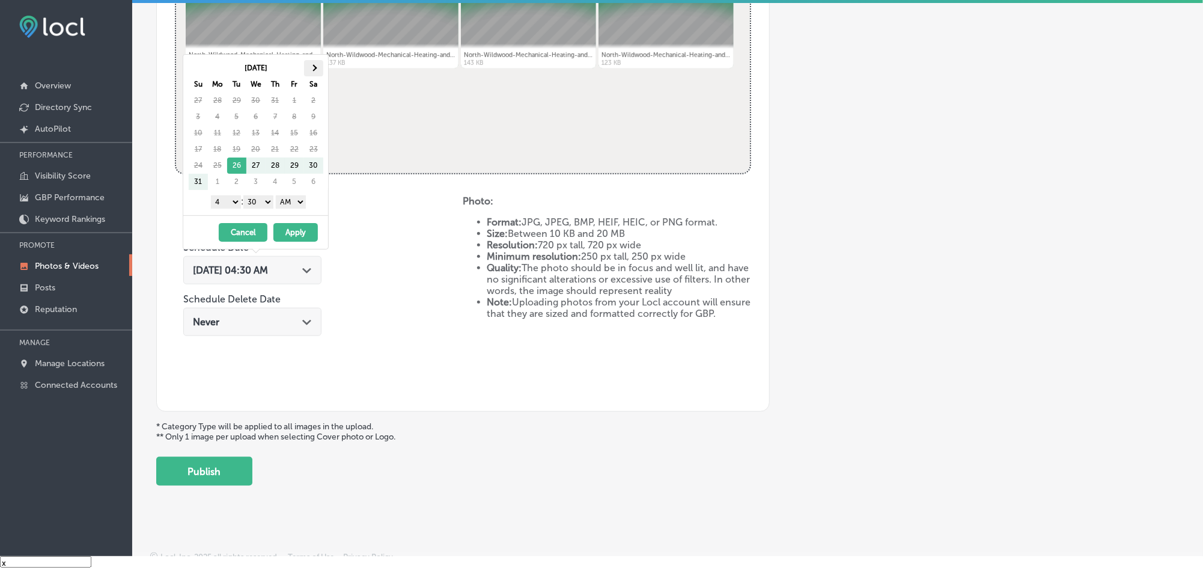
click at [316, 67] on span at bounding box center [313, 67] width 7 height 7
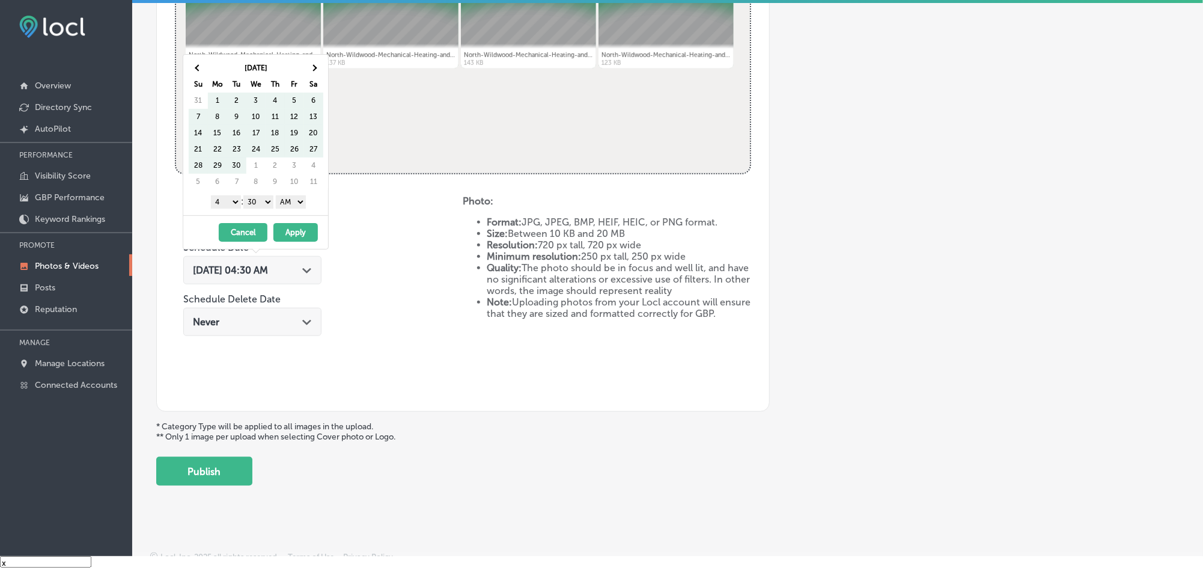
click at [316, 67] on span at bounding box center [313, 67] width 7 height 7
click at [226, 206] on select "1 2 3 4 5 6 7 8 9 10 11 12" at bounding box center [226, 201] width 30 height 13
click at [267, 203] on select "00 10 20 30 40 50" at bounding box center [258, 201] width 30 height 13
click at [297, 202] on select "AM PM" at bounding box center [291, 201] width 30 height 13
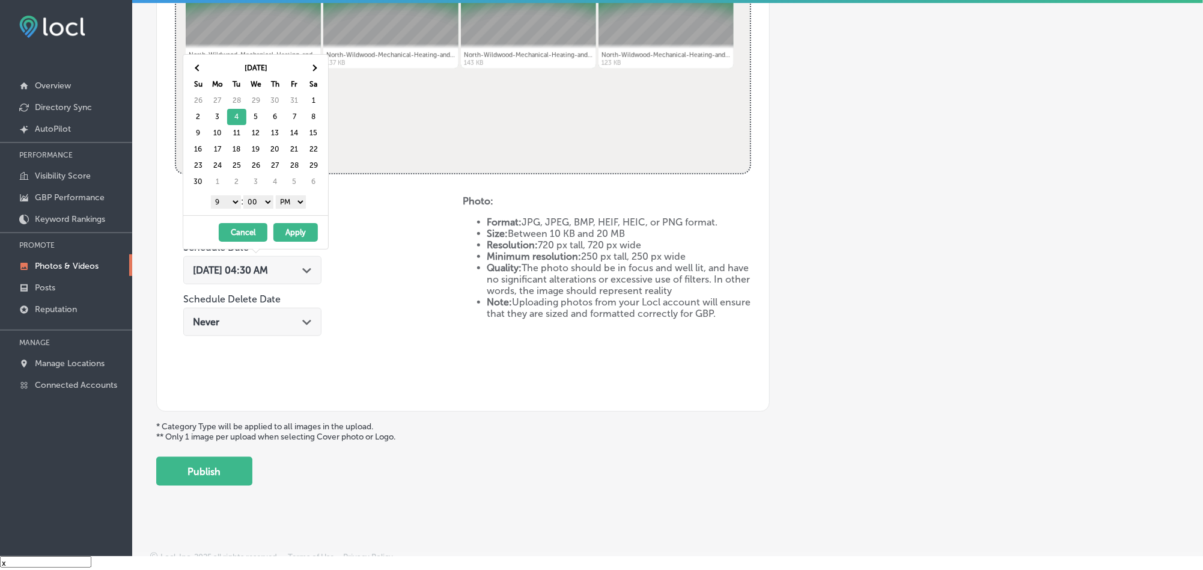
drag, startPoint x: 292, startPoint y: 234, endPoint x: 362, endPoint y: 273, distance: 80.2
click at [293, 234] on button "Apply" at bounding box center [295, 232] width 44 height 19
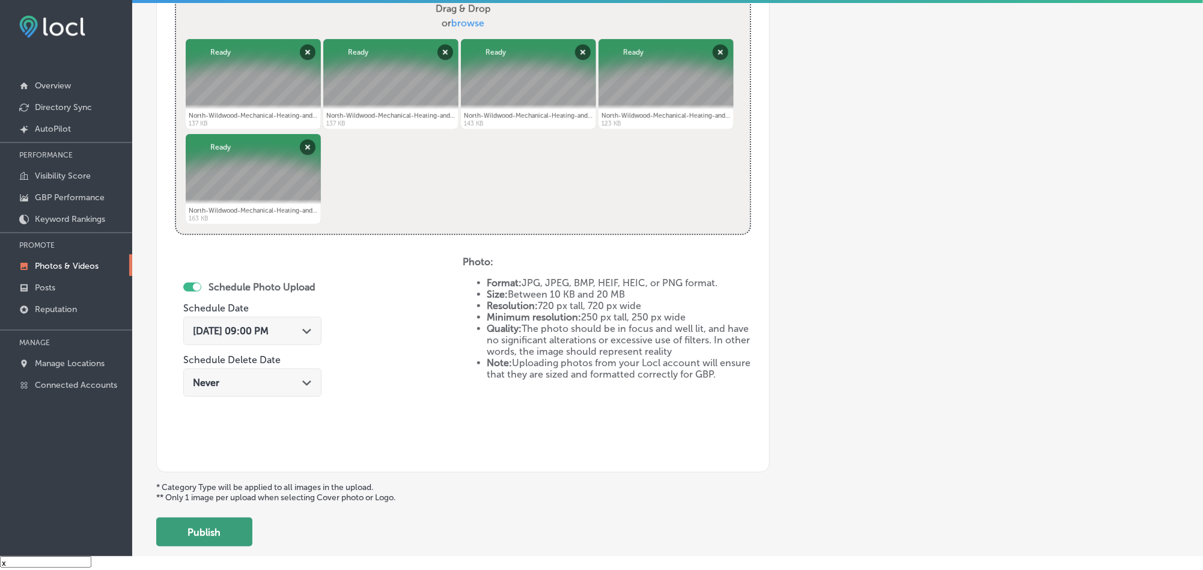
scroll to position [539, 0]
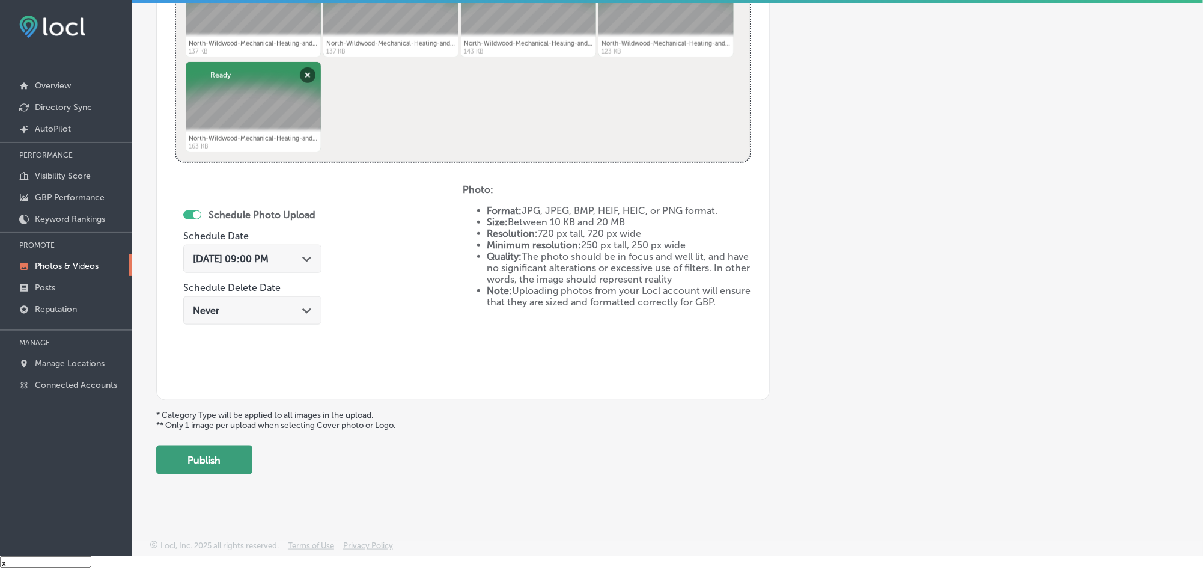
click at [239, 459] on button "Publish" at bounding box center [204, 459] width 96 height 29
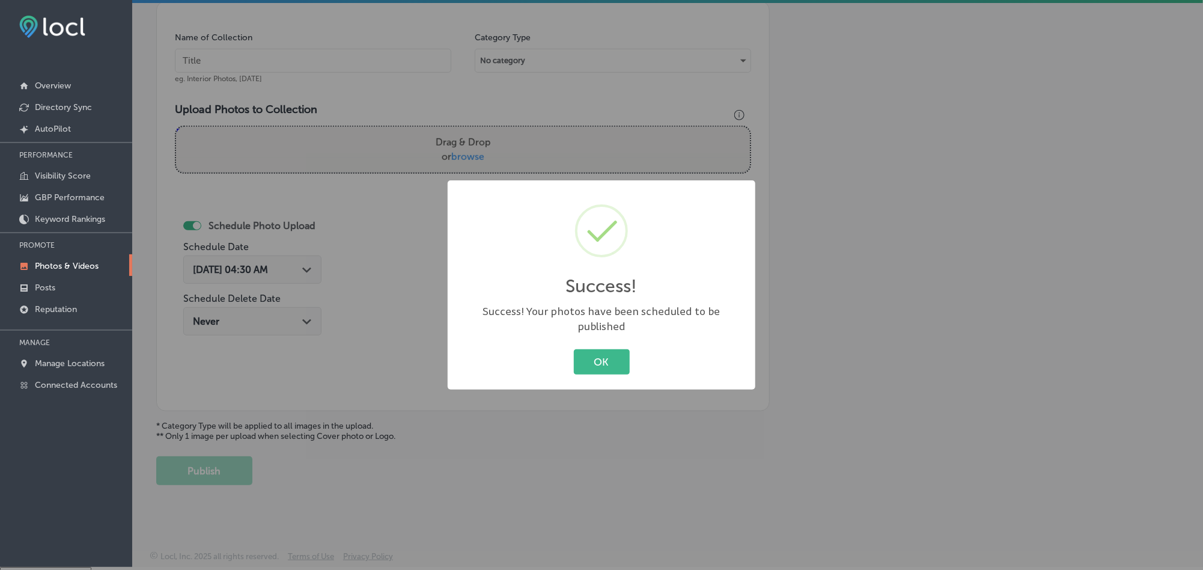
scroll to position [0, 0]
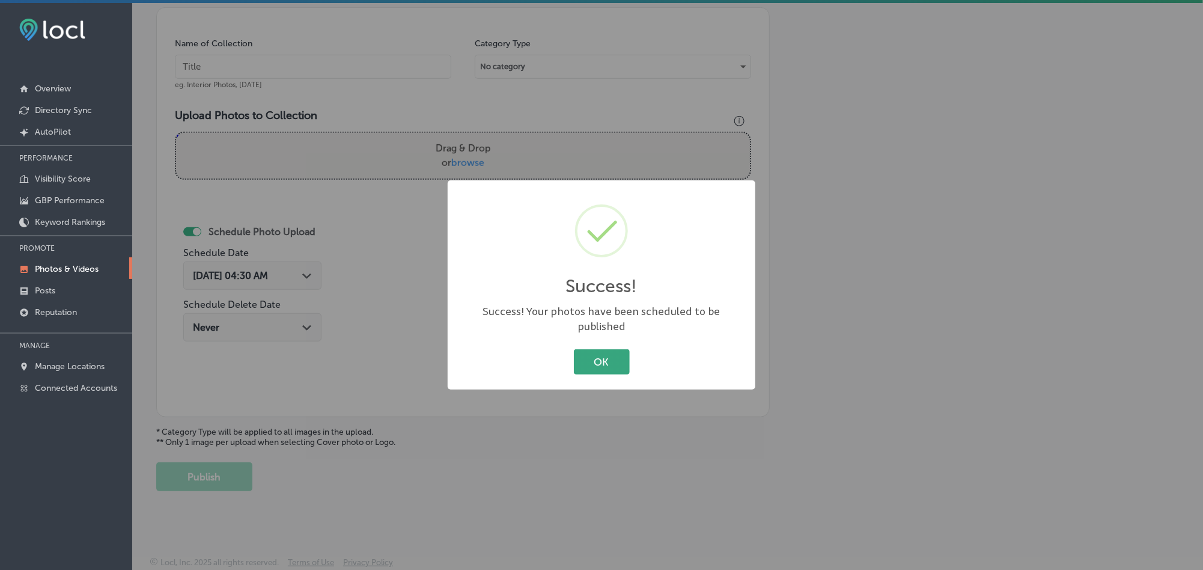
click at [574, 352] on button "OK" at bounding box center [602, 361] width 56 height 25
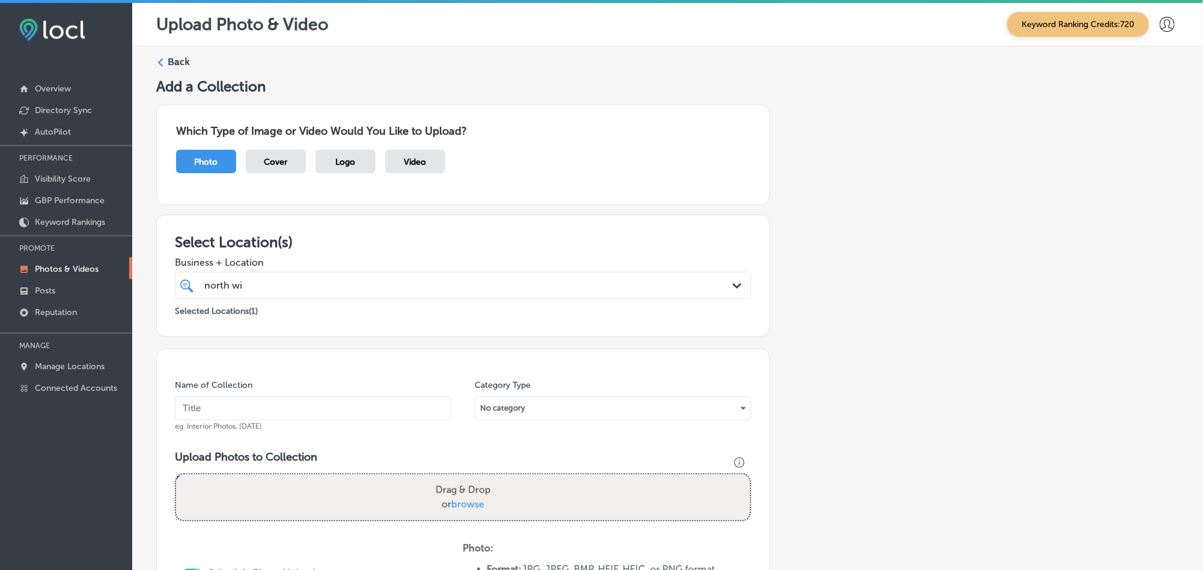
click at [174, 62] on label "Back" at bounding box center [179, 61] width 22 height 13
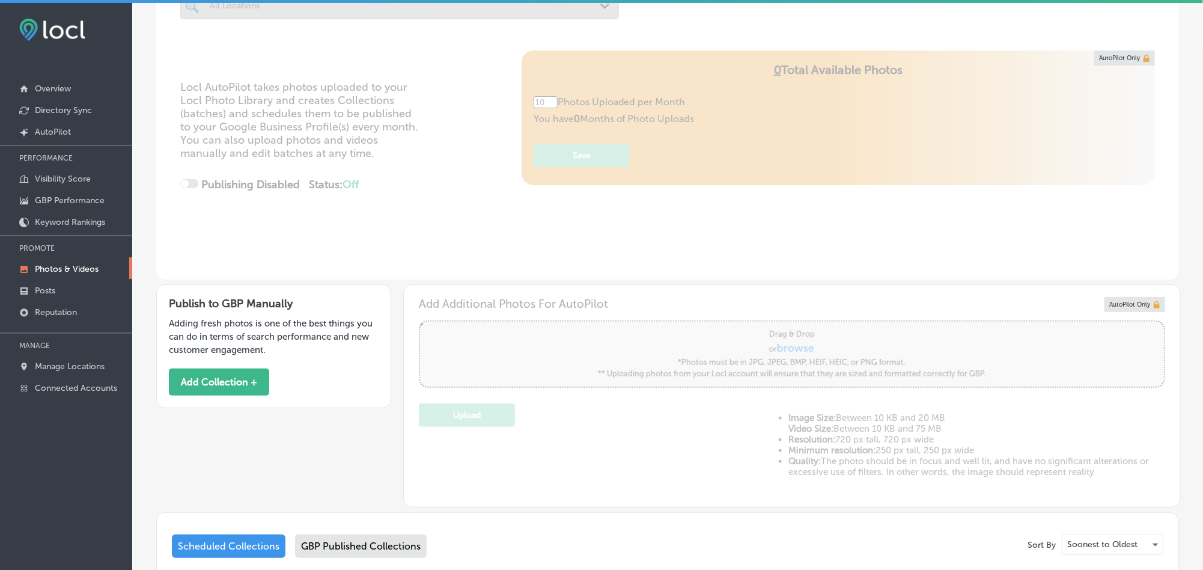
type input "5"
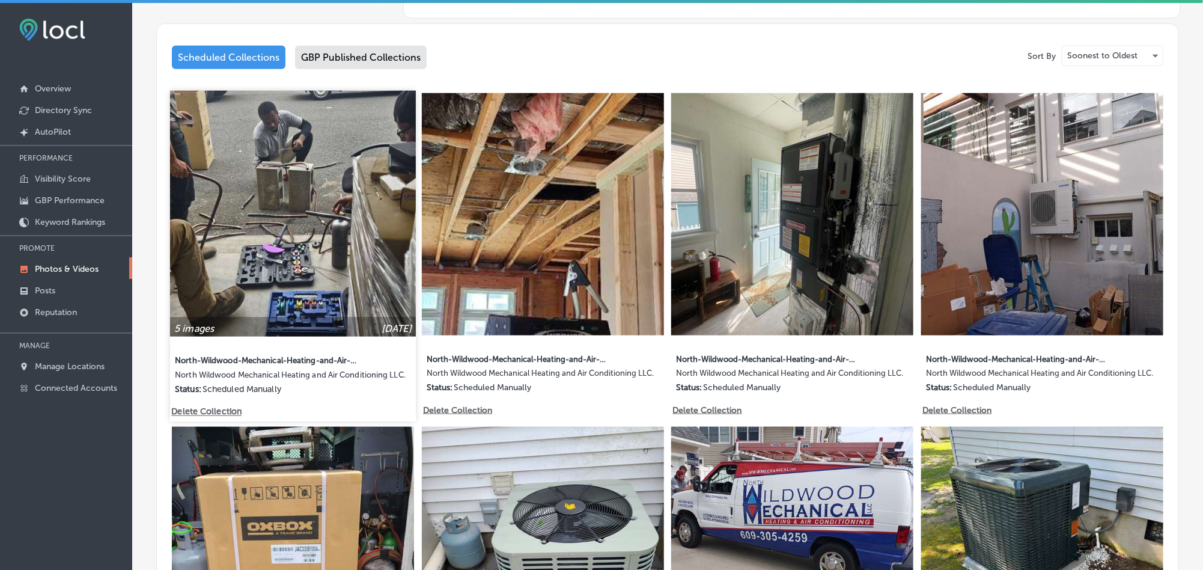
scroll to position [546, 0]
